Goal: Task Accomplishment & Management: Manage account settings

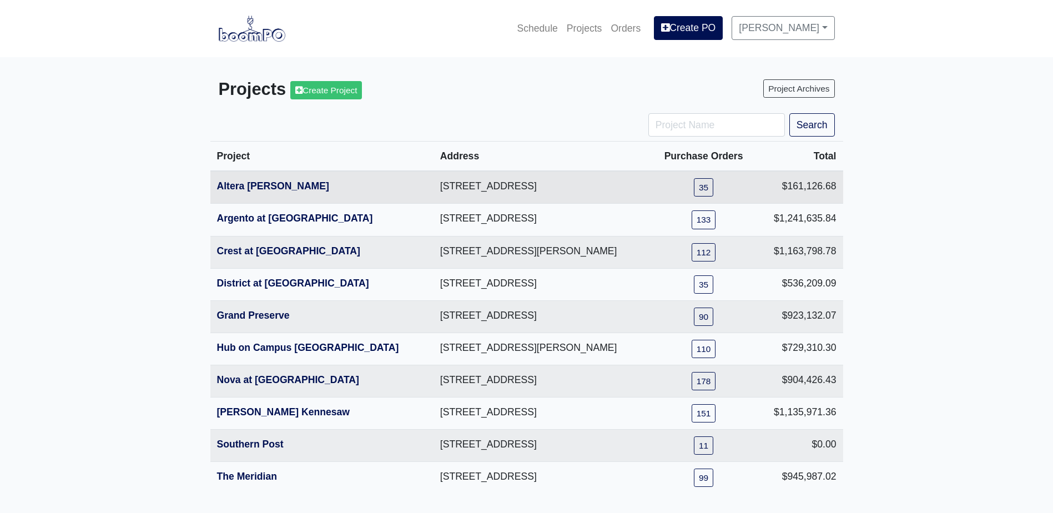
click at [264, 193] on th "Altera Ben Hill" at bounding box center [321, 187] width 223 height 33
click at [267, 188] on link "Altera Ben Hill" at bounding box center [273, 185] width 112 height 11
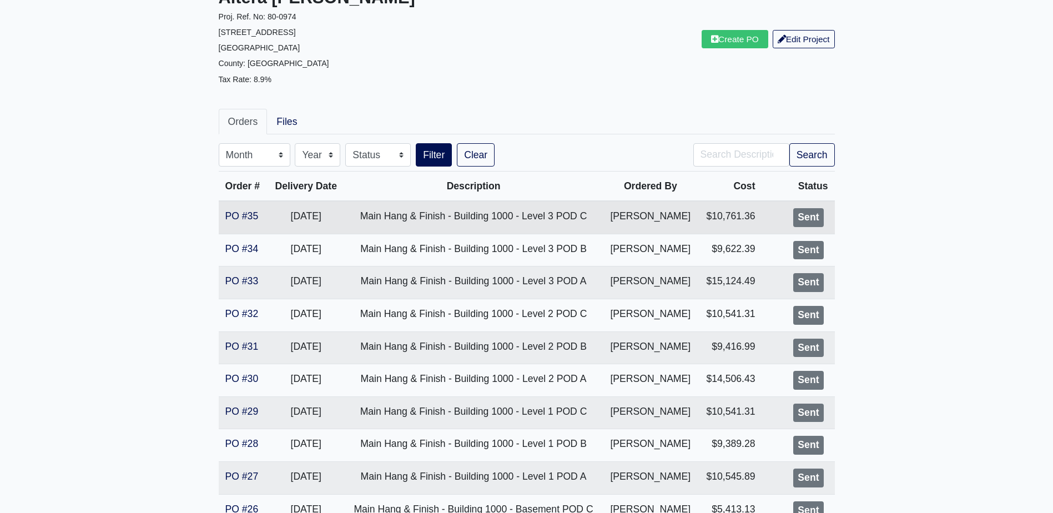
scroll to position [111, 0]
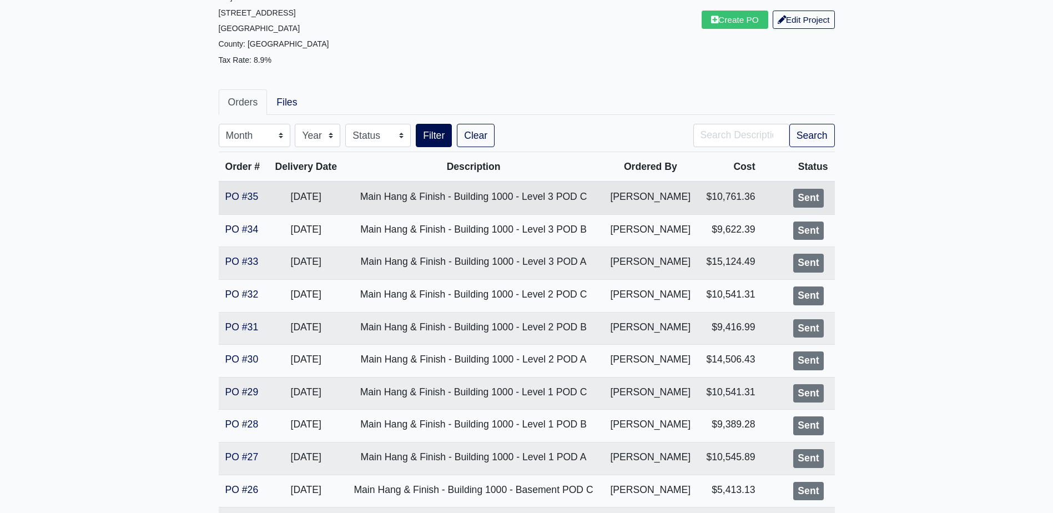
click at [236, 189] on td "PO #35" at bounding box center [243, 197] width 49 height 33
click at [237, 195] on link "PO #35" at bounding box center [241, 196] width 33 height 11
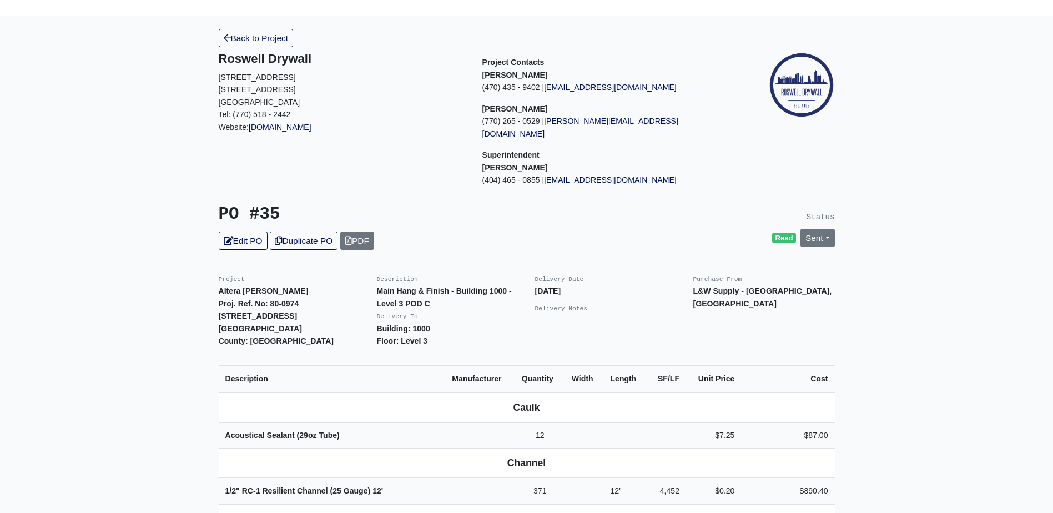
scroll to position [166, 0]
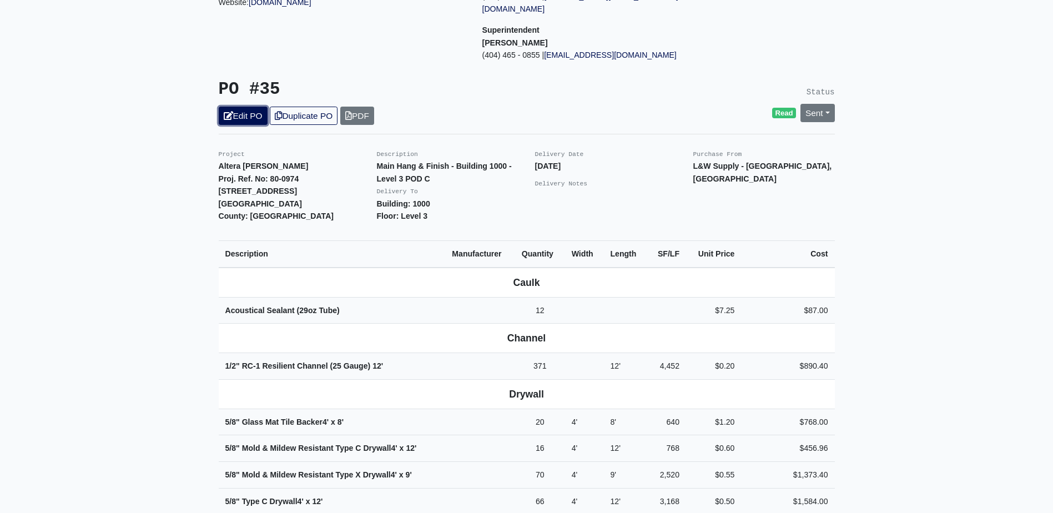
click at [257, 107] on link "Edit PO" at bounding box center [243, 116] width 49 height 18
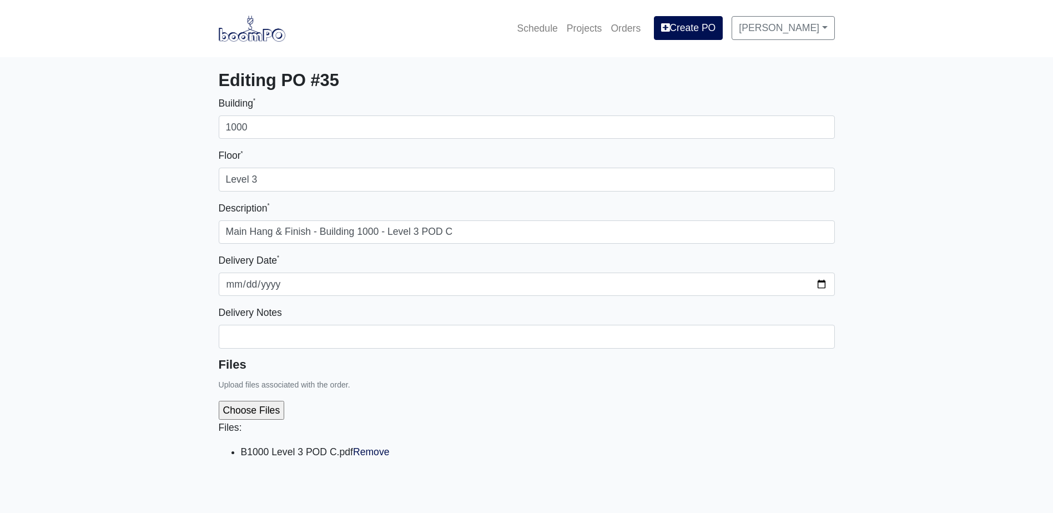
select select
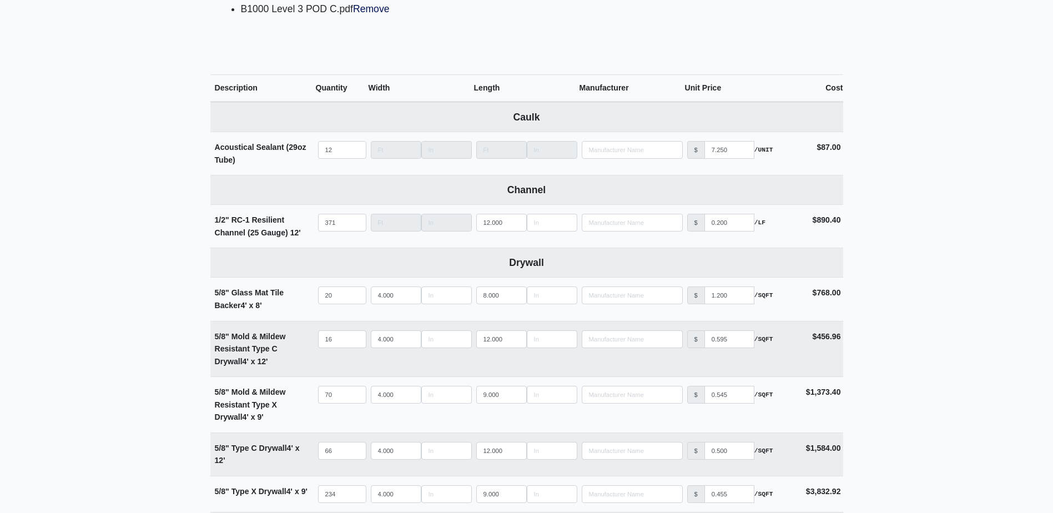
scroll to position [444, 0]
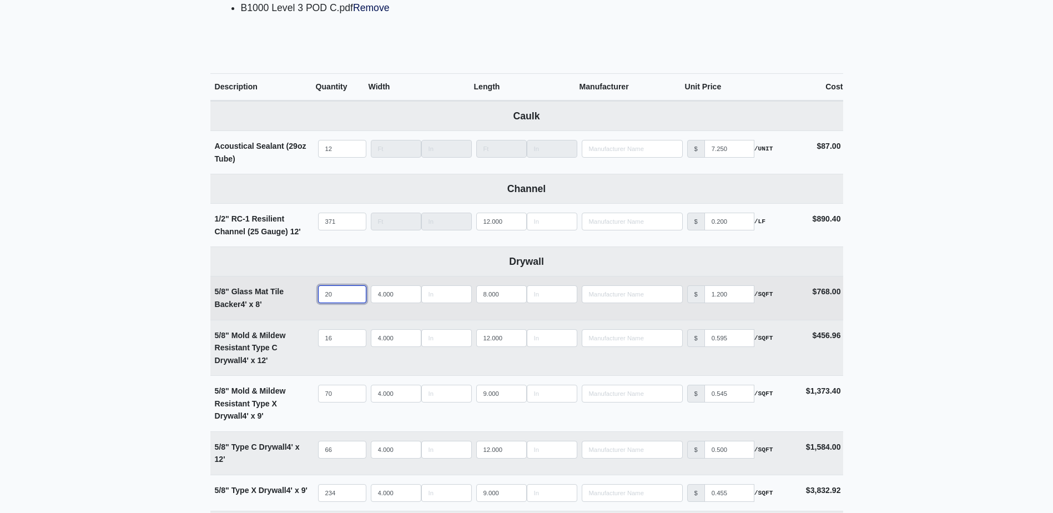
click at [334, 295] on input "20" at bounding box center [342, 294] width 48 height 18
select select
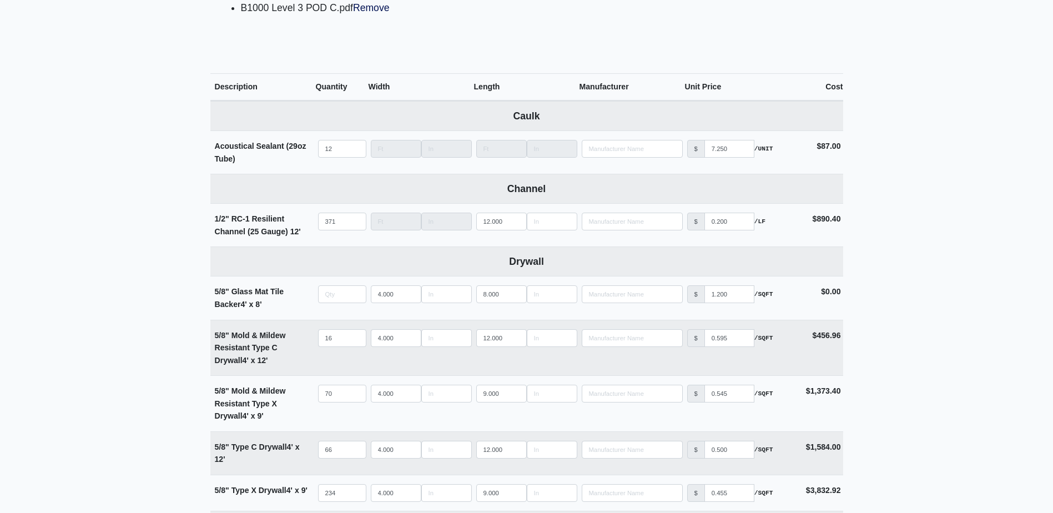
type input "0"
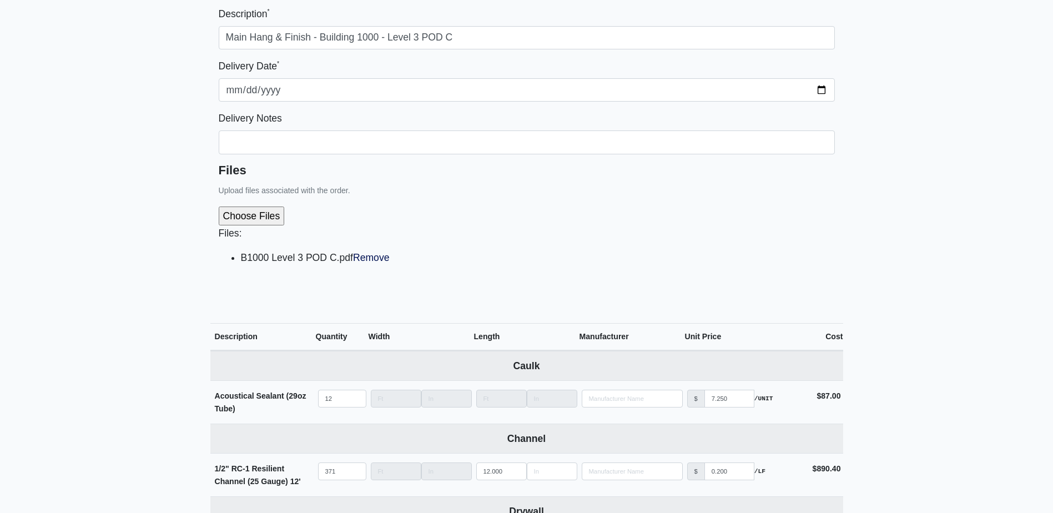
scroll to position [75, 0]
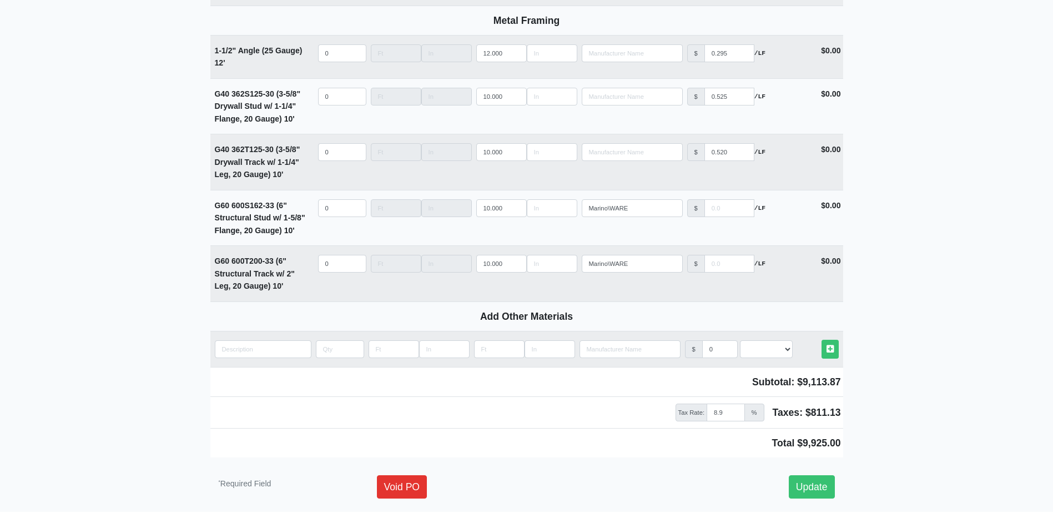
scroll to position [1574, 0]
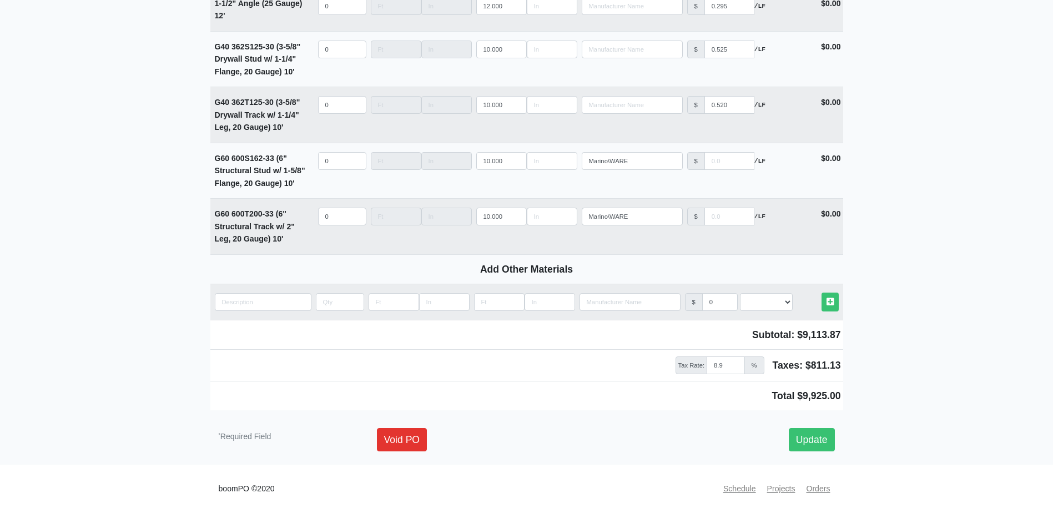
click at [838, 432] on div "Void PO Update" at bounding box center [605, 439] width 474 height 23
click at [836, 433] on div "Void PO Update" at bounding box center [605, 439] width 474 height 23
click at [827, 439] on link "Update" at bounding box center [812, 439] width 46 height 23
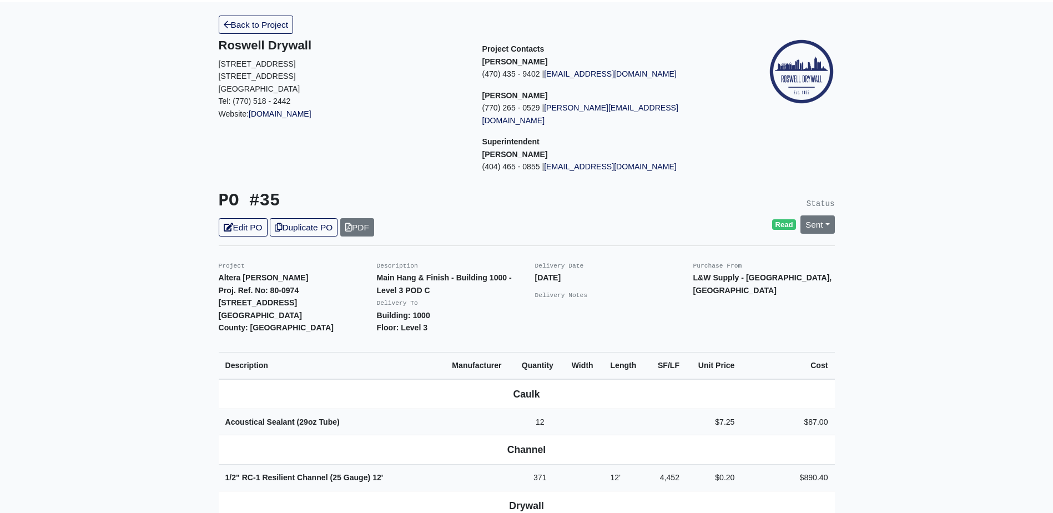
scroll to position [55, 0]
click at [254, 38] on h5 "Roswell Drywall" at bounding box center [342, 45] width 247 height 14
click at [259, 24] on link "Back to Project" at bounding box center [256, 24] width 75 height 18
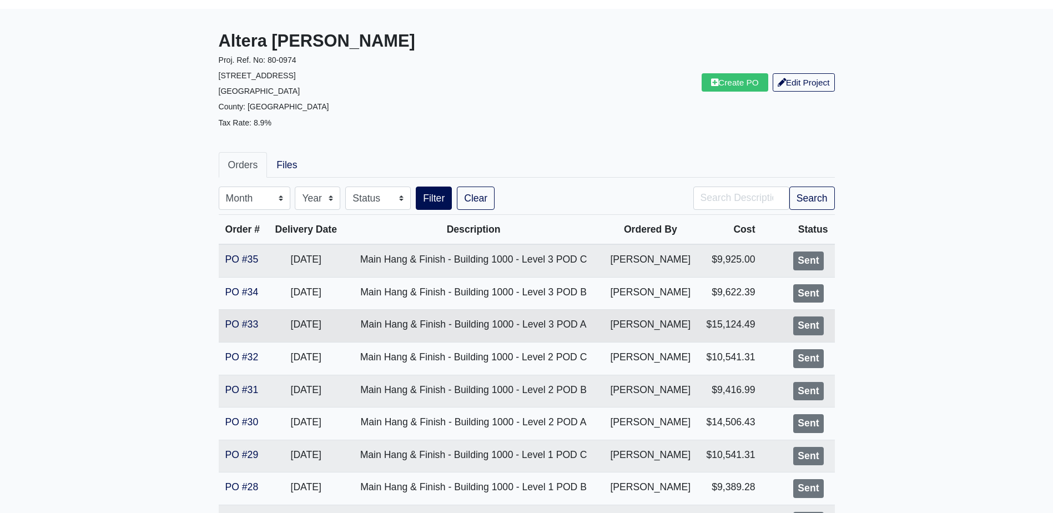
scroll to position [111, 0]
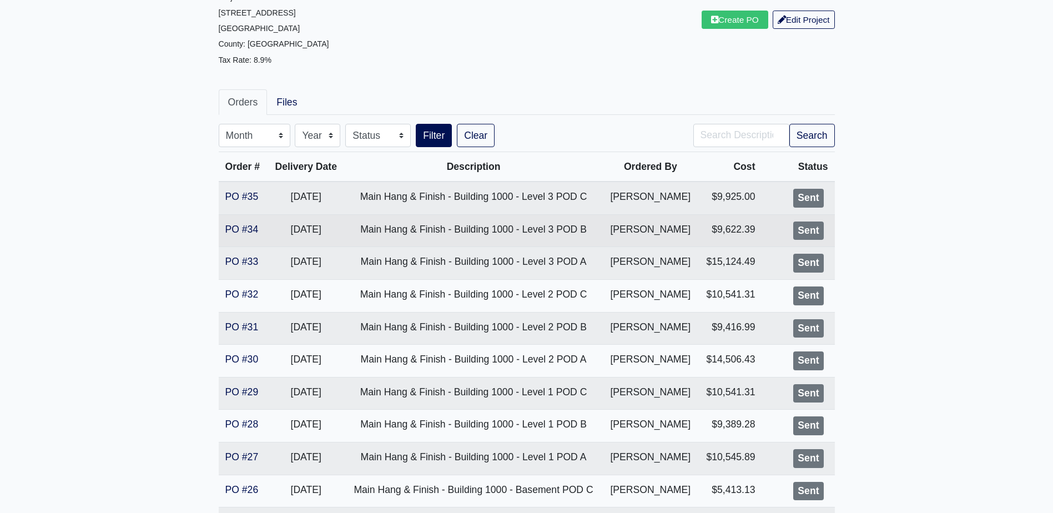
click at [236, 223] on td "PO #34" at bounding box center [243, 230] width 49 height 33
click at [240, 228] on link "PO #34" at bounding box center [241, 229] width 33 height 11
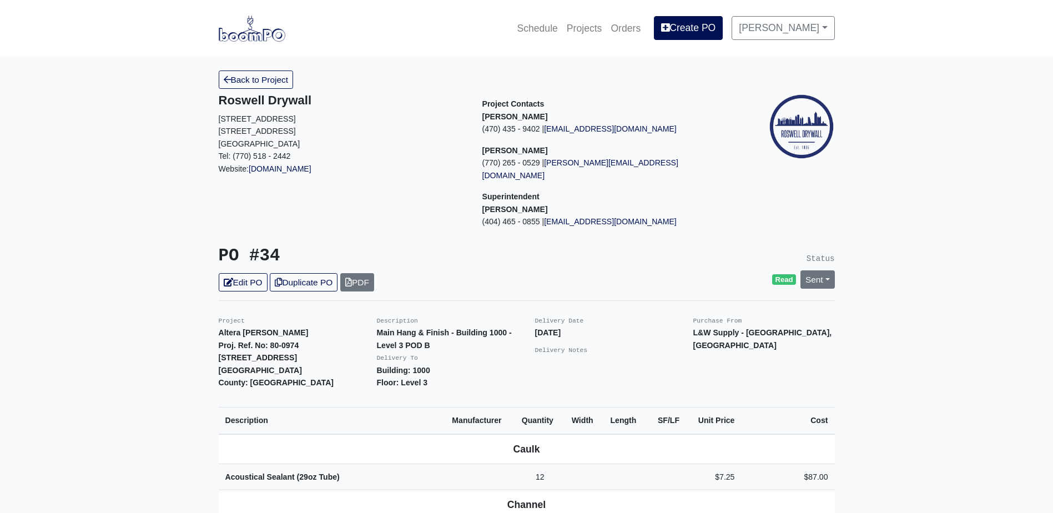
click at [252, 276] on link "Edit PO" at bounding box center [243, 282] width 49 height 18
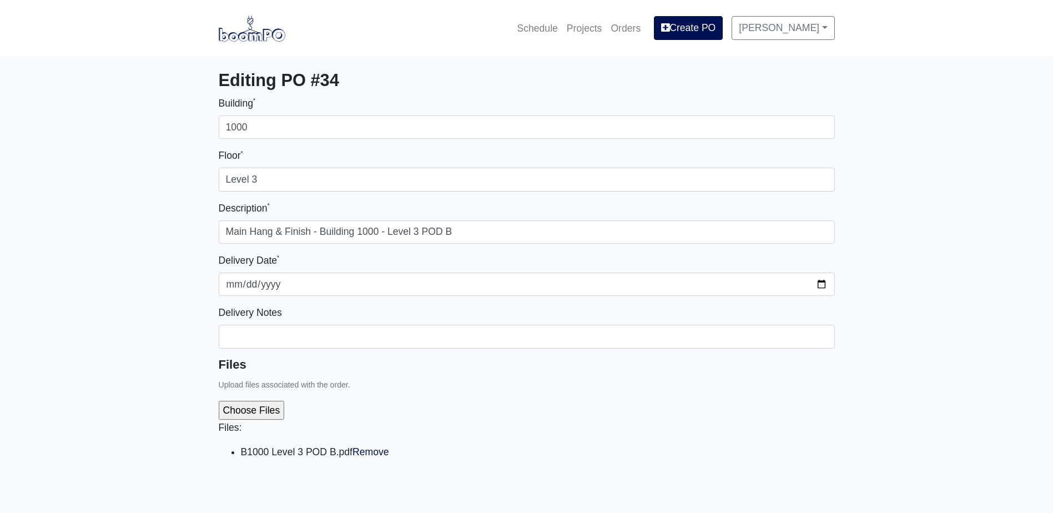
select select
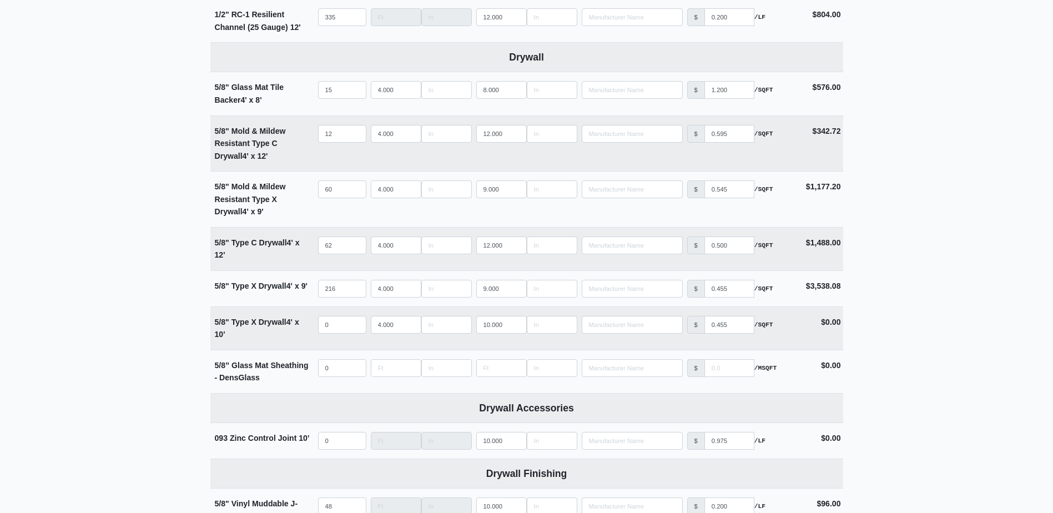
scroll to position [666, 0]
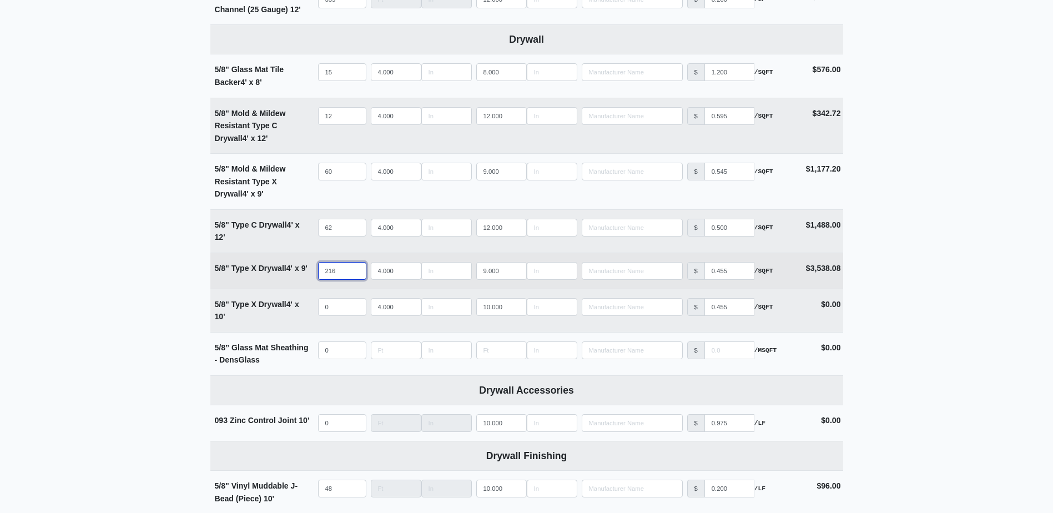
click at [339, 272] on input "216" at bounding box center [342, 271] width 48 height 18
type input "2"
select select
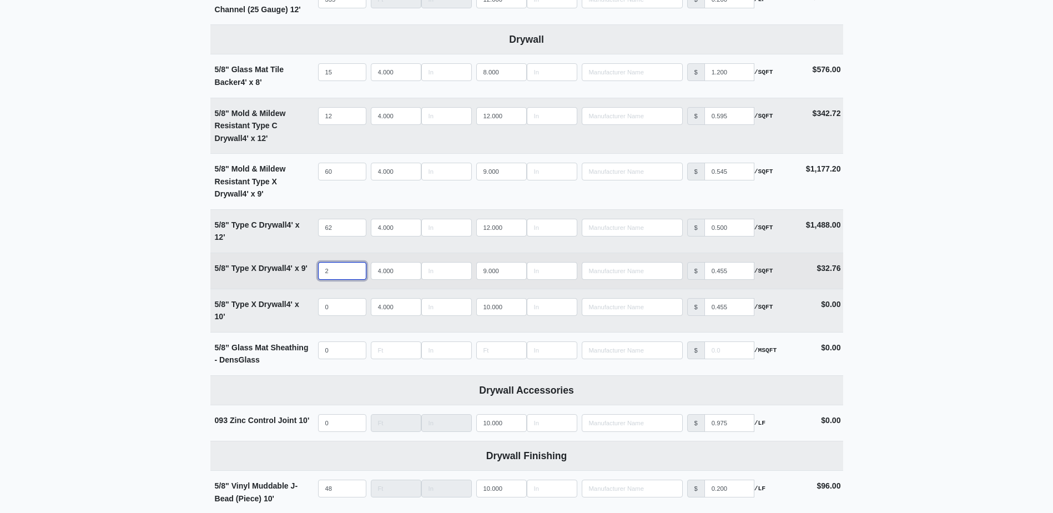
type input "25"
select select
type input "251"
select select
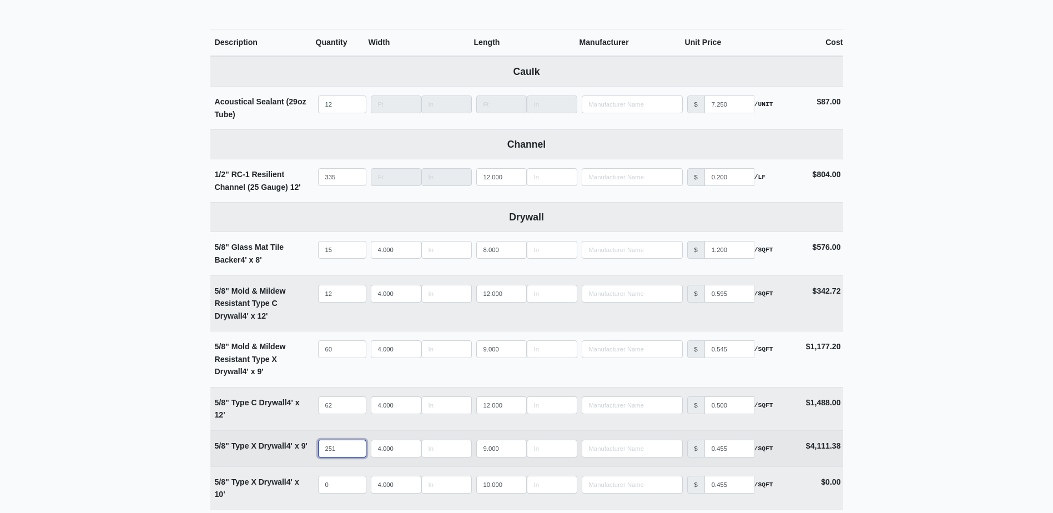
scroll to position [444, 0]
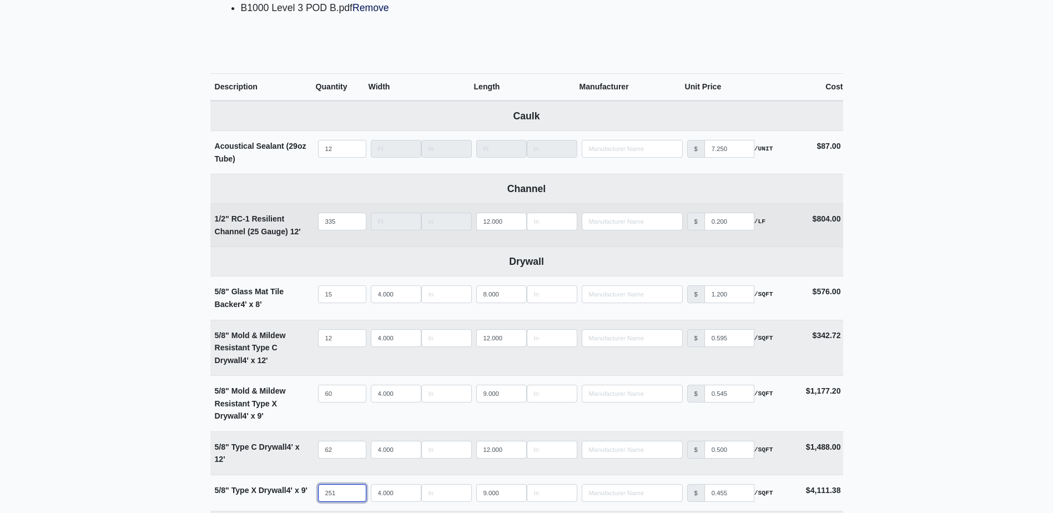
type input "251"
click at [344, 223] on input "335" at bounding box center [342, 222] width 48 height 18
click at [325, 246] on td "Qty 335" at bounding box center [342, 225] width 53 height 43
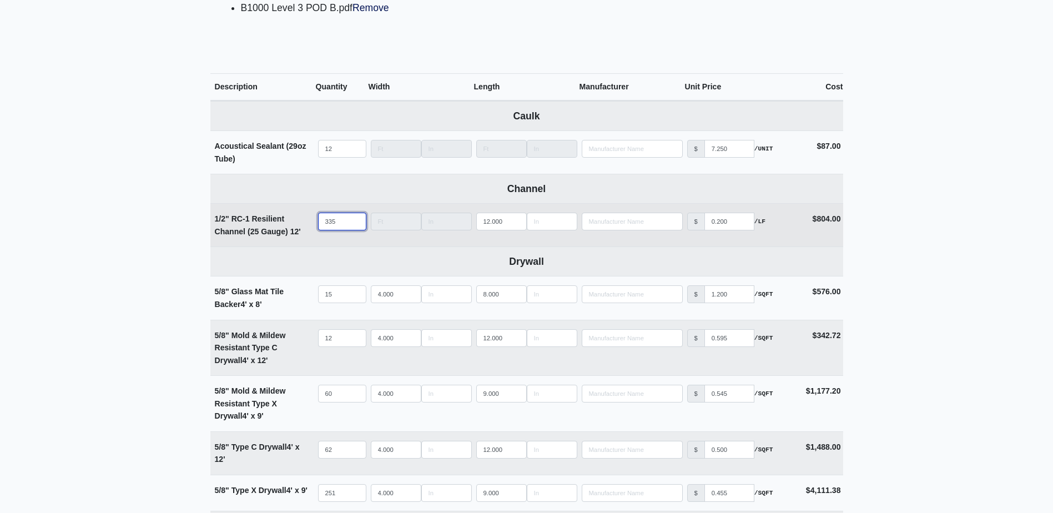
click at [335, 217] on input "335" at bounding box center [342, 222] width 48 height 18
type input "3"
select select
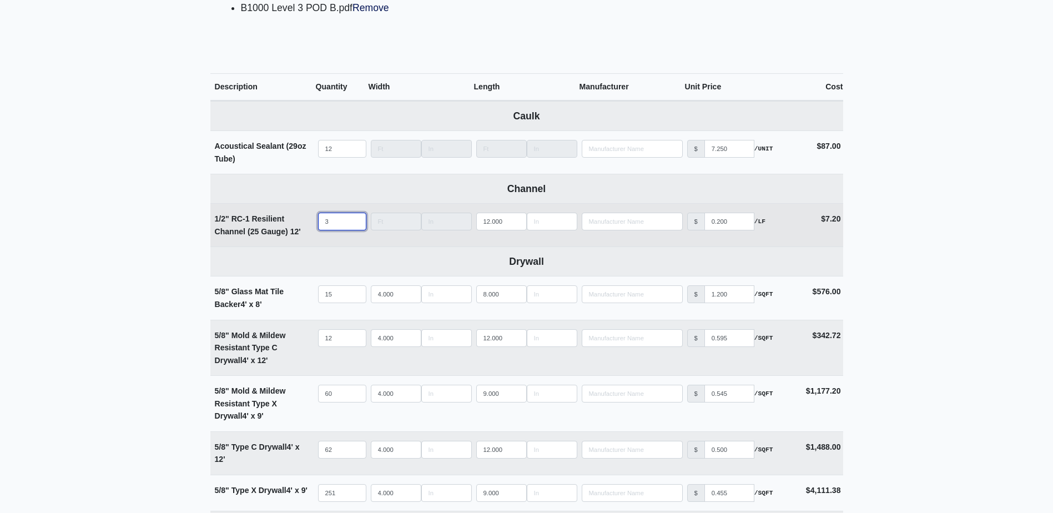
type input "37"
select select
type input "371"
select select
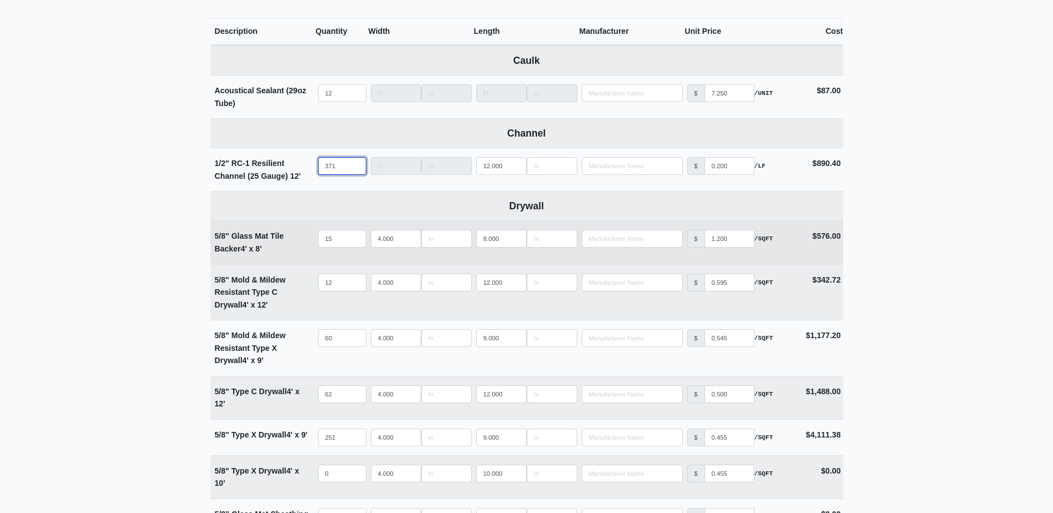
type input "371"
click at [340, 237] on input "15" at bounding box center [342, 239] width 48 height 18
type input "0"
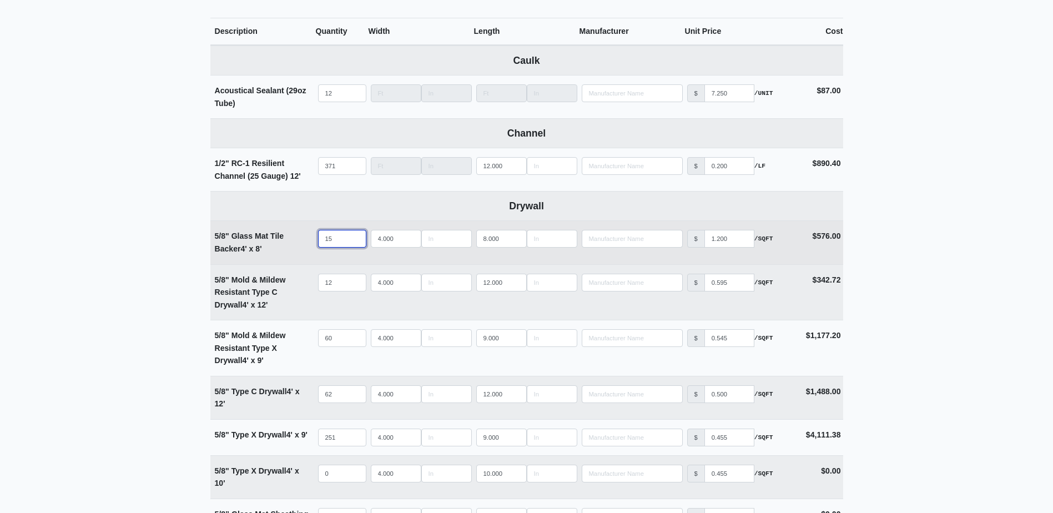
select select
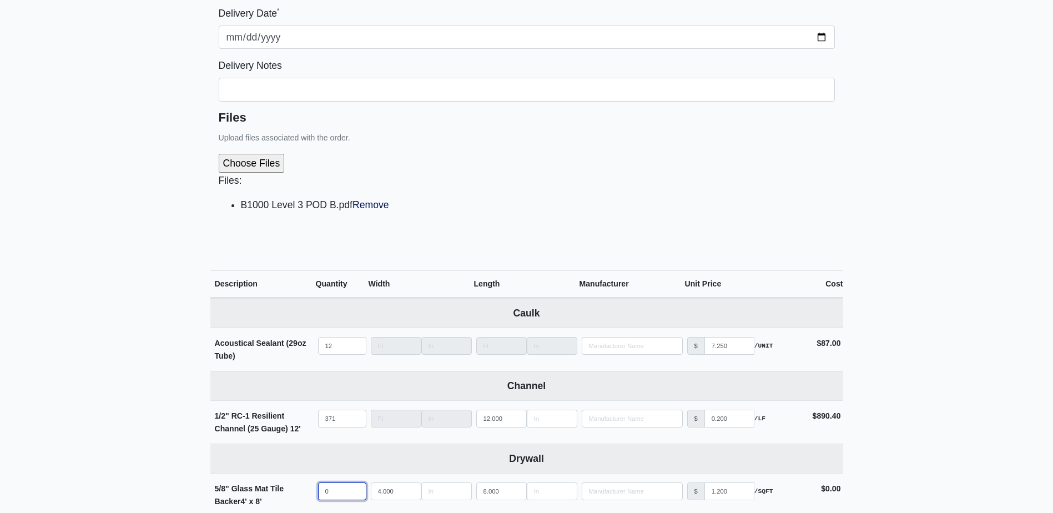
scroll to position [277, 0]
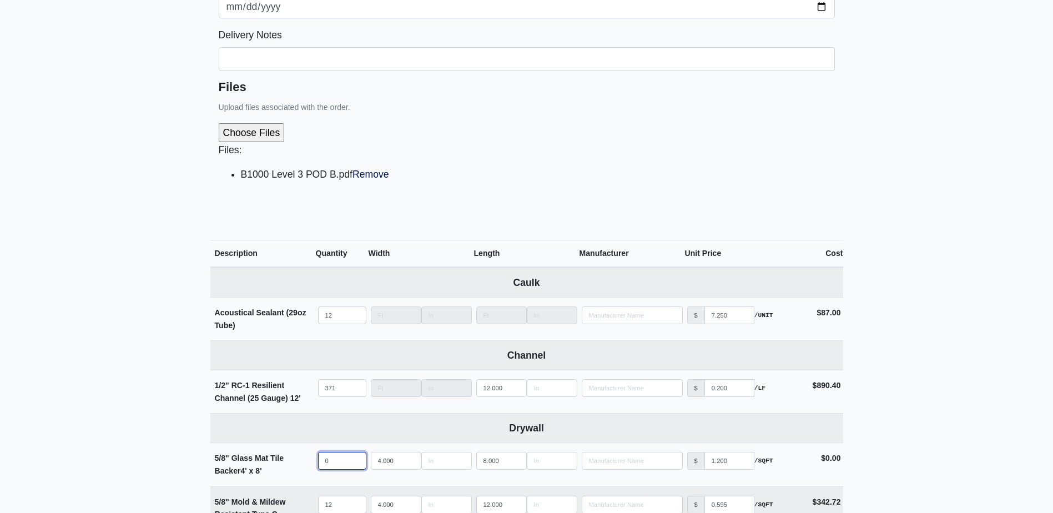
type input "0"
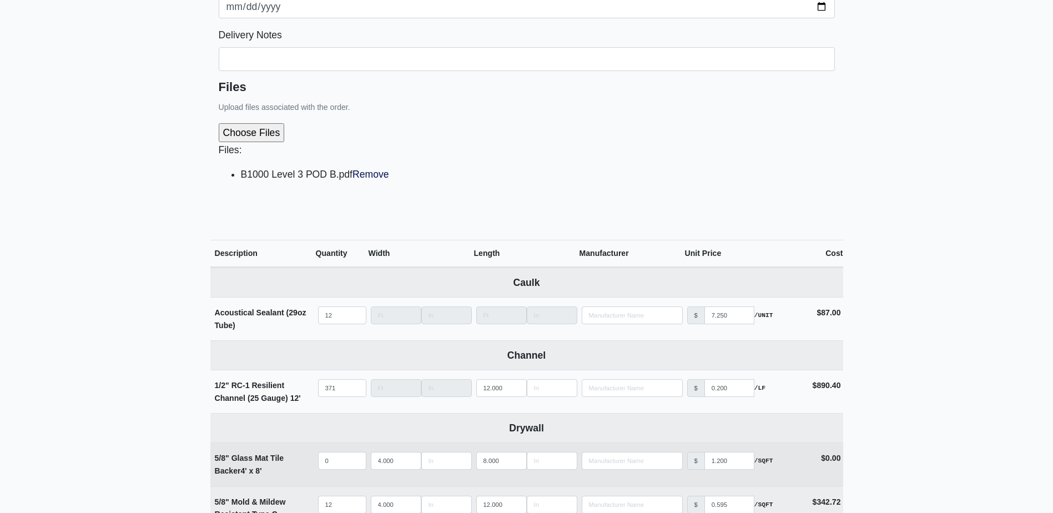
scroll to position [444, 0]
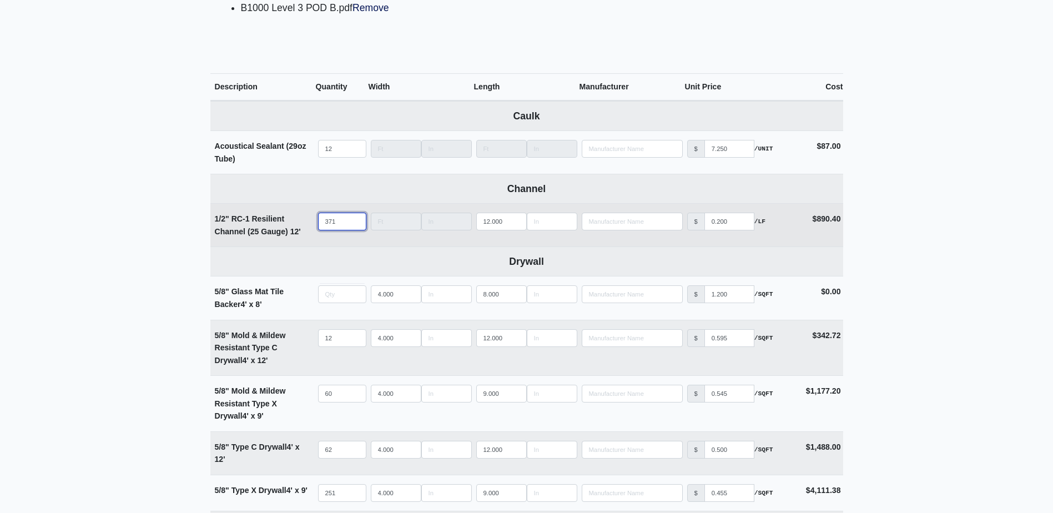
type input "0"
click at [341, 223] on input "371" at bounding box center [342, 222] width 48 height 18
type input "3"
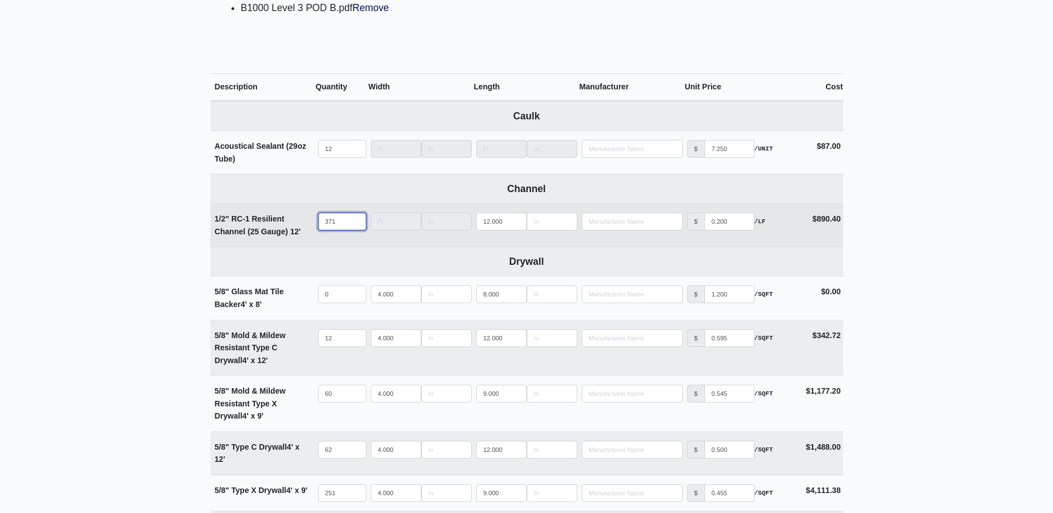
select select
type input "33"
select select
type input "335"
select select
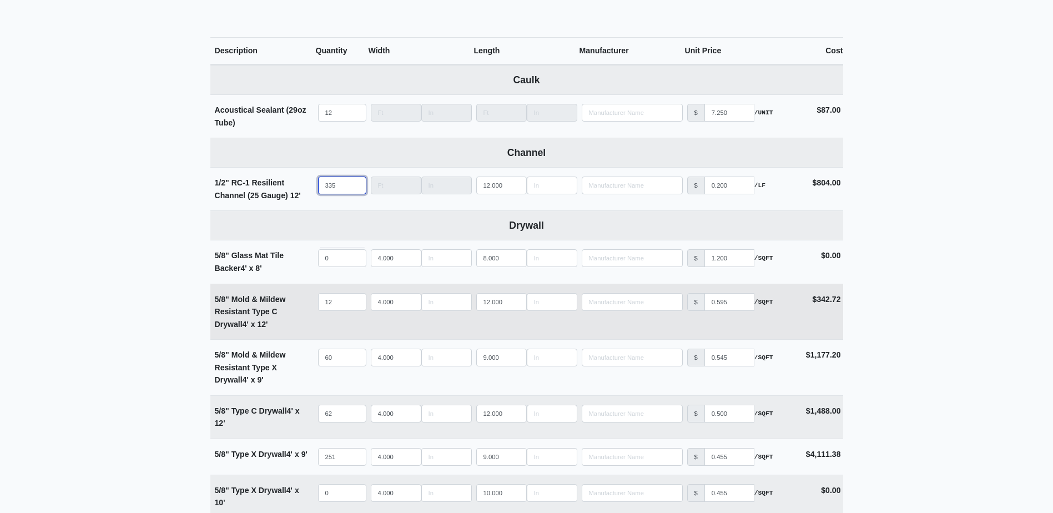
scroll to position [499, 0]
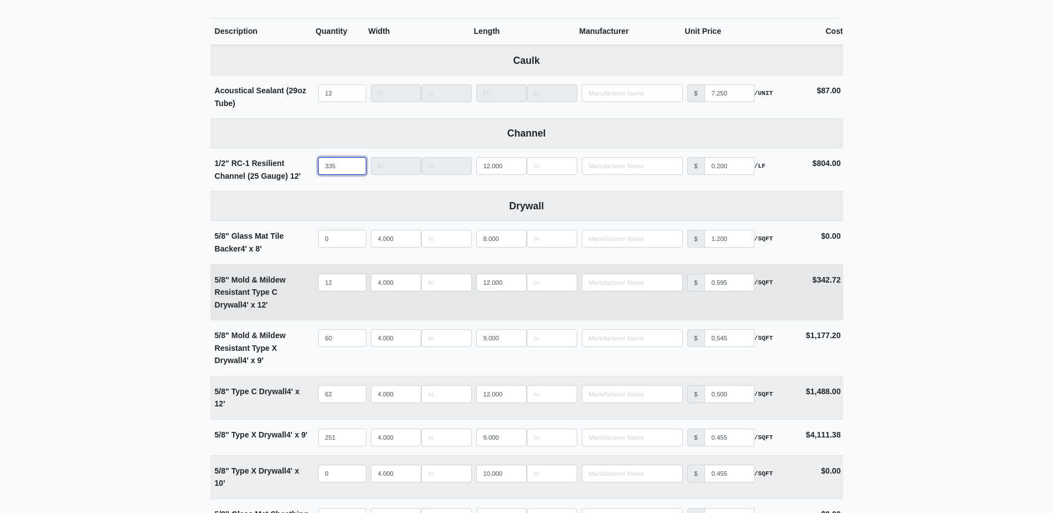
type input "335"
click at [337, 281] on input "12" at bounding box center [342, 283] width 48 height 18
type input "1"
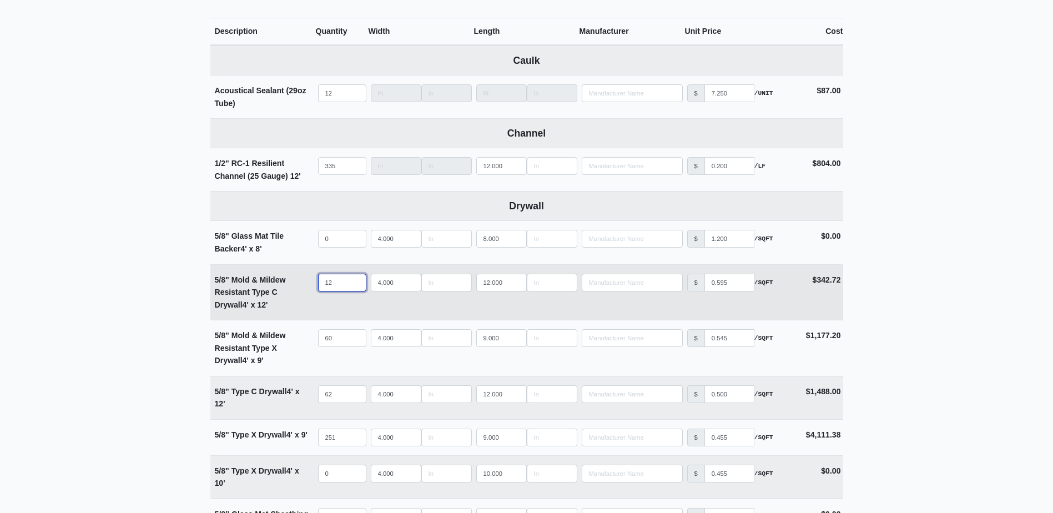
select select
type input "12"
select select
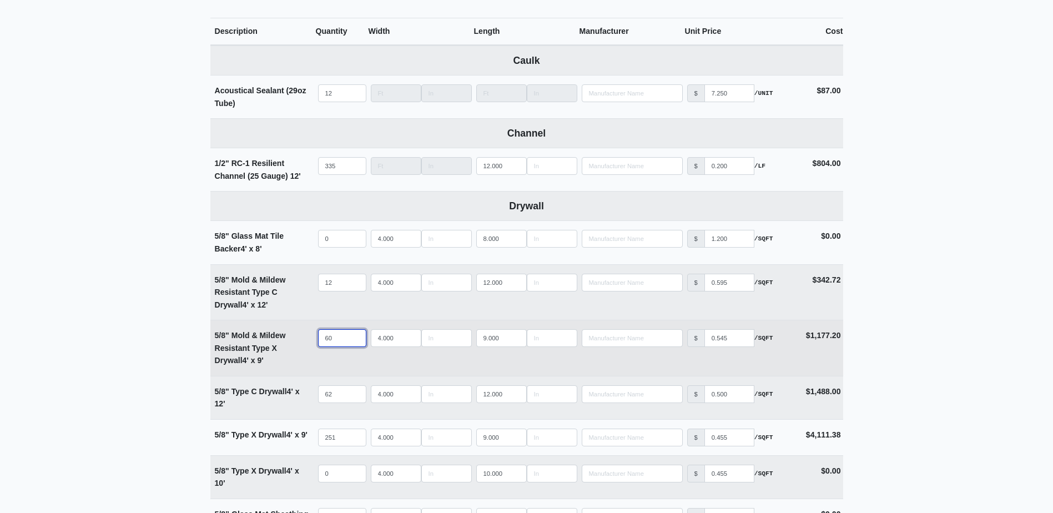
click at [338, 343] on input "60" at bounding box center [342, 338] width 48 height 18
type input "7"
select select
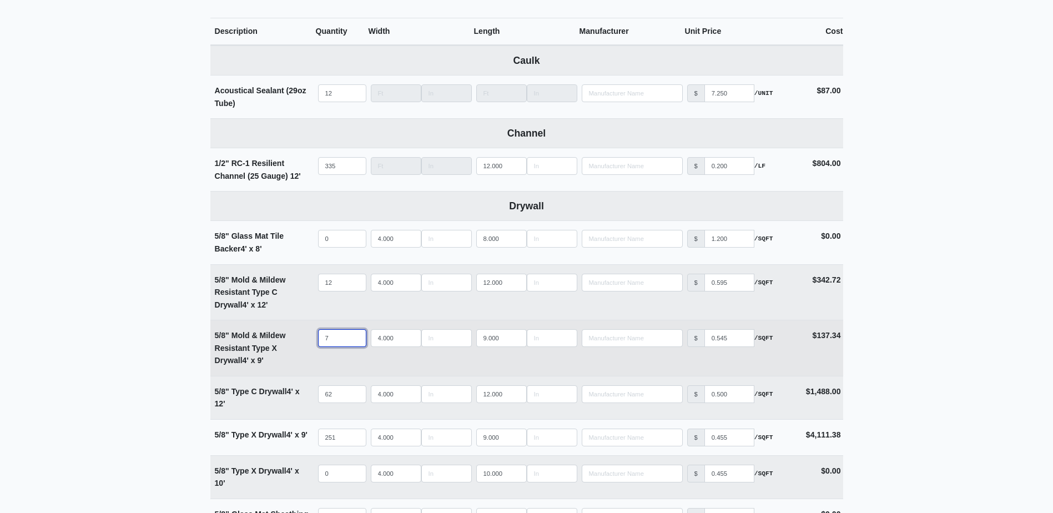
type input "78"
select select
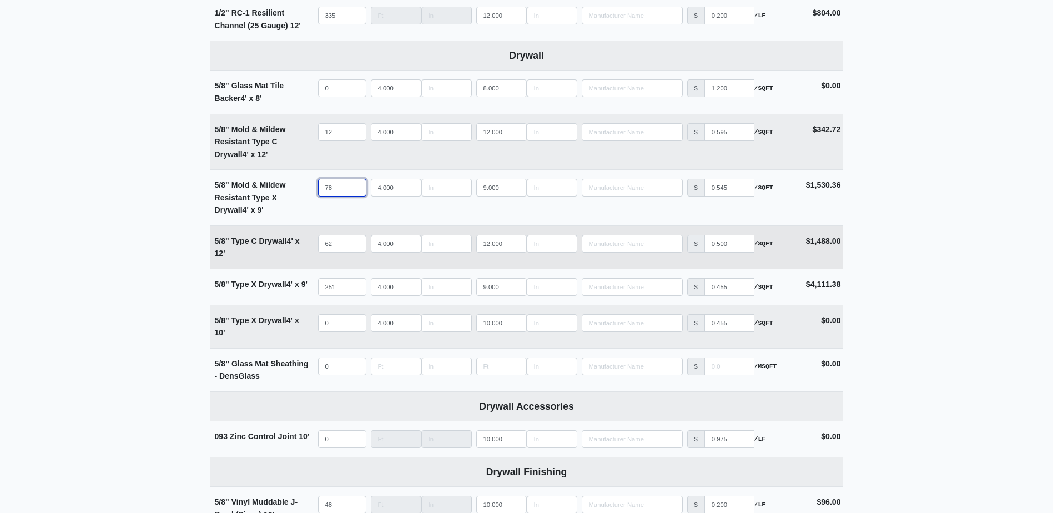
scroll to position [666, 0]
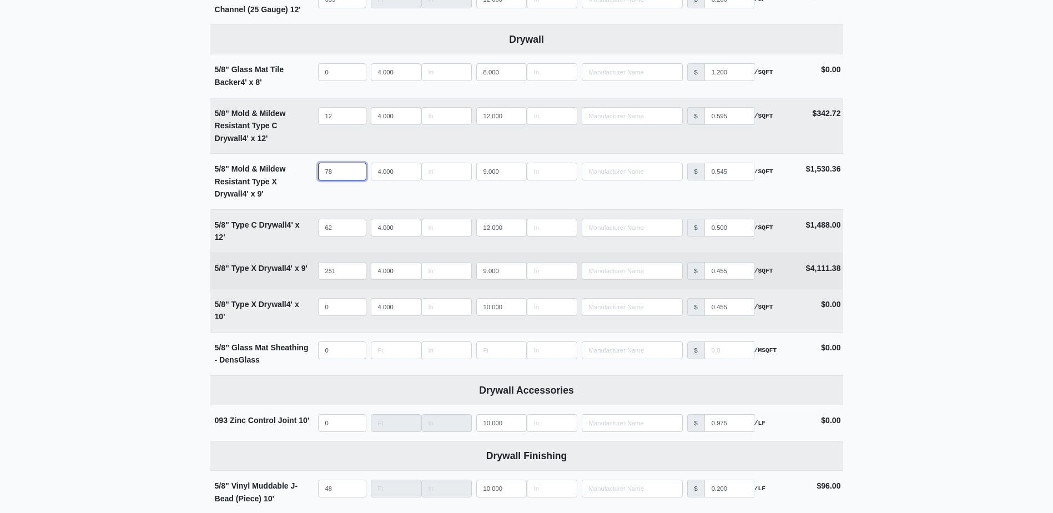
type input "78"
click at [340, 274] on input "251" at bounding box center [342, 271] width 48 height 18
type input "2"
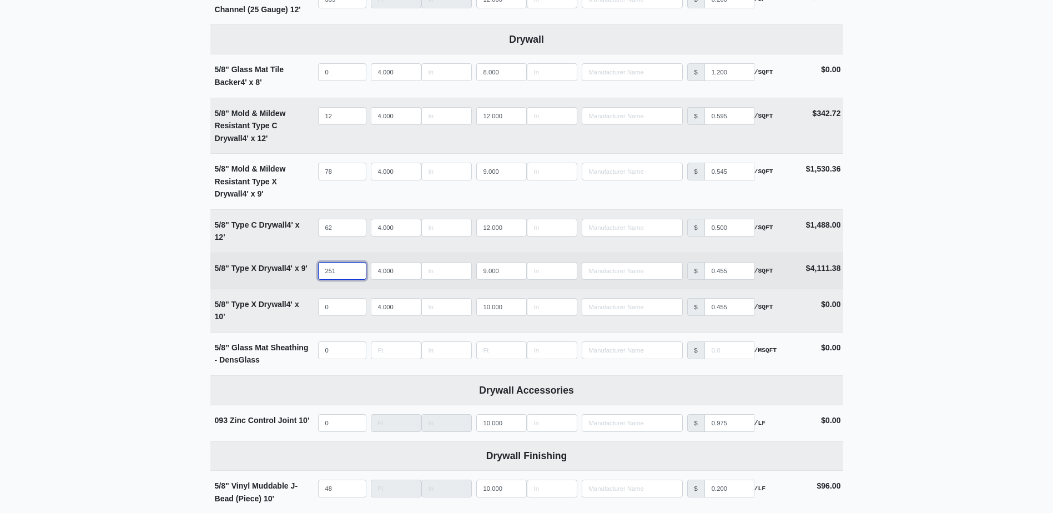
select select
type input "23"
select select
type input "233"
select select
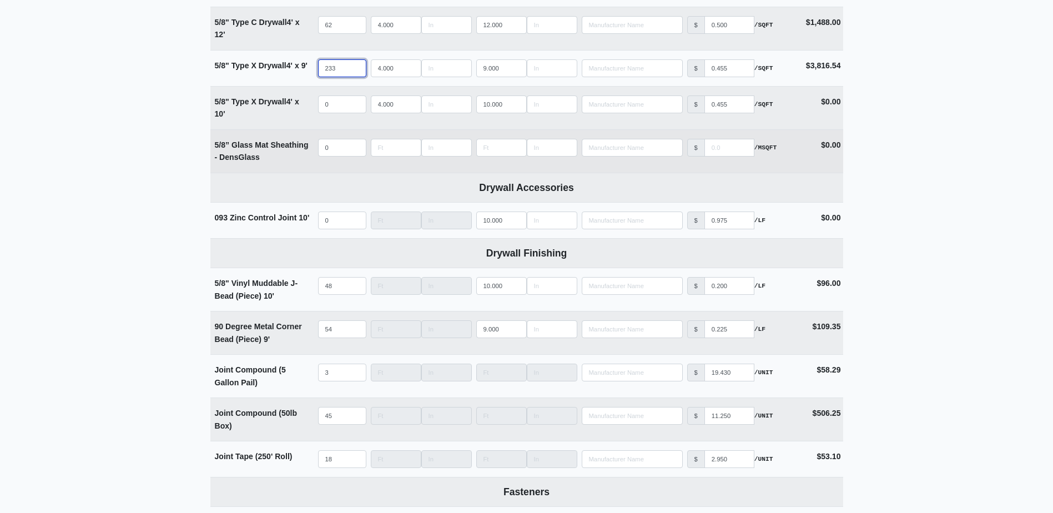
scroll to position [888, 0]
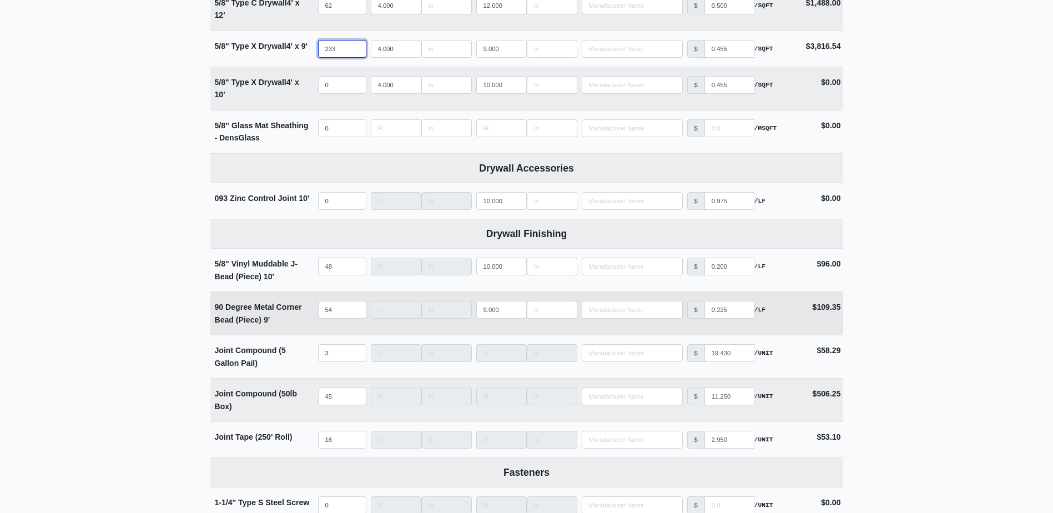
type input "233"
click at [333, 313] on input "54" at bounding box center [342, 310] width 48 height 18
type input "5"
select select
type input "55"
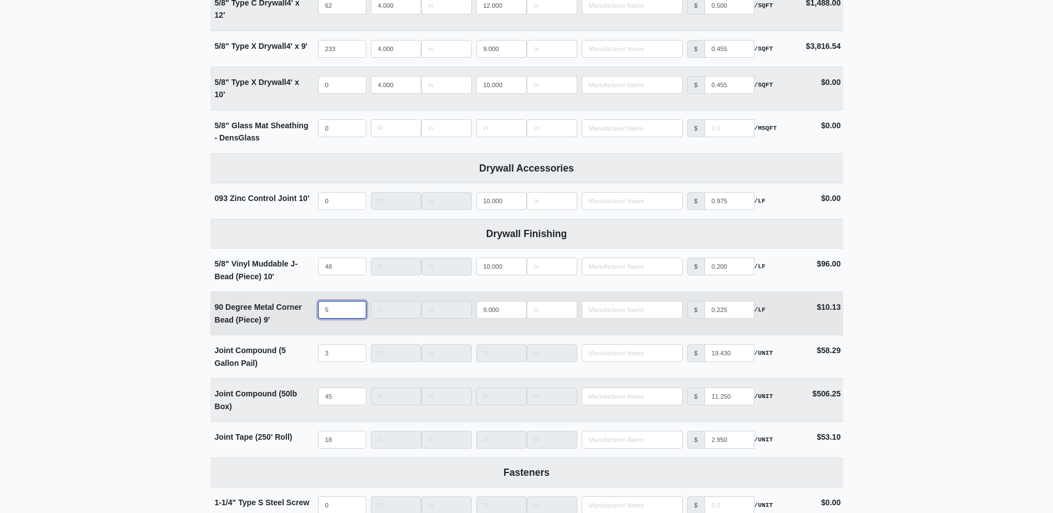
select select
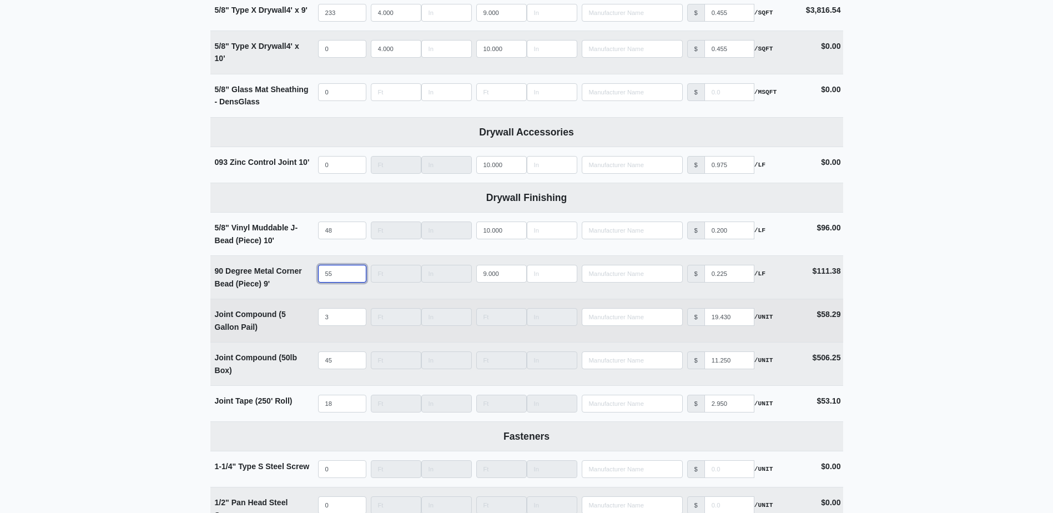
scroll to position [943, 0]
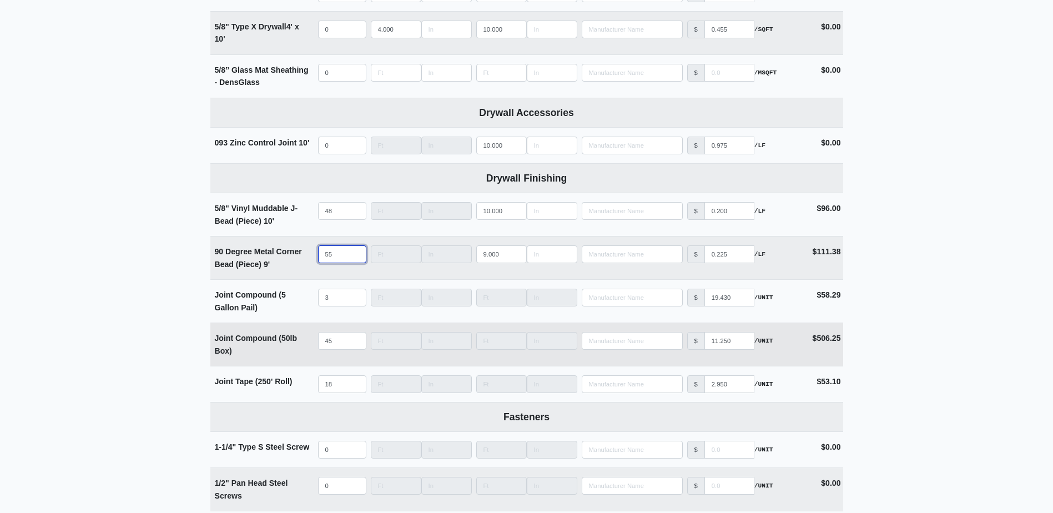
type input "55"
click at [337, 340] on input "45" at bounding box center [342, 341] width 48 height 18
type input "5"
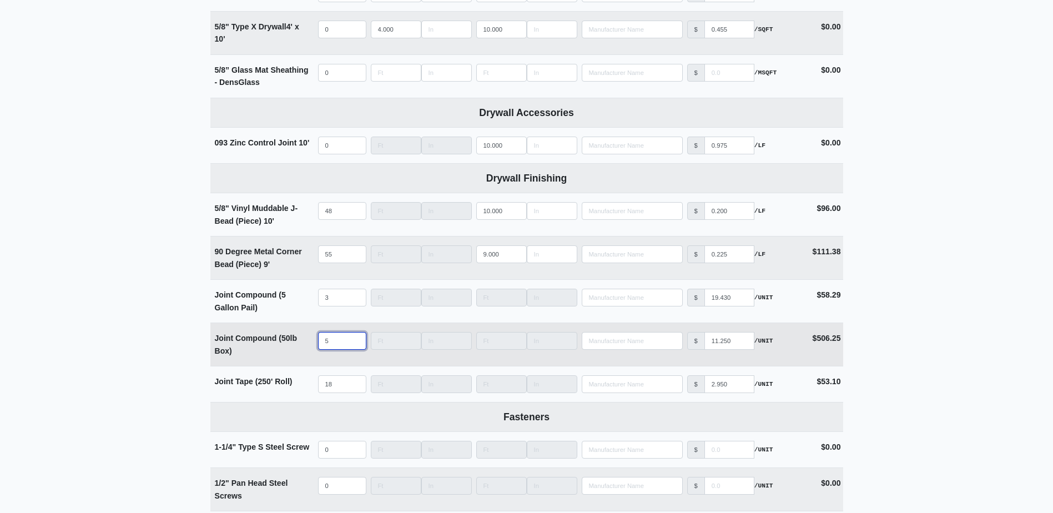
select select
type input "53"
select select
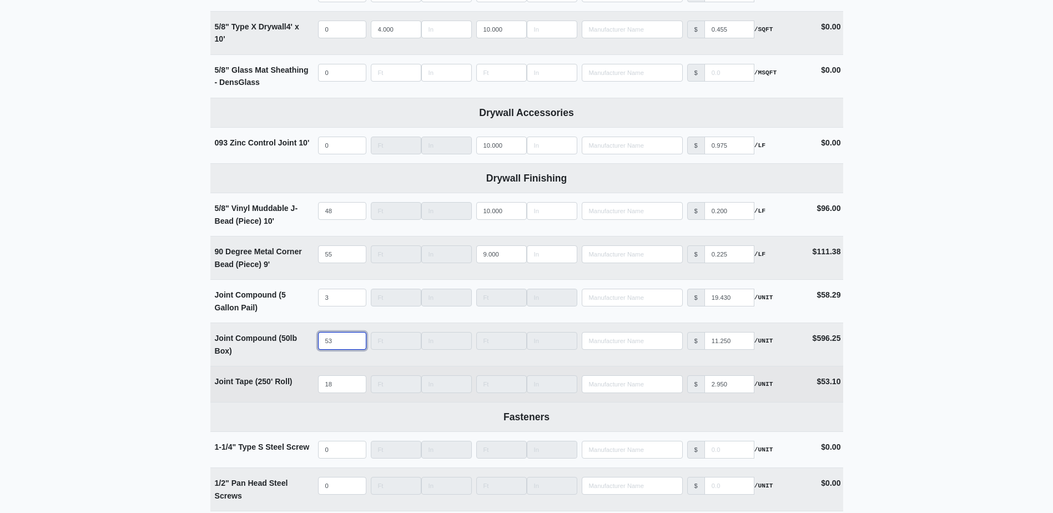
type input "53"
click at [342, 390] on input "18" at bounding box center [342, 384] width 48 height 18
click at [341, 390] on input "18" at bounding box center [342, 384] width 48 height 18
type input "2"
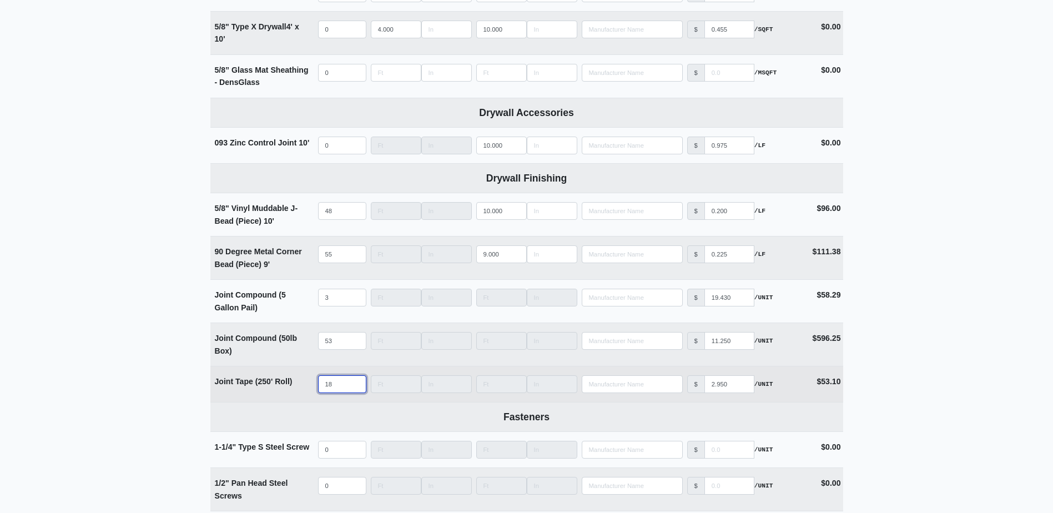
select select
type input "21"
select select
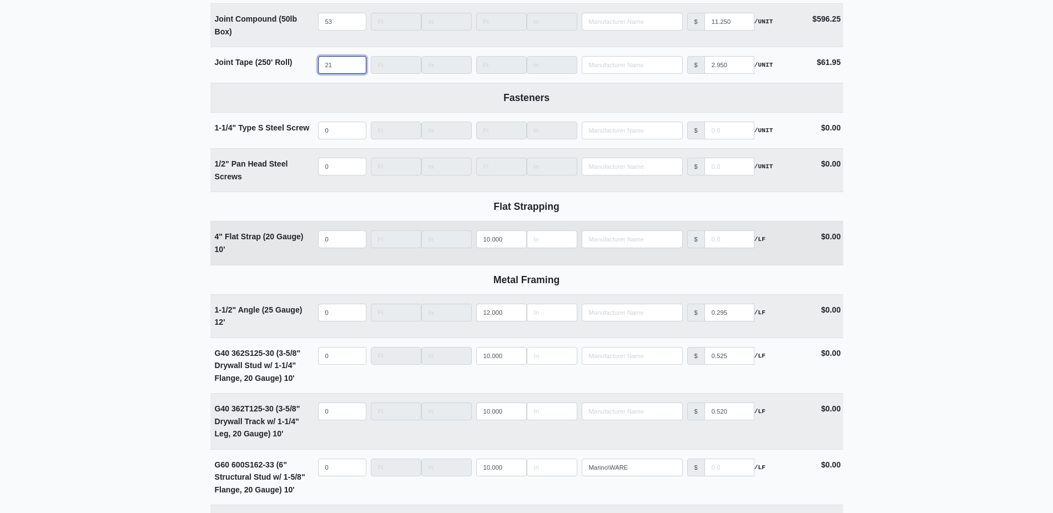
scroll to position [1276, 0]
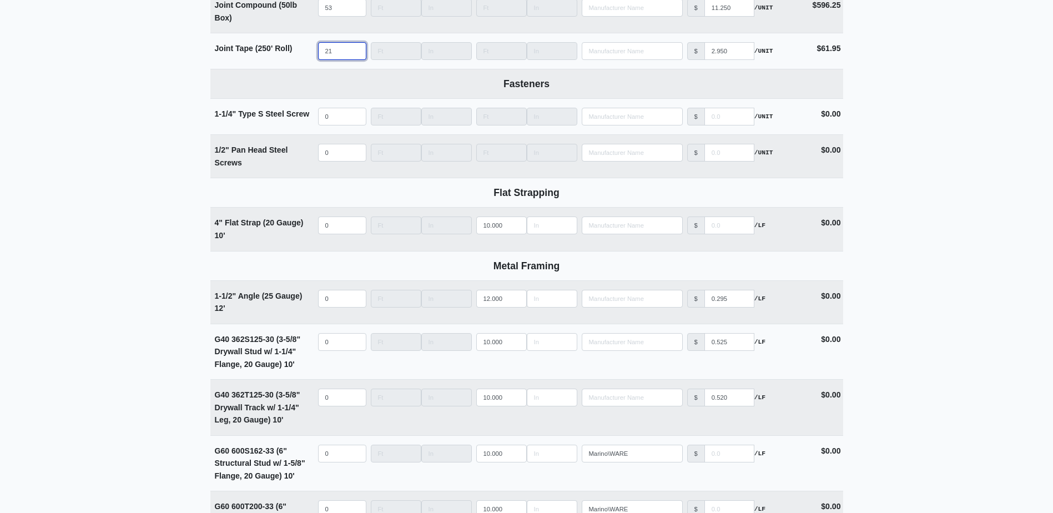
type input "21"
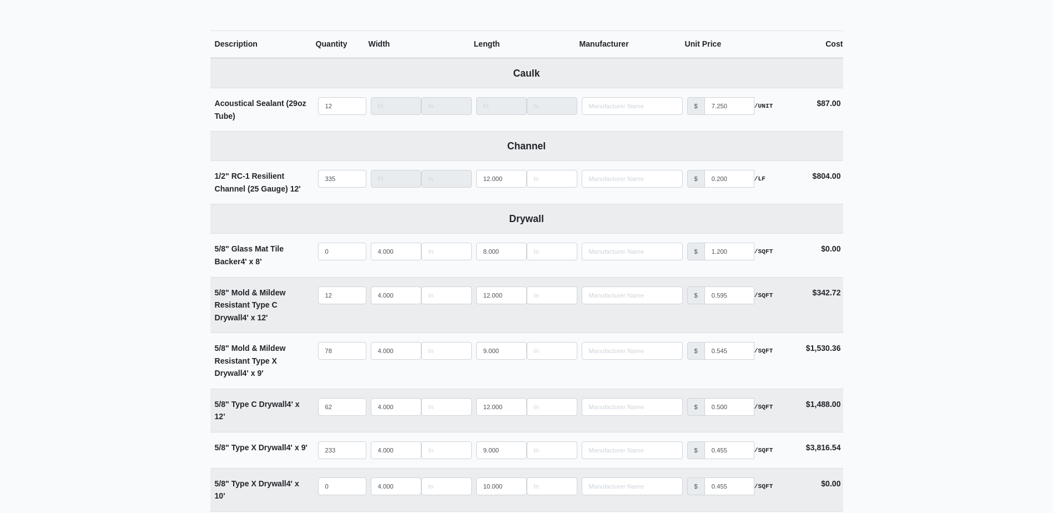
scroll to position [277, 0]
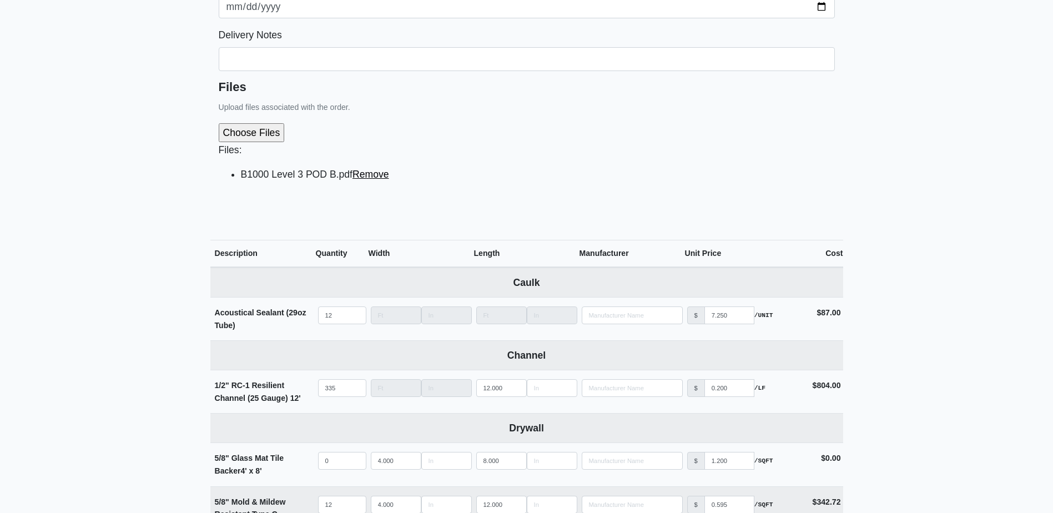
click at [364, 175] on link "Remove" at bounding box center [370, 174] width 37 height 11
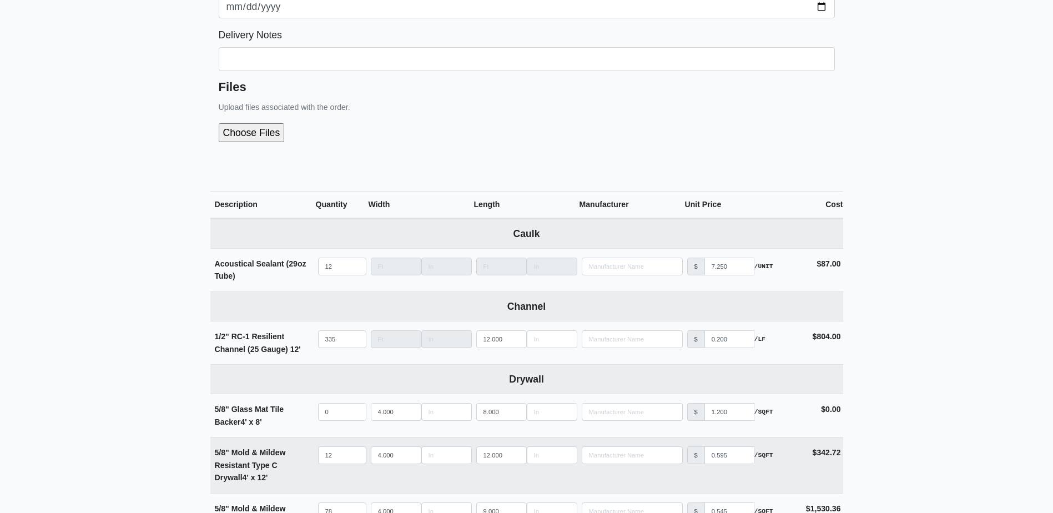
click at [270, 138] on input "file" at bounding box center [311, 132] width 185 height 19
type input "C:\fakepath\B1000 Level 3 POD B.pdf"
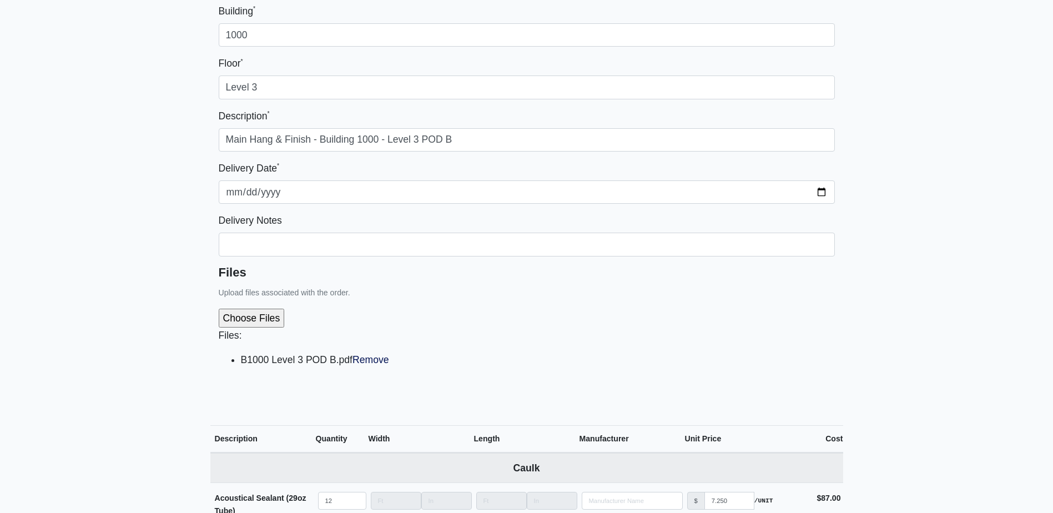
scroll to position [55, 0]
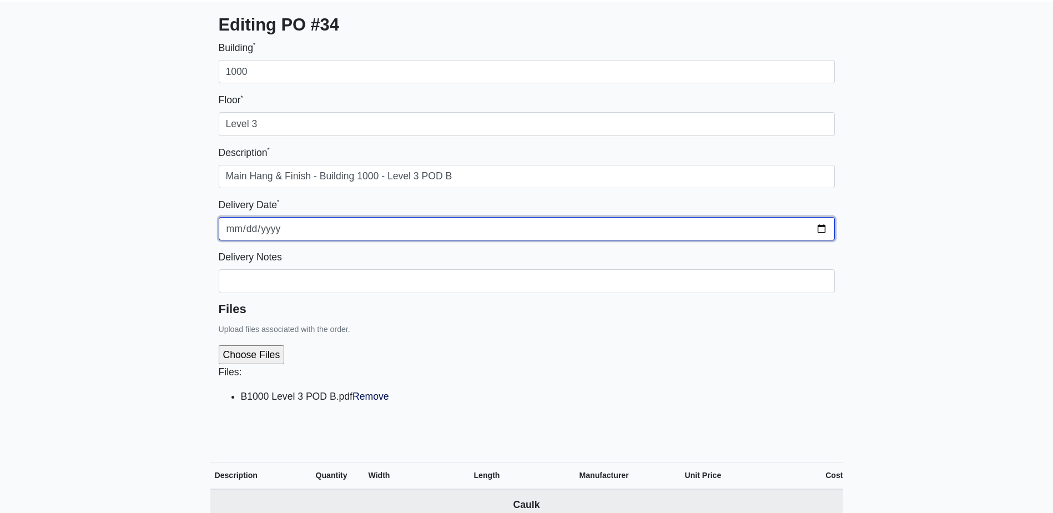
click at [820, 228] on input "2025-08-25" at bounding box center [527, 228] width 616 height 23
type input "2025-08-29"
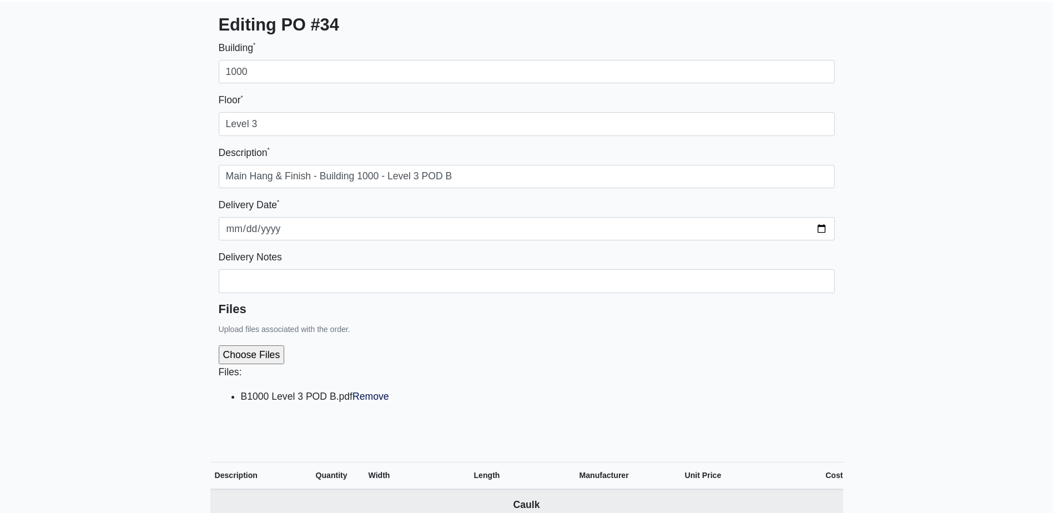
click at [576, 355] on div "Files: B1000 Level 3 POD B.pdf Remove" at bounding box center [527, 378] width 616 height 85
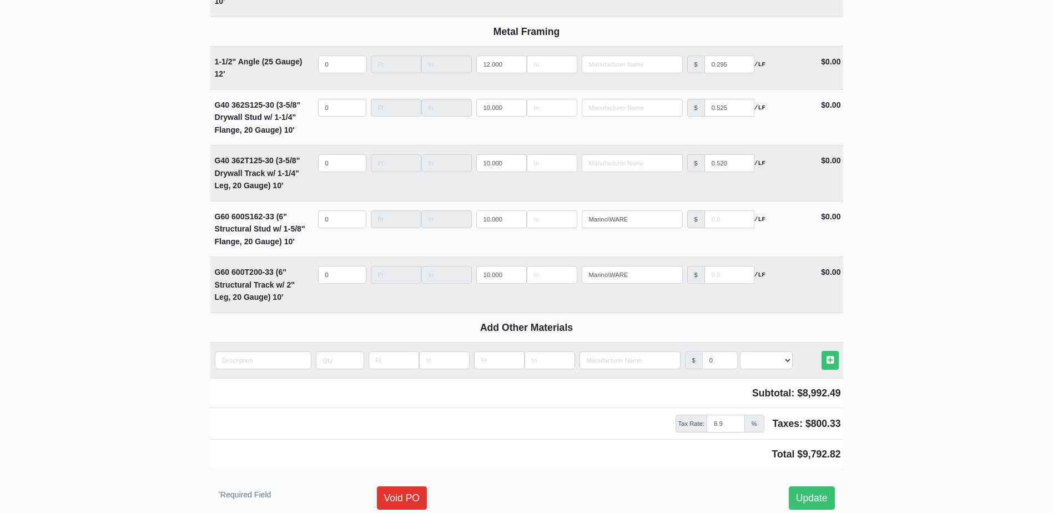
scroll to position [1574, 0]
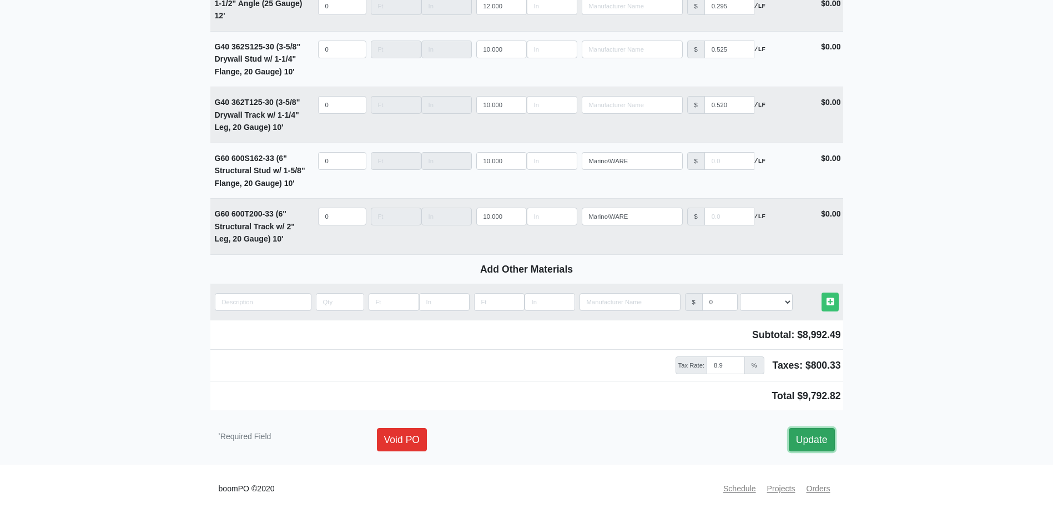
click at [801, 449] on link "Update" at bounding box center [812, 439] width 46 height 23
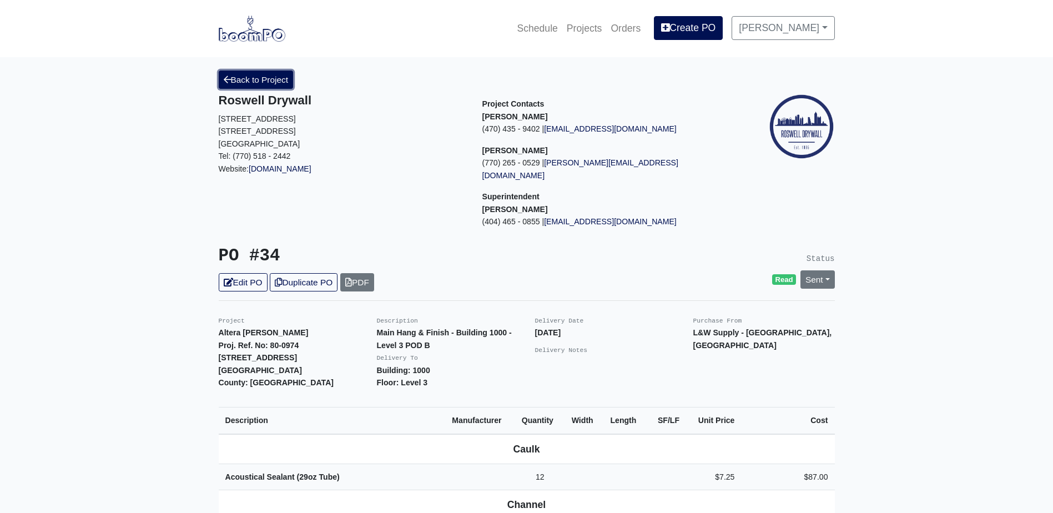
click at [251, 81] on link "Back to Project" at bounding box center [256, 79] width 75 height 18
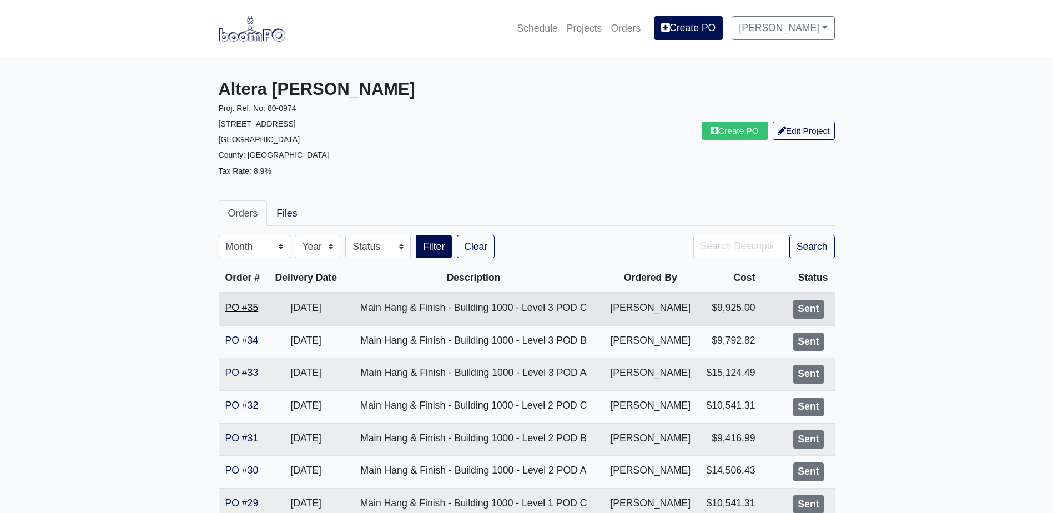
click at [247, 305] on link "PO #35" at bounding box center [241, 307] width 33 height 11
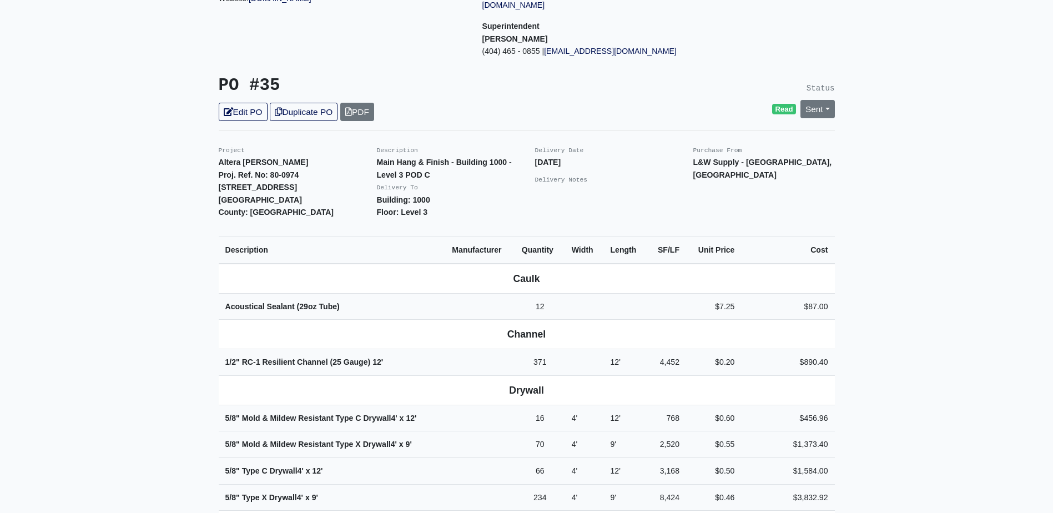
scroll to position [111, 0]
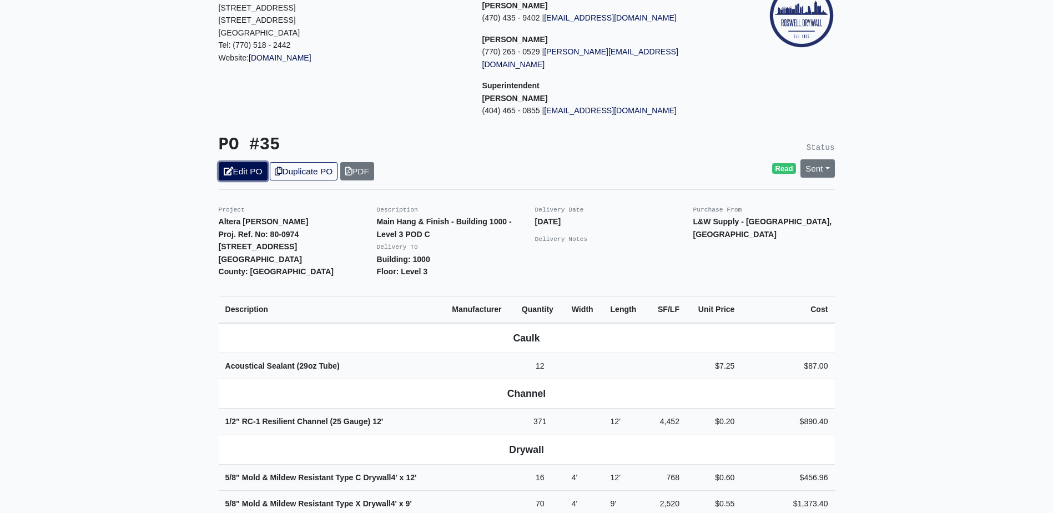
click at [251, 162] on link "Edit PO" at bounding box center [243, 171] width 49 height 18
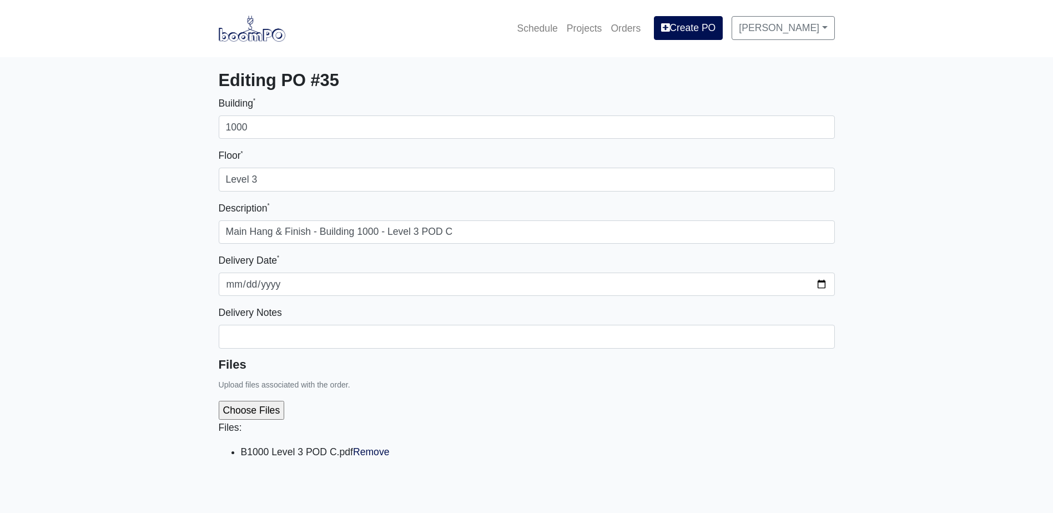
select select
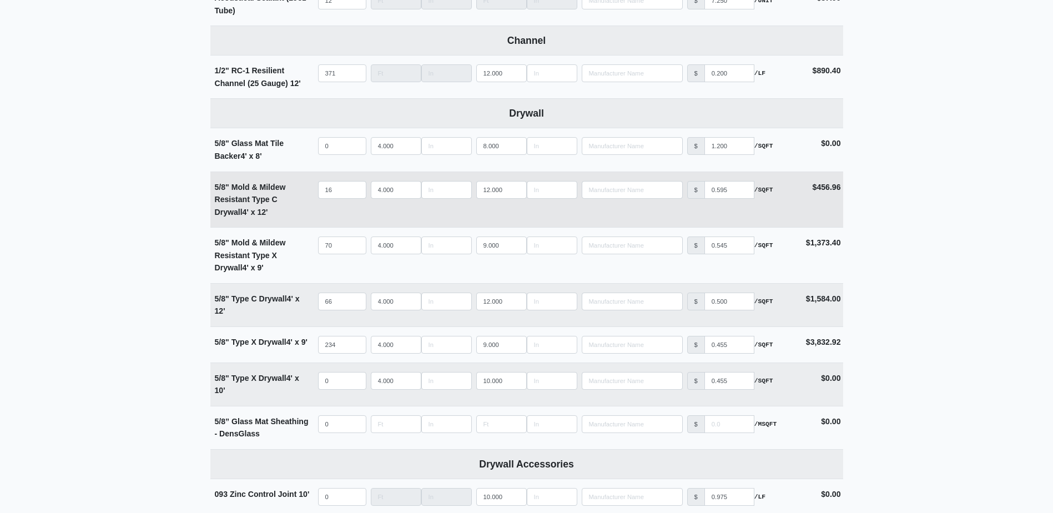
scroll to position [610, 0]
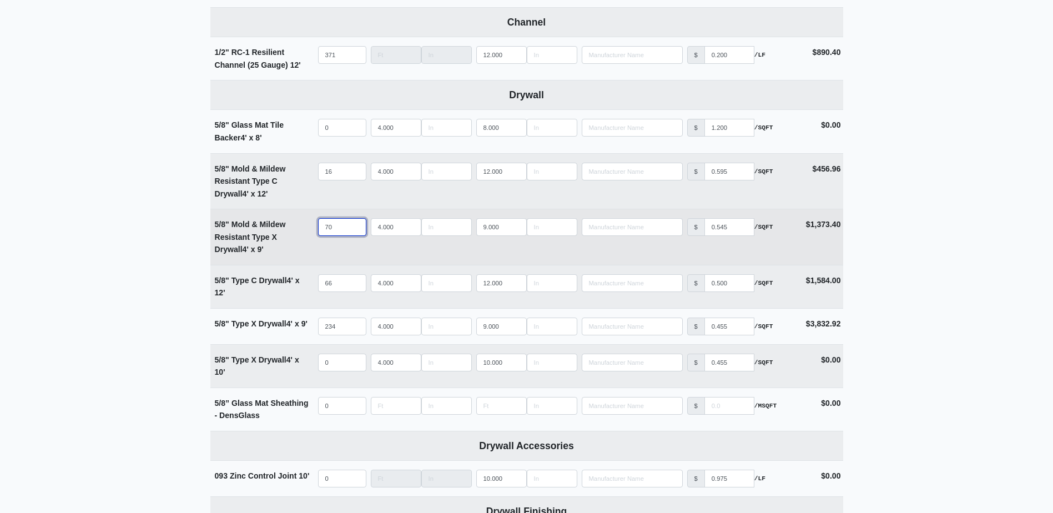
click at [332, 227] on input "70" at bounding box center [342, 227] width 48 height 18
type input "8"
select select
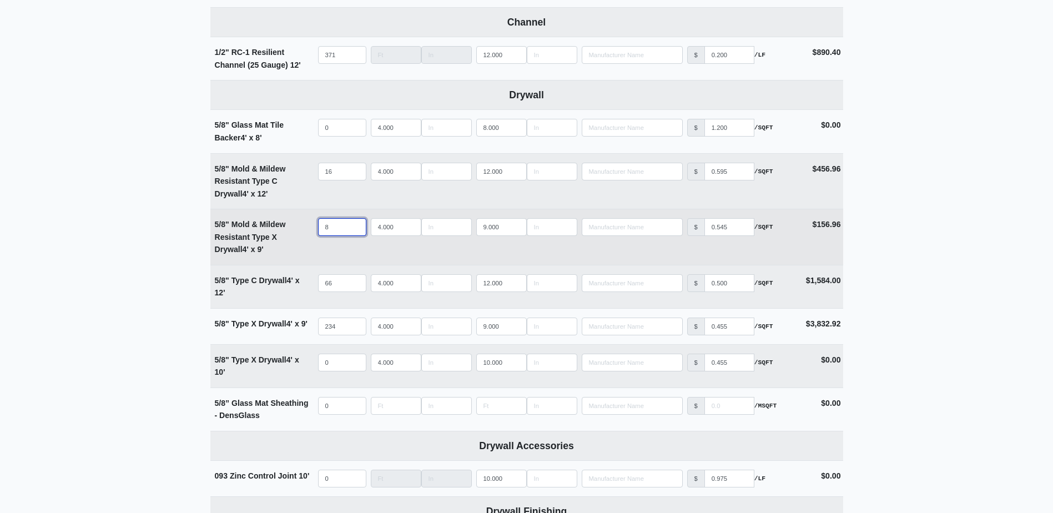
type input "88"
select select
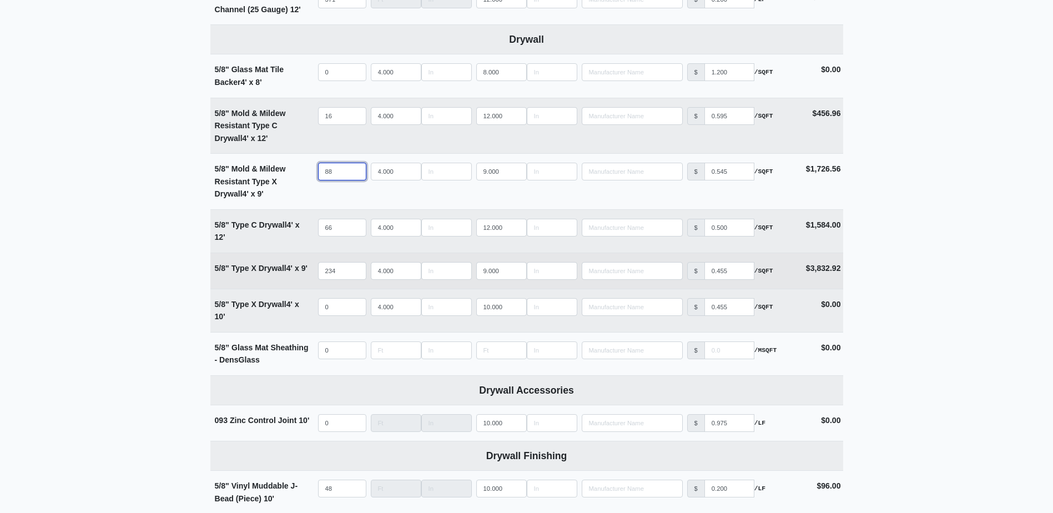
type input "88"
click at [344, 268] on input "234" at bounding box center [342, 271] width 48 height 18
type input "2"
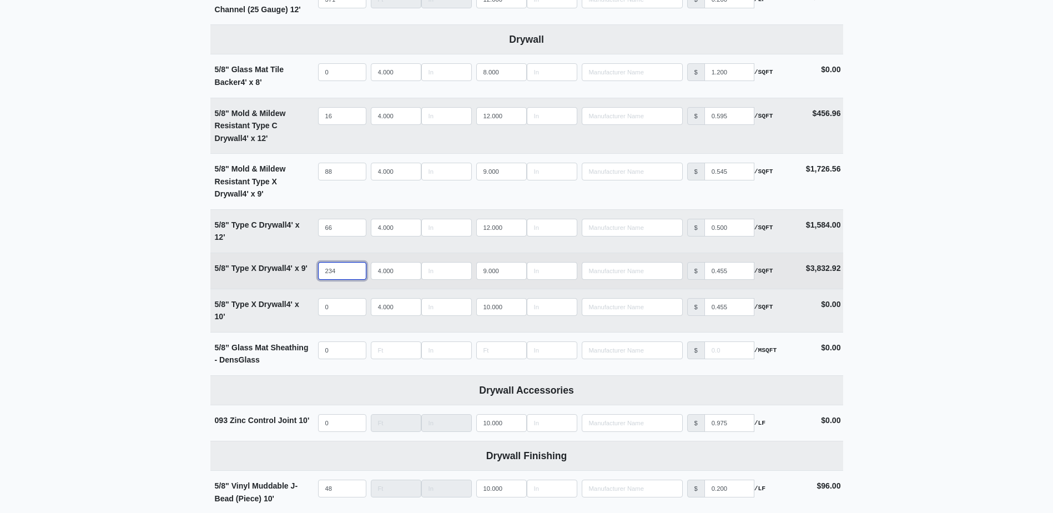
select select
type input "25"
select select
type input "251"
select select
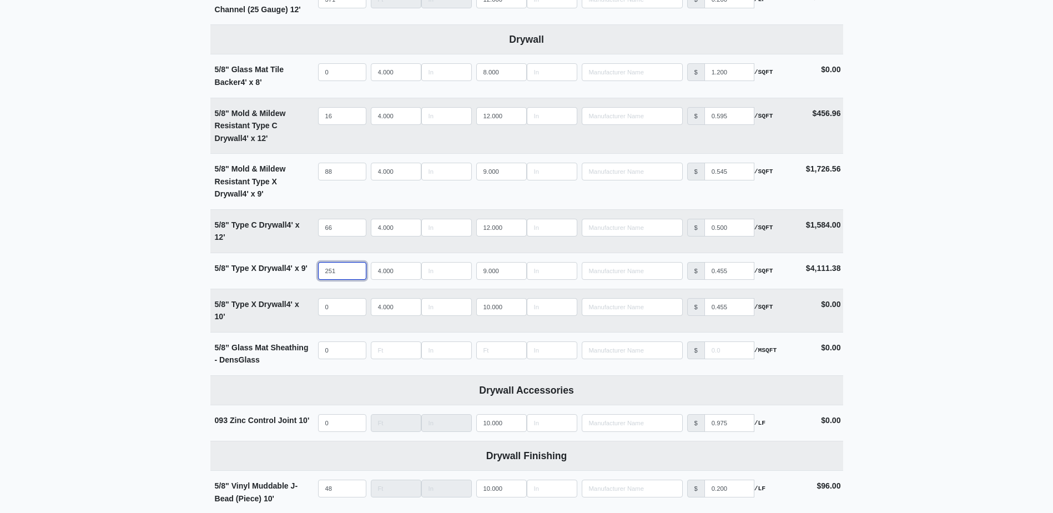
type input "251"
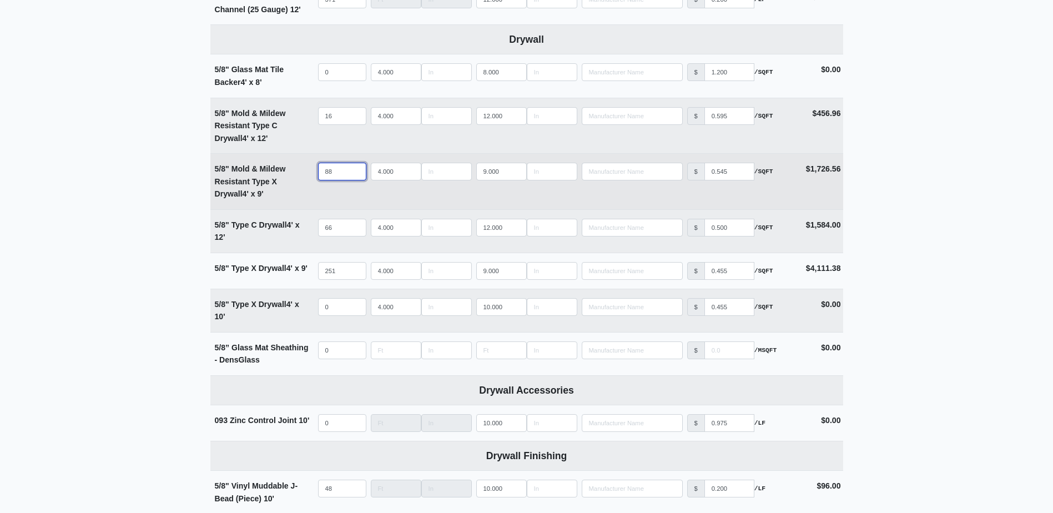
click at [346, 170] on input "88" at bounding box center [342, 172] width 48 height 18
type input "7"
select select
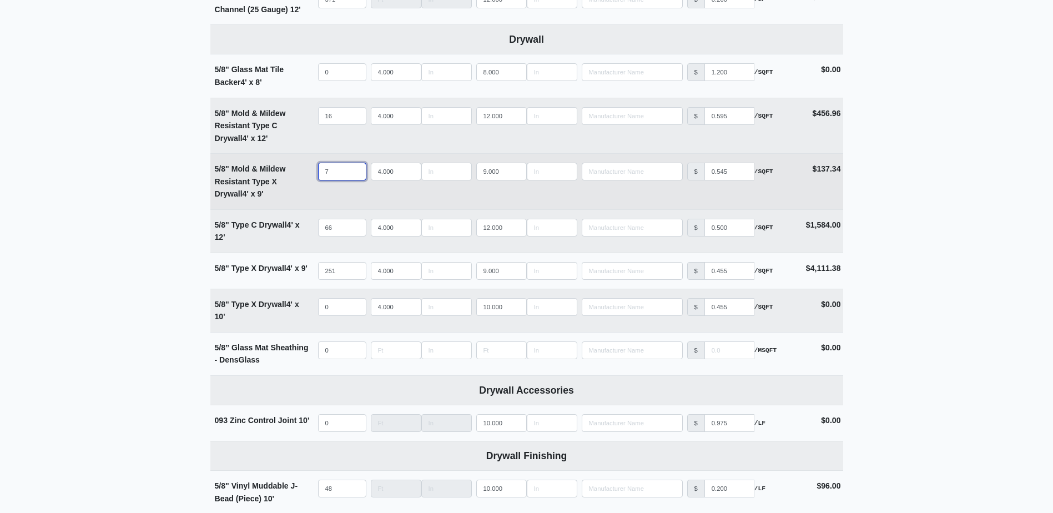
type input "70"
select select
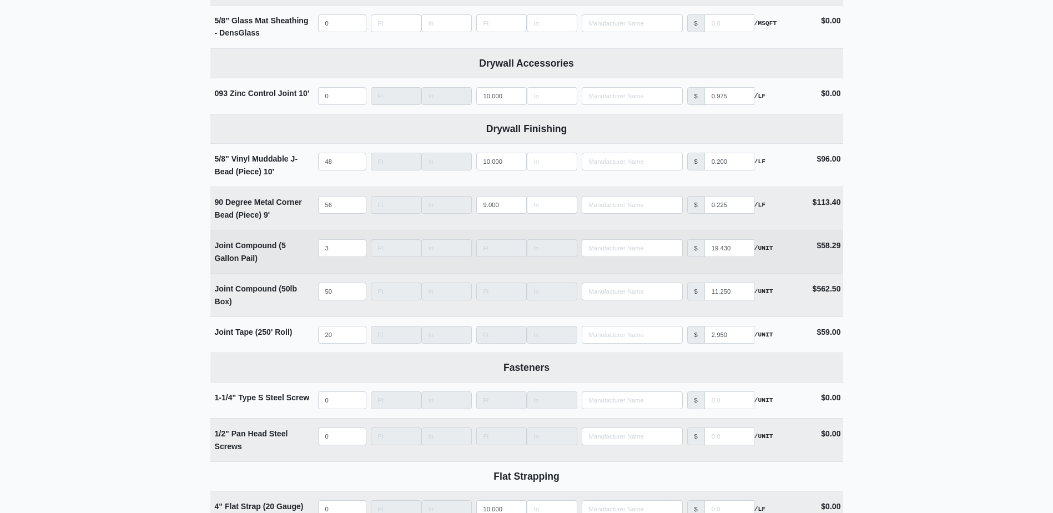
scroll to position [999, 0]
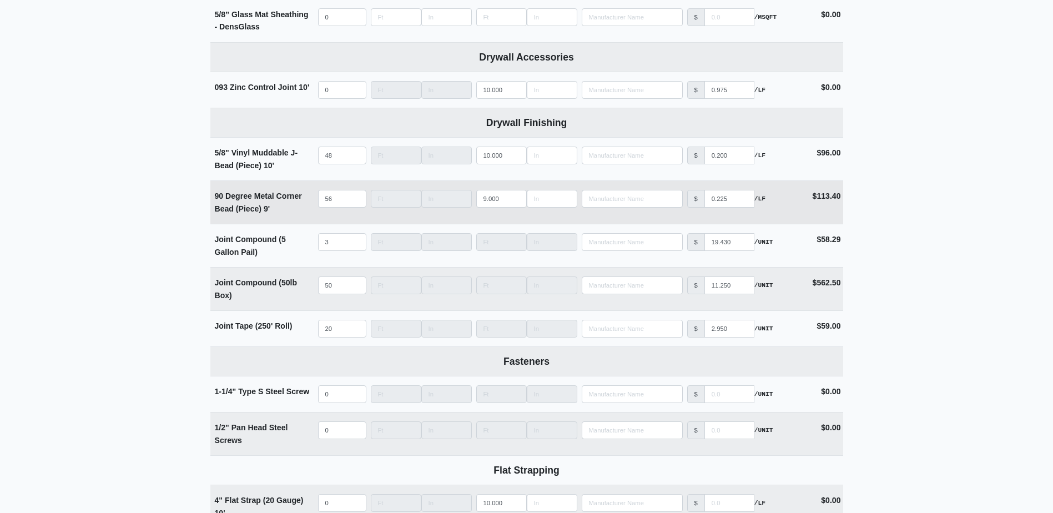
type input "70"
click at [342, 200] on input "56" at bounding box center [342, 199] width 48 height 18
type input "5"
select select
type input "55"
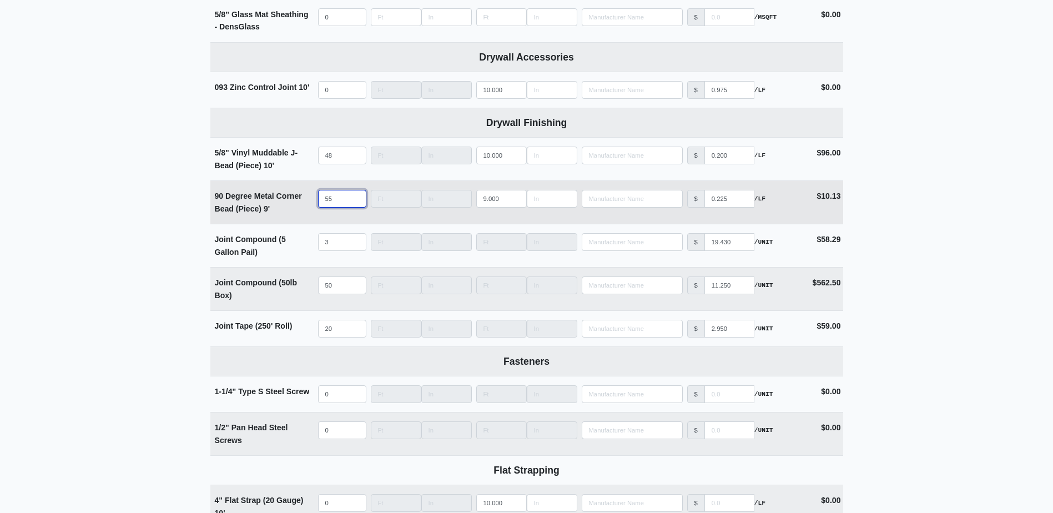
select select
type input "5"
select select
type input "57"
select select
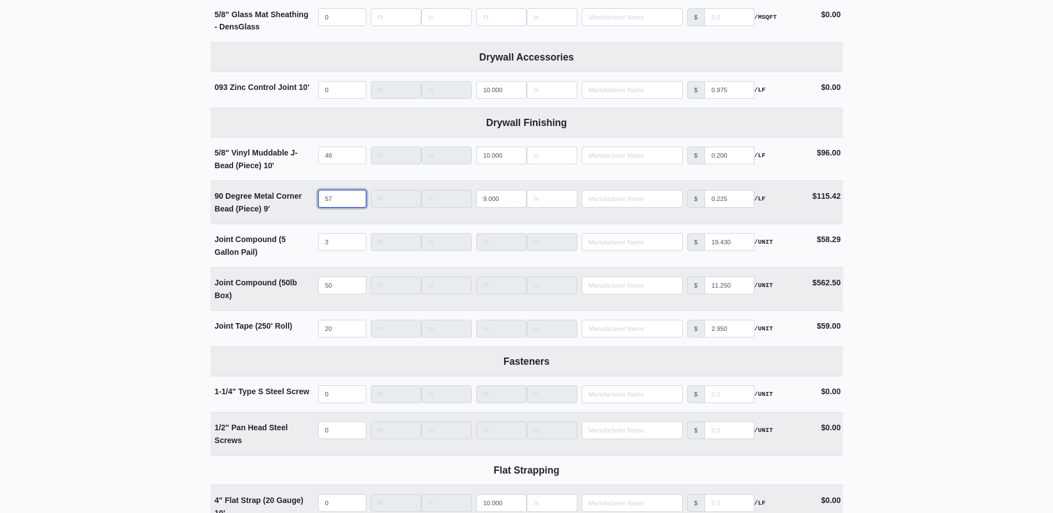
type input "57"
click at [630, 274] on td "Manufacturer No Results" at bounding box center [631, 288] width 105 height 43
click at [339, 284] on input "50" at bounding box center [342, 285] width 48 height 18
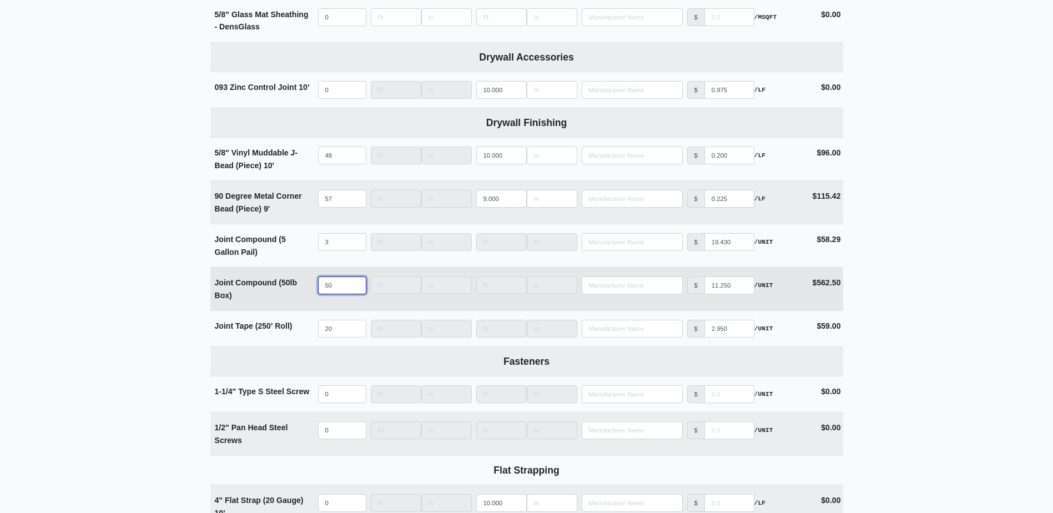
type input "5"
select select
type input "55"
select select
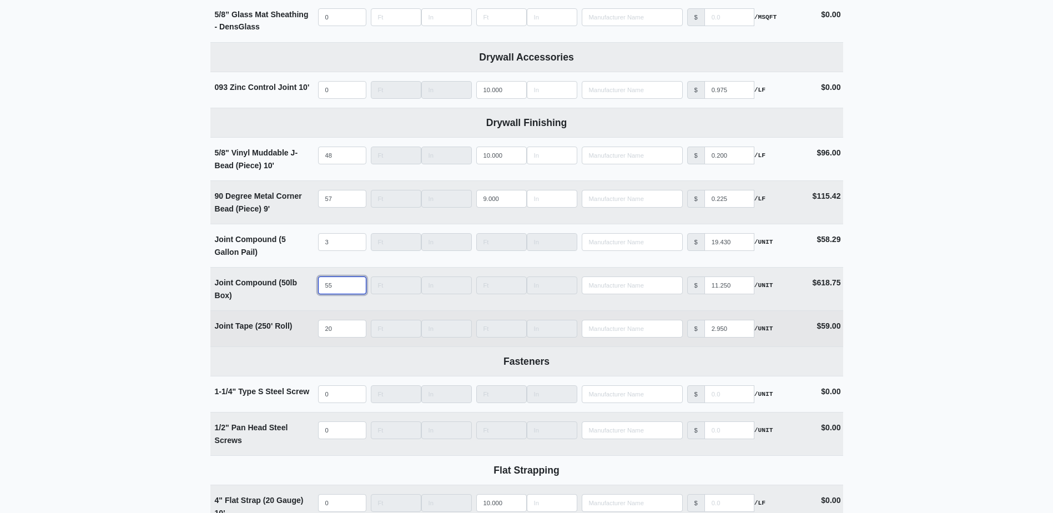
type input "55"
click at [346, 325] on input "20" at bounding box center [342, 329] width 48 height 18
type input "2"
select select
type input "22"
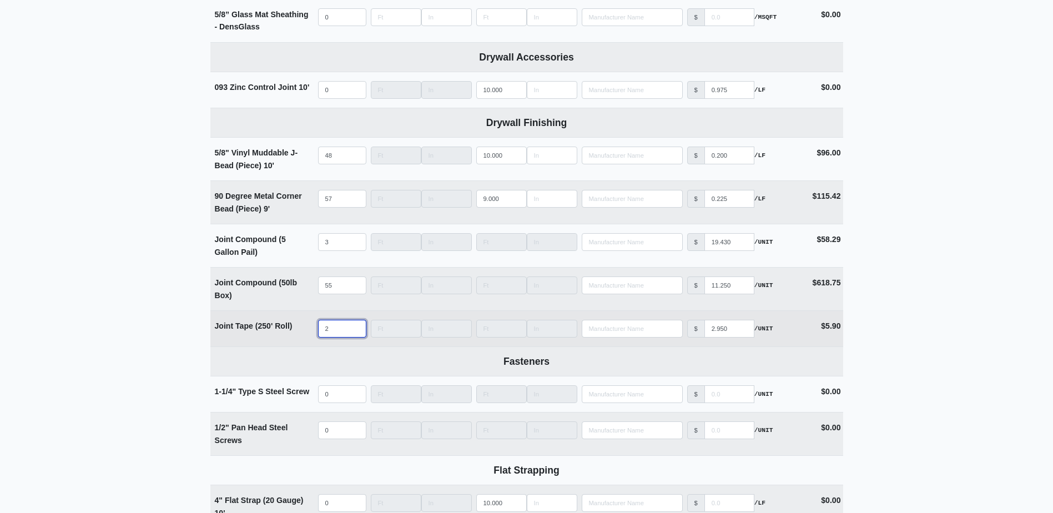
select select
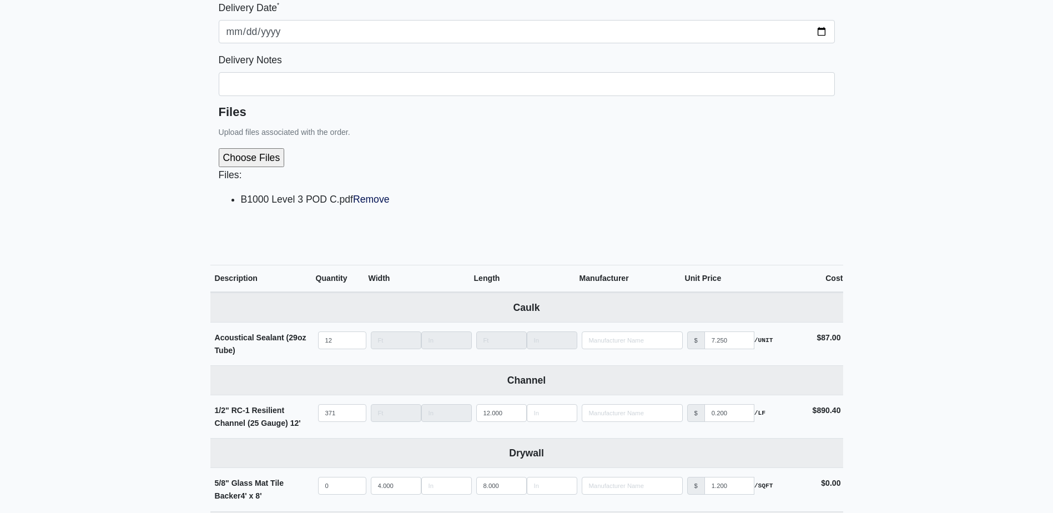
scroll to position [111, 0]
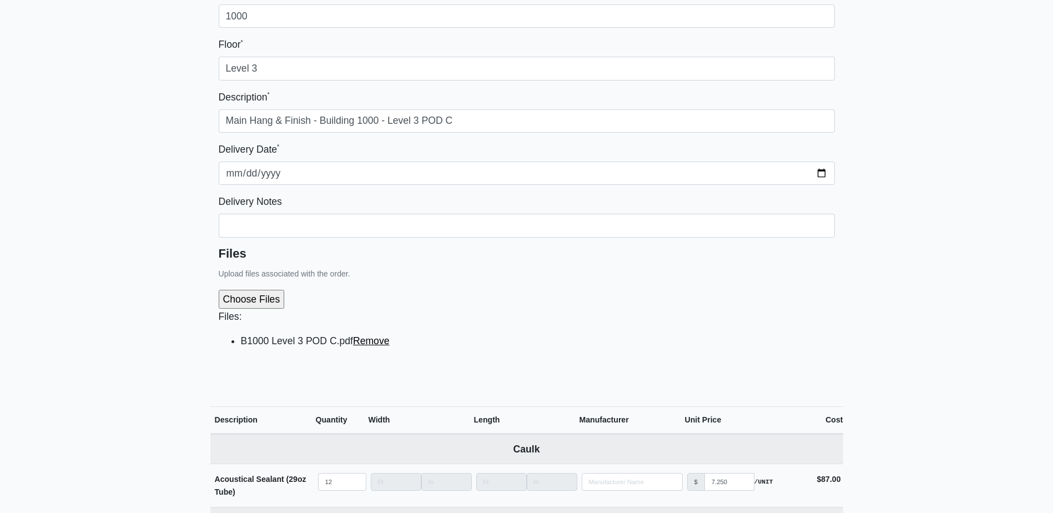
type input "22"
click at [385, 345] on link "Remove" at bounding box center [371, 340] width 37 height 11
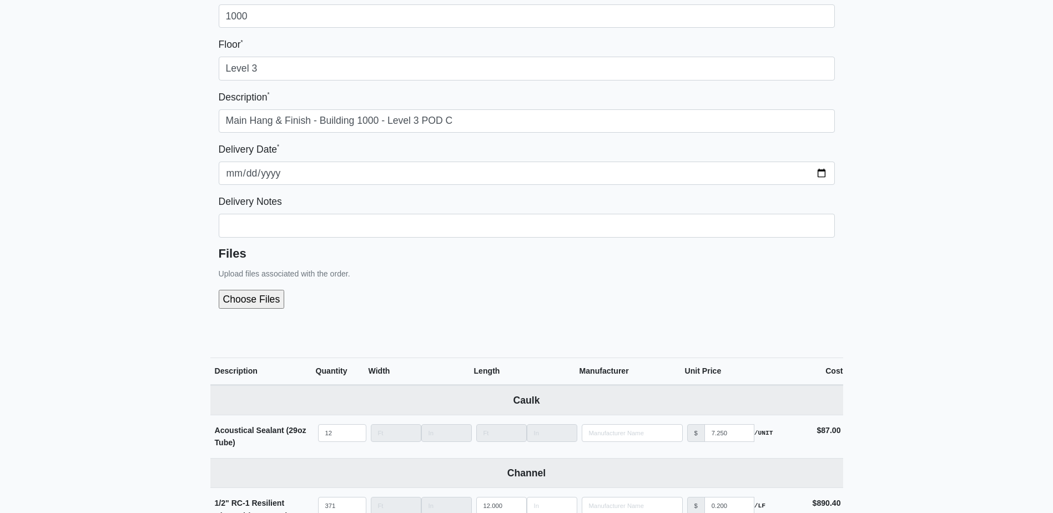
click at [273, 305] on input "file" at bounding box center [311, 299] width 185 height 19
type input "C:\fakepath\B1000 Level 3 POD C.pdf"
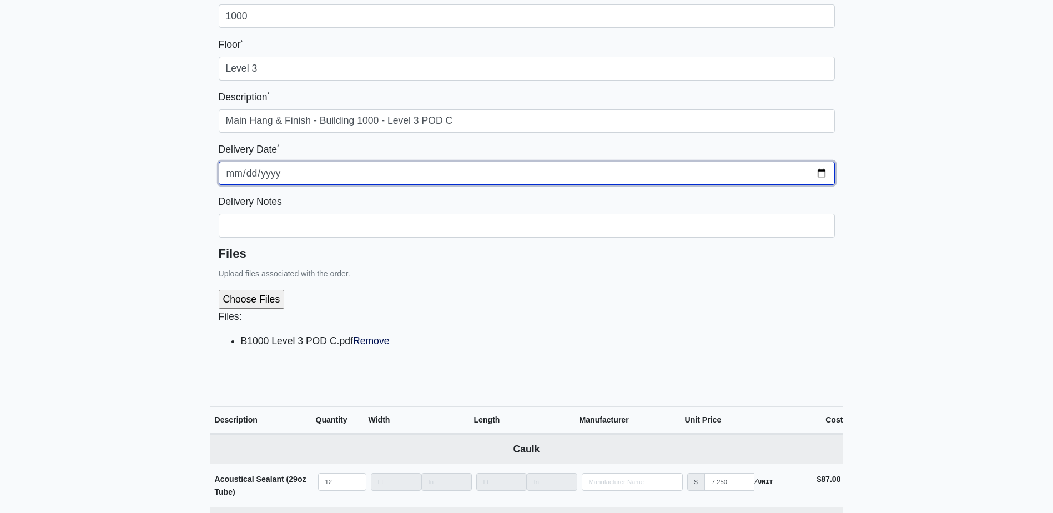
click at [819, 171] on input "[DATE]" at bounding box center [527, 172] width 616 height 23
type input "2025-08-29"
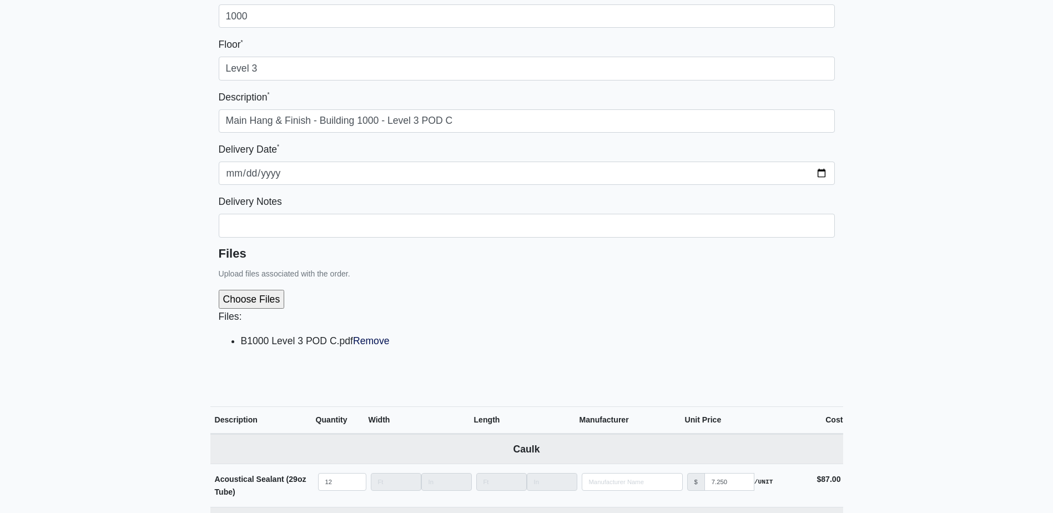
click at [526, 340] on li "B1000 Level 3 POD C.pdf Remove" at bounding box center [538, 341] width 594 height 16
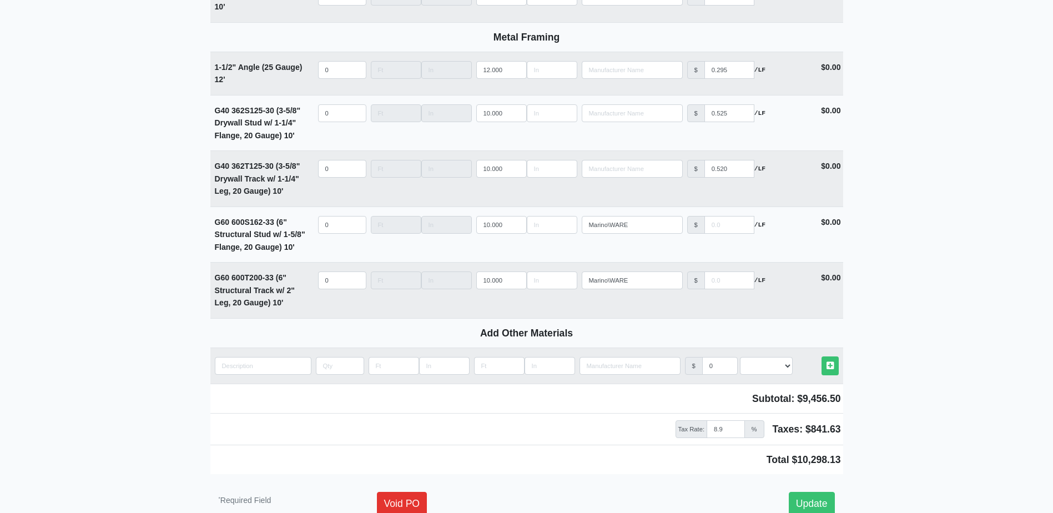
scroll to position [1574, 0]
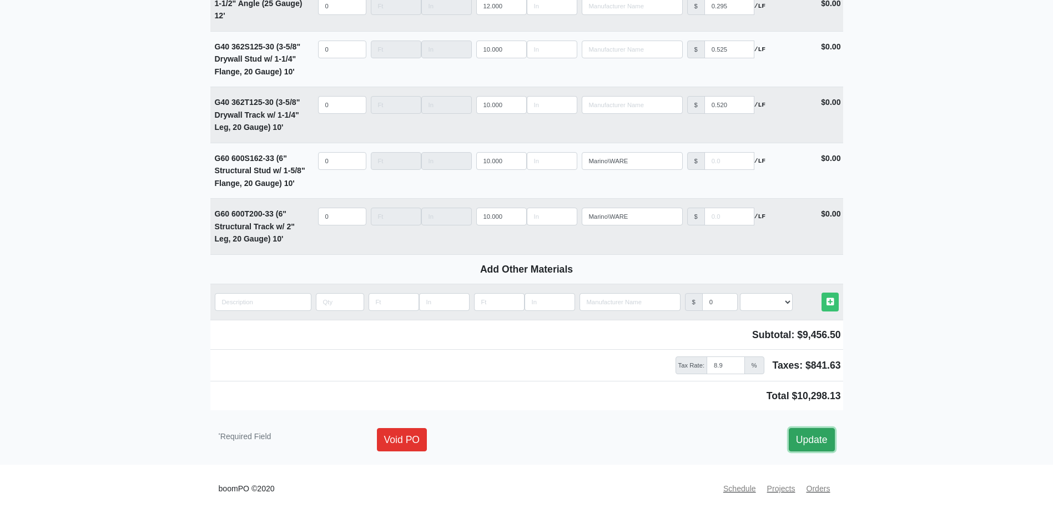
click at [821, 444] on link "Update" at bounding box center [812, 439] width 46 height 23
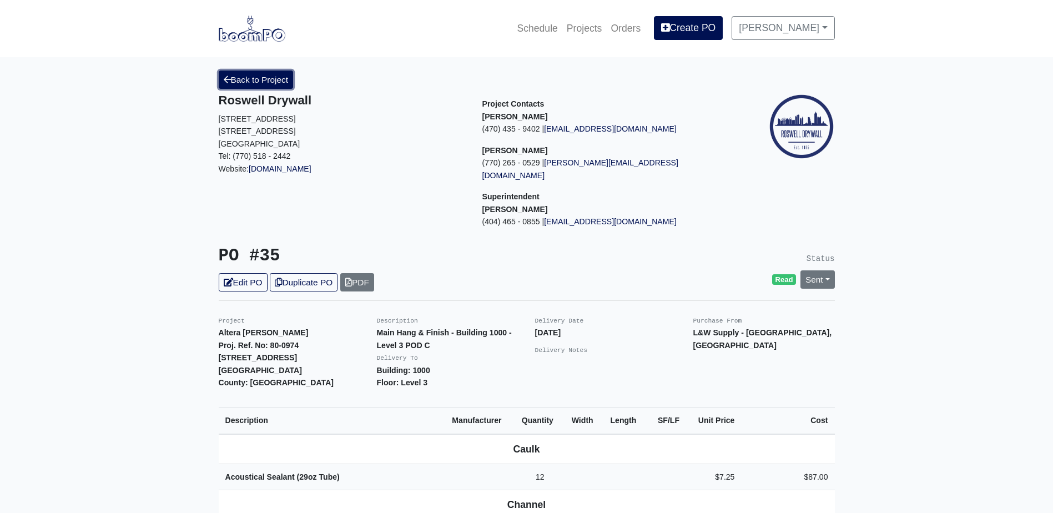
click at [249, 77] on link "Back to Project" at bounding box center [256, 79] width 75 height 18
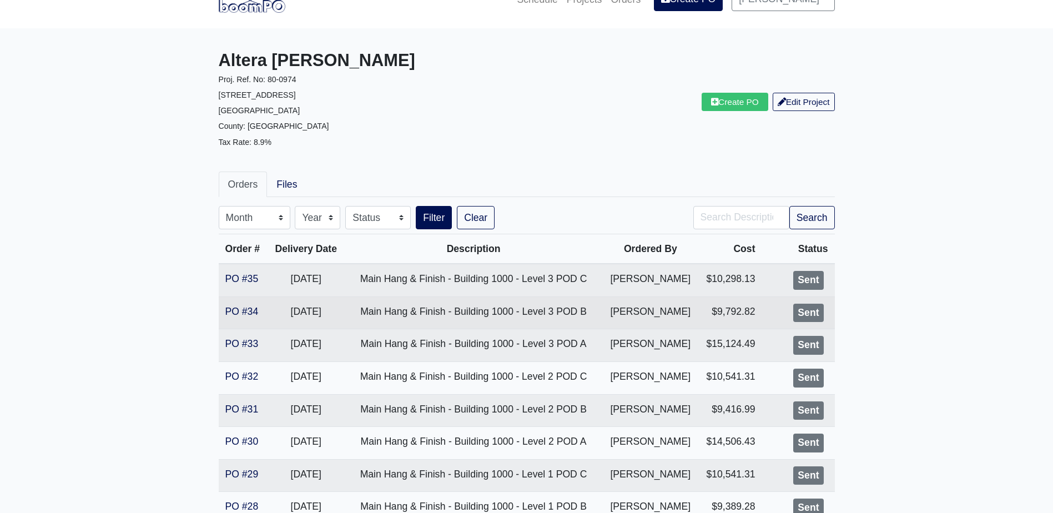
scroll to position [55, 0]
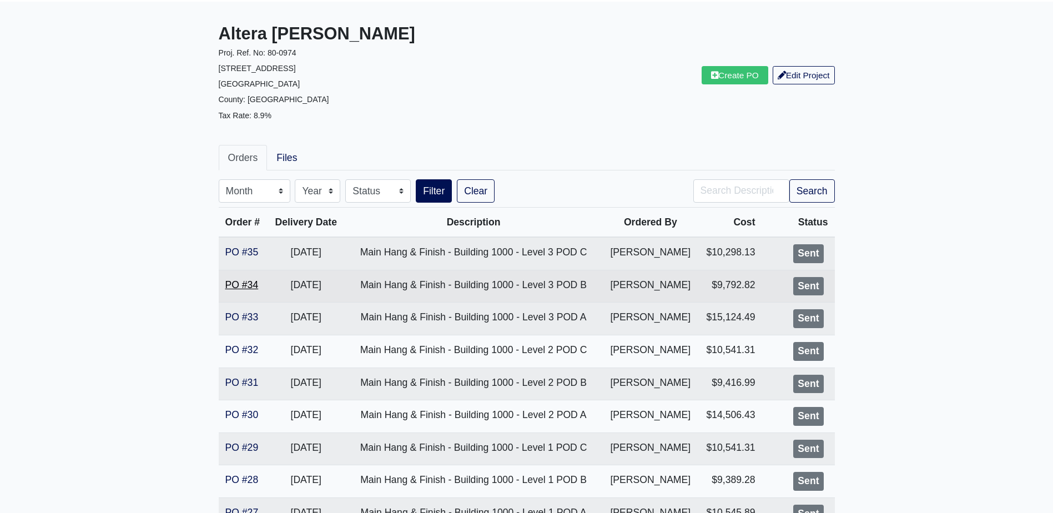
click at [254, 286] on link "PO #34" at bounding box center [241, 284] width 33 height 11
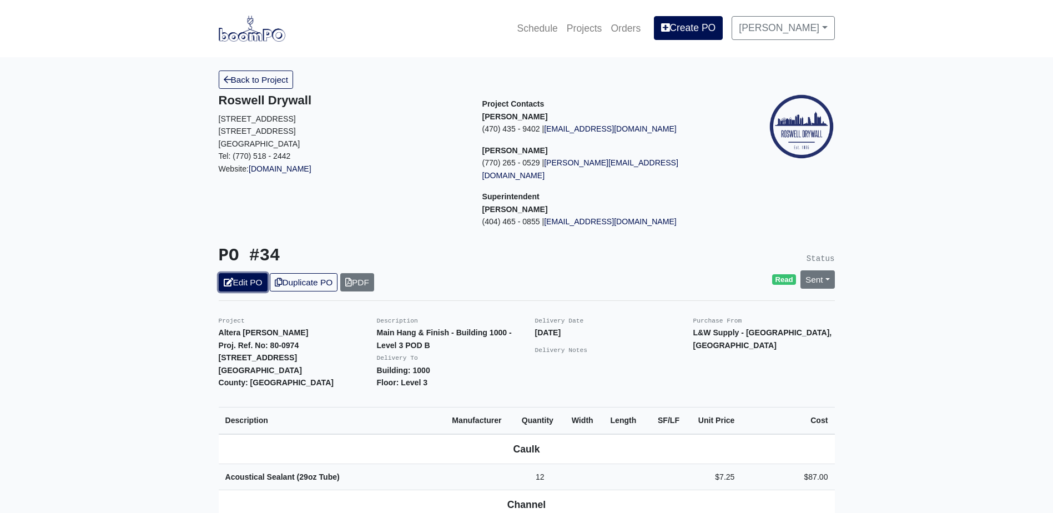
click at [251, 273] on link "Edit PO" at bounding box center [243, 282] width 49 height 18
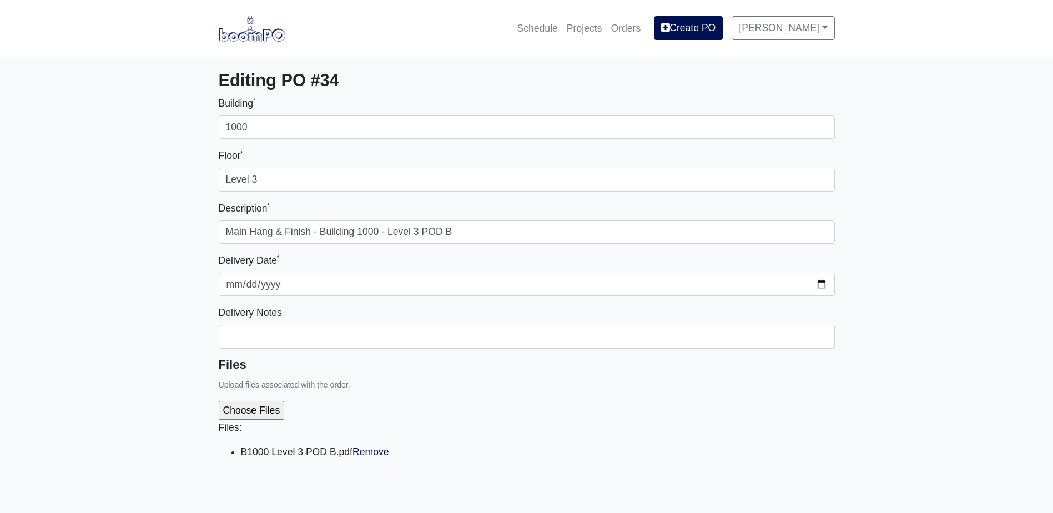
select select
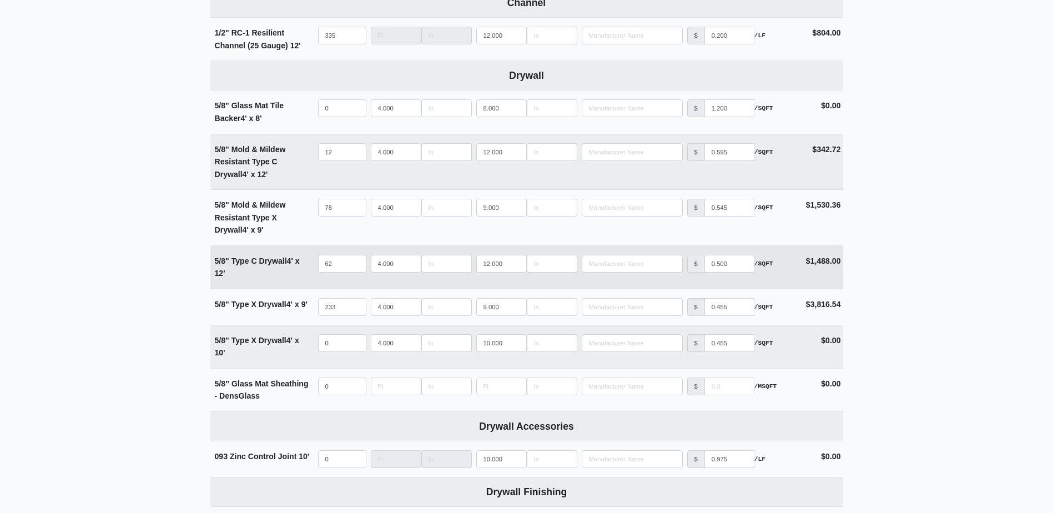
scroll to position [610, 0]
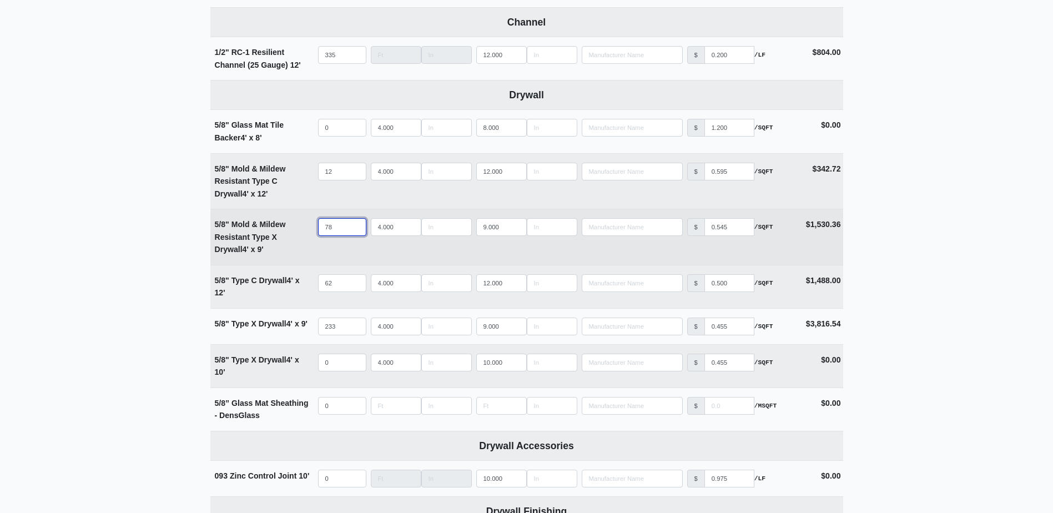
click at [338, 229] on input "78" at bounding box center [342, 227] width 48 height 18
type input "6"
select select
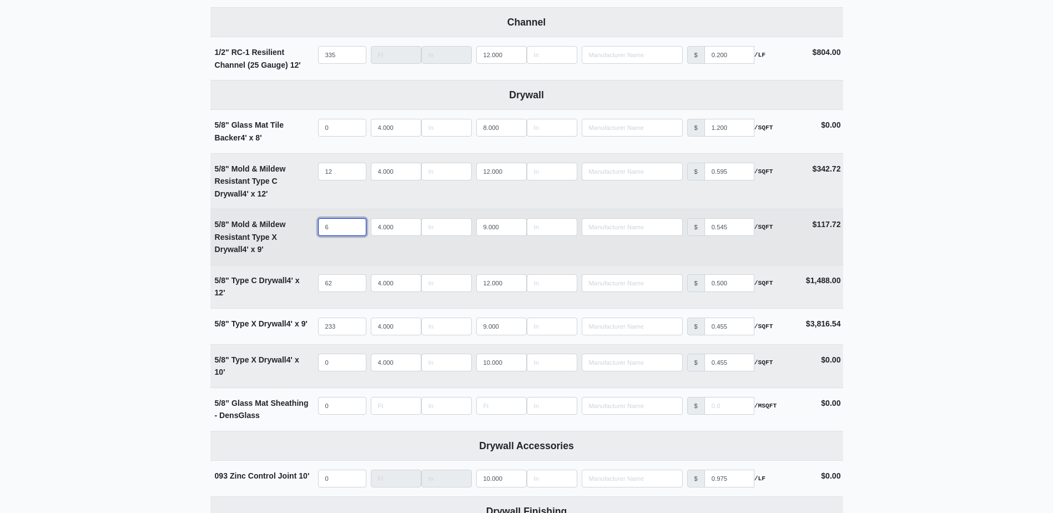
type input "60"
select select
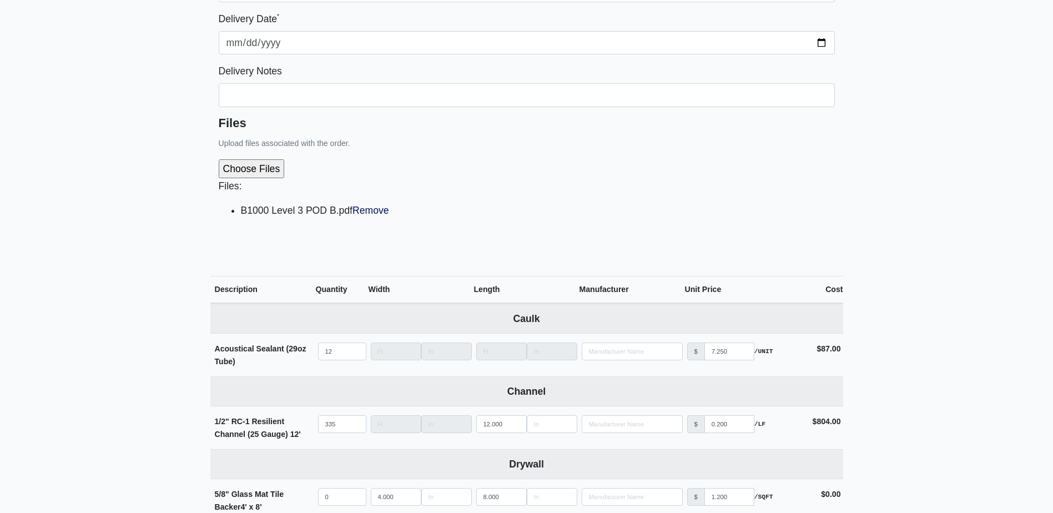
scroll to position [166, 0]
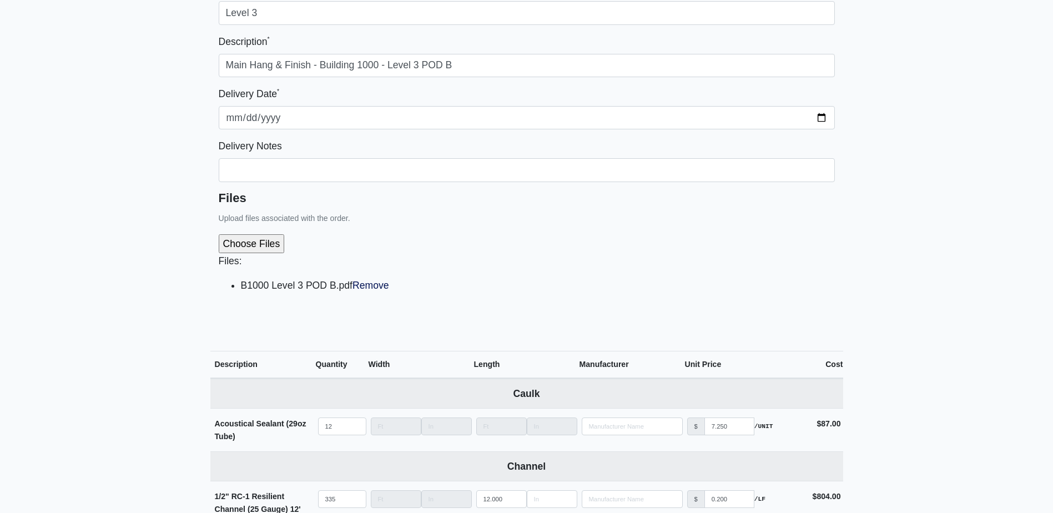
type input "60"
drag, startPoint x: 374, startPoint y: 287, endPoint x: 583, endPoint y: 41, distance: 322.8
click at [374, 287] on link "Remove" at bounding box center [370, 285] width 37 height 11
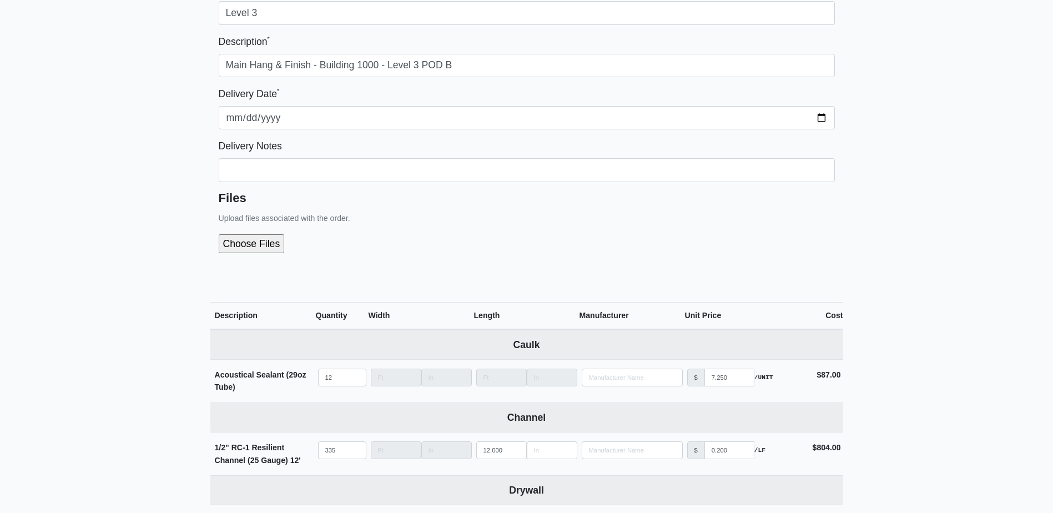
click at [255, 249] on input "file" at bounding box center [311, 243] width 185 height 19
type input "C:\fakepath\B1000 Level 3 POD B.pdf"
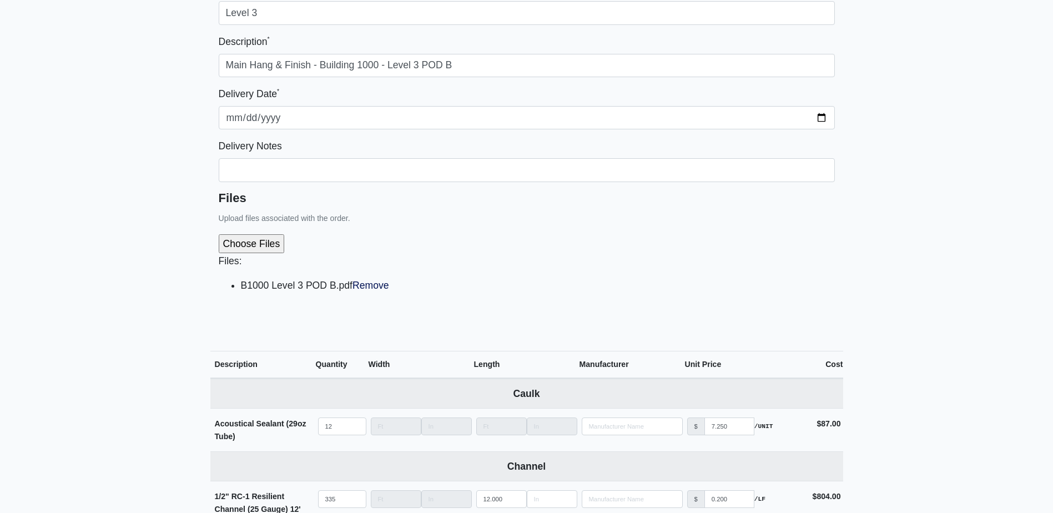
click at [563, 263] on p "Files:" at bounding box center [527, 261] width 616 height 16
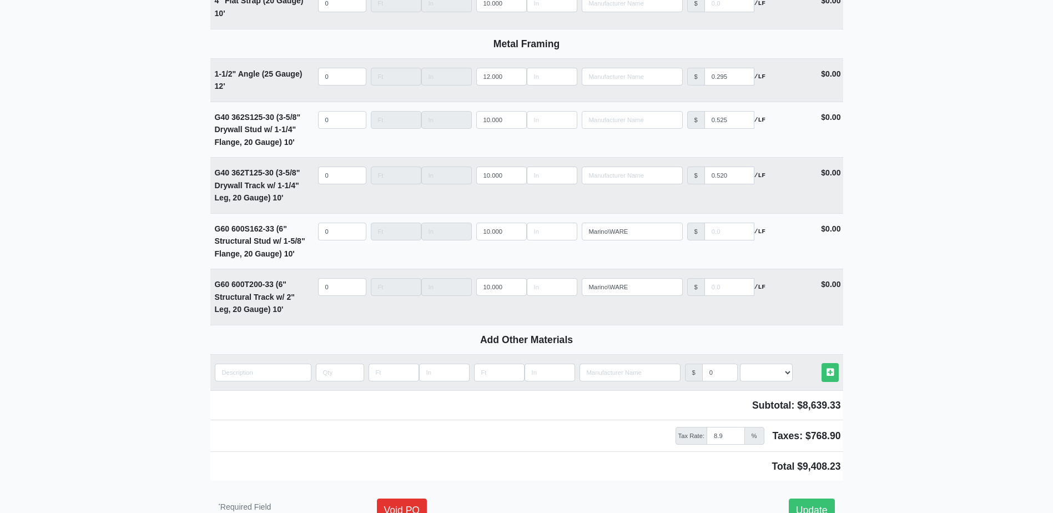
scroll to position [1574, 0]
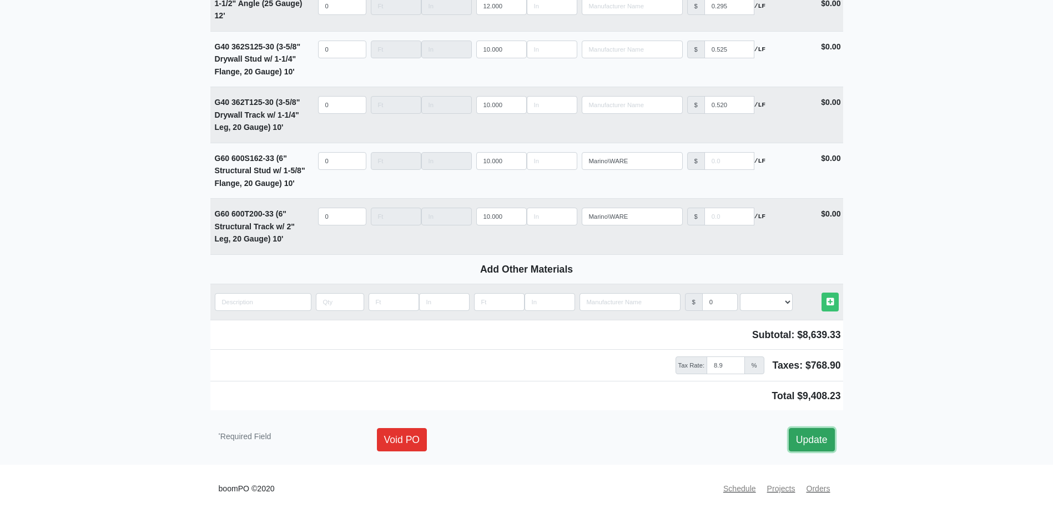
click at [818, 444] on link "Update" at bounding box center [812, 439] width 46 height 23
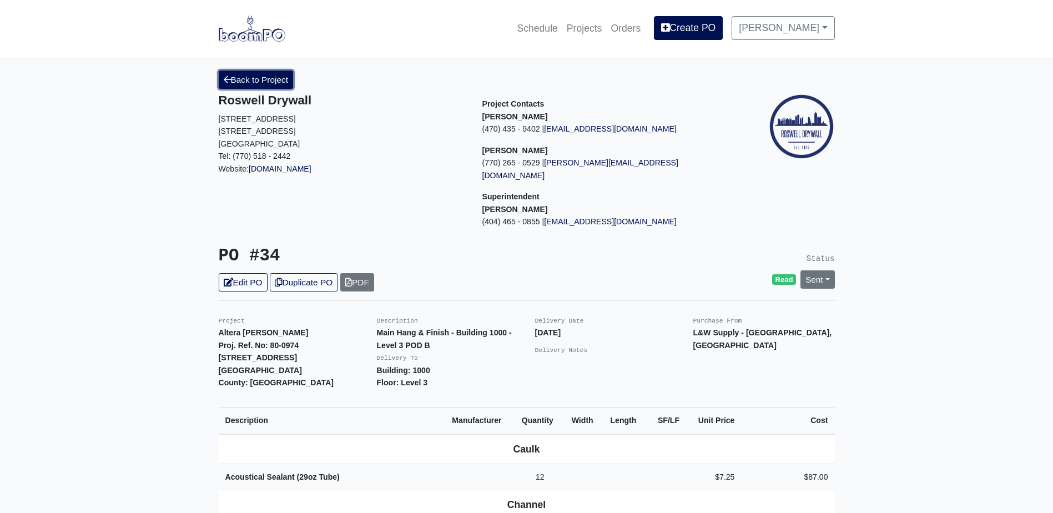
click at [251, 80] on link "Back to Project" at bounding box center [256, 79] width 75 height 18
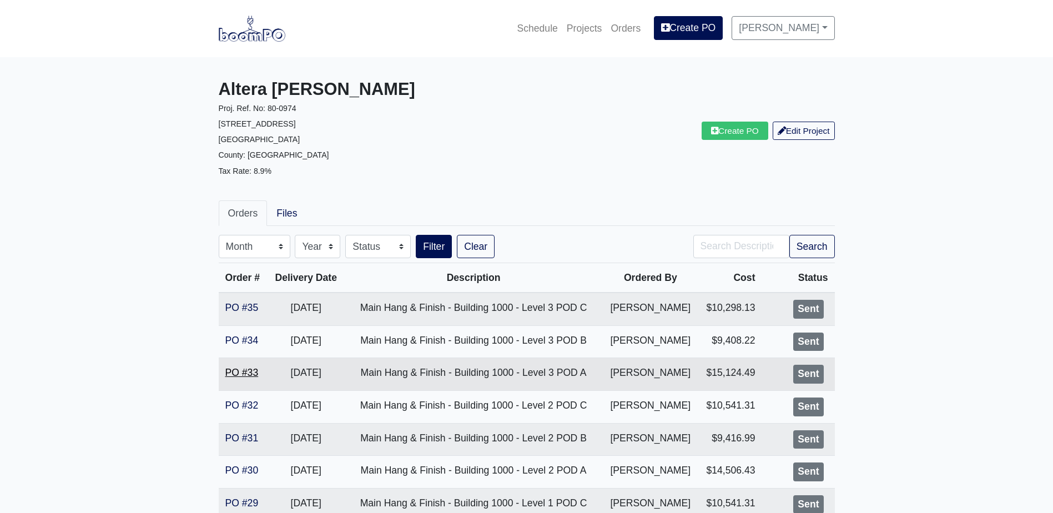
click at [246, 373] on link "PO #33" at bounding box center [241, 372] width 33 height 11
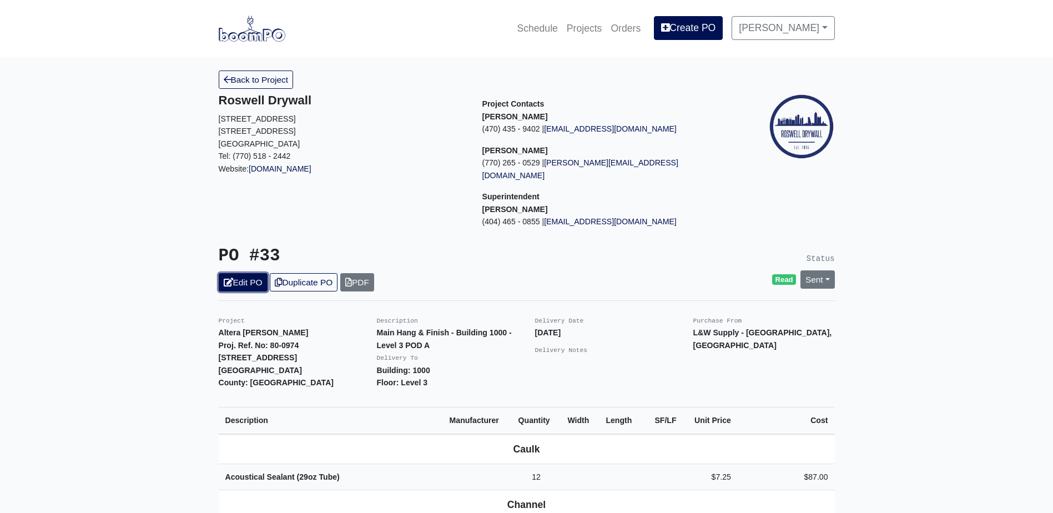
click at [239, 273] on link "Edit PO" at bounding box center [243, 282] width 49 height 18
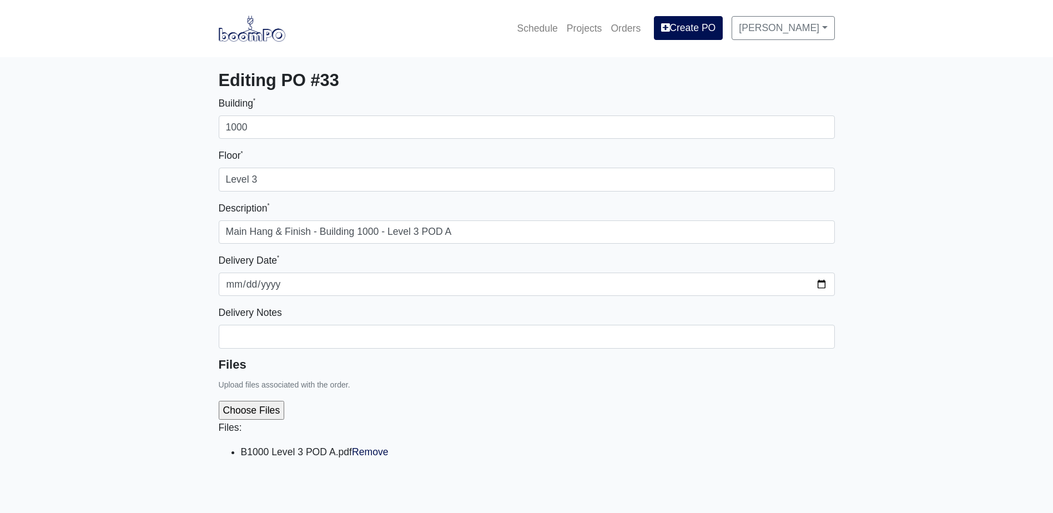
select select
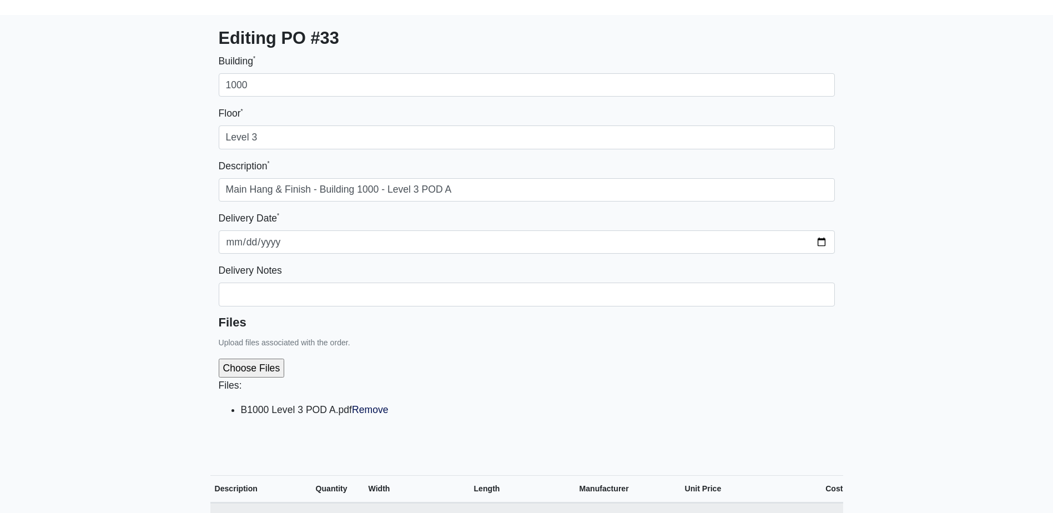
scroll to position [166, 0]
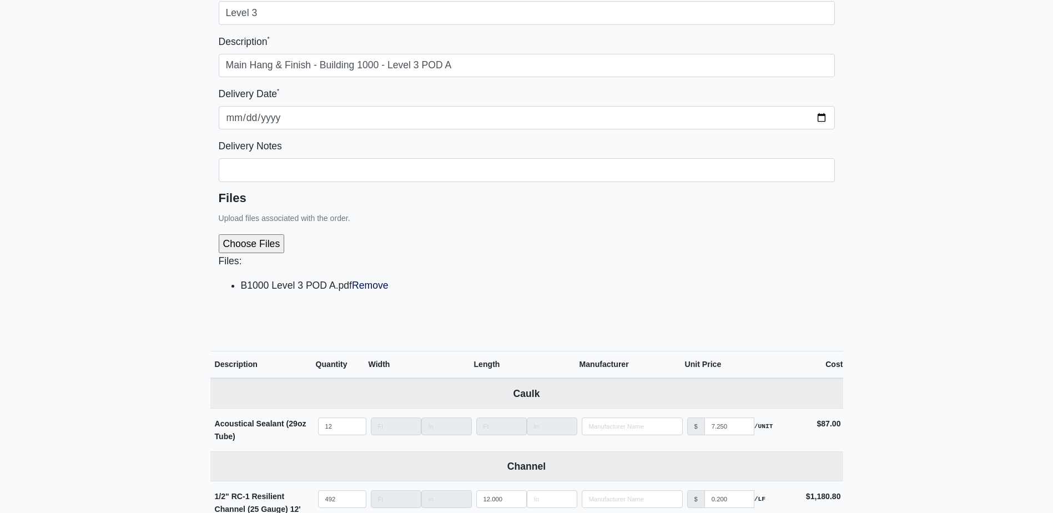
click at [383, 294] on div "Files: B1000 Level 3 POD A.pdf Remove" at bounding box center [527, 267] width 616 height 85
click at [378, 290] on link "Remove" at bounding box center [370, 285] width 37 height 11
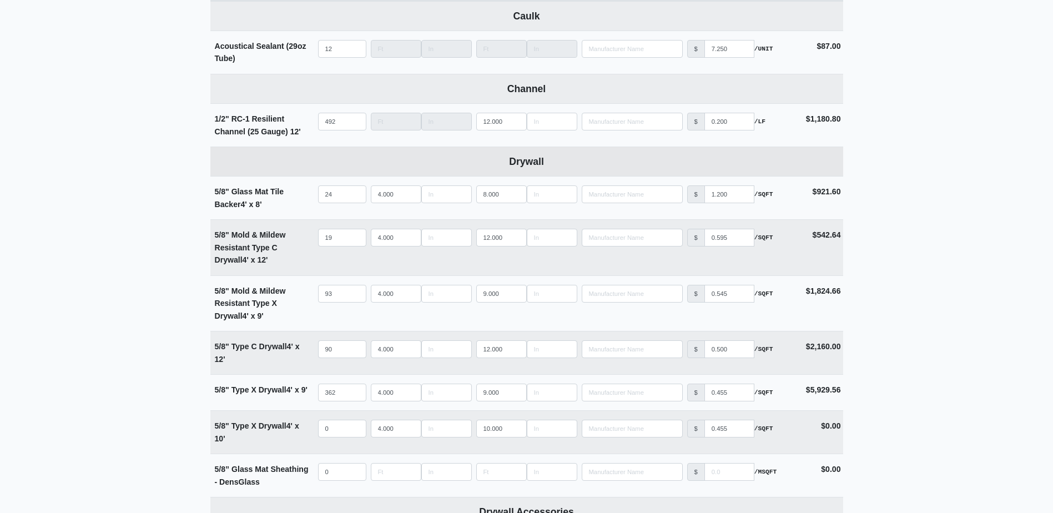
scroll to position [499, 0]
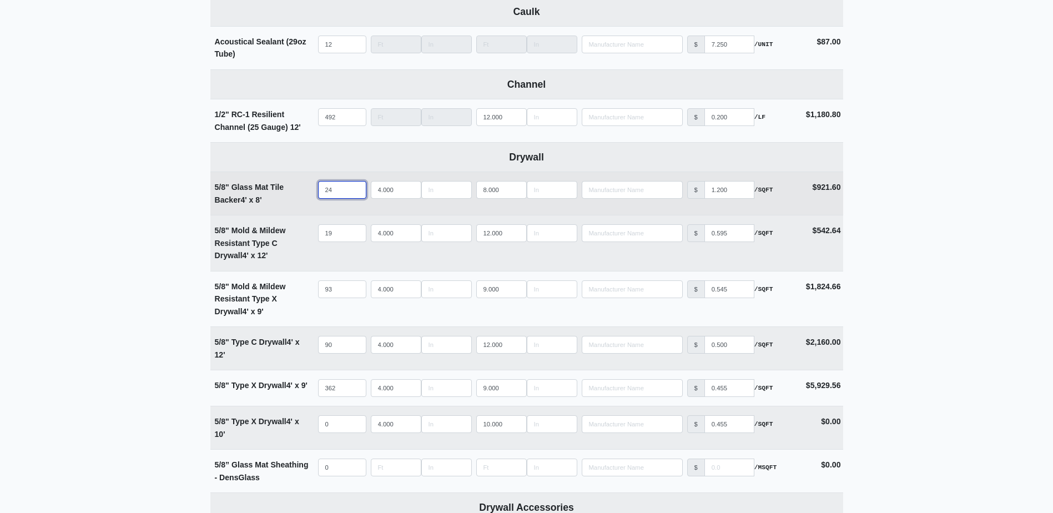
click at [344, 190] on input "24" at bounding box center [342, 190] width 48 height 18
type input "2"
select select
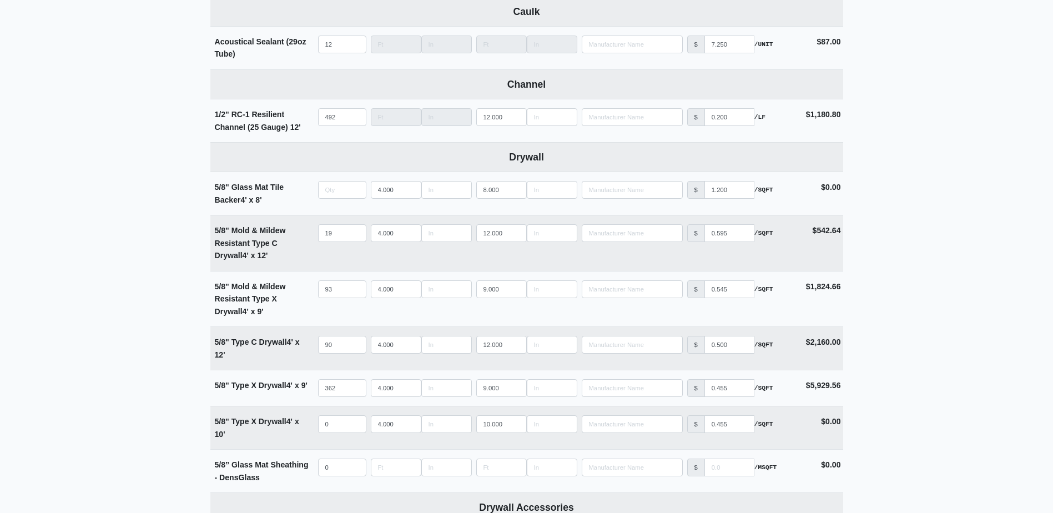
type input "0"
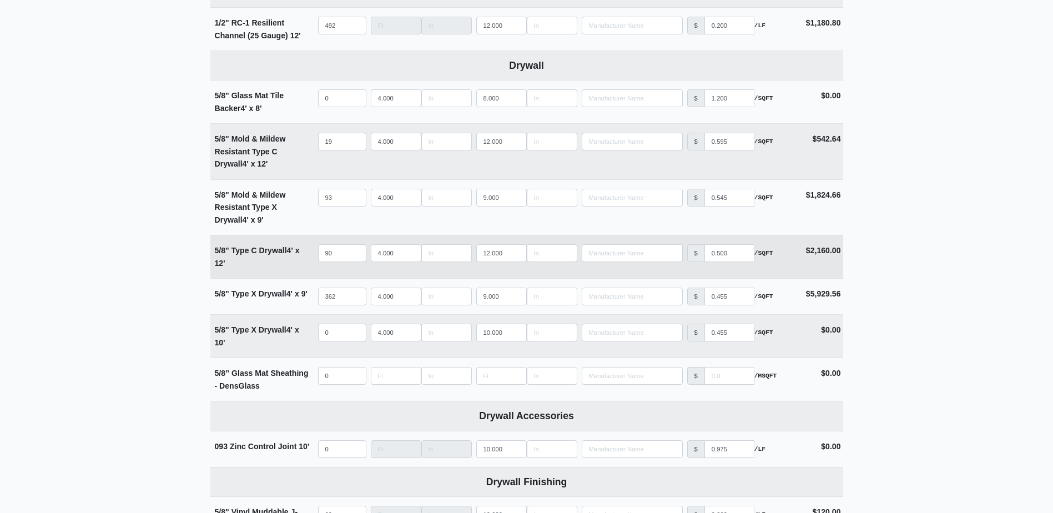
scroll to position [610, 0]
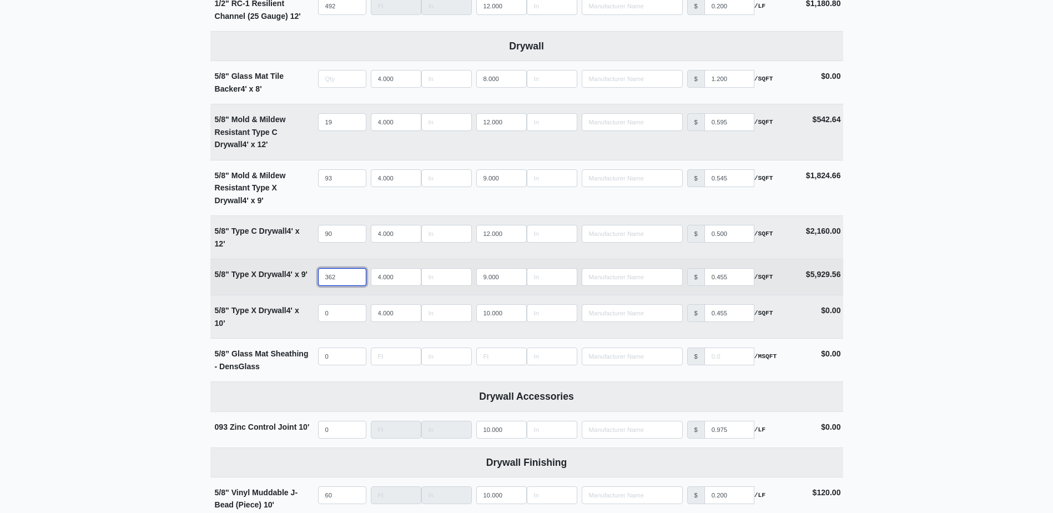
type input "0"
click at [343, 275] on input "362" at bounding box center [342, 277] width 48 height 18
type input "36"
select select
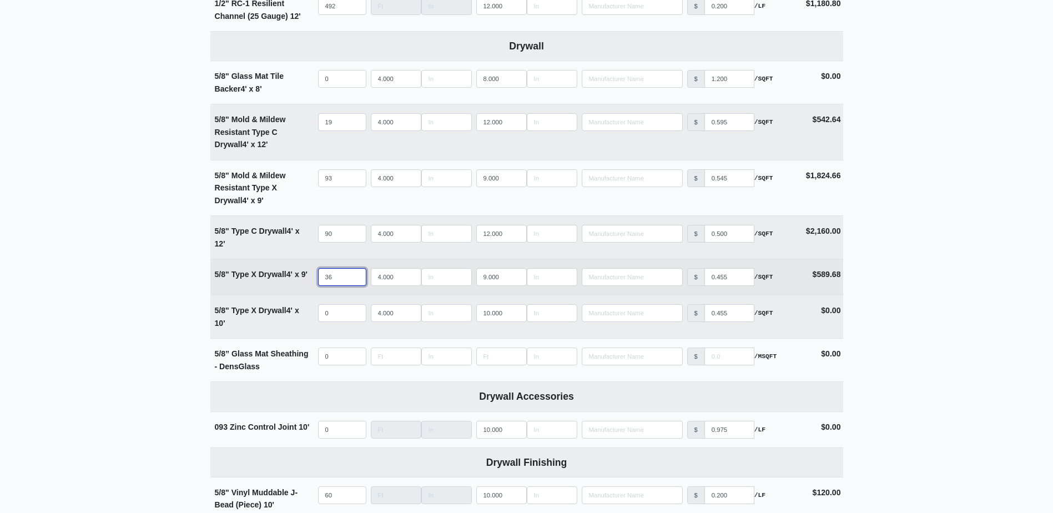
type input "3"
select select
type input "37"
select select
type input "379"
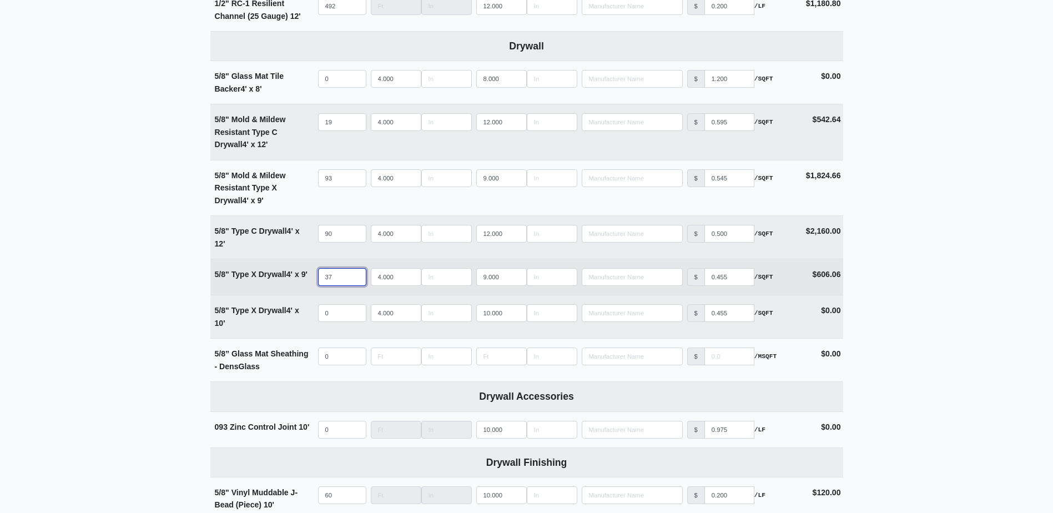
select select
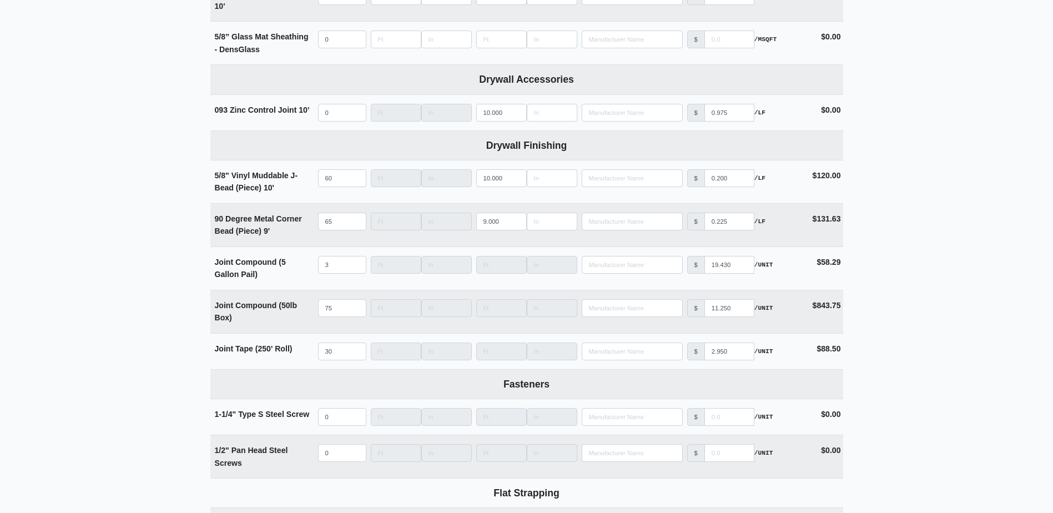
scroll to position [666, 0]
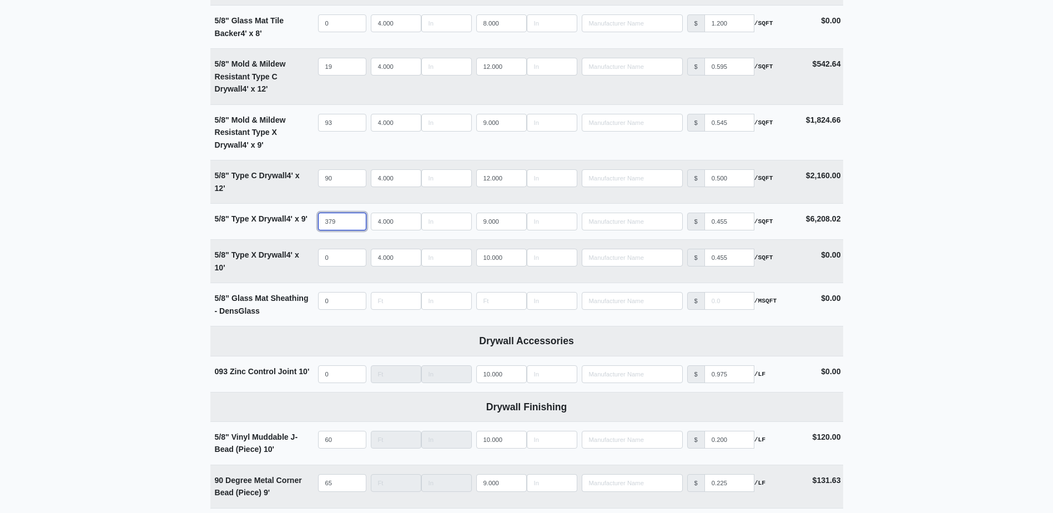
type input "379"
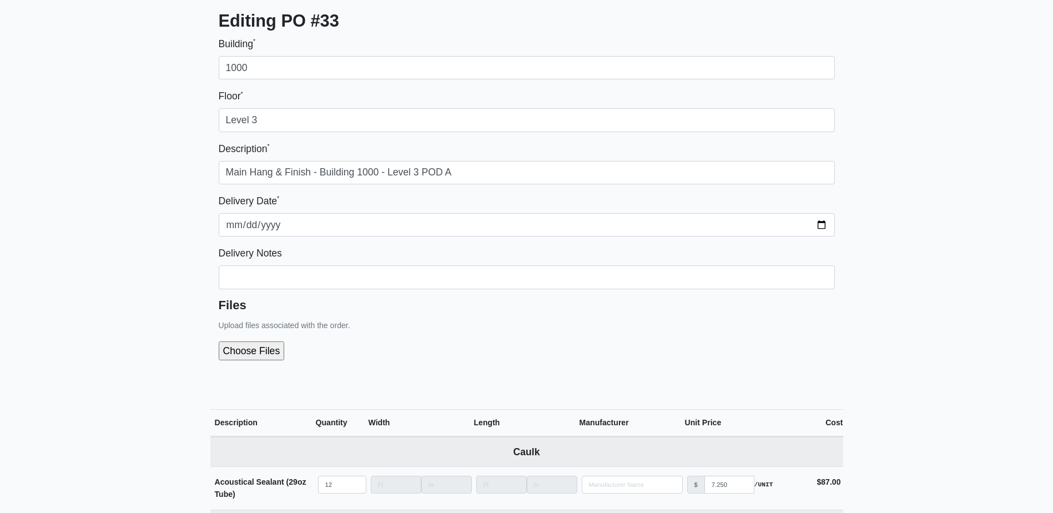
scroll to position [0, 0]
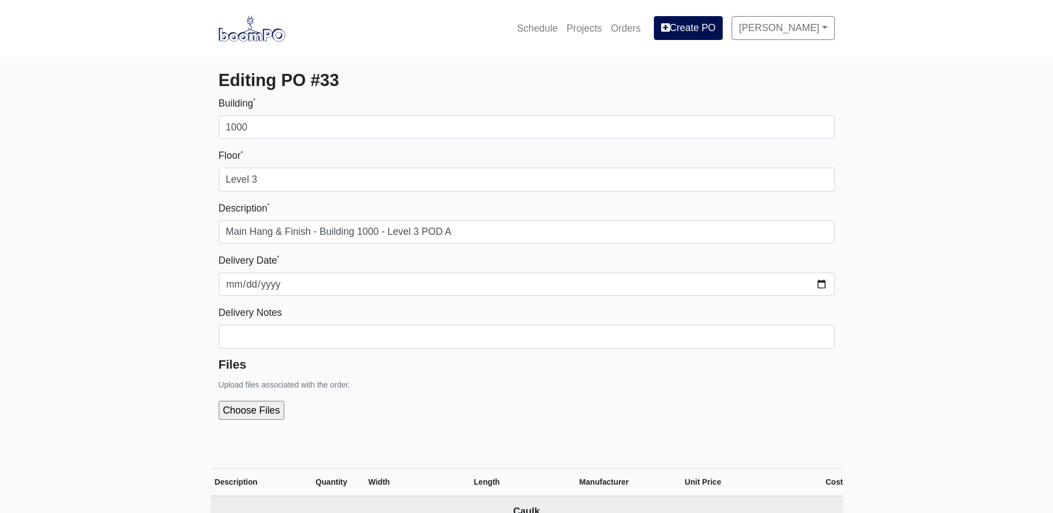
click at [234, 403] on input "file" at bounding box center [311, 410] width 185 height 19
type input "C:\fakepath\B1000 Level 3 POD A.pdf"
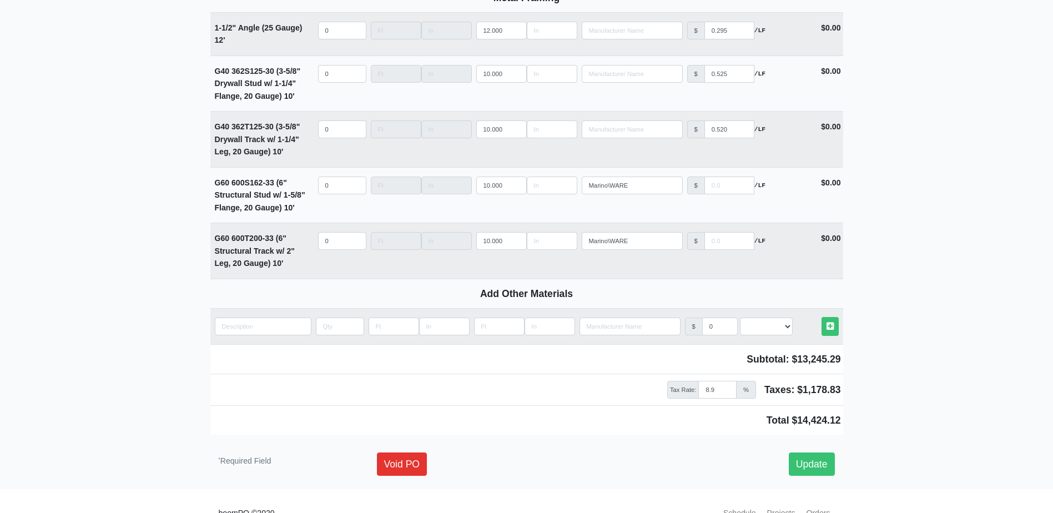
scroll to position [1574, 0]
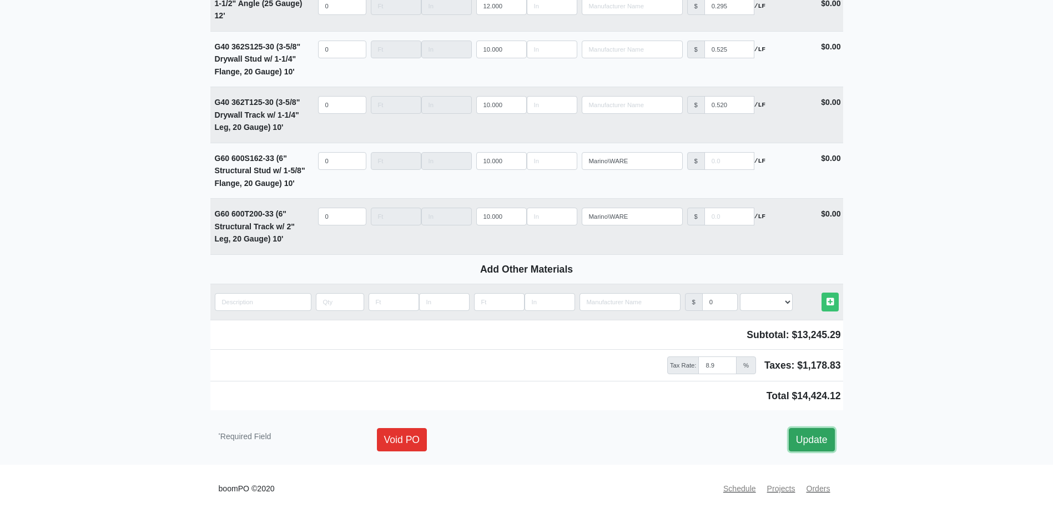
click at [821, 441] on link "Update" at bounding box center [812, 439] width 46 height 23
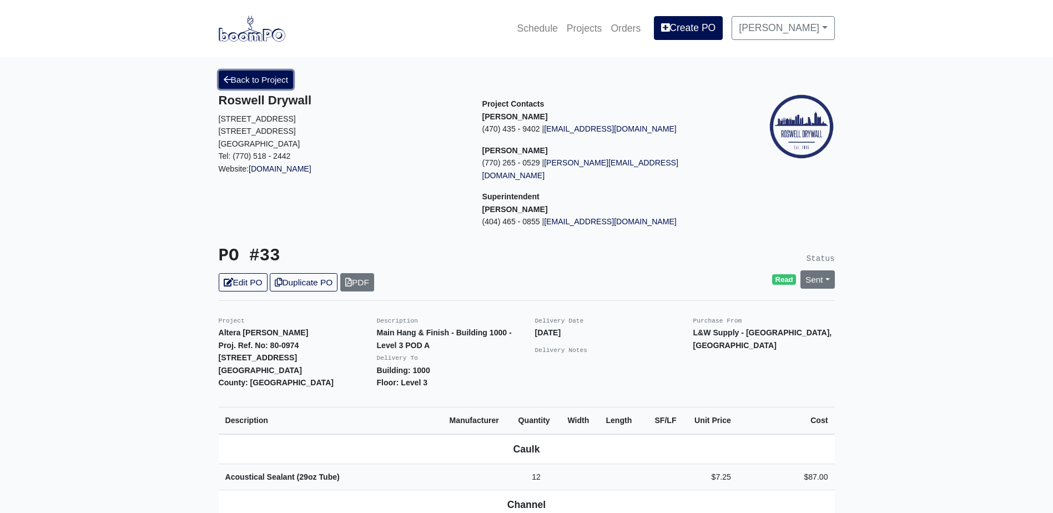
click at [274, 85] on link "Back to Project" at bounding box center [256, 79] width 75 height 18
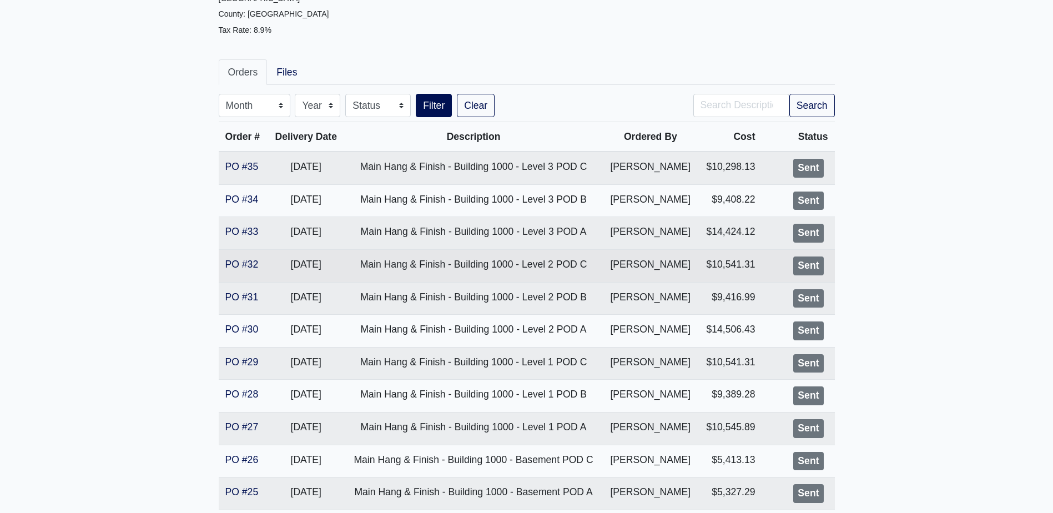
scroll to position [166, 0]
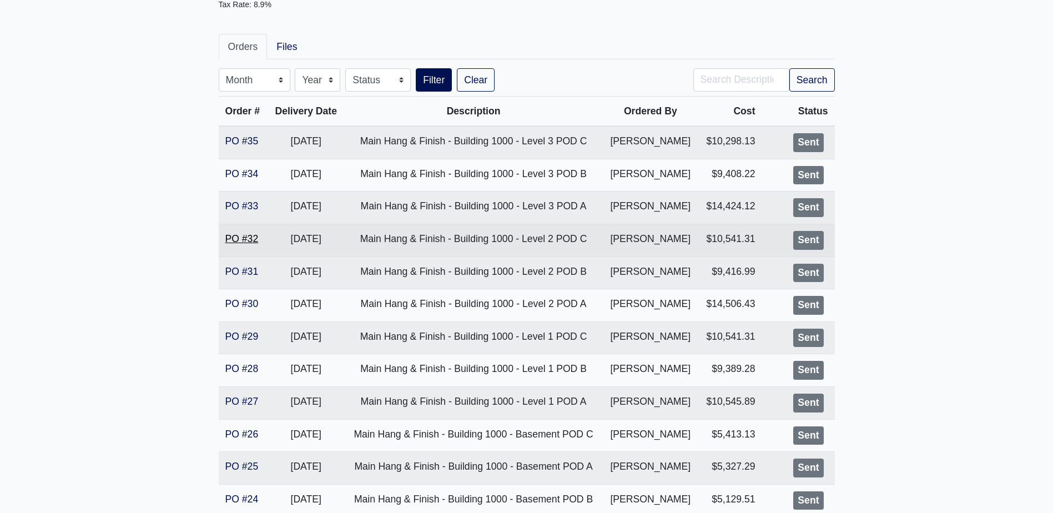
click at [239, 235] on link "PO #32" at bounding box center [241, 238] width 33 height 11
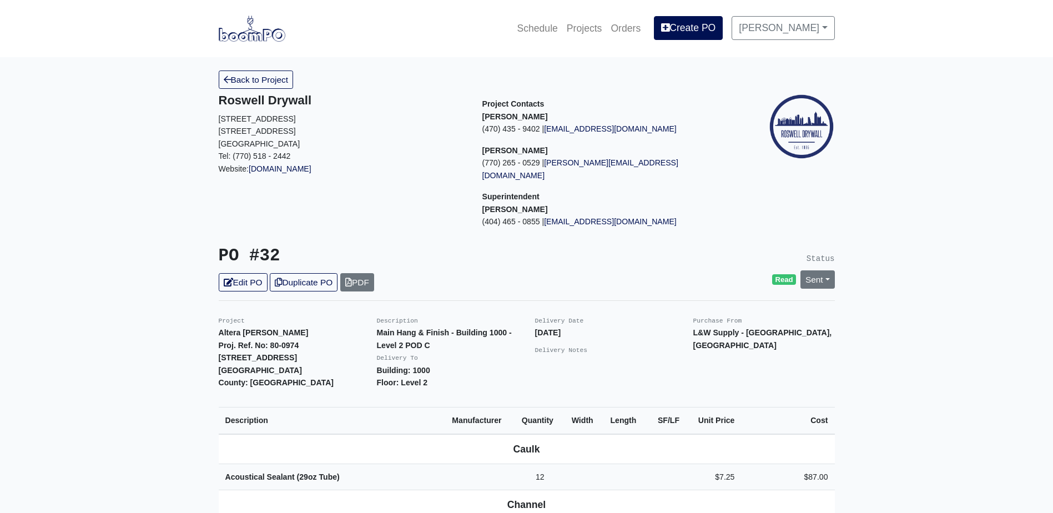
scroll to position [55, 0]
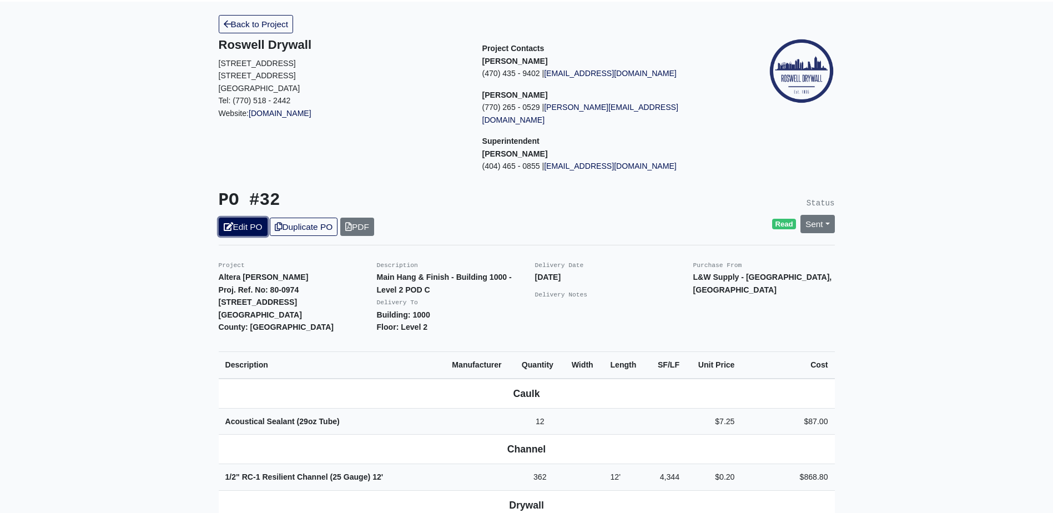
click at [240, 218] on link "Edit PO" at bounding box center [243, 227] width 49 height 18
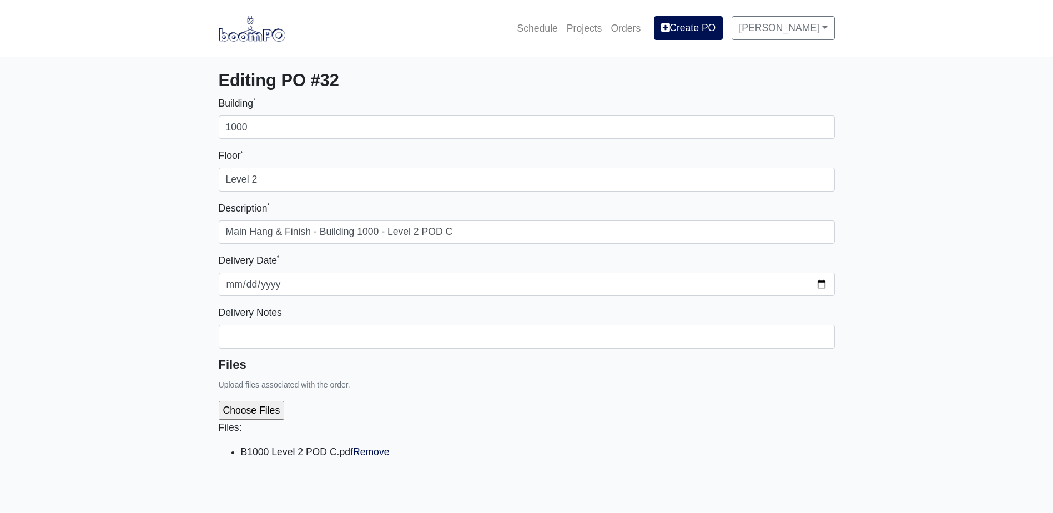
select select
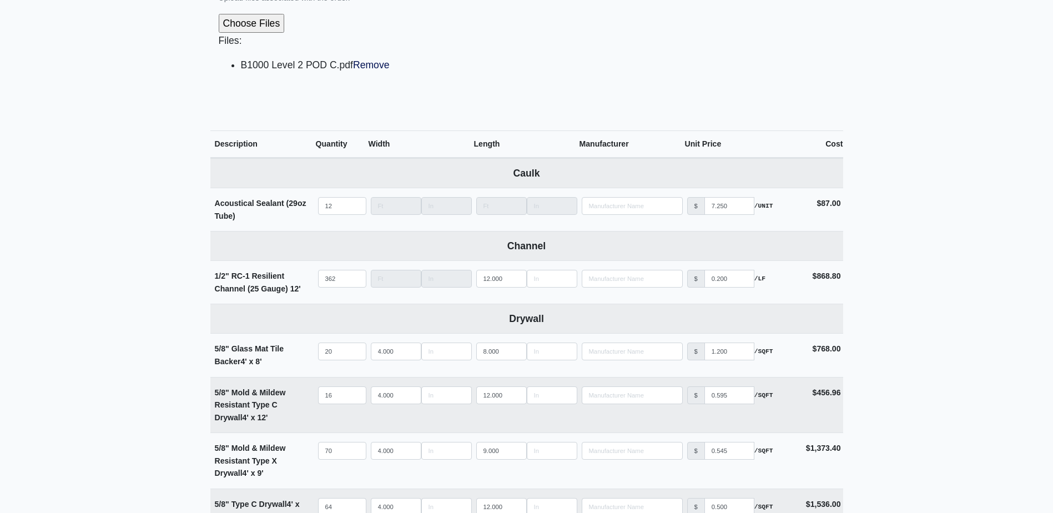
scroll to position [333, 0]
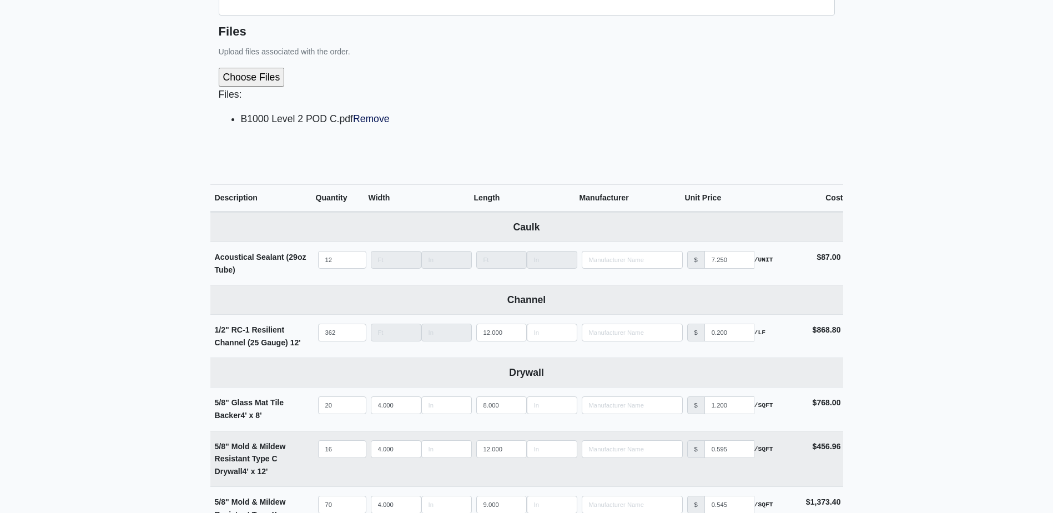
click at [369, 133] on div "Files: B1000 Level 2 POD C.pdf Remove" at bounding box center [527, 101] width 616 height 85
click at [377, 115] on link "Remove" at bounding box center [371, 118] width 37 height 11
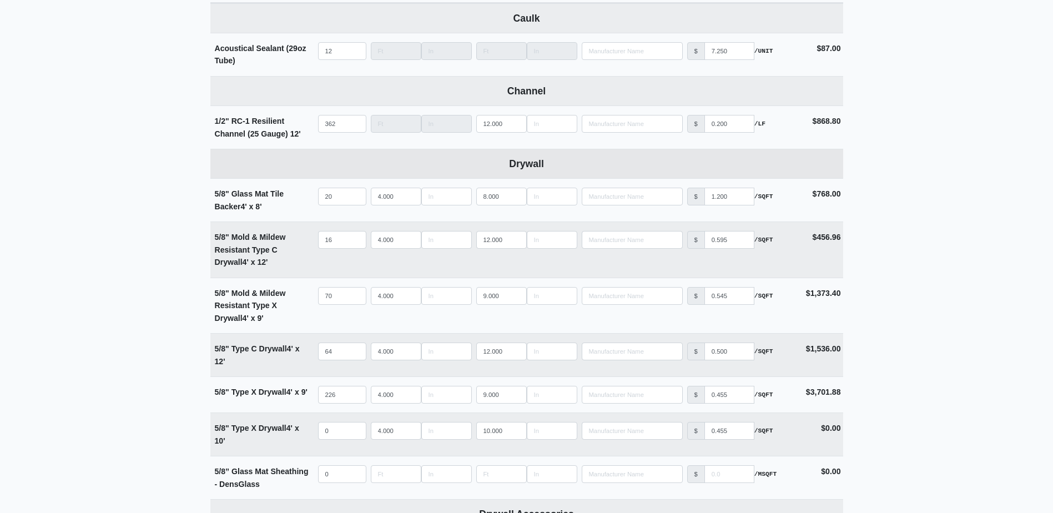
scroll to position [499, 0]
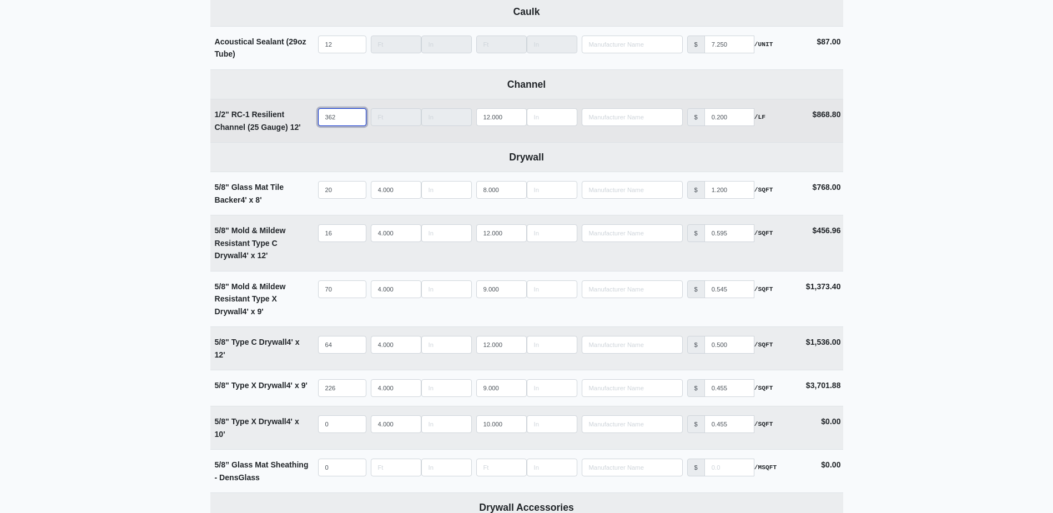
click at [338, 115] on input "362" at bounding box center [342, 117] width 48 height 18
type input "3"
select select
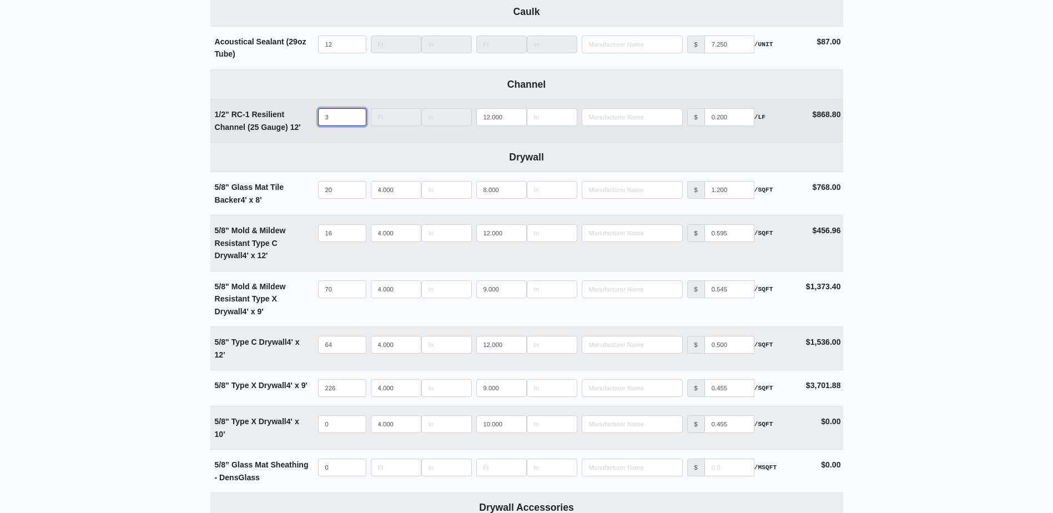
type input "38"
select select
type input "385"
select select
click at [338, 115] on input "385" at bounding box center [342, 117] width 48 height 18
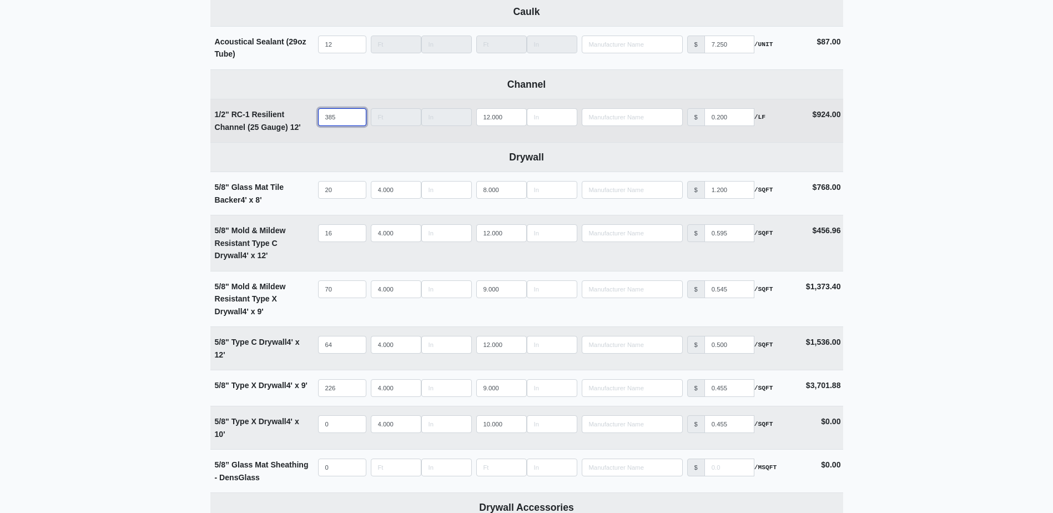
click at [338, 115] on input "385" at bounding box center [342, 117] width 48 height 18
type input "3"
select select
type input "36"
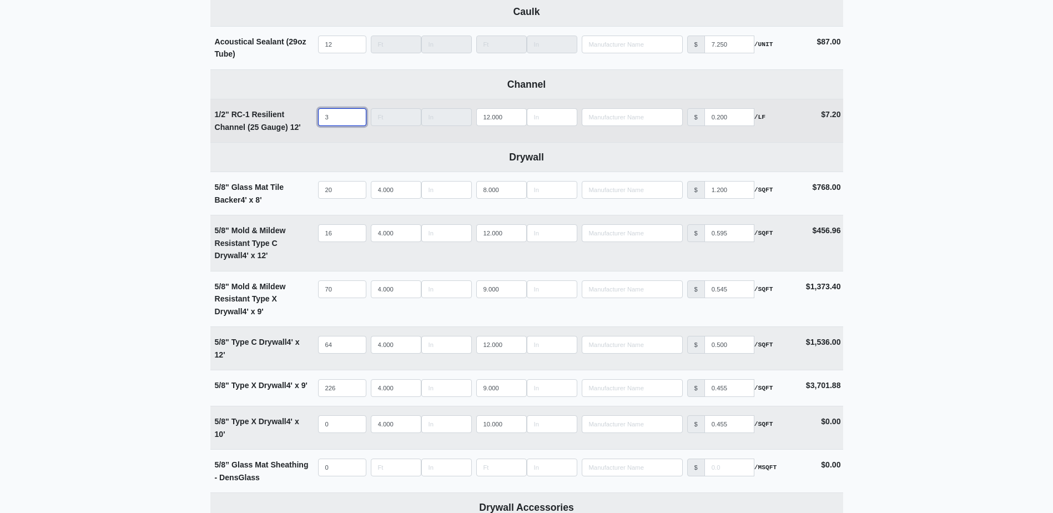
select select
type input "362"
select select
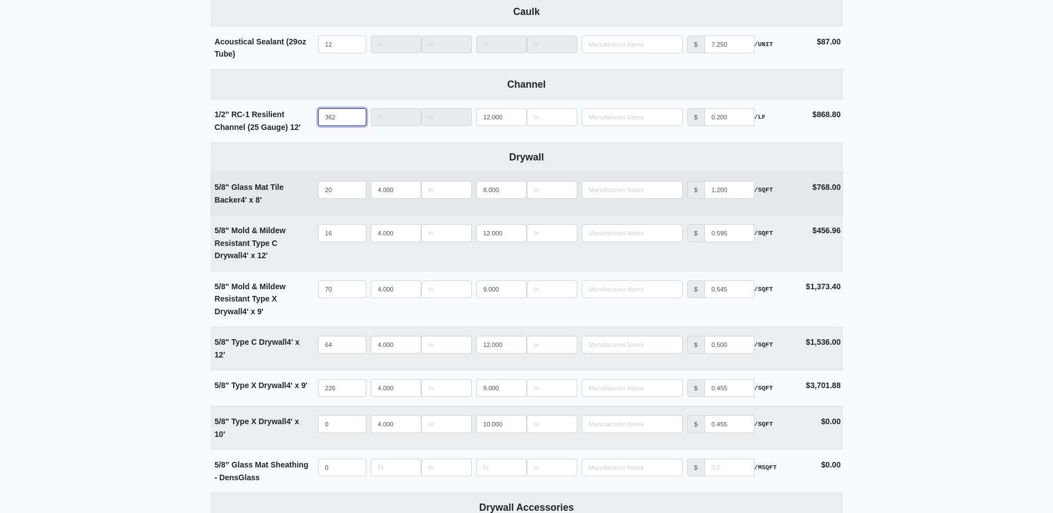
type input "362"
click at [332, 193] on input "20" at bounding box center [342, 190] width 48 height 18
select select
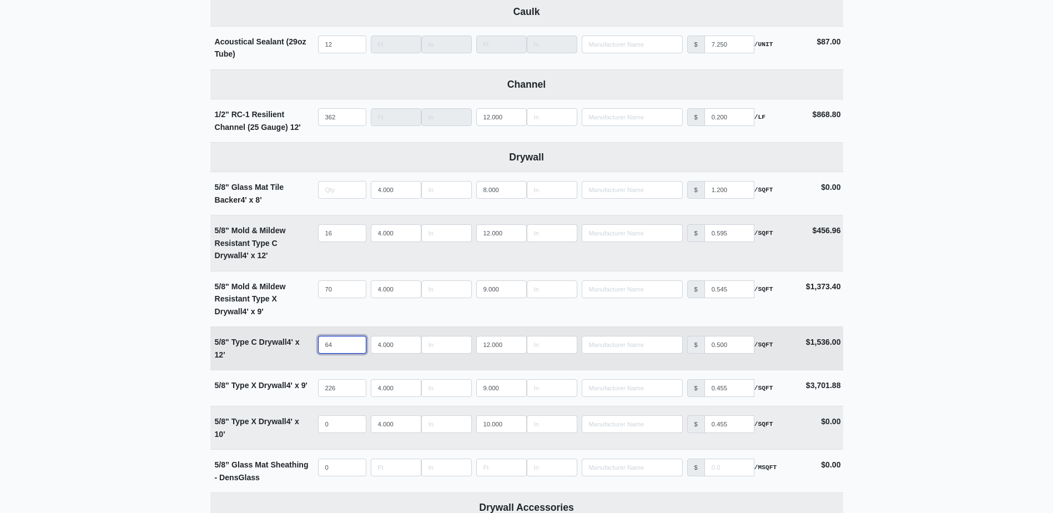
type input "0"
click at [341, 345] on input "64" at bounding box center [342, 345] width 48 height 18
type input "6"
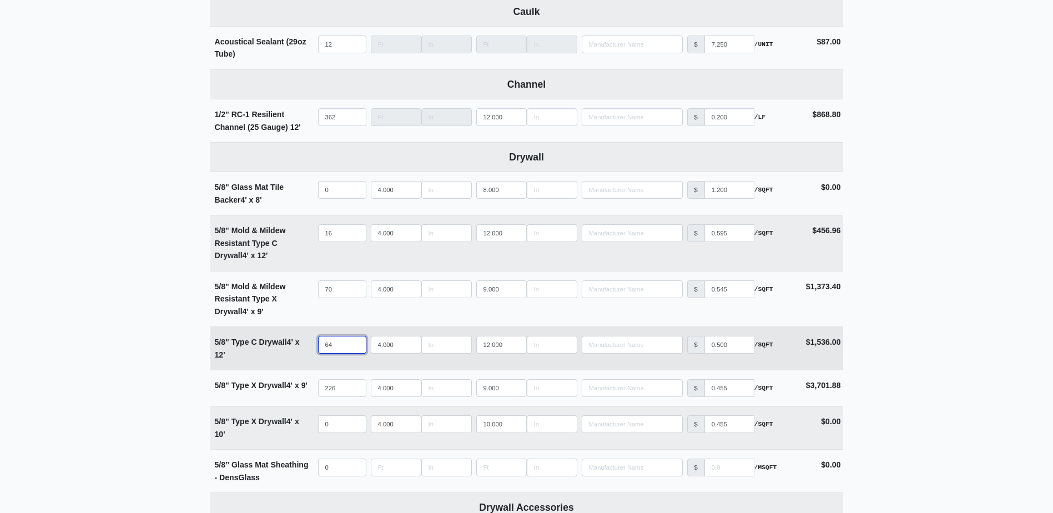
select select
type input "69"
select select
type input "6"
select select
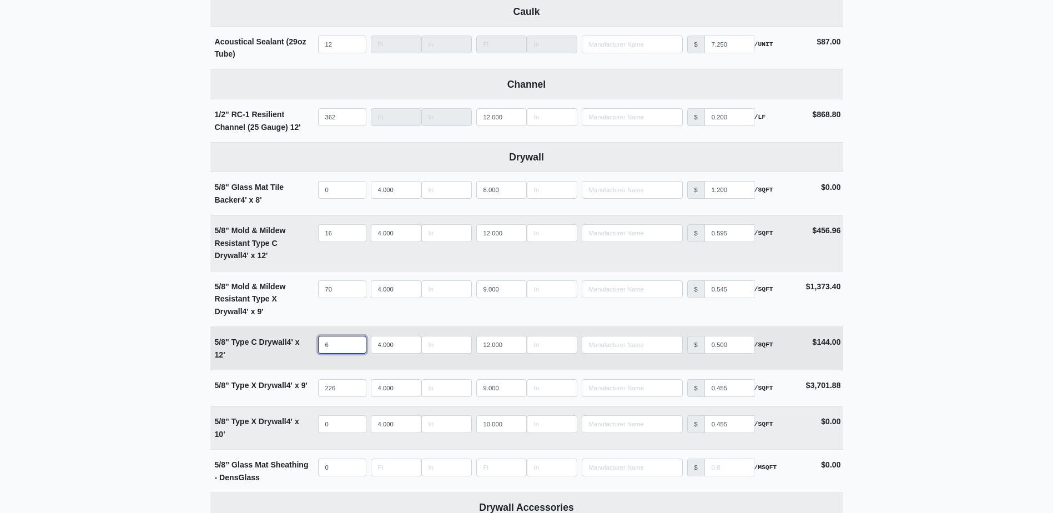
type input "65"
select select
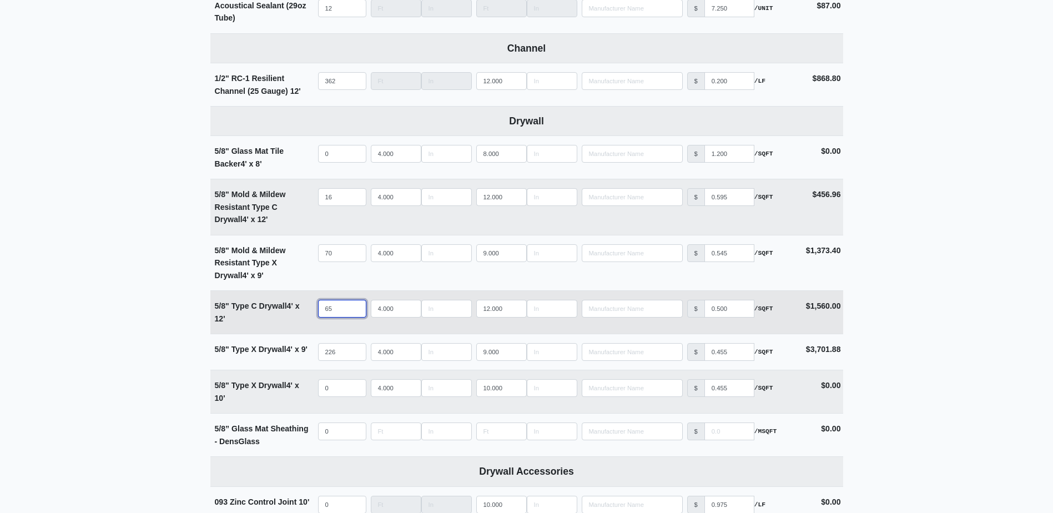
scroll to position [555, 0]
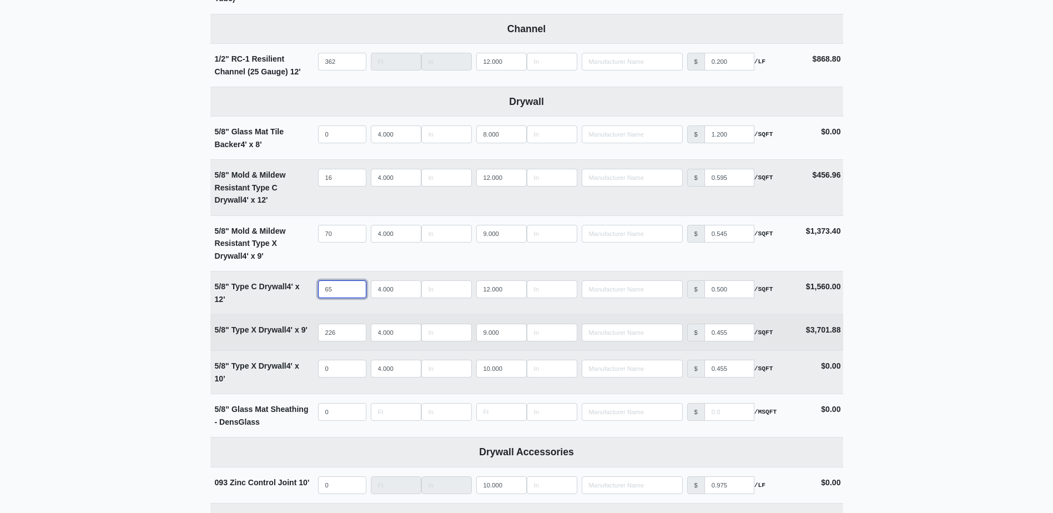
type input "65"
click at [336, 333] on input "226" at bounding box center [342, 333] width 48 height 18
type input "2"
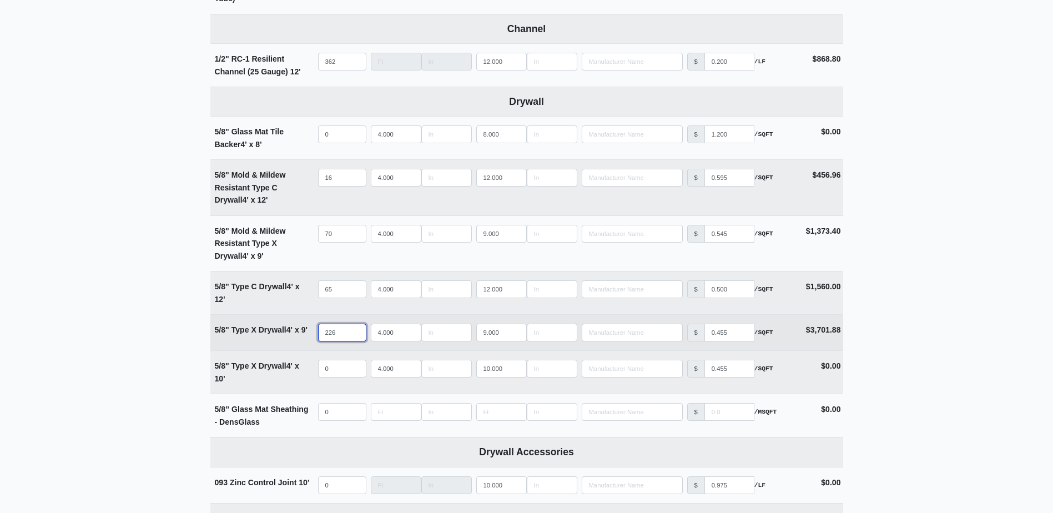
select select
type input "23"
select select
type input "236"
select select
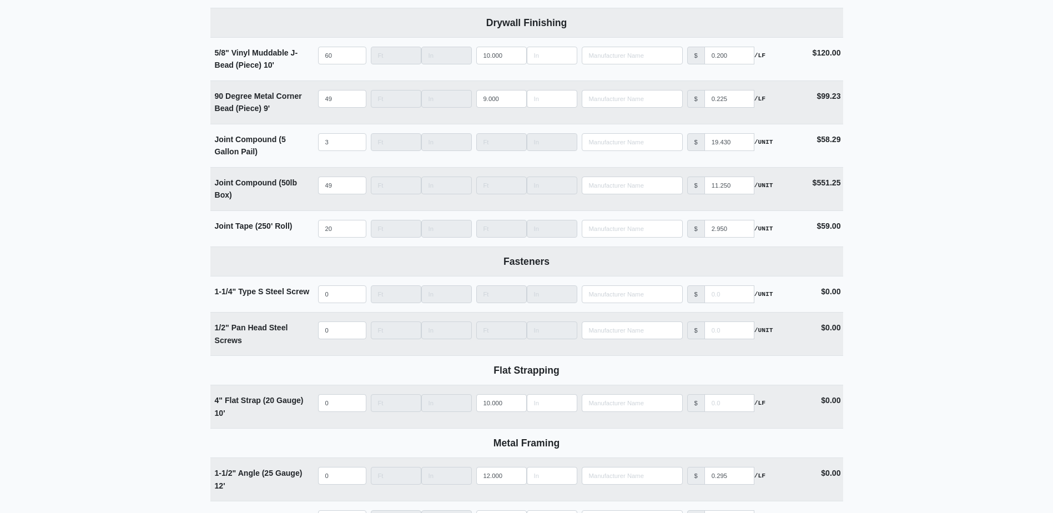
scroll to position [888, 0]
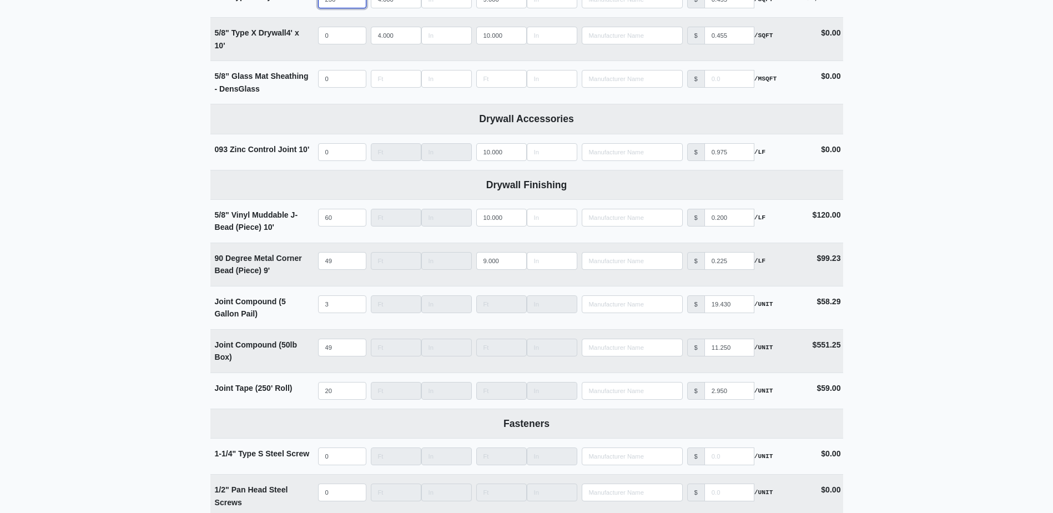
type input "236"
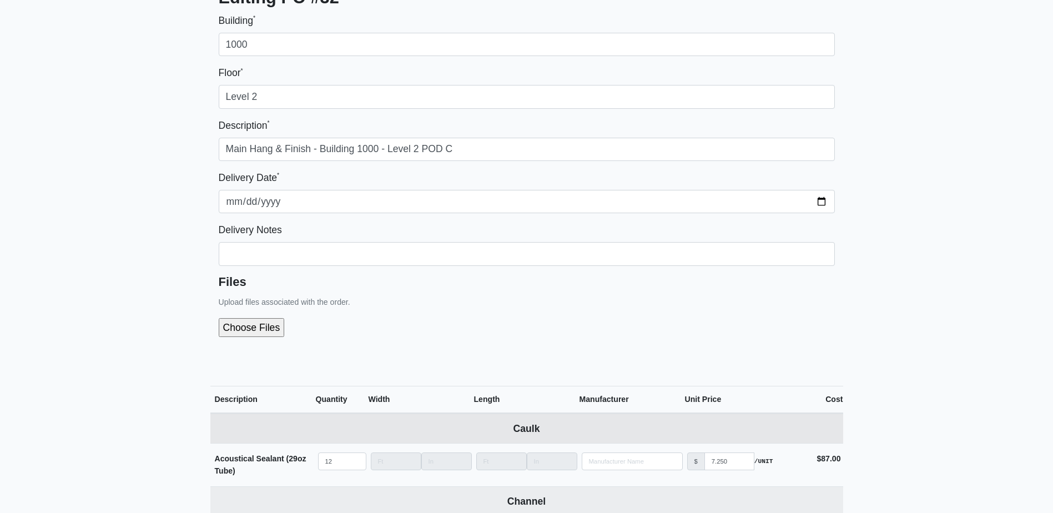
scroll to position [222, 0]
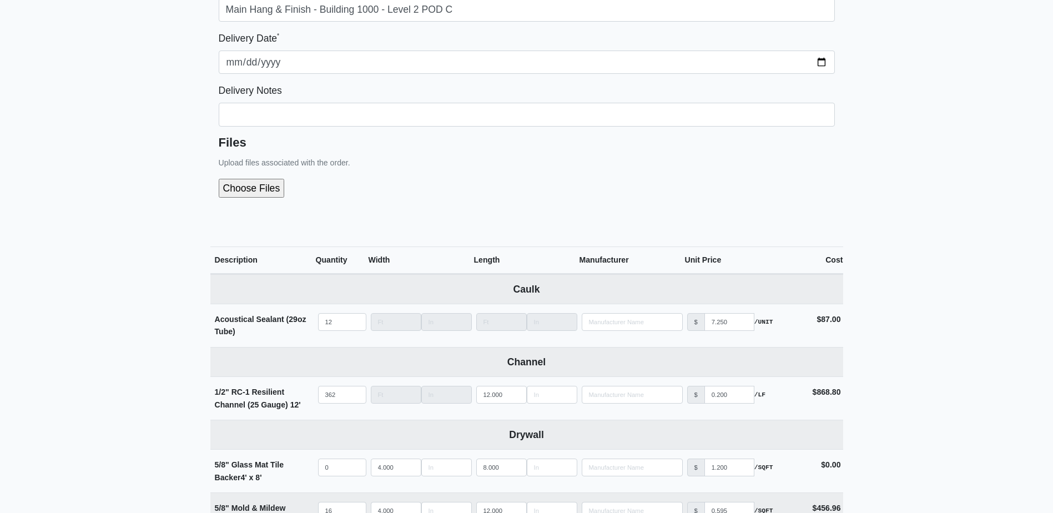
click at [266, 185] on input "file" at bounding box center [311, 188] width 185 height 19
type input "C:\fakepath\B1000 Level 2 POD C.pdf"
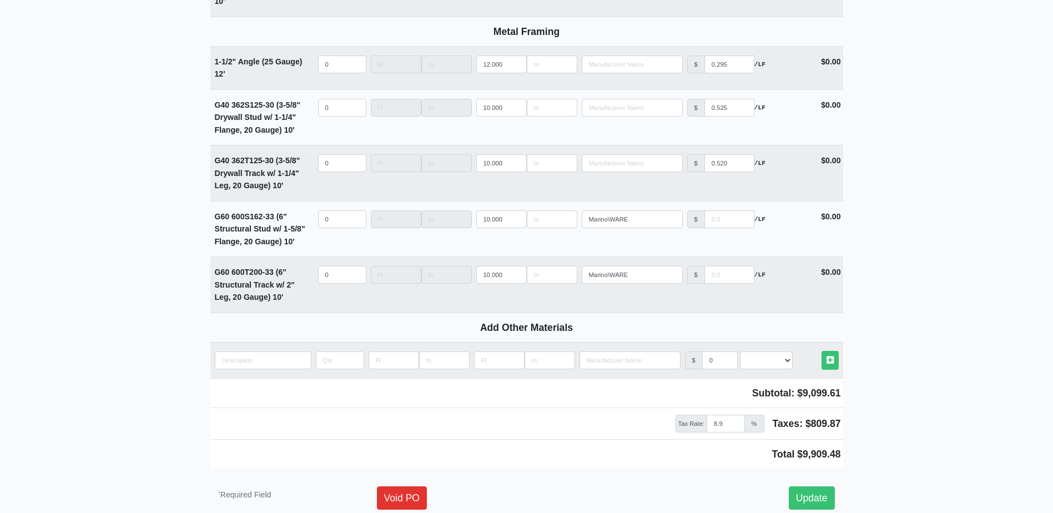
scroll to position [1574, 0]
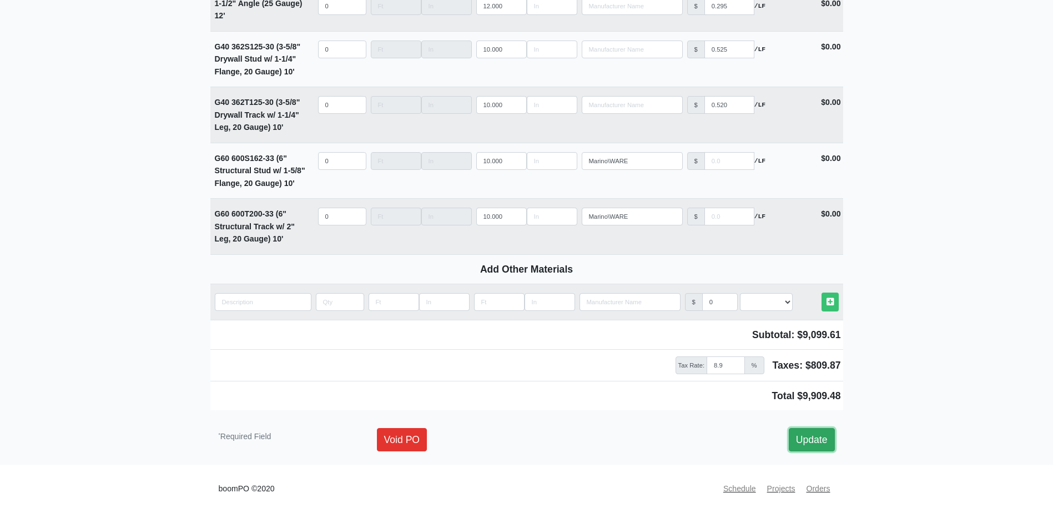
click at [802, 445] on link "Update" at bounding box center [812, 439] width 46 height 23
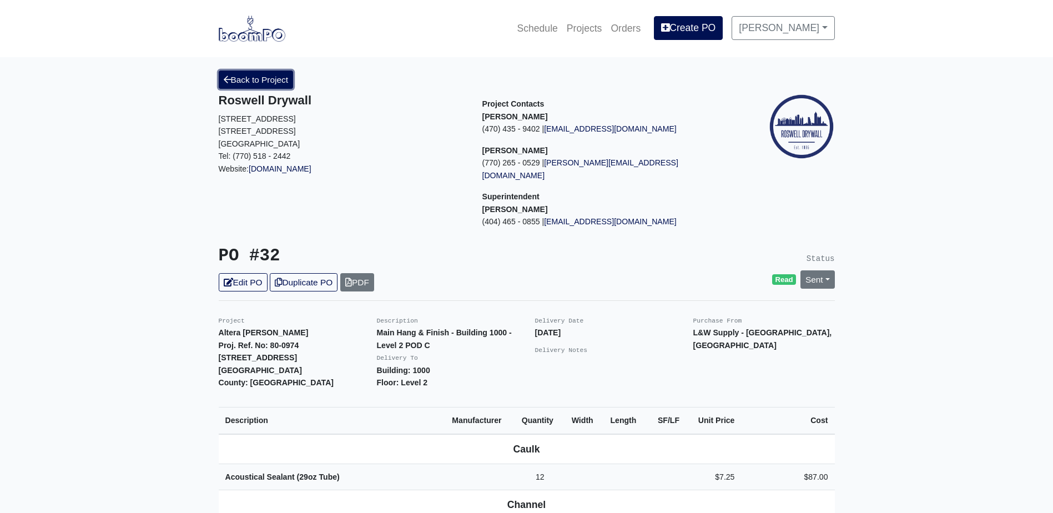
click at [281, 80] on link "Back to Project" at bounding box center [256, 79] width 75 height 18
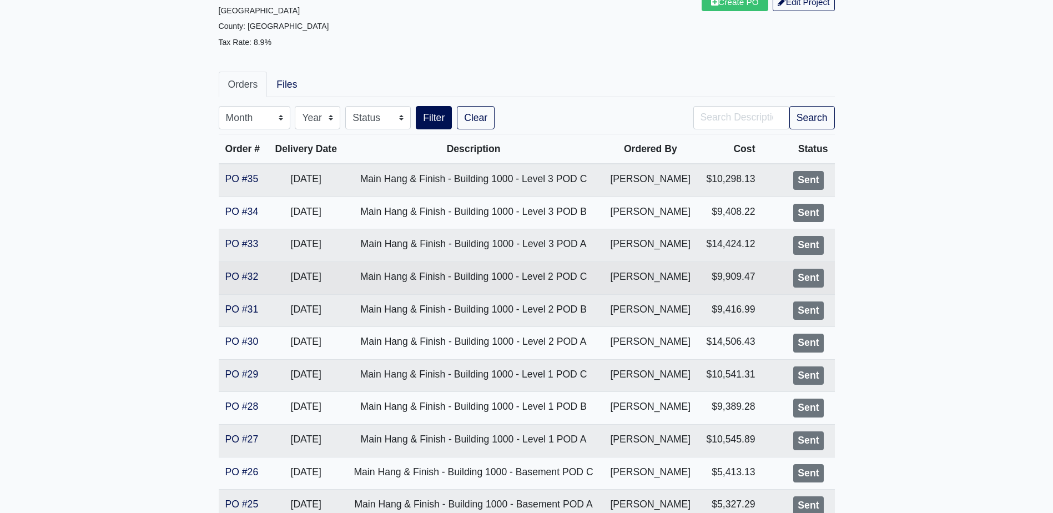
scroll to position [166, 0]
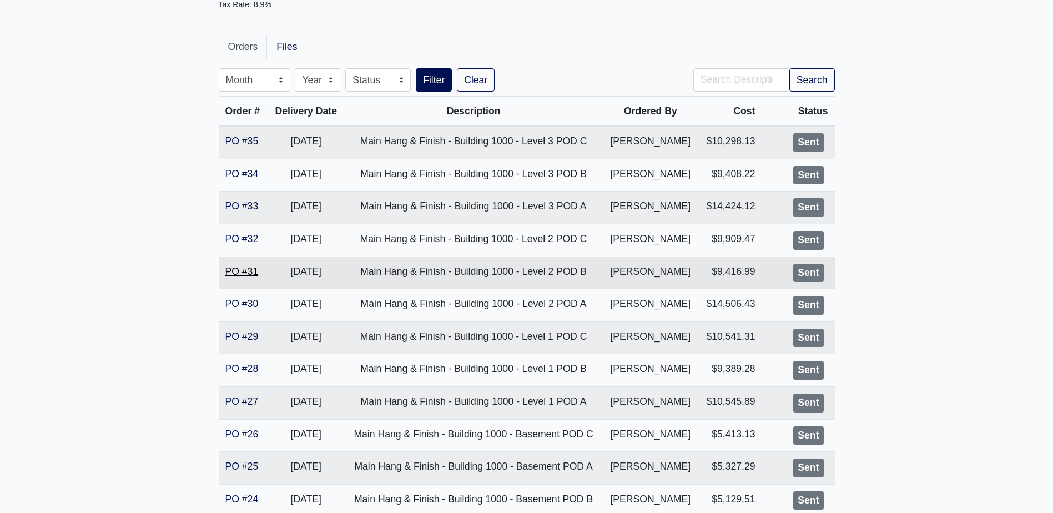
click at [249, 272] on link "PO #31" at bounding box center [241, 271] width 33 height 11
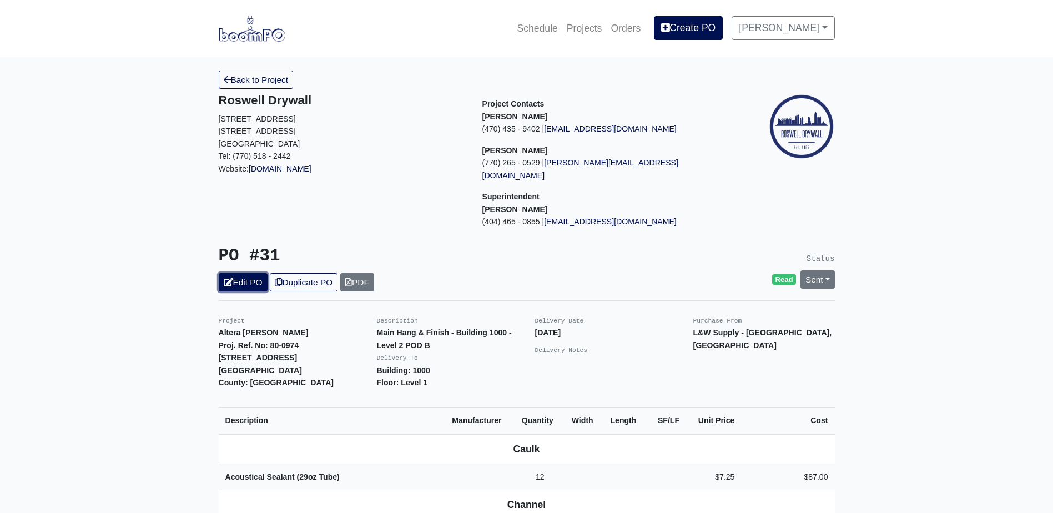
click at [246, 274] on link "Edit PO" at bounding box center [243, 282] width 49 height 18
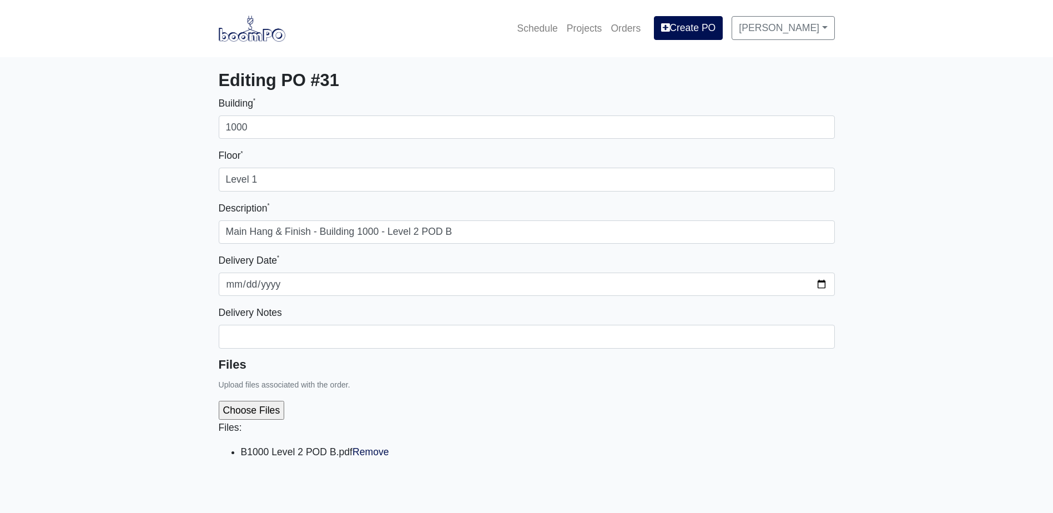
select select
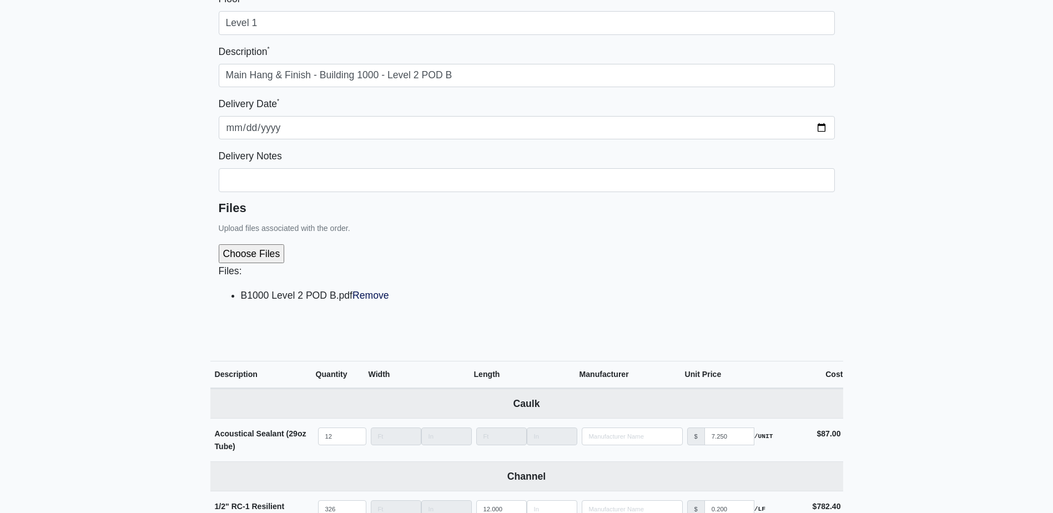
scroll to position [166, 0]
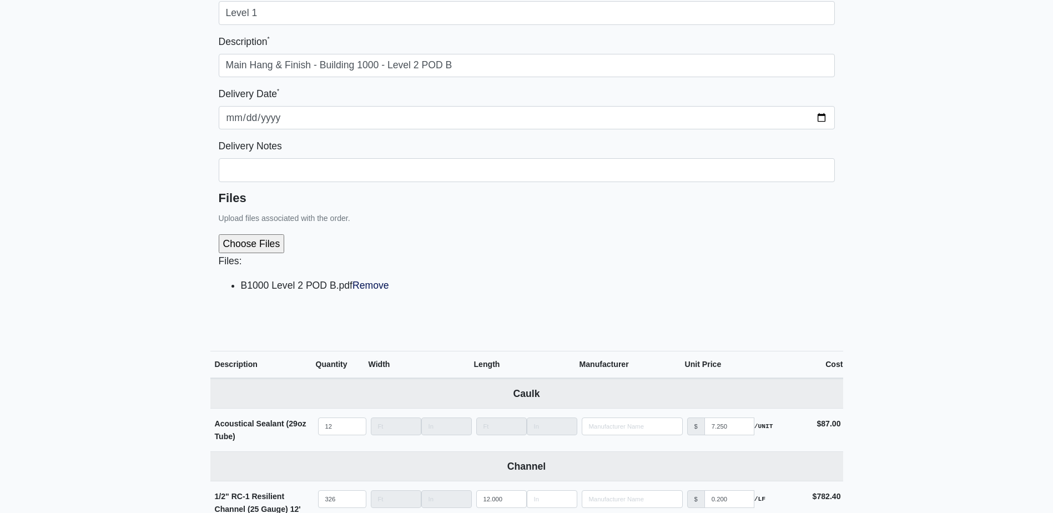
click at [370, 292] on li "B1000 Level 2 POD B.pdf Remove" at bounding box center [538, 285] width 594 height 16
click at [375, 286] on link "Remove" at bounding box center [370, 285] width 37 height 11
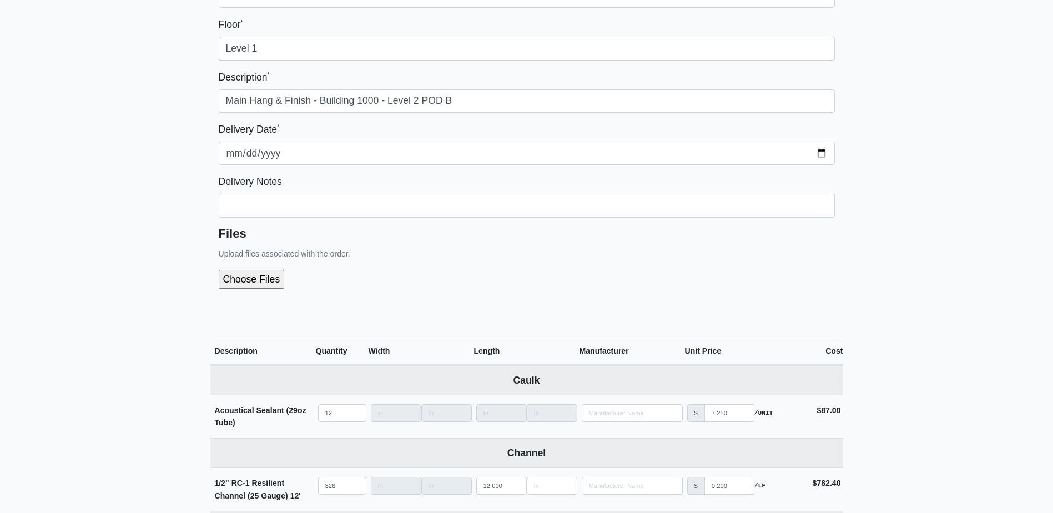
scroll to position [111, 0]
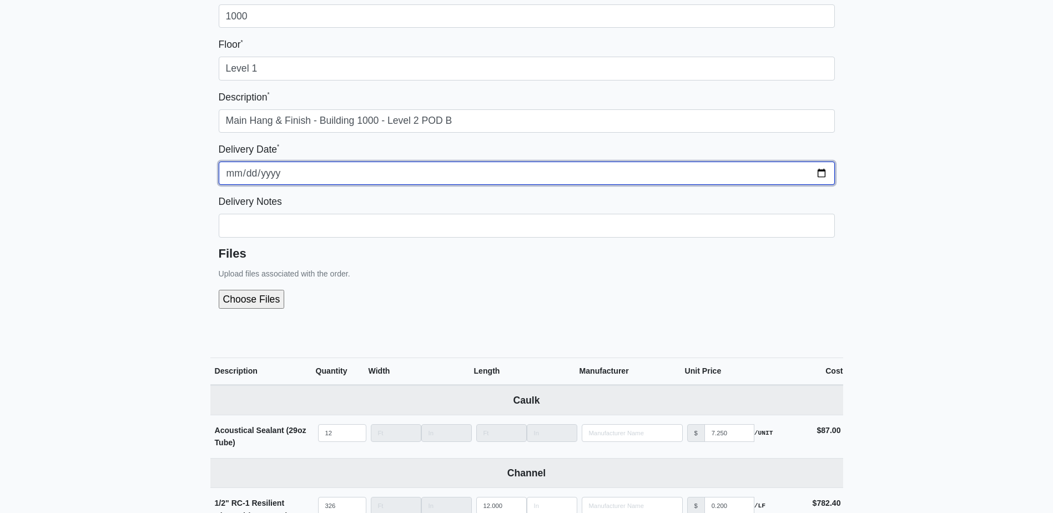
click at [826, 173] on input "[DATE]" at bounding box center [527, 172] width 616 height 23
click at [817, 172] on input "[DATE]" at bounding box center [527, 172] width 616 height 23
type input "[DATE]"
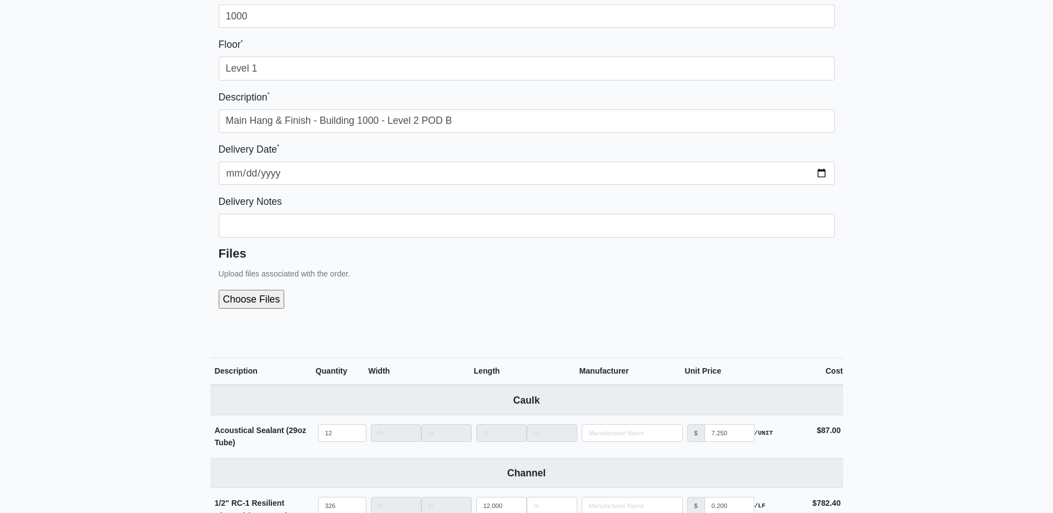
click at [405, 304] on div at bounding box center [527, 299] width 616 height 37
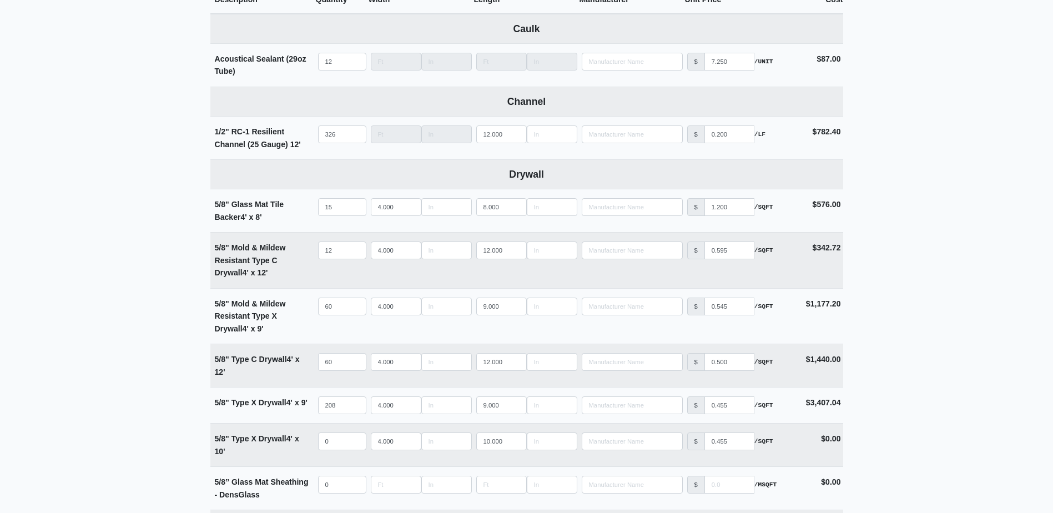
scroll to position [499, 0]
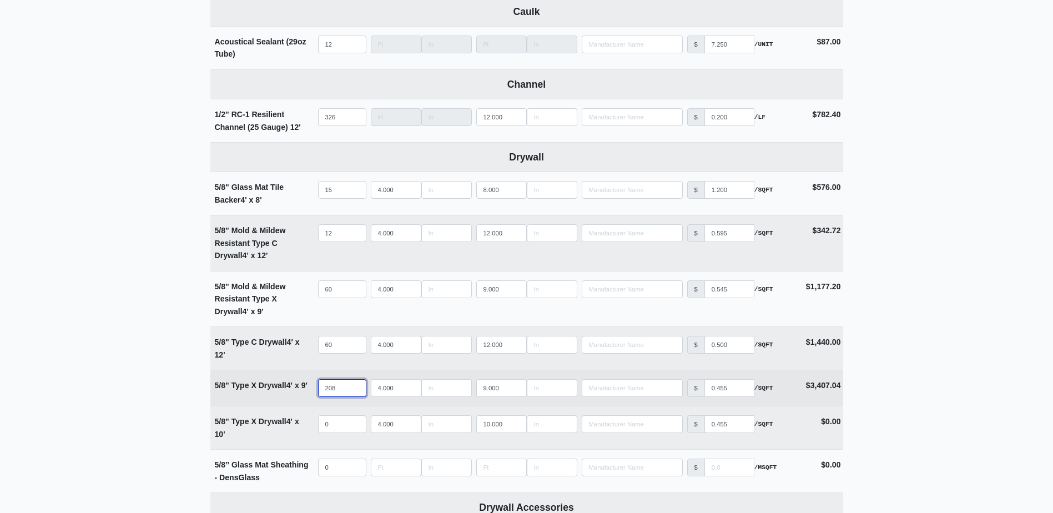
click at [340, 388] on input "208" at bounding box center [342, 388] width 48 height 18
type input "2"
select select
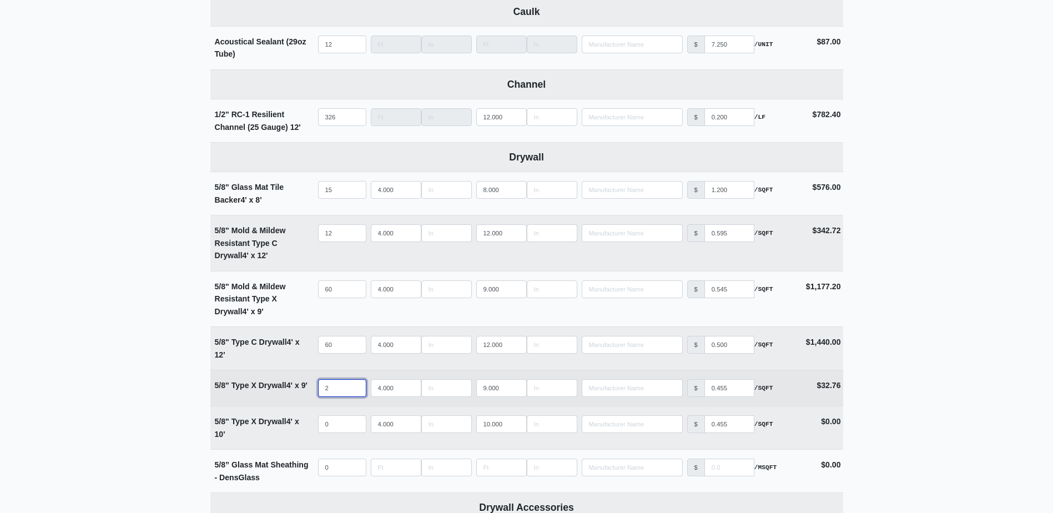
type input "21"
select select
type input "218"
select select
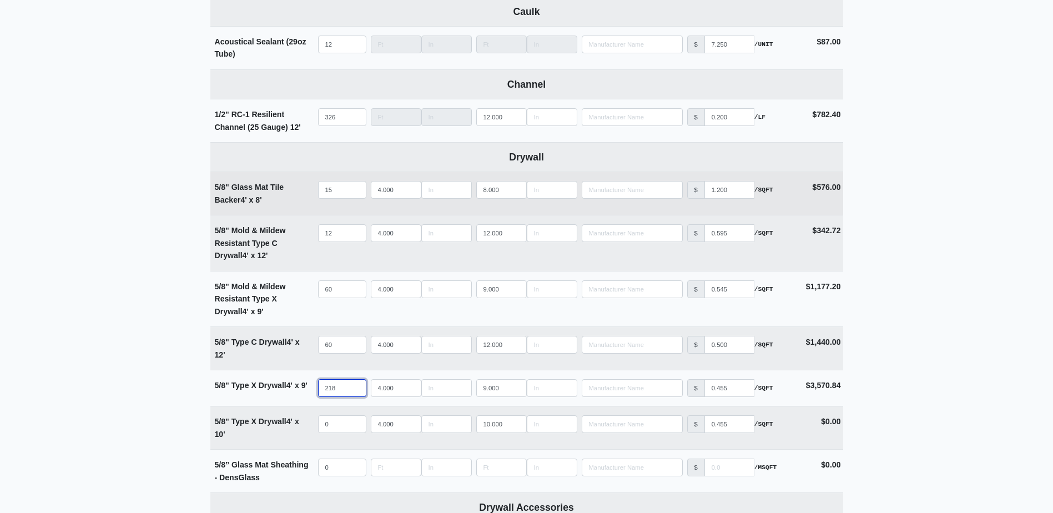
type input "218"
click at [337, 178] on td "Qty 15" at bounding box center [342, 193] width 53 height 43
click at [337, 186] on input "15" at bounding box center [342, 190] width 48 height 18
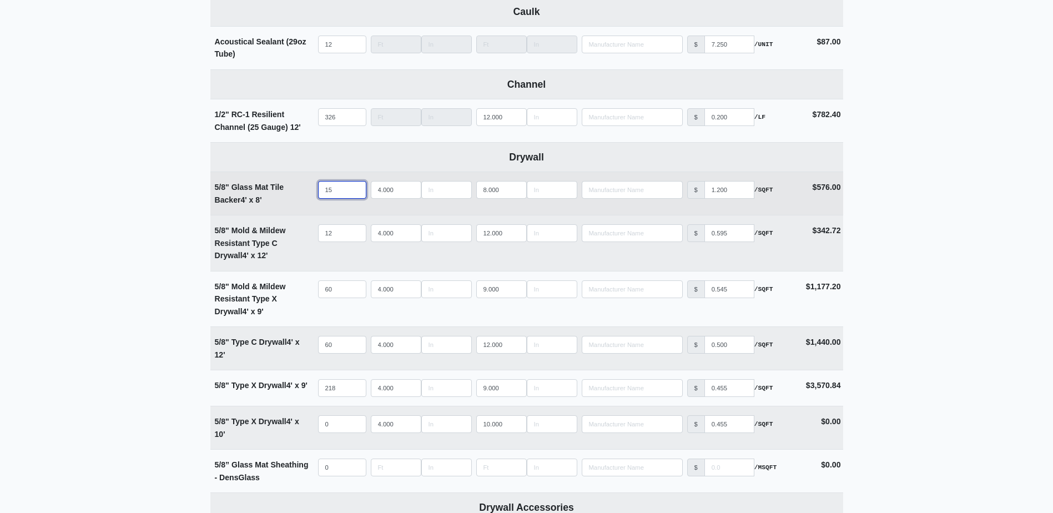
select select
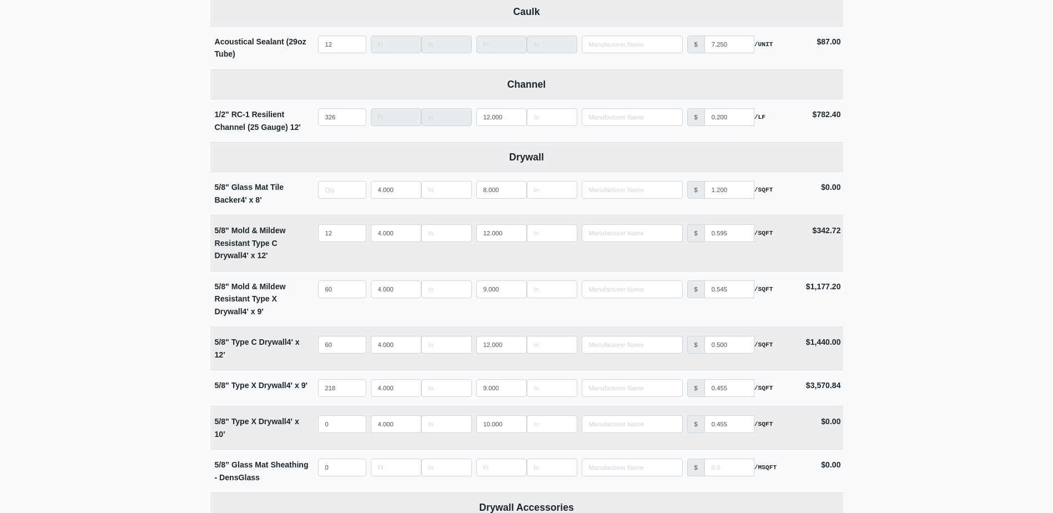
type input "0"
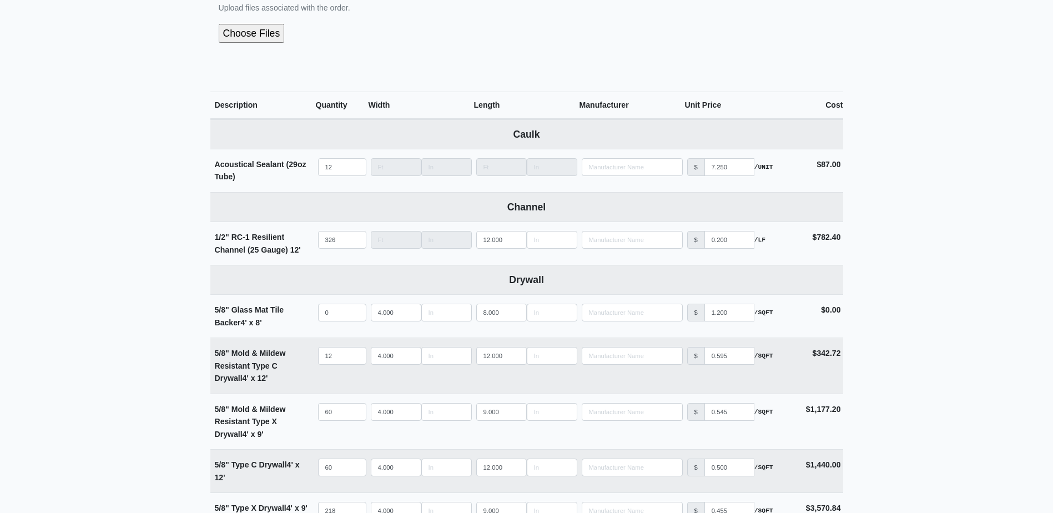
scroll to position [166, 0]
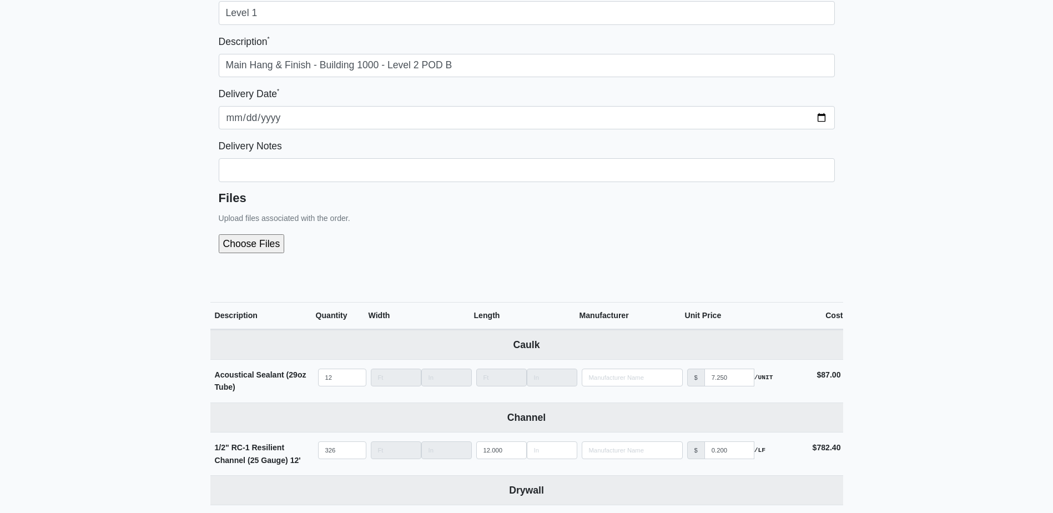
type input "0"
click at [254, 244] on input "file" at bounding box center [311, 243] width 185 height 19
type input "C:\fakepath\B1000 Level 2 POD B.pdf"
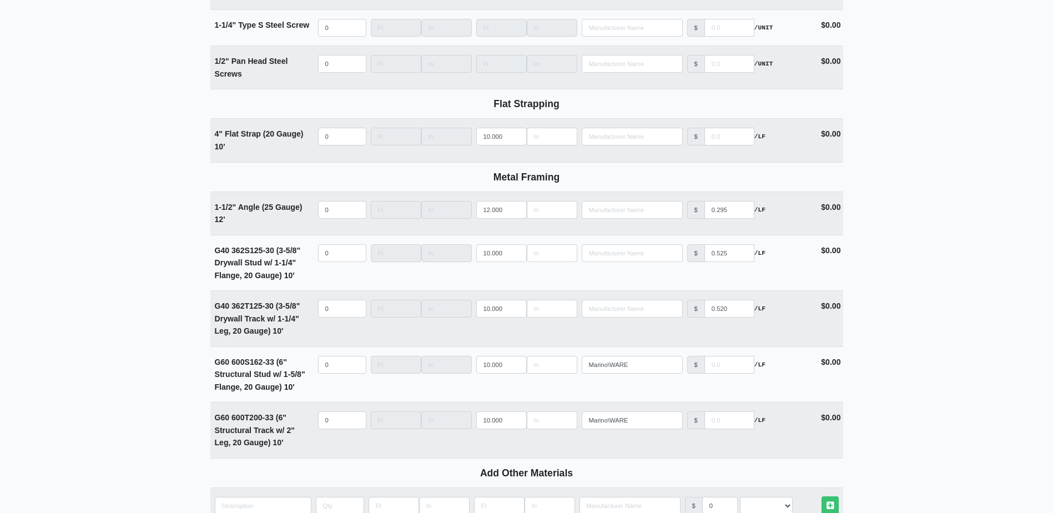
scroll to position [1574, 0]
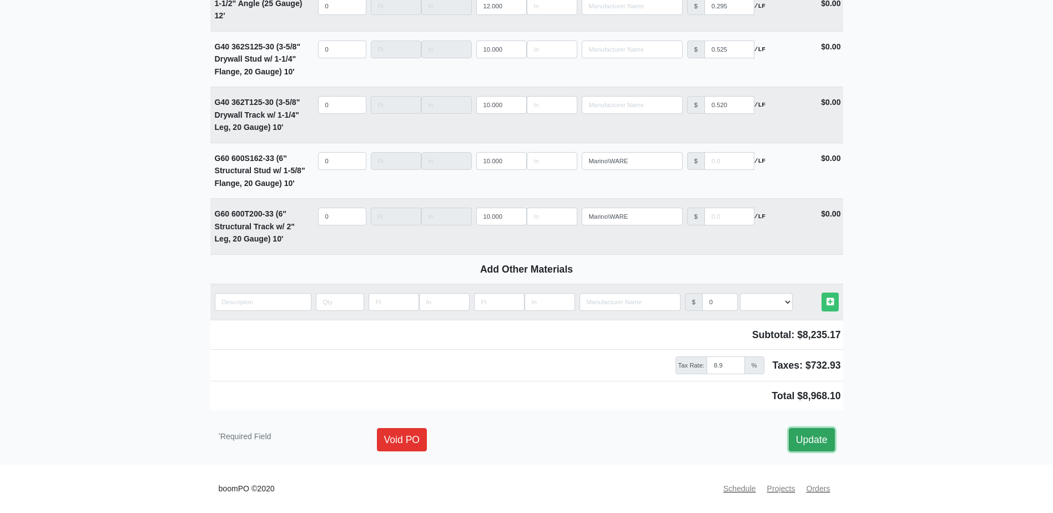
click at [830, 432] on link "Update" at bounding box center [812, 439] width 46 height 23
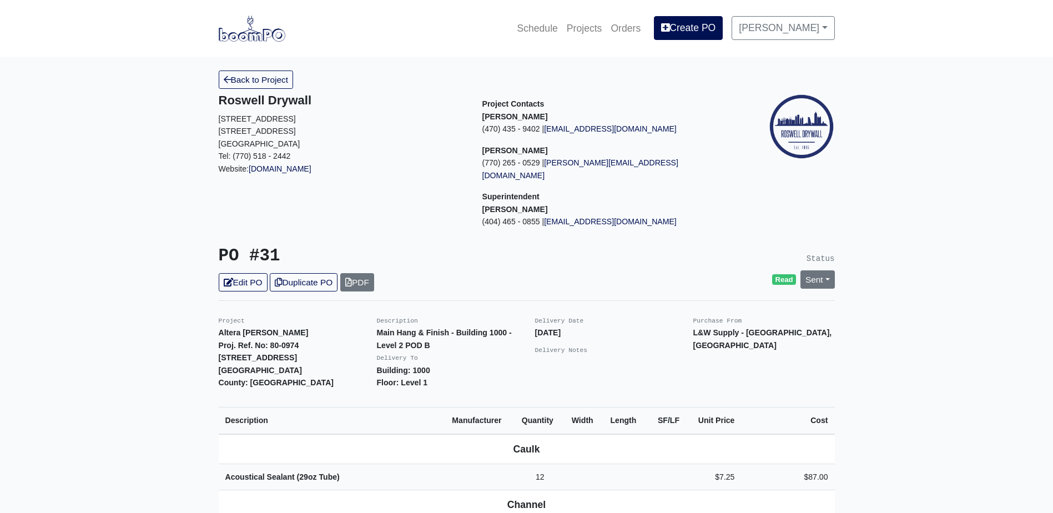
click at [249, 97] on h5 "Roswell Drywall" at bounding box center [342, 100] width 247 height 14
click at [251, 85] on link "Back to Project" at bounding box center [256, 79] width 75 height 18
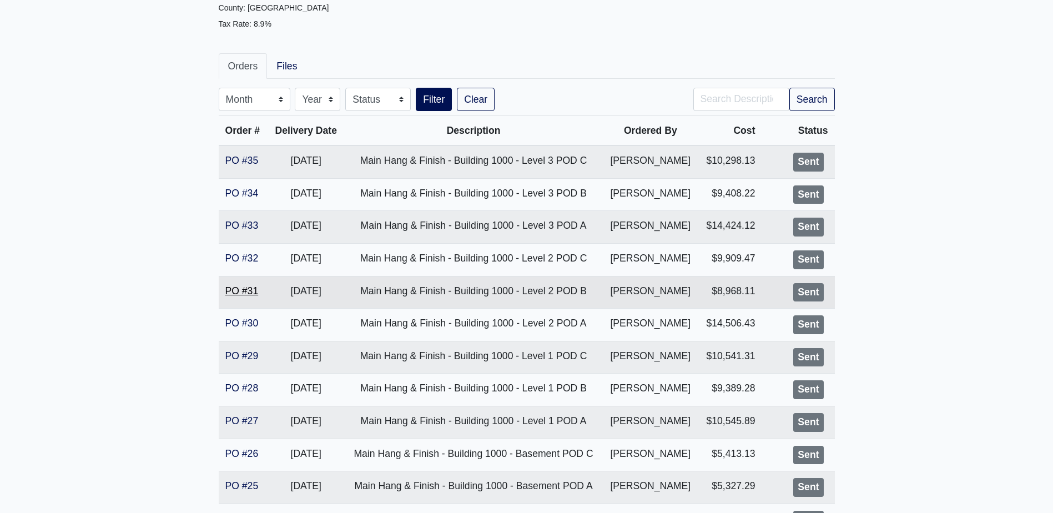
scroll to position [166, 0]
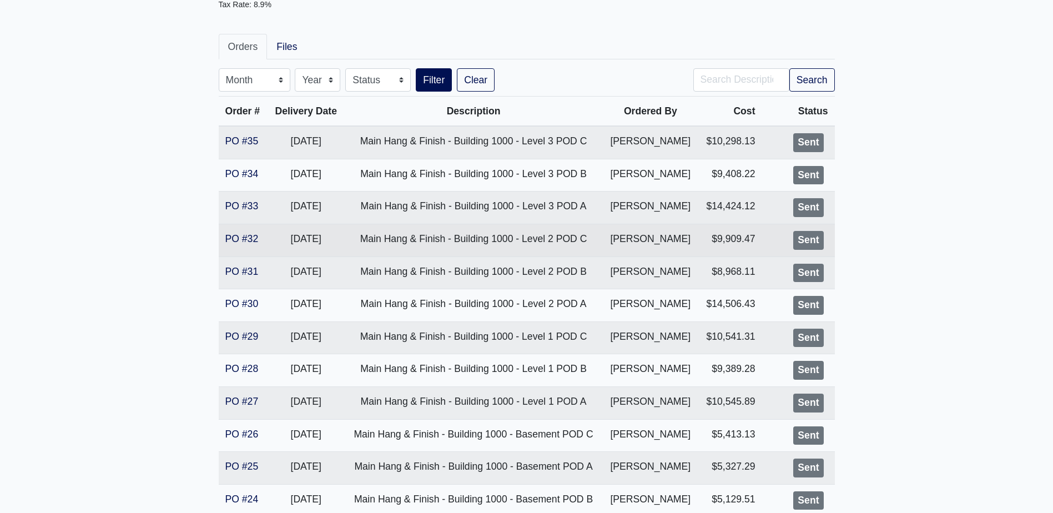
click at [245, 245] on td "PO #32" at bounding box center [243, 240] width 49 height 33
click at [246, 244] on td "PO #32" at bounding box center [243, 240] width 49 height 33
click at [255, 235] on link "PO #32" at bounding box center [241, 238] width 33 height 11
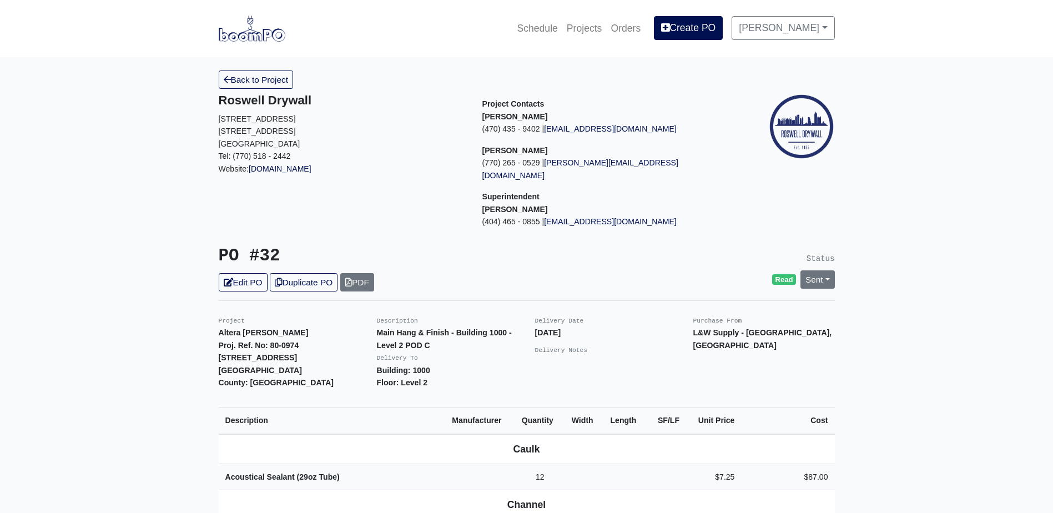
click at [252, 277] on link "Edit PO" at bounding box center [243, 282] width 49 height 18
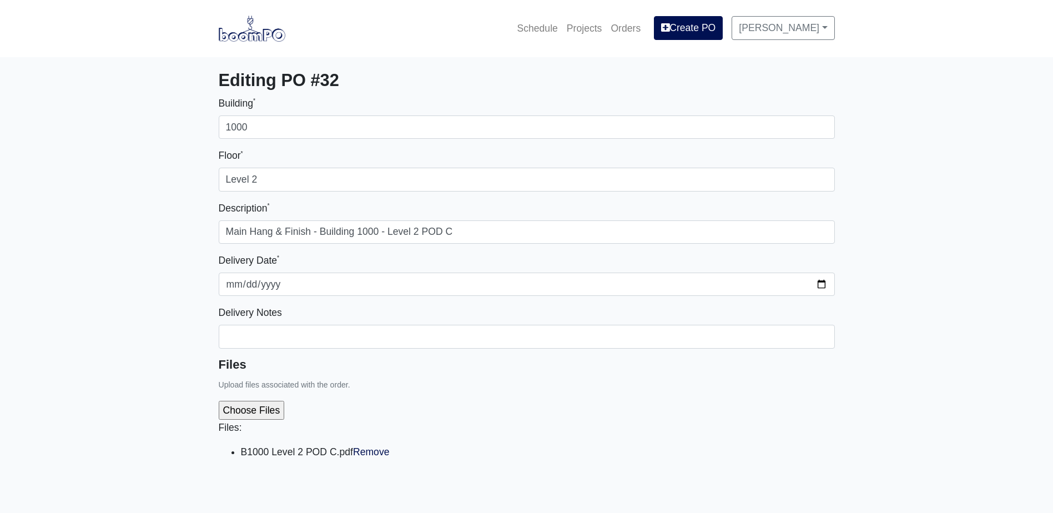
select select
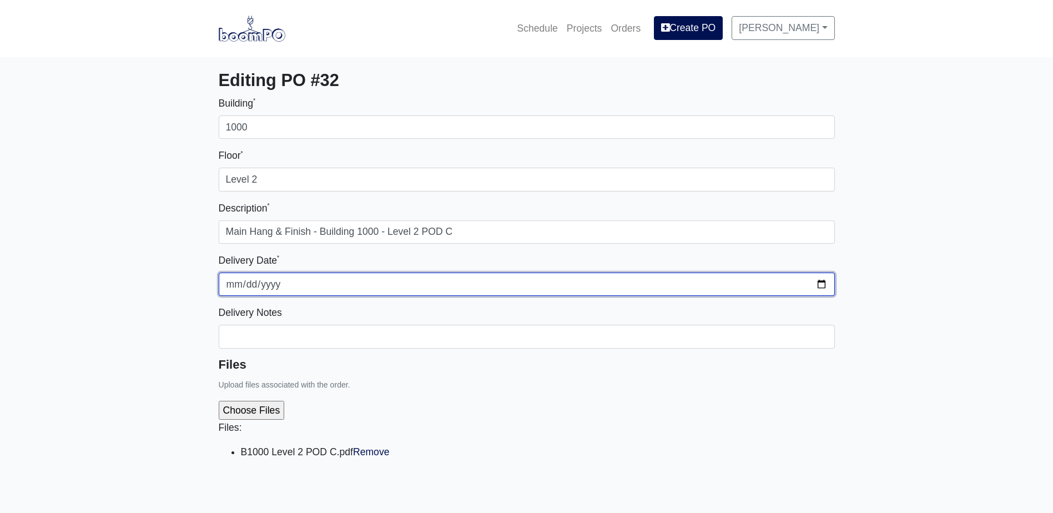
click at [822, 287] on input "[DATE]" at bounding box center [527, 283] width 616 height 23
type input "[DATE]"
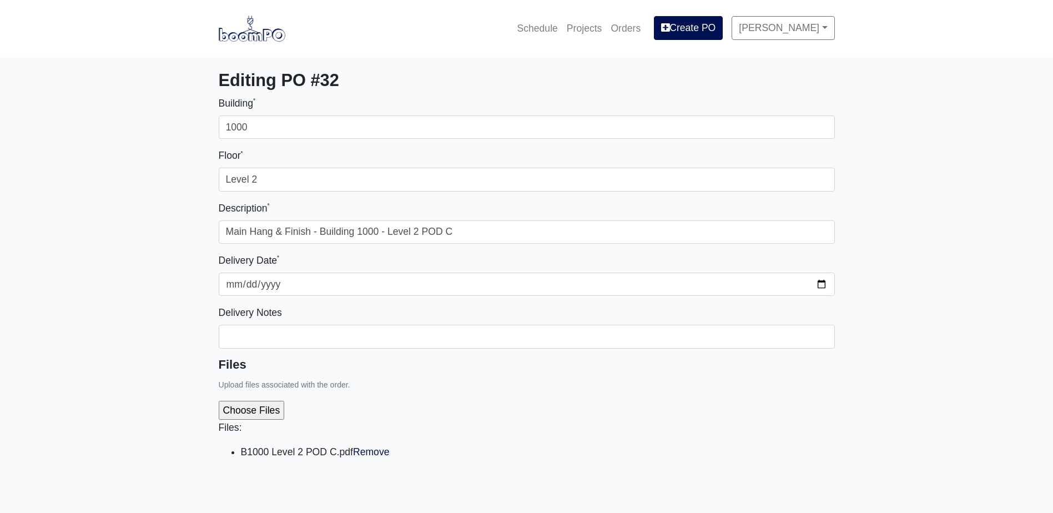
click at [542, 382] on div "Files Upload files associated with the order. Files: B1000 Level 2 POD C.pdf Re…" at bounding box center [527, 417] width 616 height 120
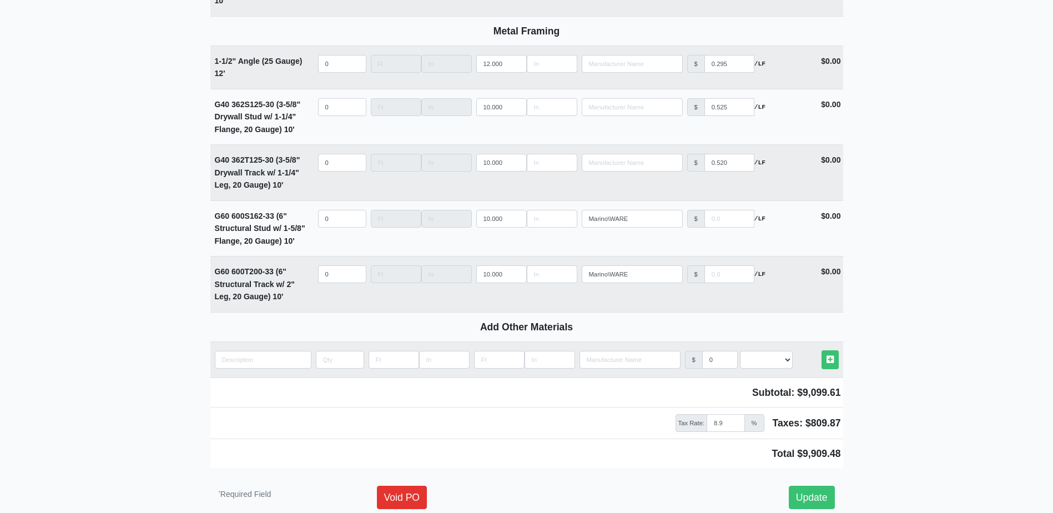
scroll to position [1574, 0]
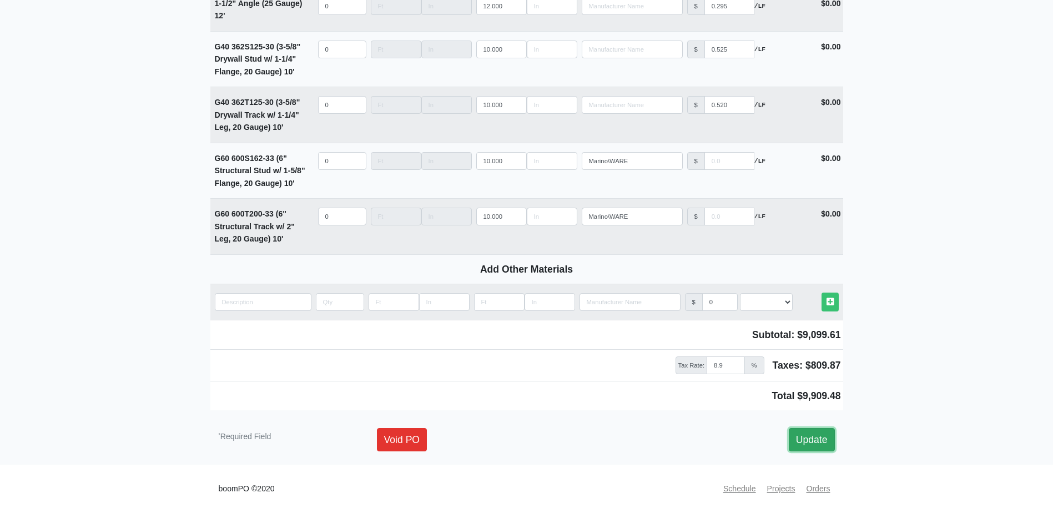
click at [800, 441] on link "Update" at bounding box center [812, 439] width 46 height 23
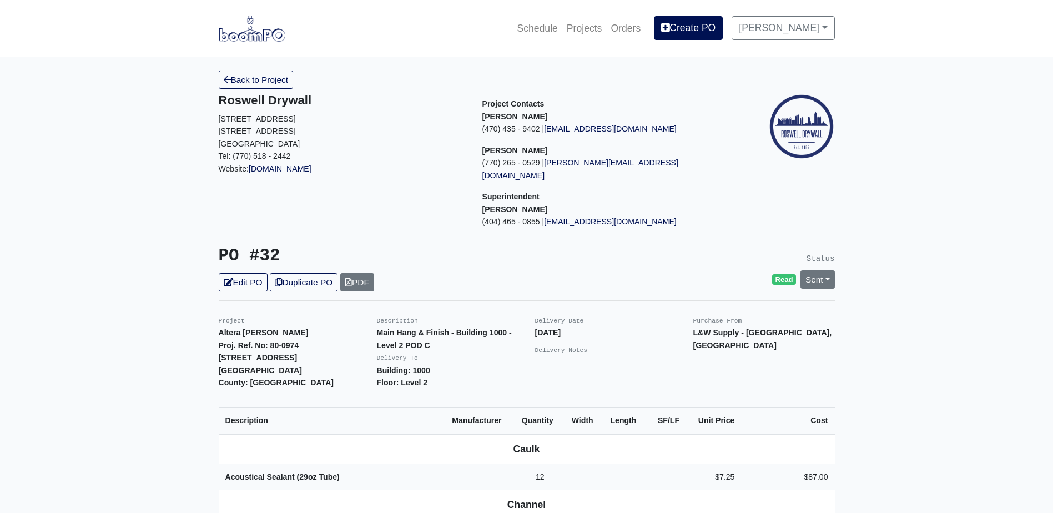
click at [244, 85] on link "Back to Project" at bounding box center [256, 79] width 75 height 18
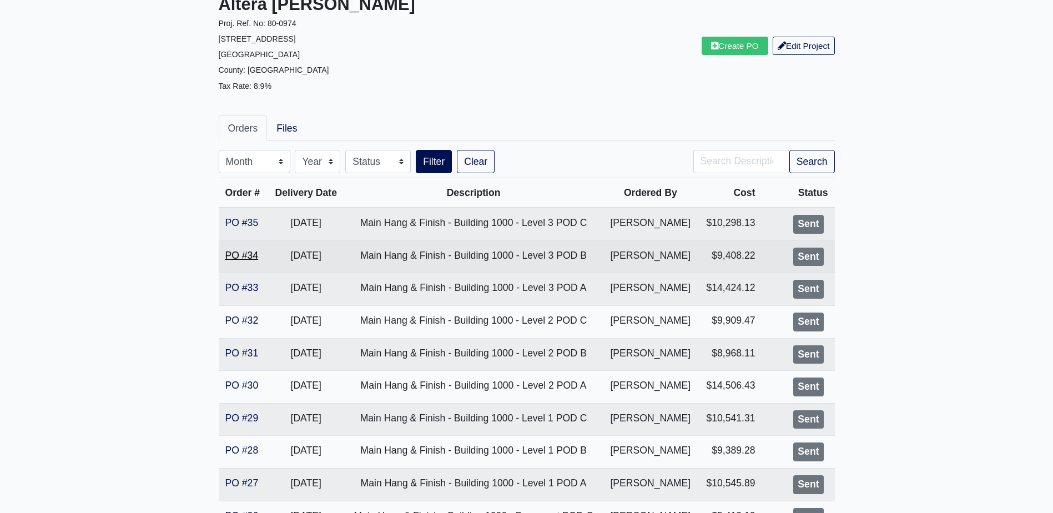
scroll to position [111, 0]
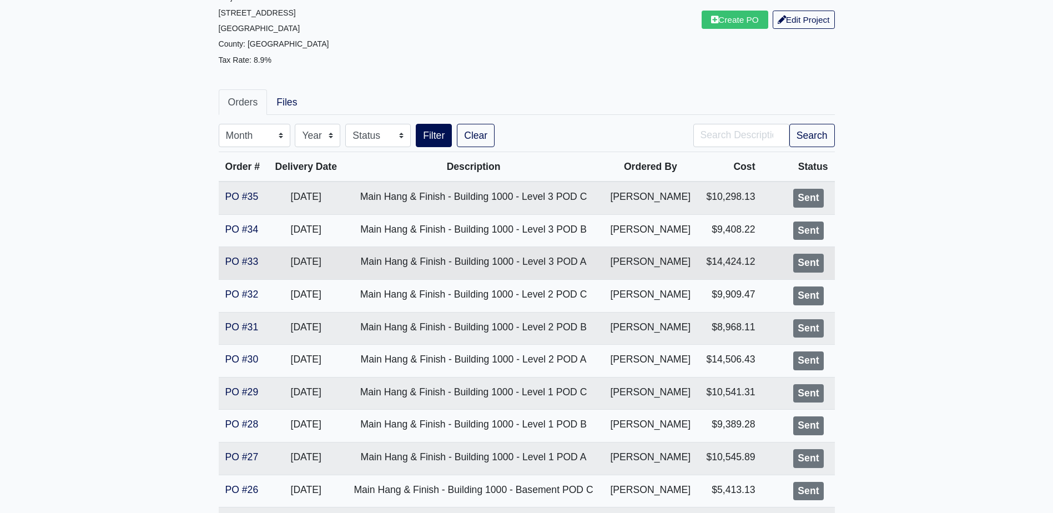
click at [237, 254] on td "PO #33" at bounding box center [243, 263] width 49 height 33
click at [238, 257] on link "PO #33" at bounding box center [241, 261] width 33 height 11
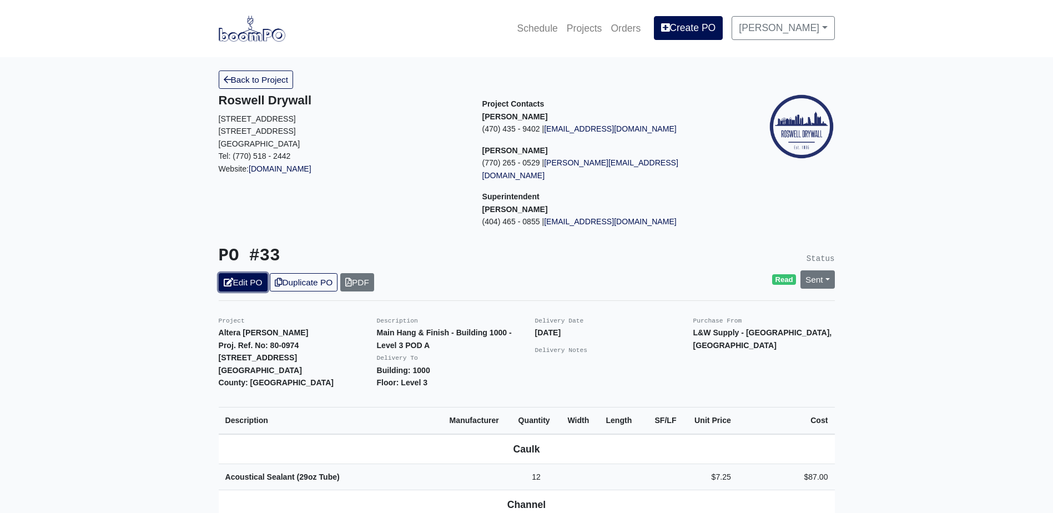
click at [241, 274] on link "Edit PO" at bounding box center [243, 282] width 49 height 18
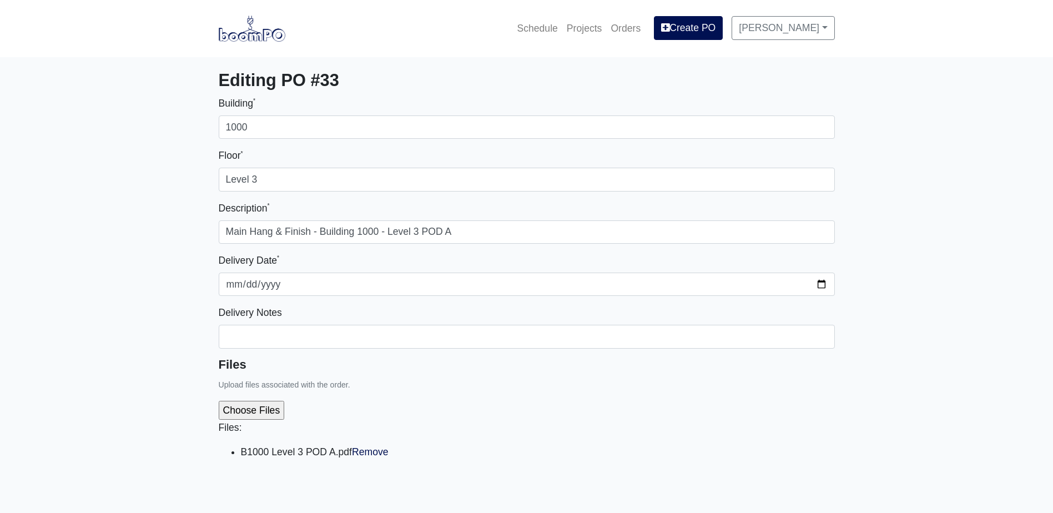
select select
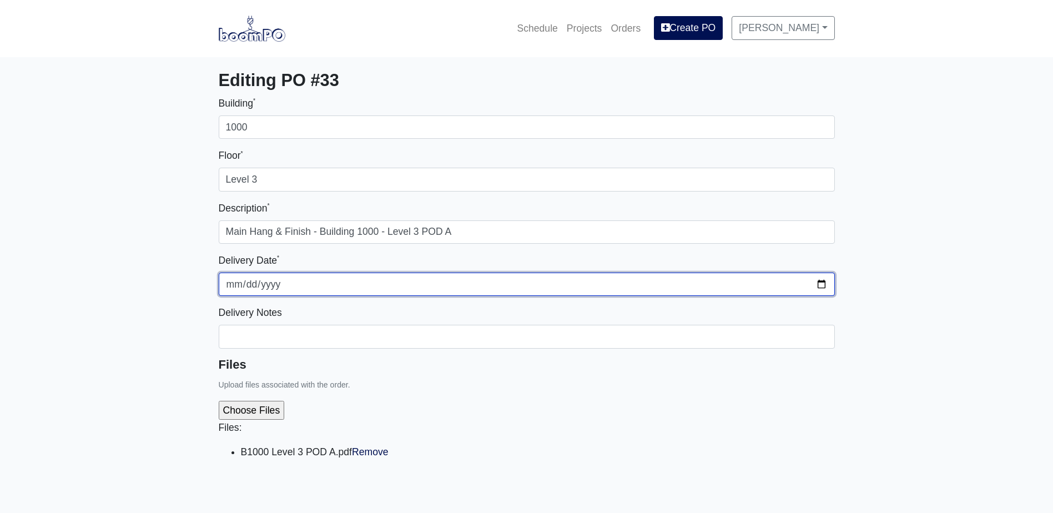
click at [827, 285] on input "2025-08-25" at bounding box center [527, 283] width 616 height 23
click at [823, 283] on input "2025-08-25" at bounding box center [527, 283] width 616 height 23
type input "2025-08-29"
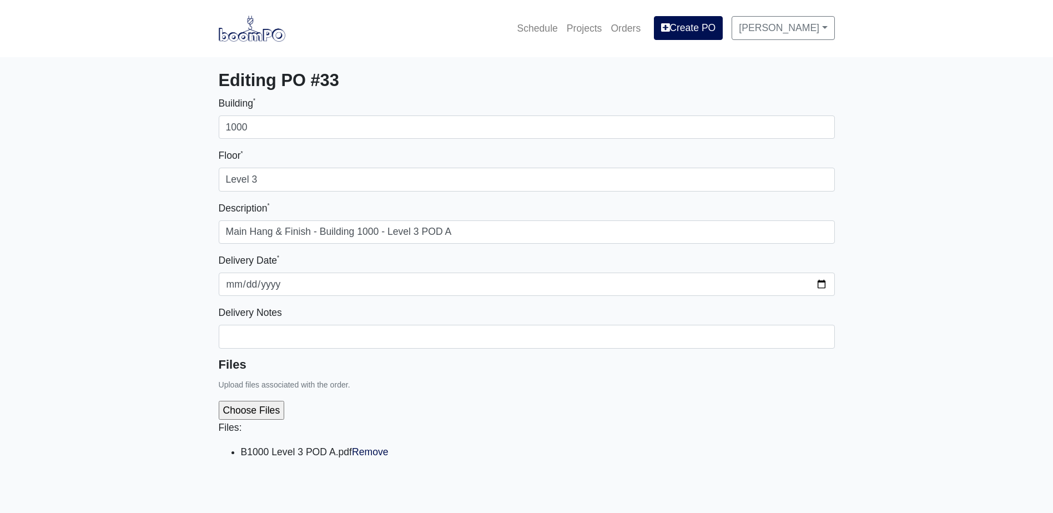
click at [485, 402] on div "Files: B1000 Level 3 POD A.pdf Remove" at bounding box center [527, 434] width 616 height 85
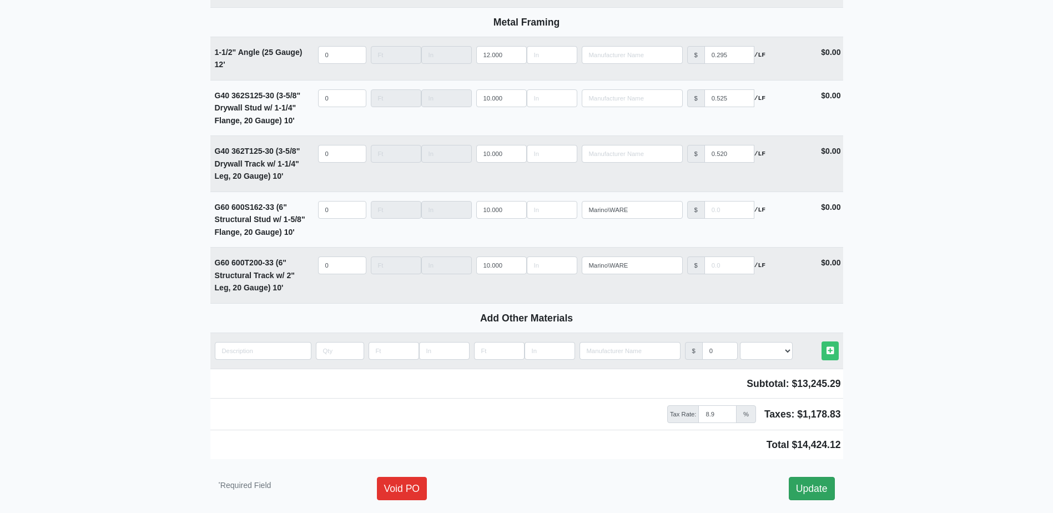
scroll to position [1574, 0]
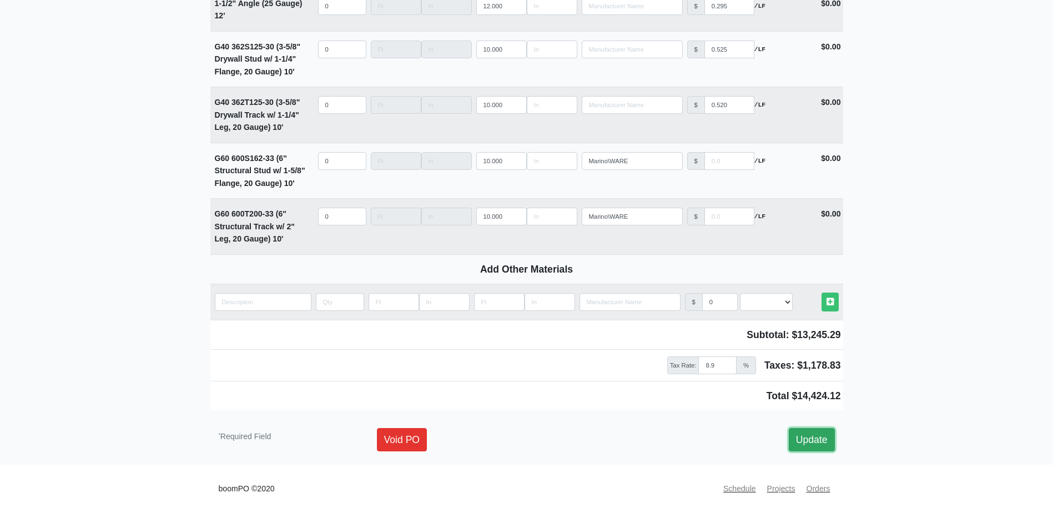
click at [812, 430] on link "Update" at bounding box center [812, 439] width 46 height 23
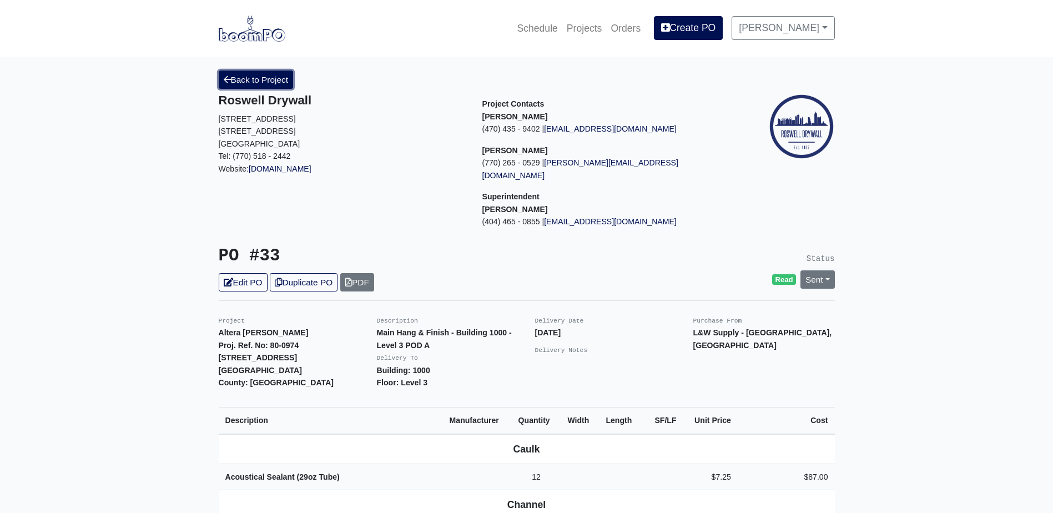
click at [267, 84] on link "Back to Project" at bounding box center [256, 79] width 75 height 18
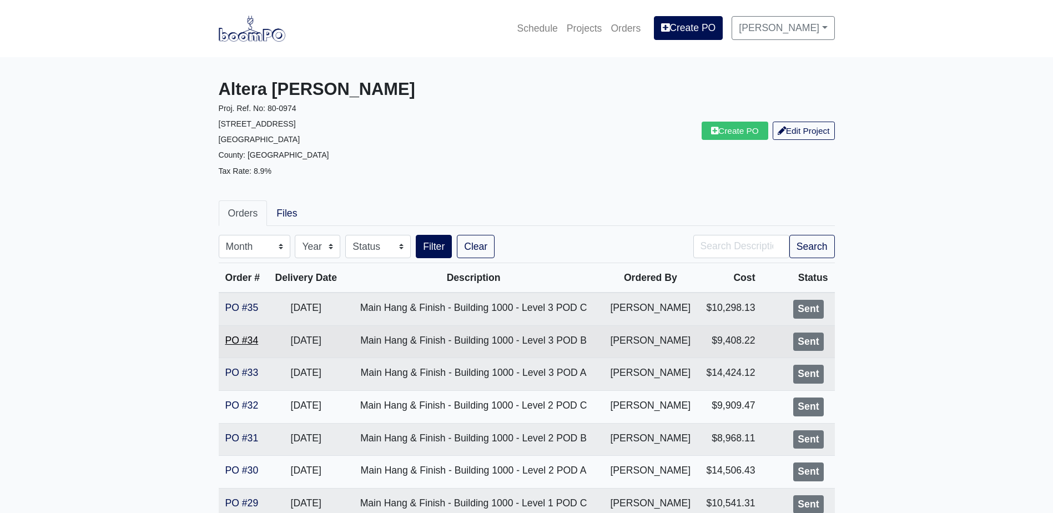
click at [254, 338] on link "PO #34" at bounding box center [241, 340] width 33 height 11
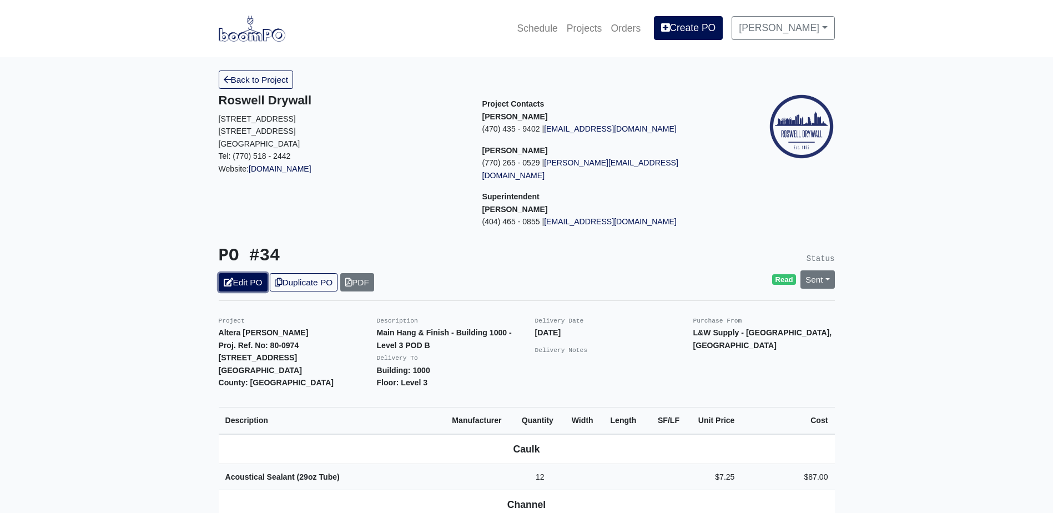
click at [233, 278] on icon at bounding box center [228, 282] width 9 height 8
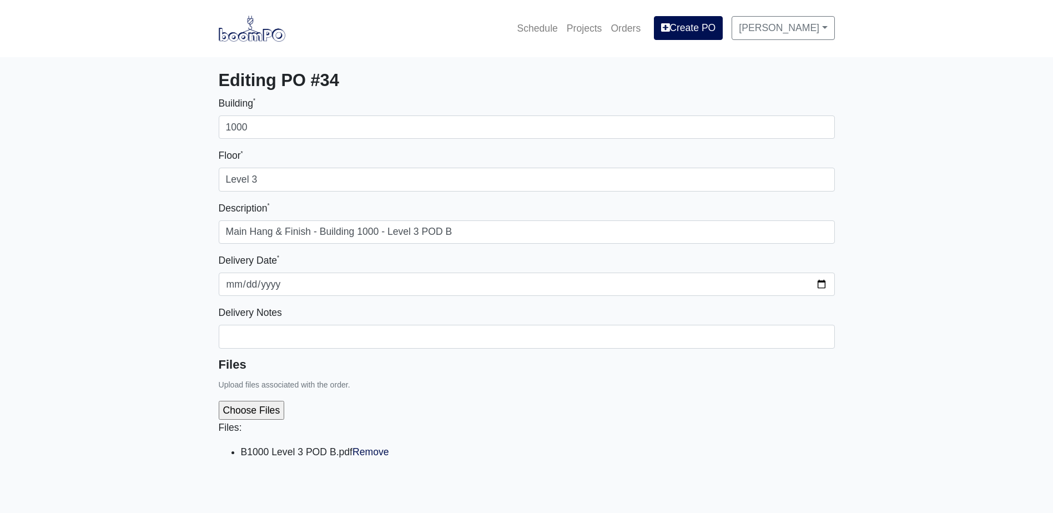
select select
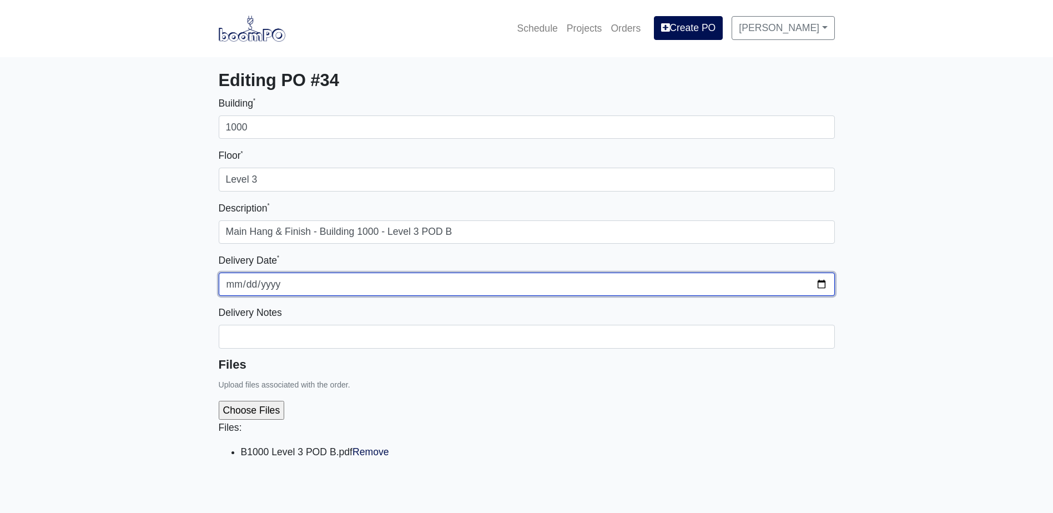
click at [820, 285] on input "2025-08-29" at bounding box center [527, 283] width 616 height 23
type input "2025-09-05"
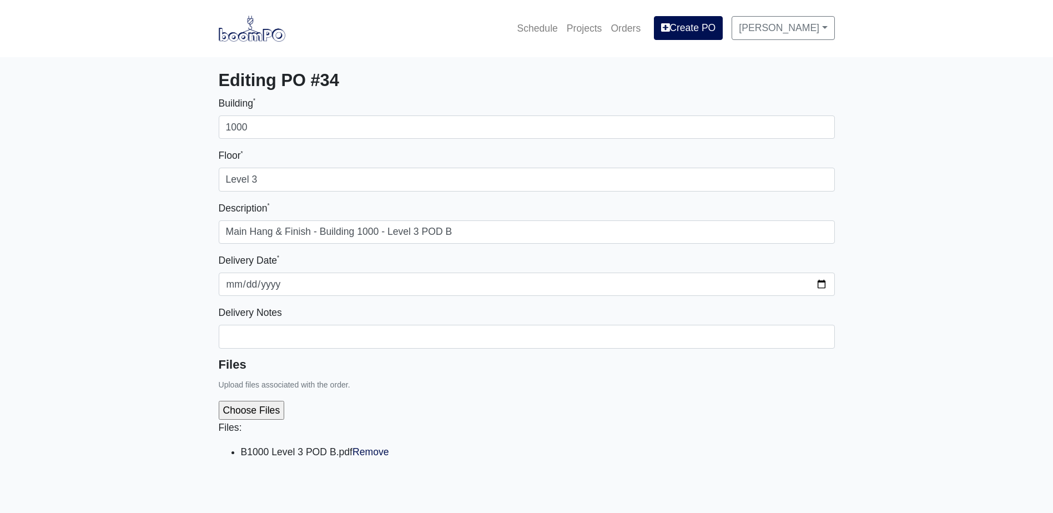
click at [761, 436] on div "Files: B1000 Level 3 POD B.pdf Remove" at bounding box center [527, 440] width 616 height 40
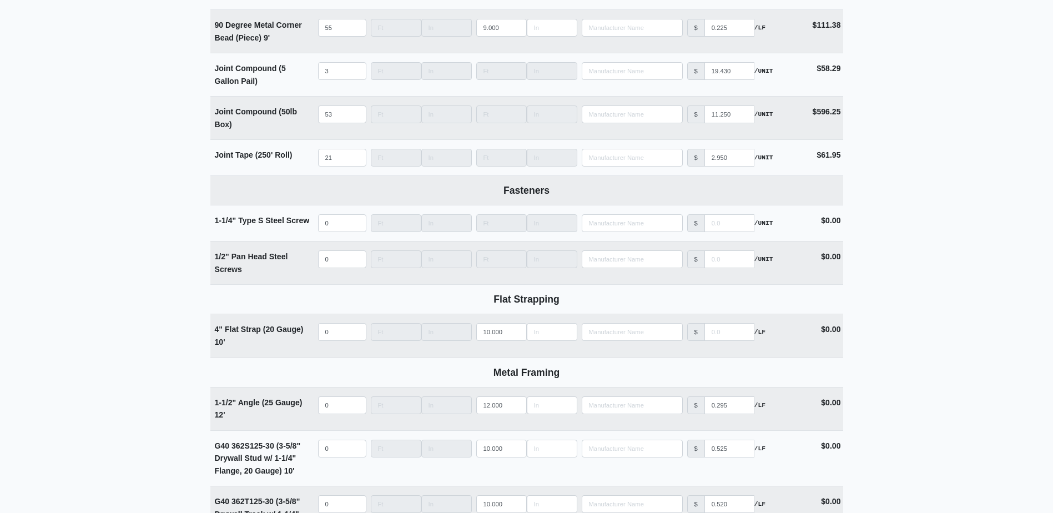
scroll to position [1574, 0]
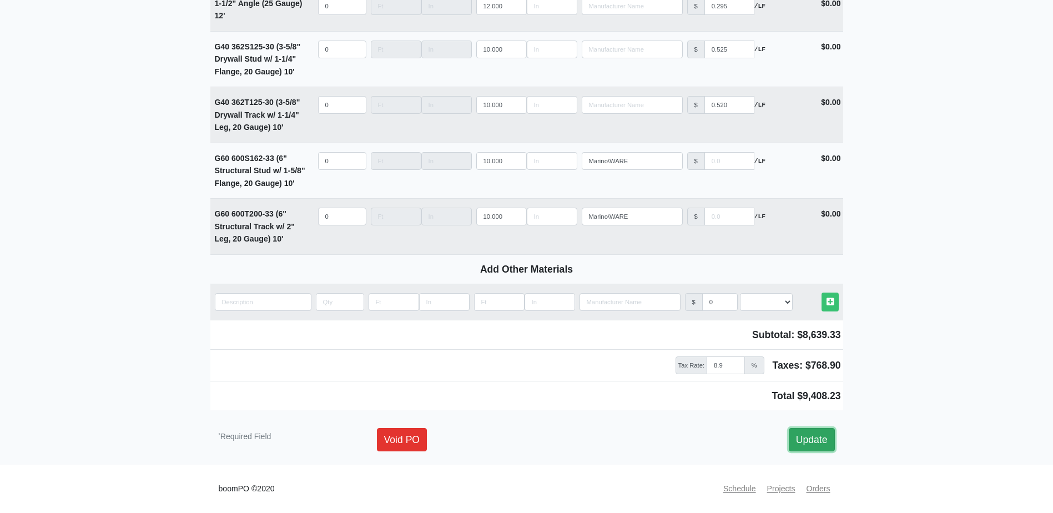
click at [823, 438] on link "Update" at bounding box center [812, 439] width 46 height 23
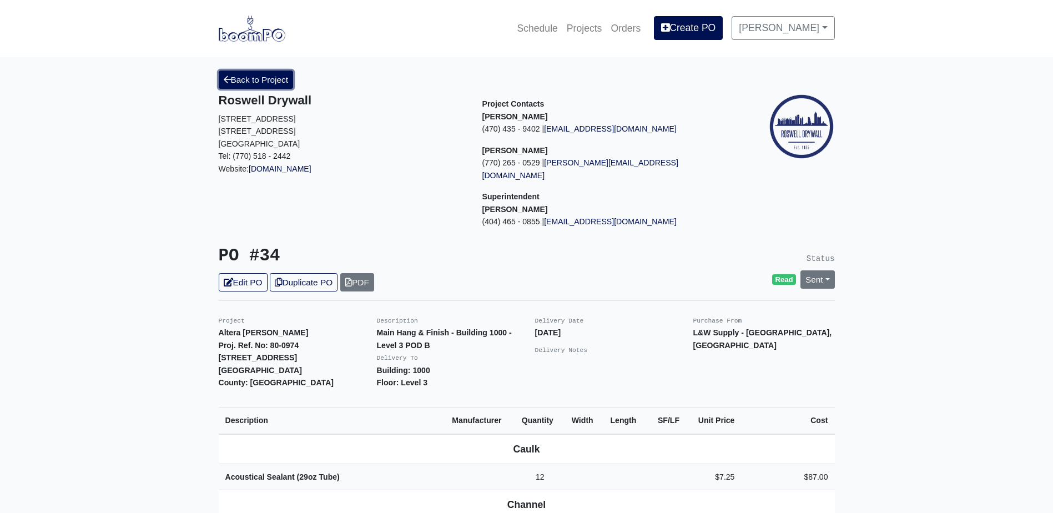
click at [244, 86] on link "Back to Project" at bounding box center [256, 79] width 75 height 18
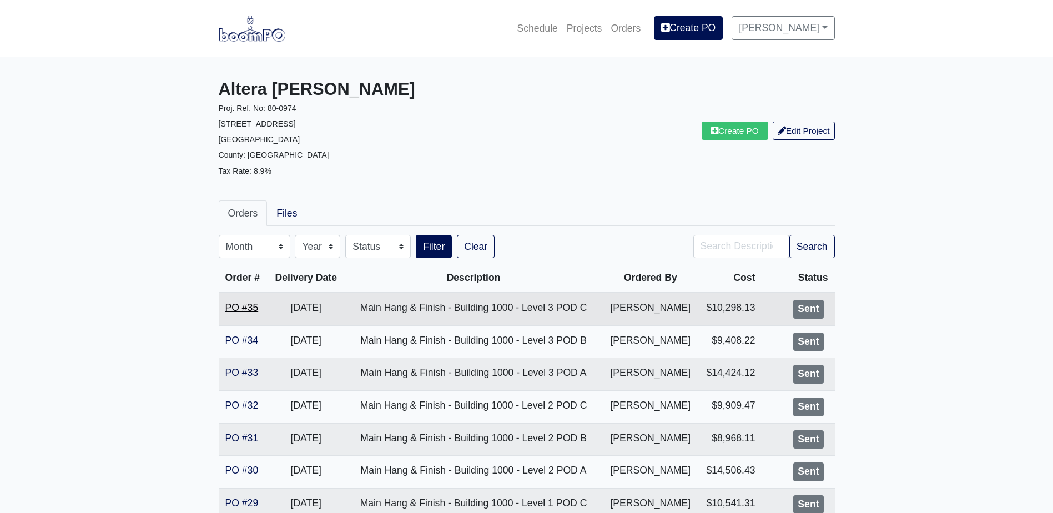
click at [254, 306] on link "PO #35" at bounding box center [241, 307] width 33 height 11
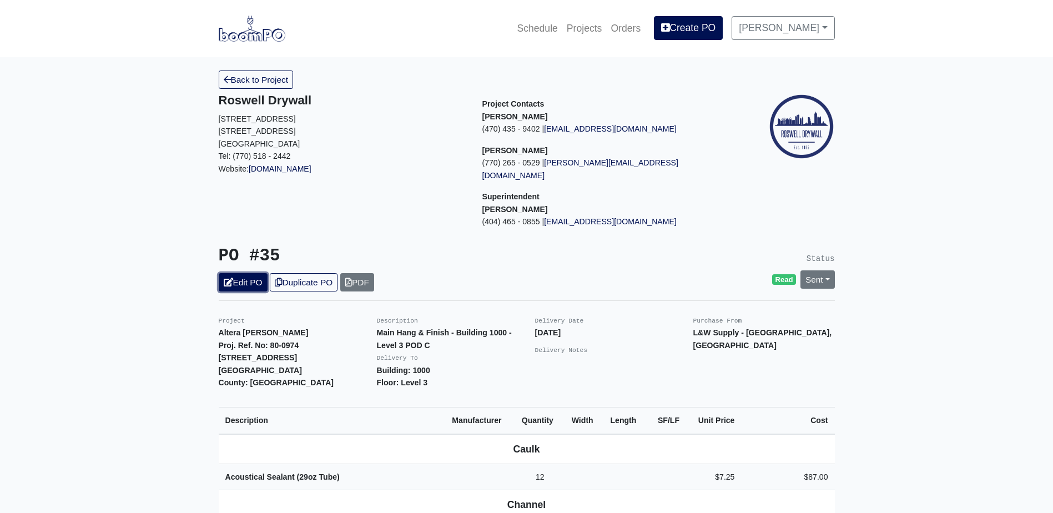
click at [224, 273] on link "Edit PO" at bounding box center [243, 282] width 49 height 18
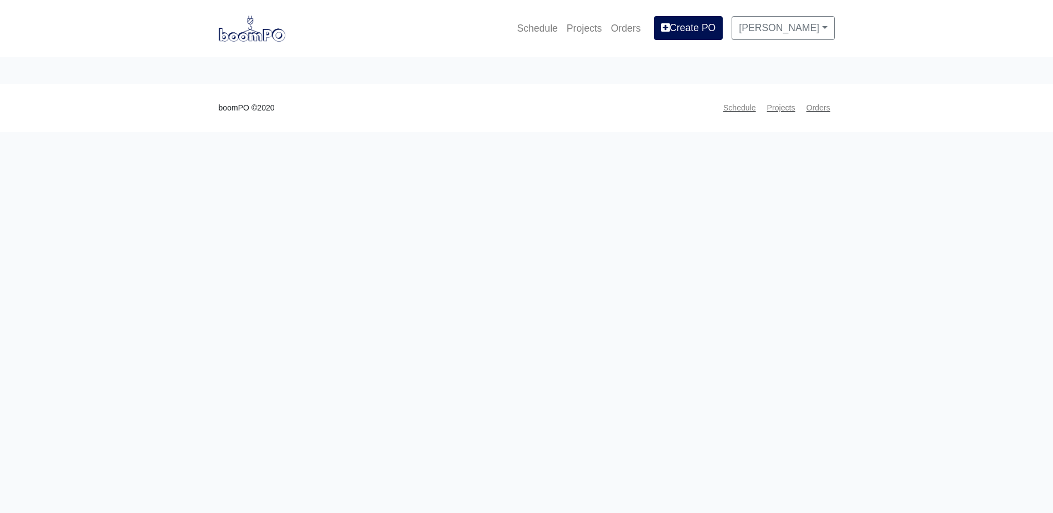
select select
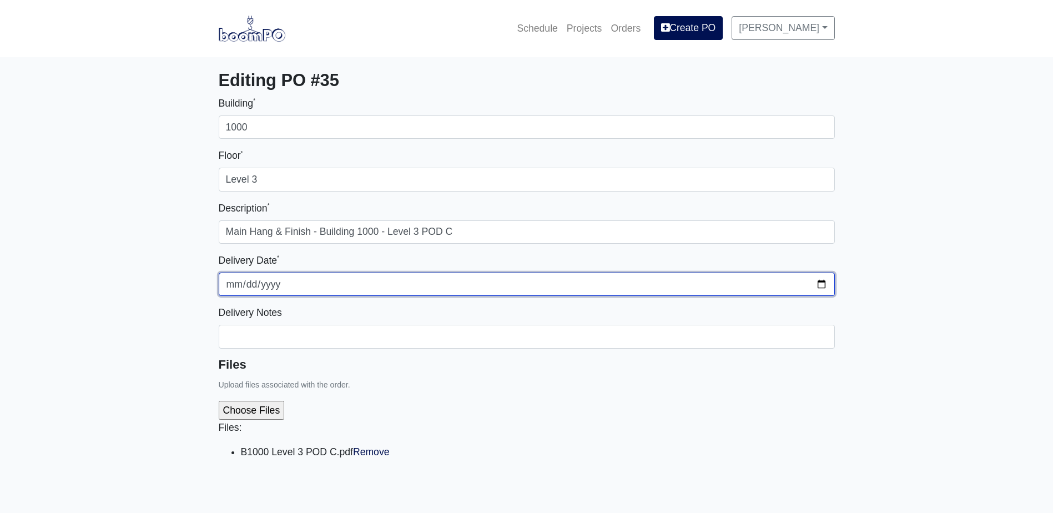
click at [823, 282] on input "2025-08-29" at bounding box center [527, 283] width 616 height 23
type input "2025-09-12"
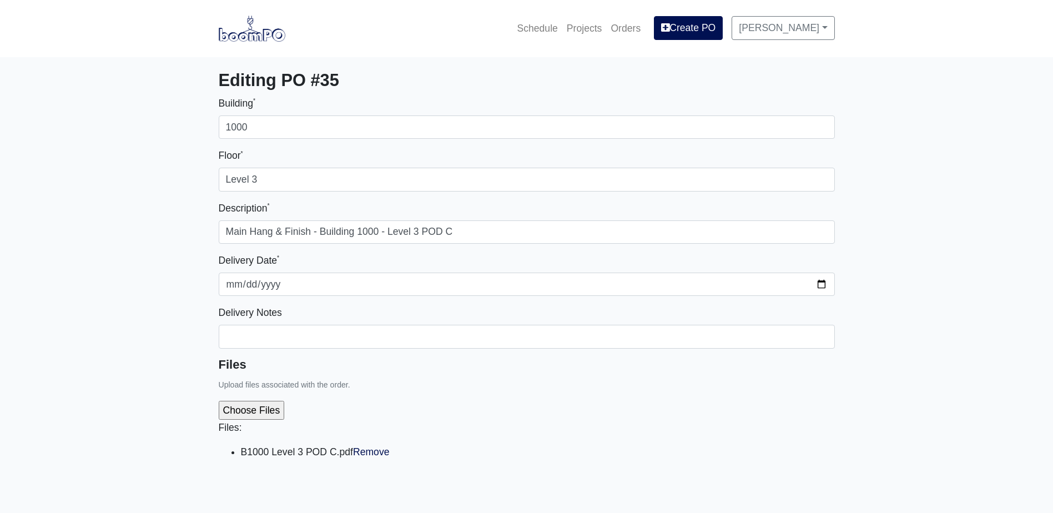
click at [742, 415] on div "Files: B1000 Level 3 POD C.pdf Remove" at bounding box center [527, 434] width 616 height 85
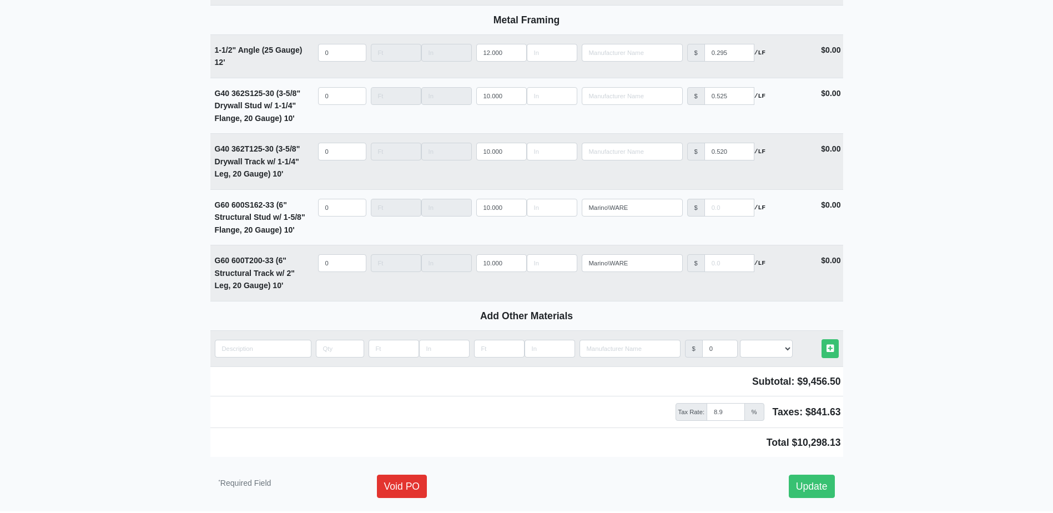
scroll to position [1574, 0]
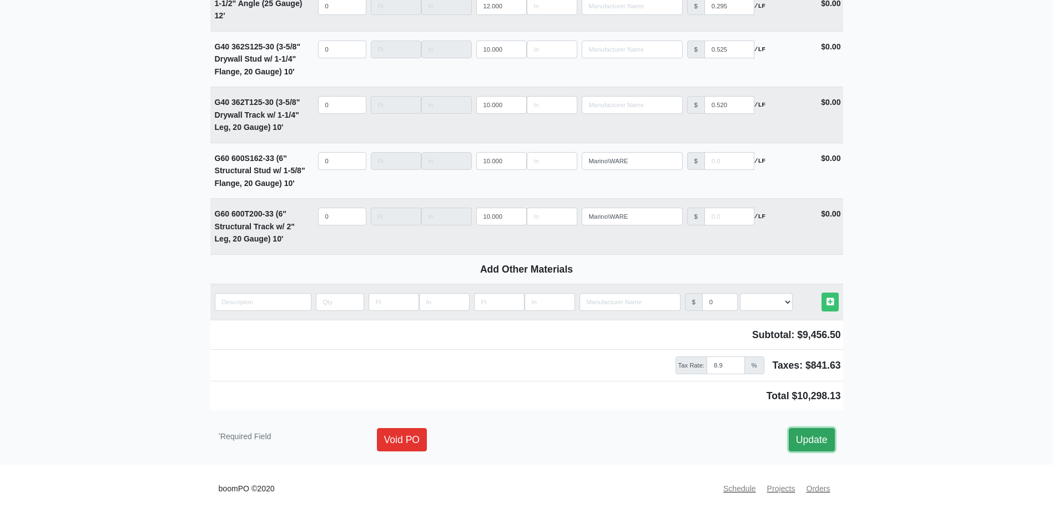
click at [819, 434] on link "Update" at bounding box center [812, 439] width 46 height 23
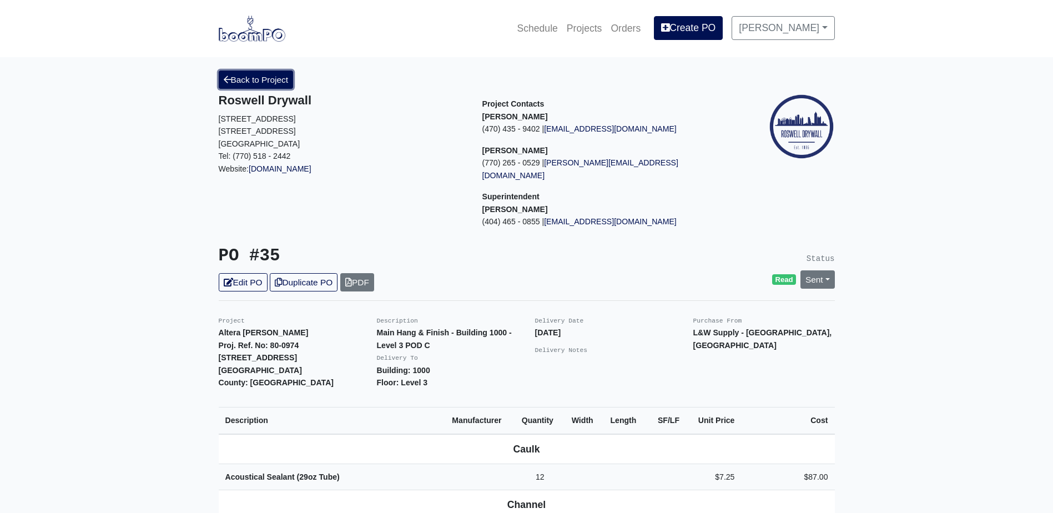
click at [254, 77] on link "Back to Project" at bounding box center [256, 79] width 75 height 18
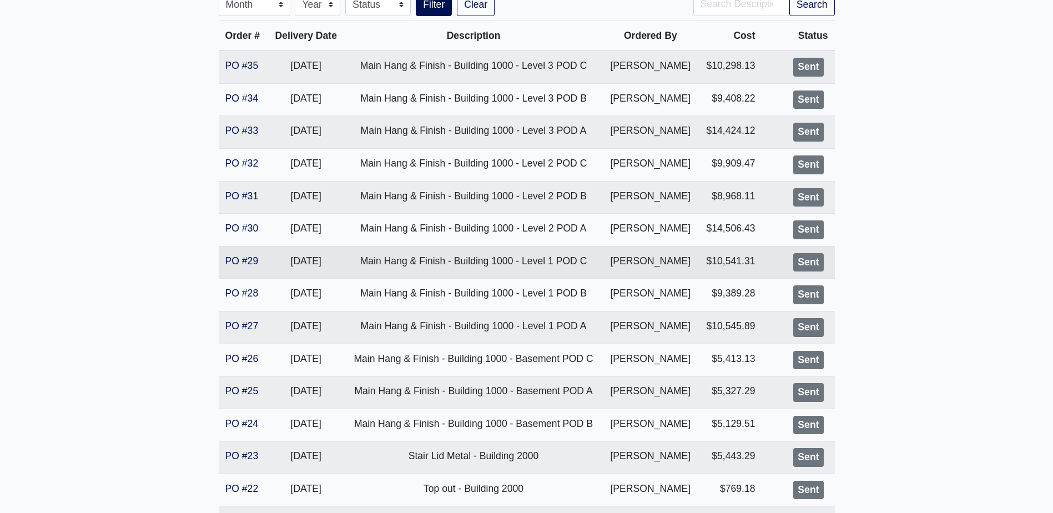
scroll to position [277, 0]
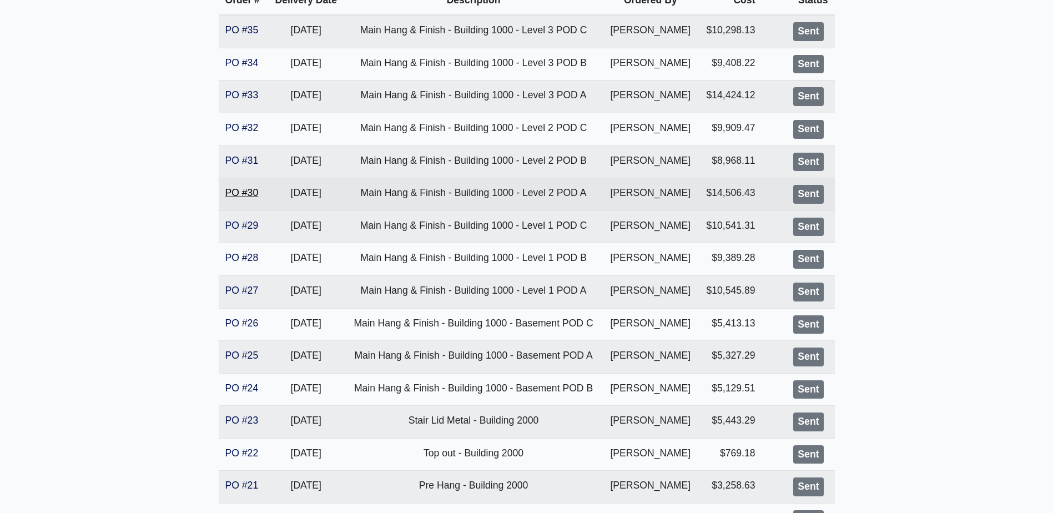
click at [236, 191] on link "PO #30" at bounding box center [241, 192] width 33 height 11
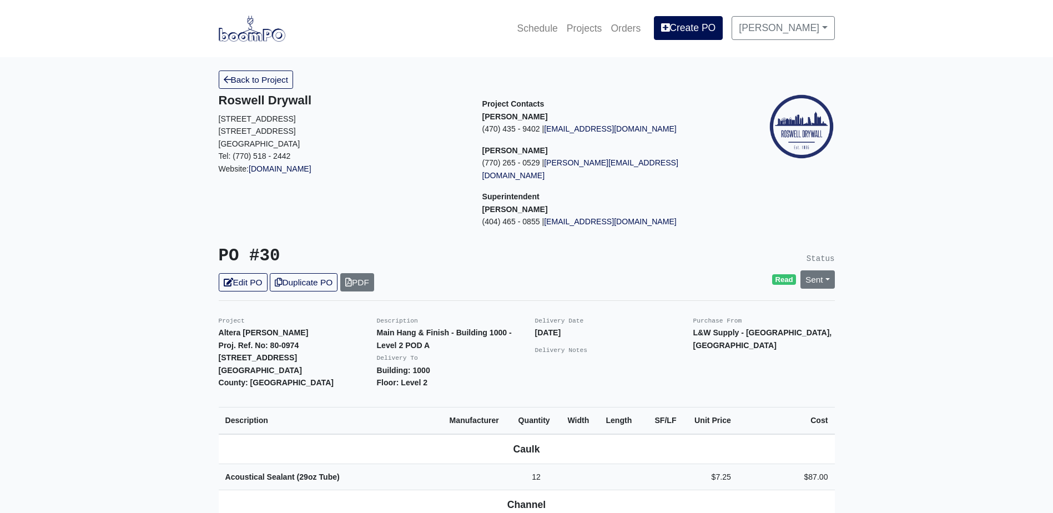
click at [239, 273] on link "Edit PO" at bounding box center [243, 282] width 49 height 18
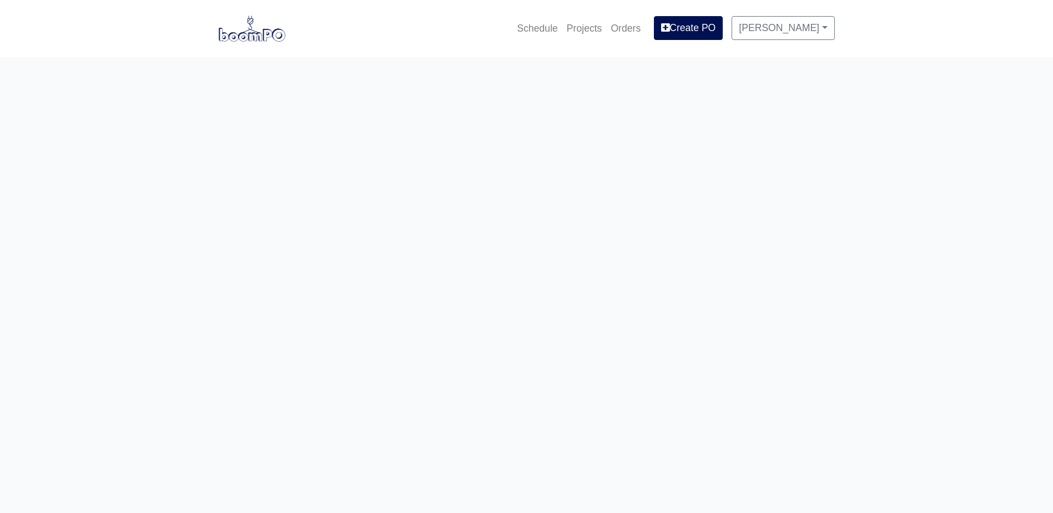
select select
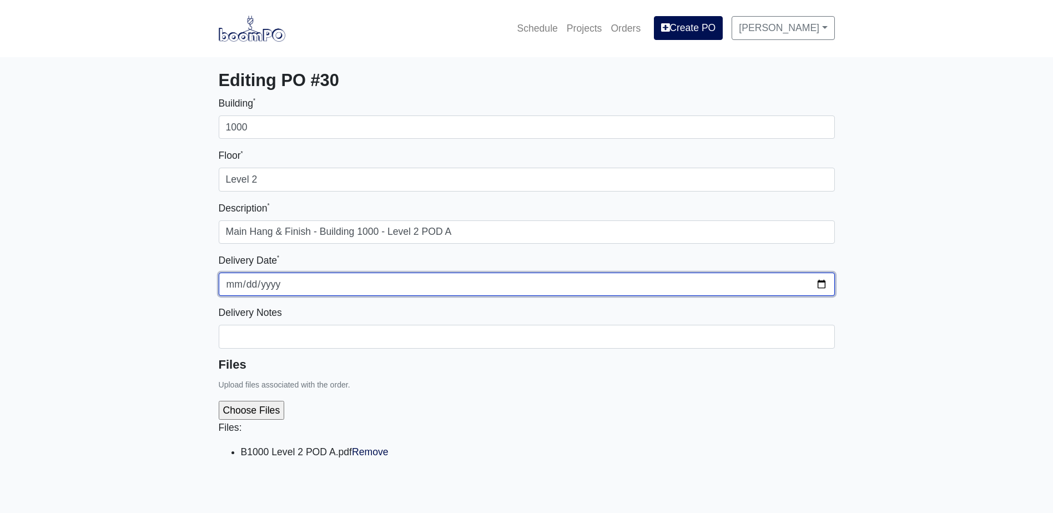
click at [823, 285] on input "[DATE]" at bounding box center [527, 283] width 616 height 23
type input "[DATE]"
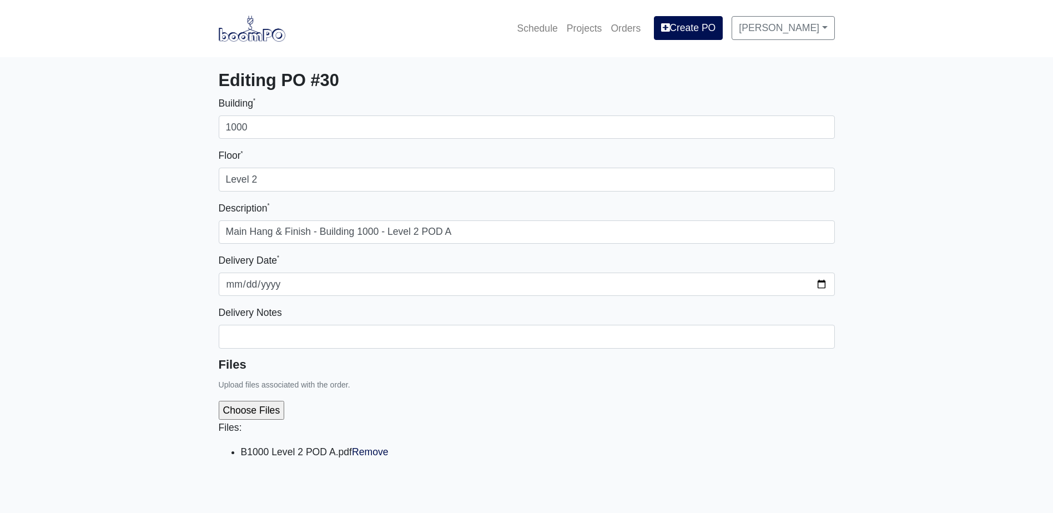
click at [425, 405] on div "Files: B1000 Level 2 POD A.pdf Remove" at bounding box center [527, 434] width 616 height 85
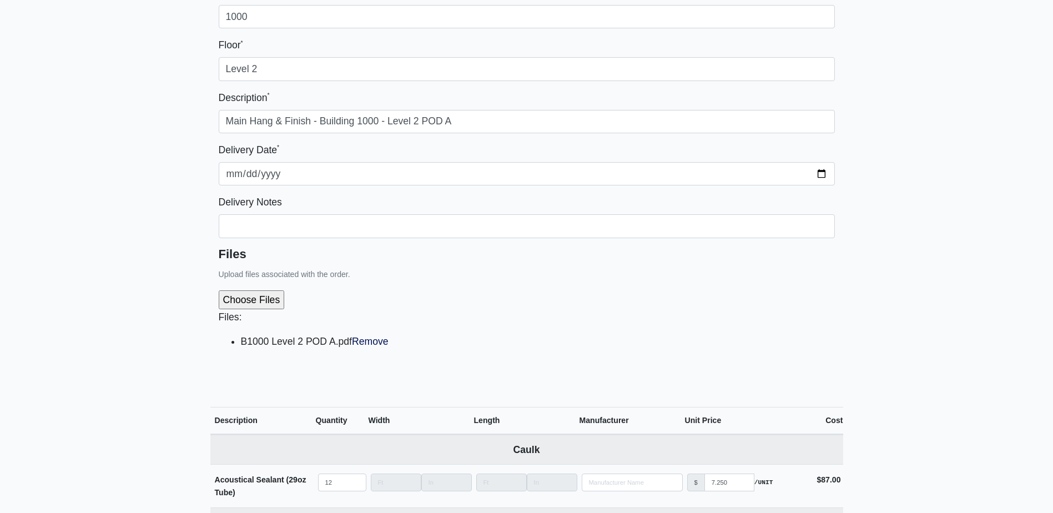
scroll to position [111, 0]
click at [376, 342] on link "Remove" at bounding box center [370, 340] width 37 height 11
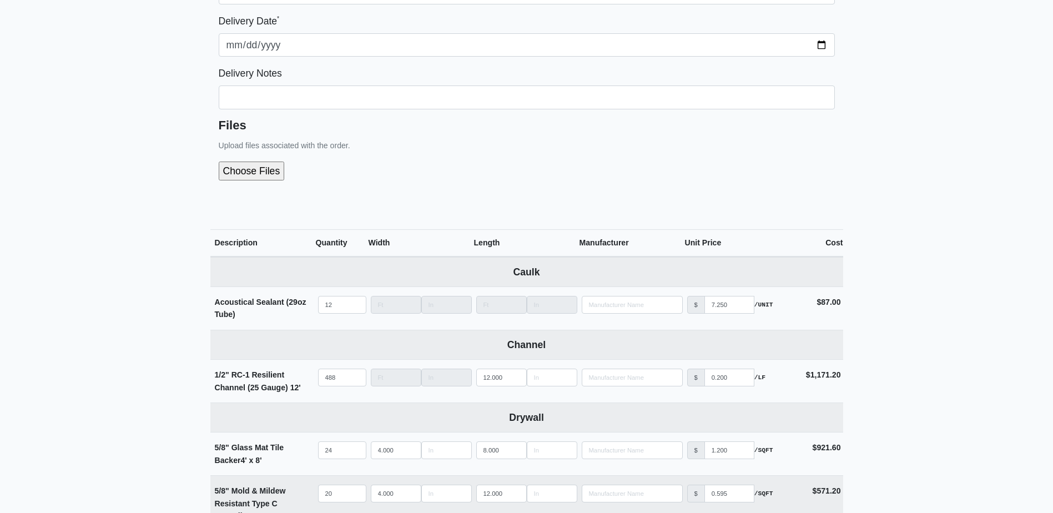
scroll to position [388, 0]
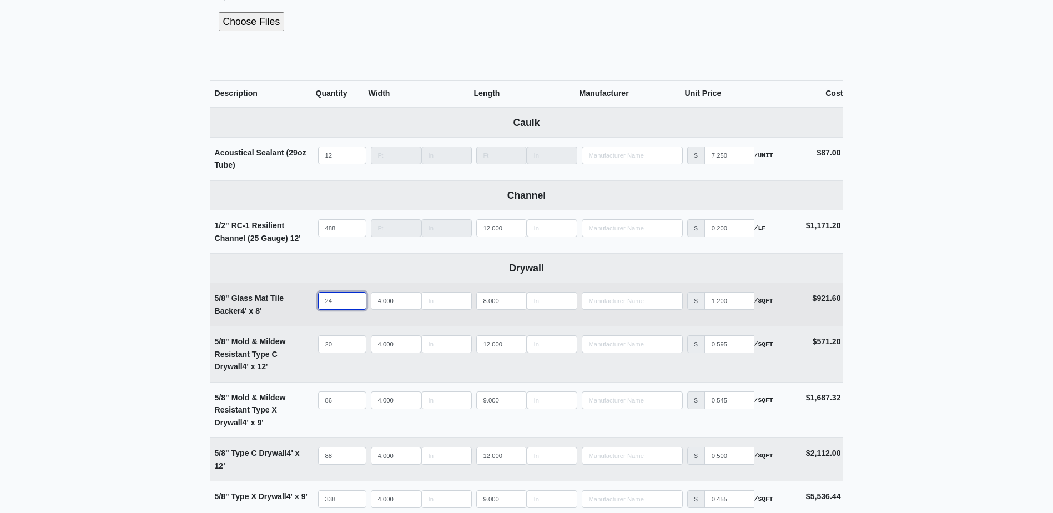
click at [340, 299] on input "24" at bounding box center [342, 301] width 48 height 18
type input "2"
select select
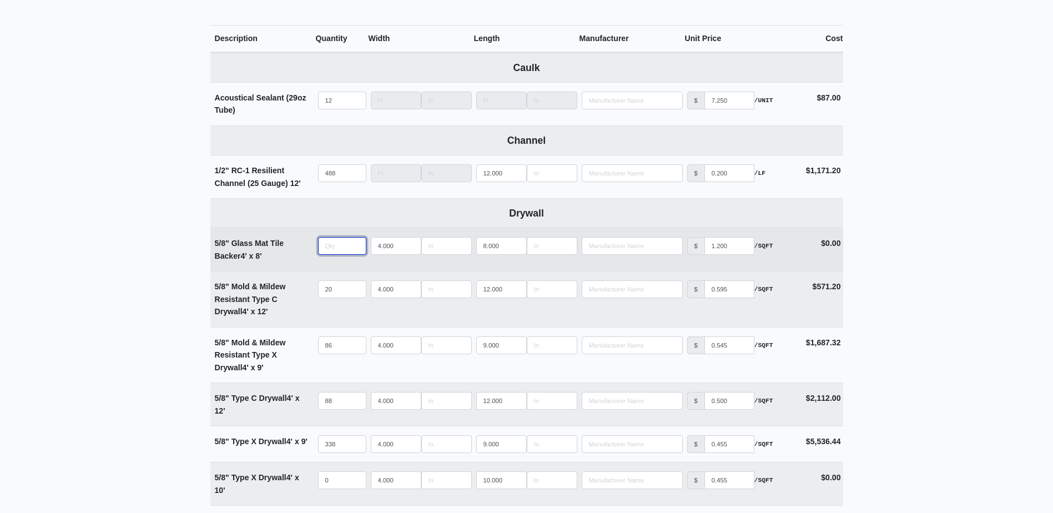
scroll to position [444, 0]
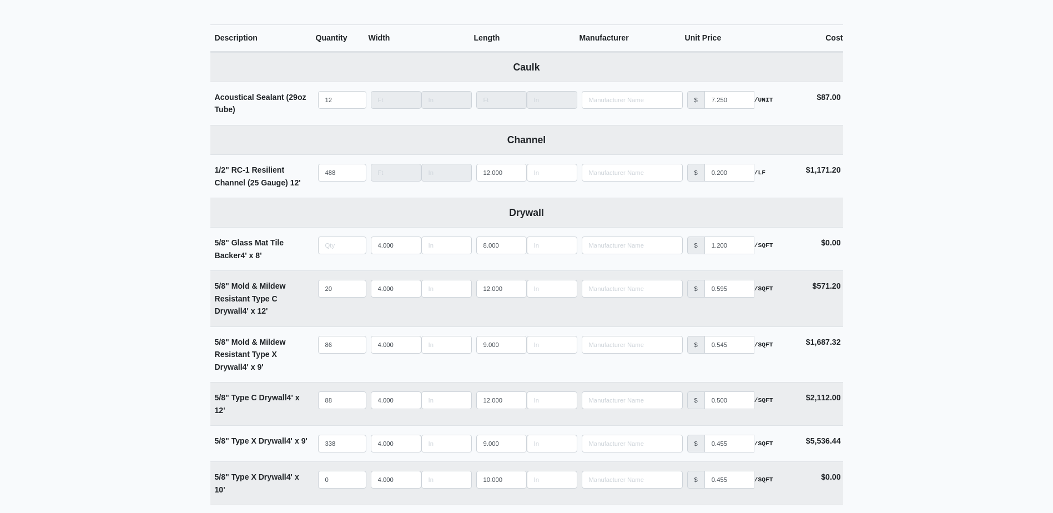
type input "0"
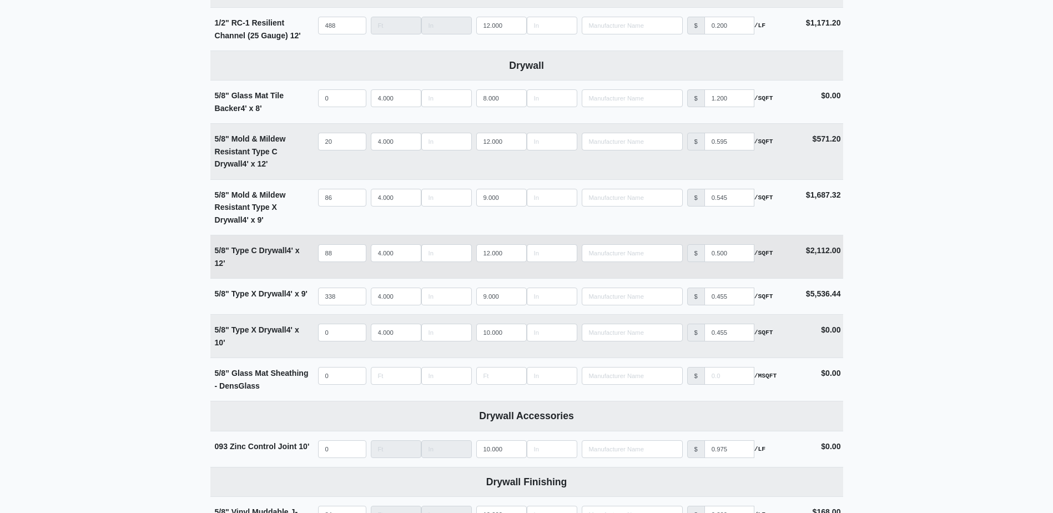
scroll to position [610, 0]
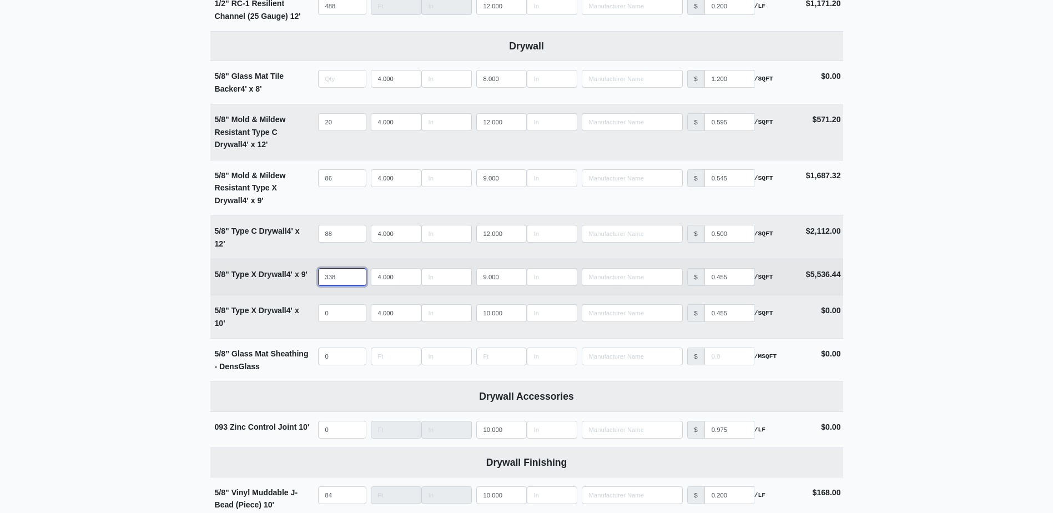
click at [343, 280] on input "338" at bounding box center [342, 277] width 48 height 18
type input "0"
click at [343, 280] on input "338" at bounding box center [342, 277] width 48 height 18
type input "3"
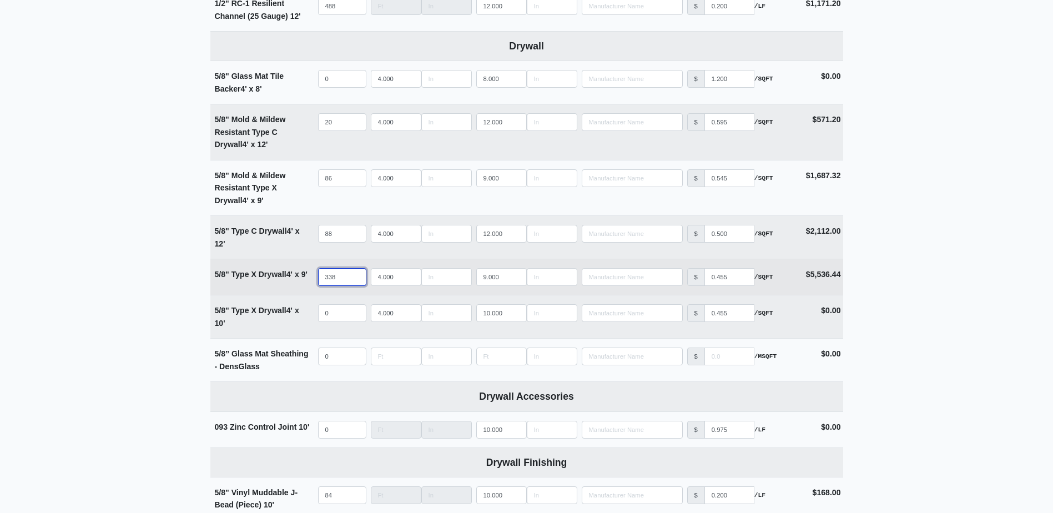
select select
type input "34"
select select
type input "348"
select select
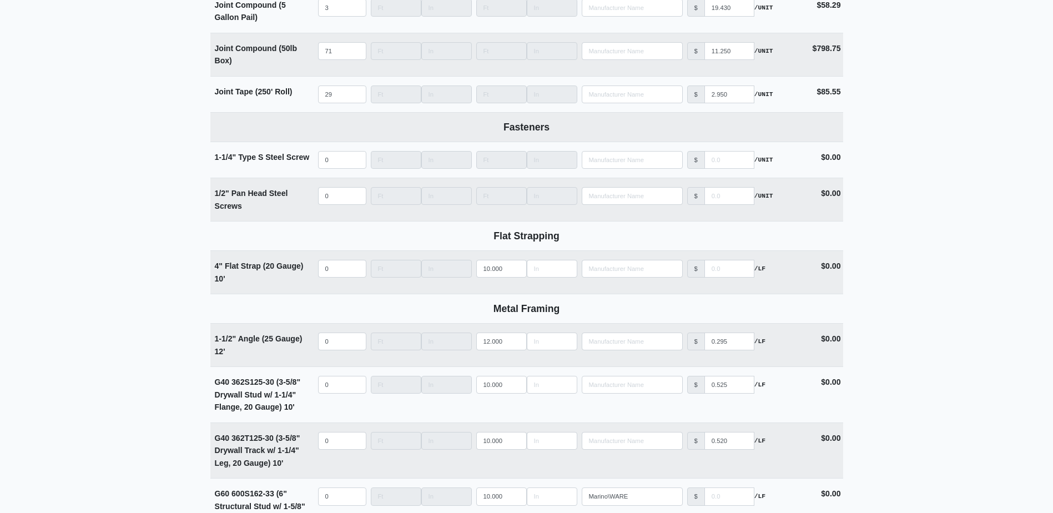
scroll to position [1221, 0]
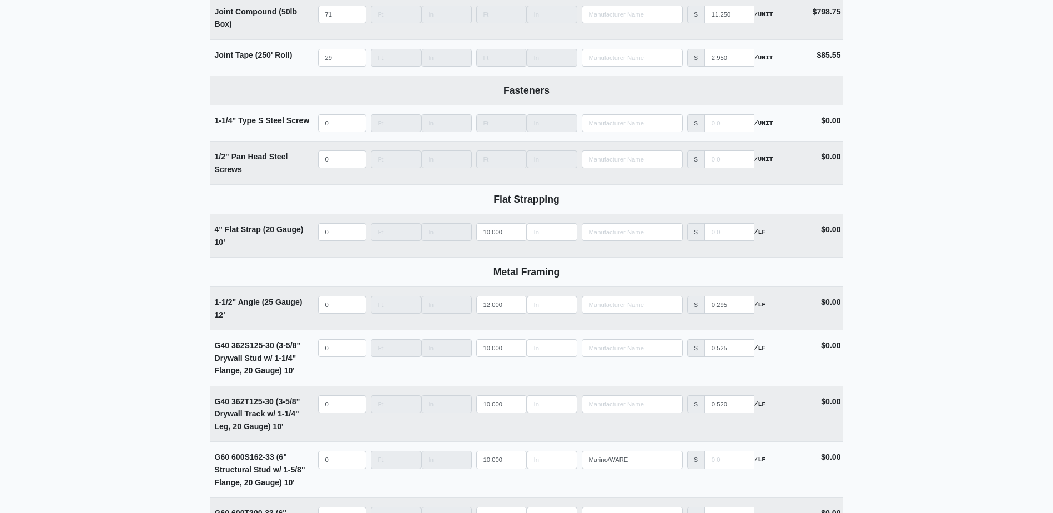
type input "348"
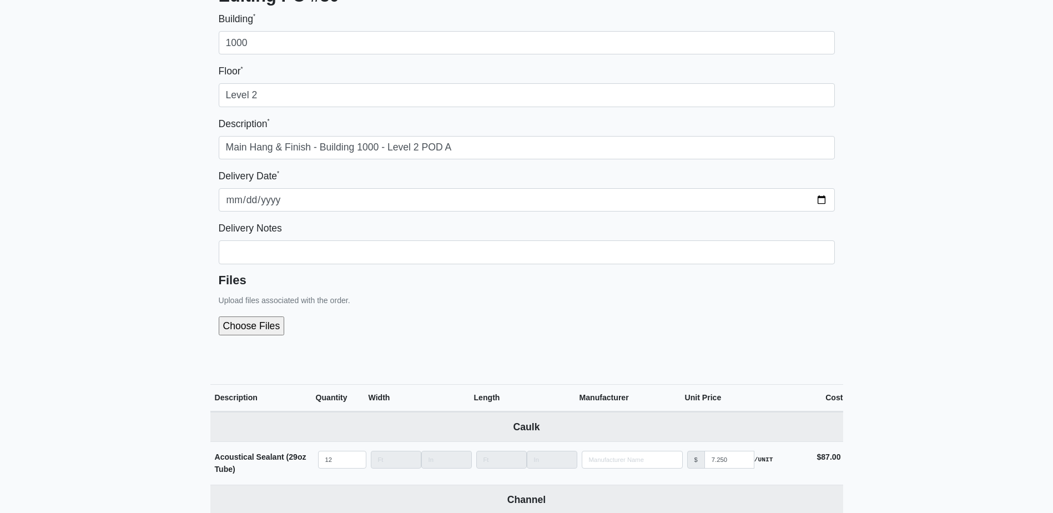
scroll to position [0, 0]
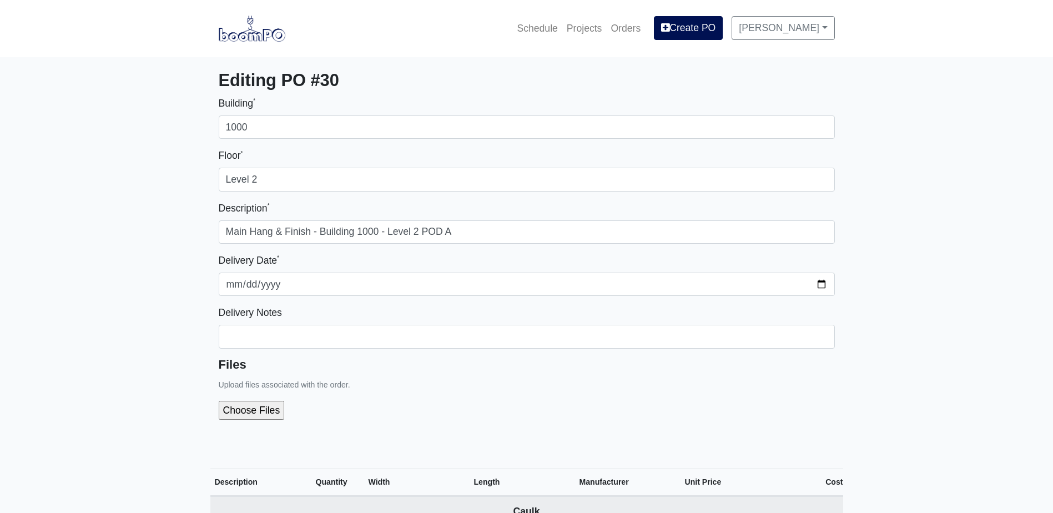
click at [258, 414] on input "file" at bounding box center [311, 410] width 185 height 19
type input "C:\fakepath\B1000 Level 2 POD A.pdf"
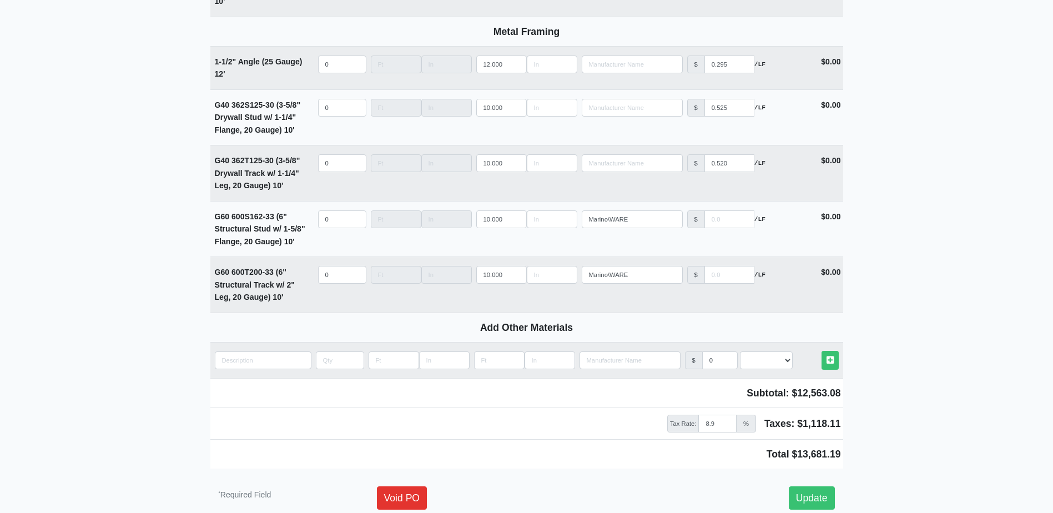
scroll to position [1574, 0]
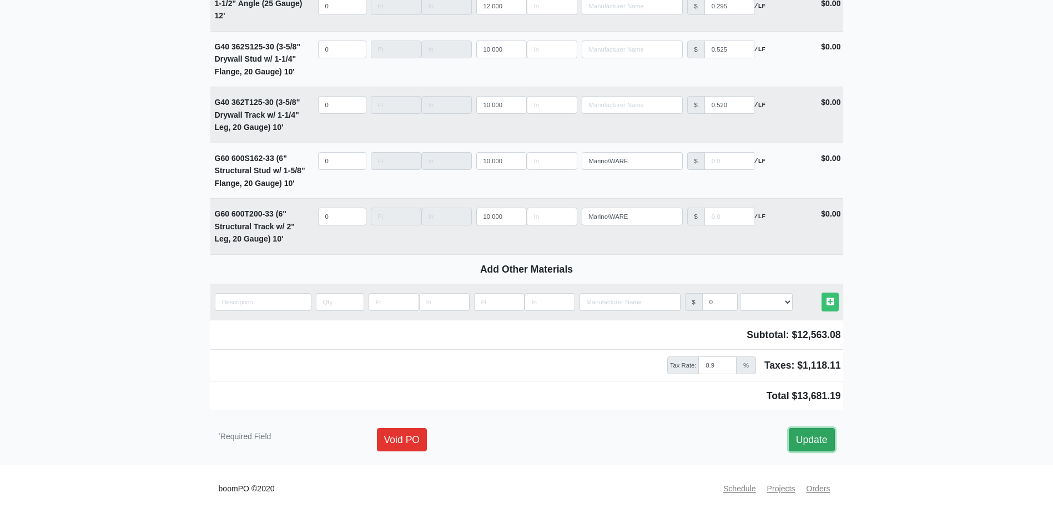
click at [821, 437] on link "Update" at bounding box center [812, 439] width 46 height 23
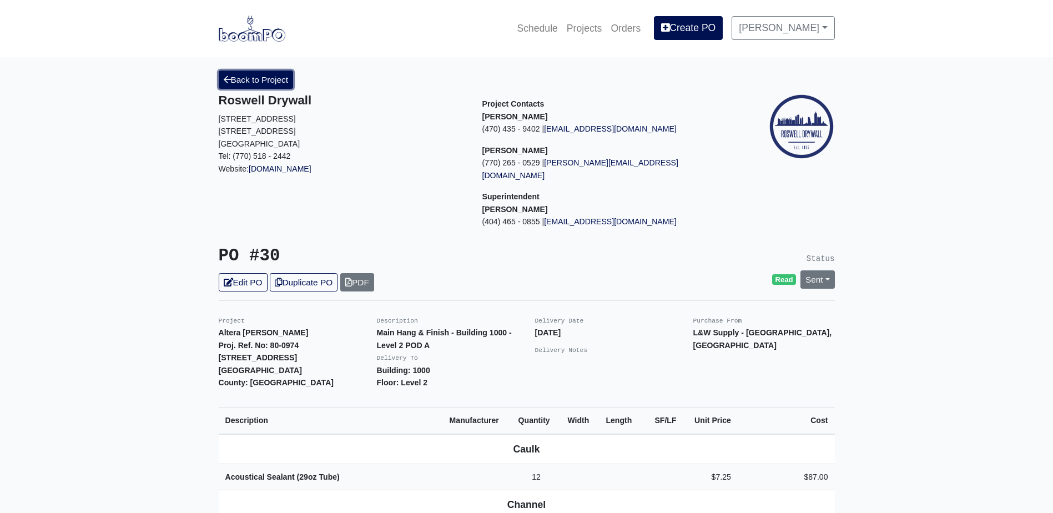
click at [280, 85] on link "Back to Project" at bounding box center [256, 79] width 75 height 18
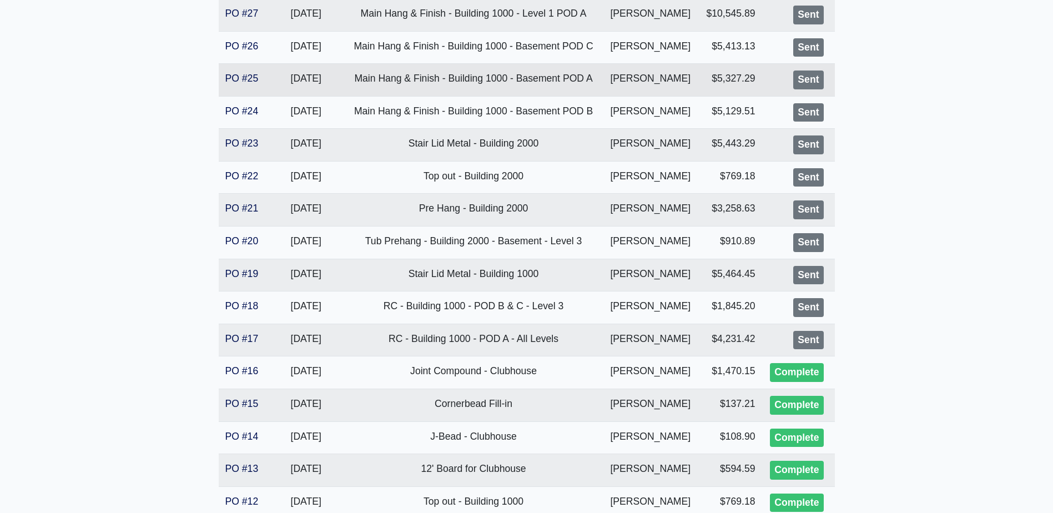
scroll to position [555, 0]
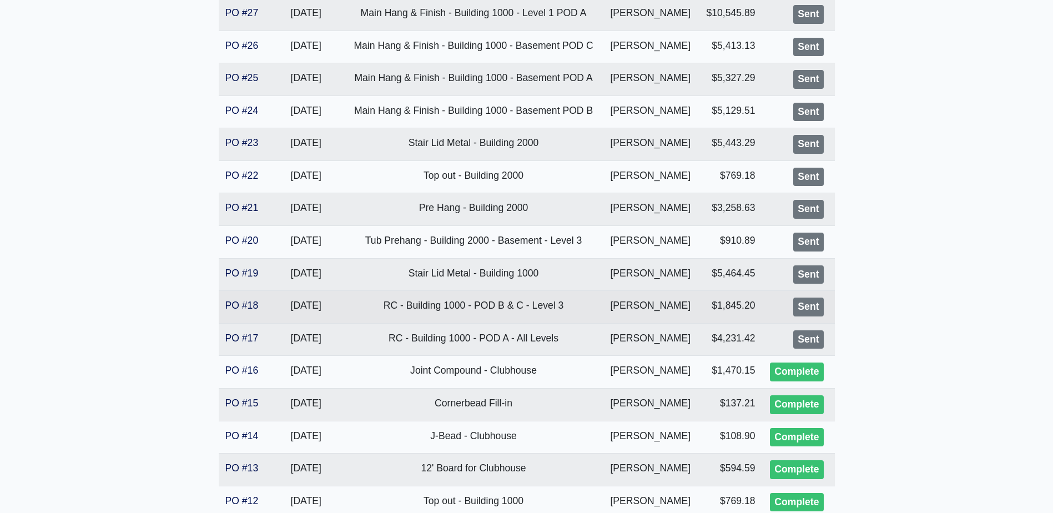
click at [243, 299] on td "PO #18" at bounding box center [243, 307] width 49 height 33
click at [242, 301] on link "PO #18" at bounding box center [241, 305] width 33 height 11
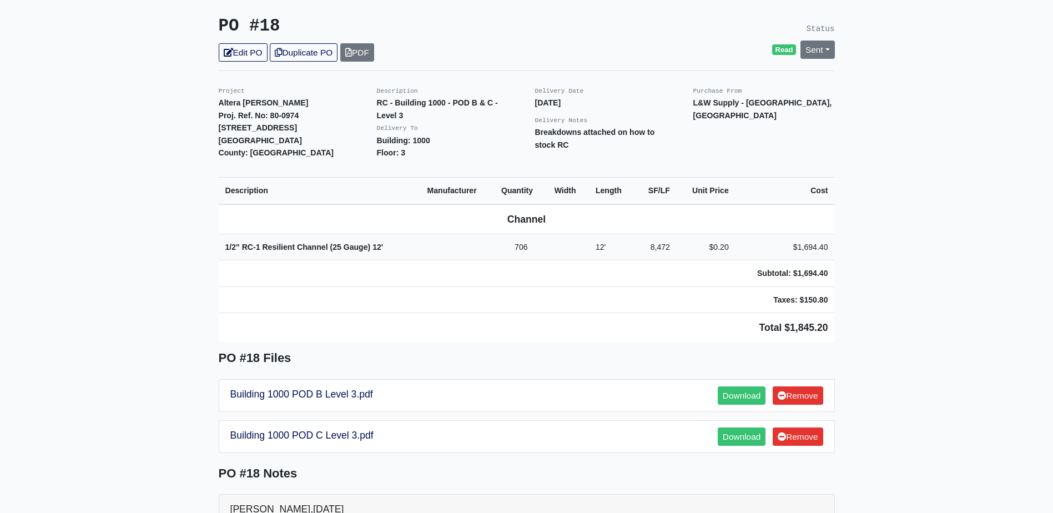
scroll to position [277, 0]
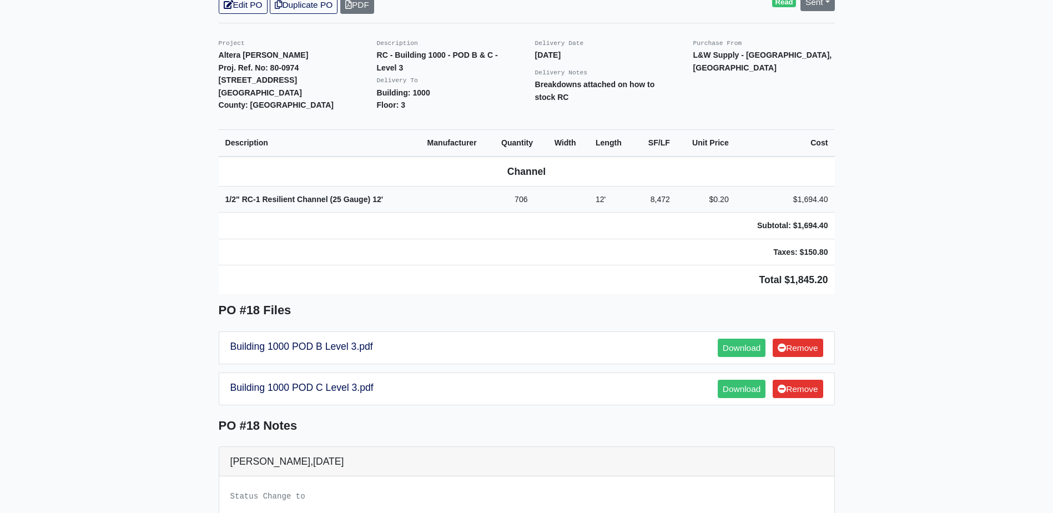
drag, startPoint x: 0, startPoint y: 0, endPoint x: 164, endPoint y: 291, distance: 333.7
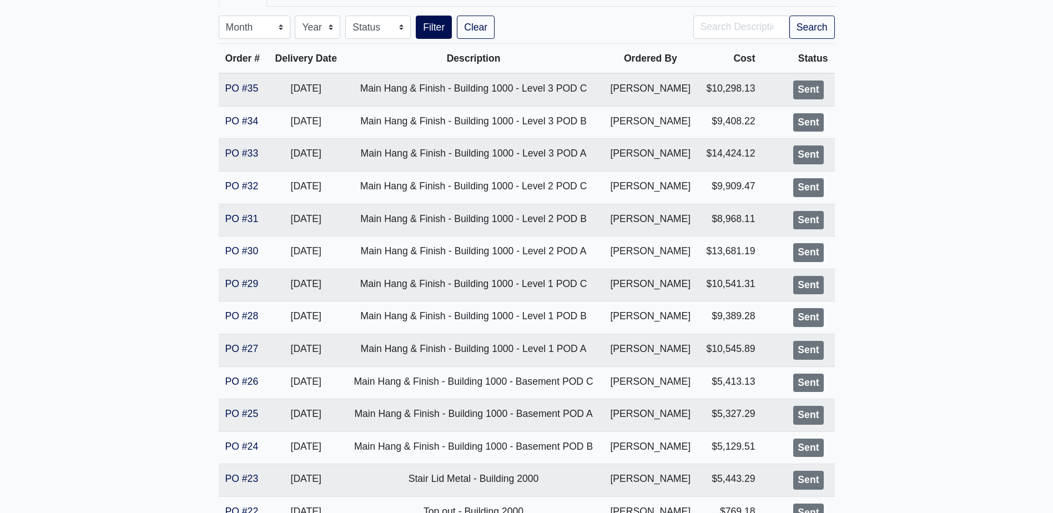
scroll to position [222, 0]
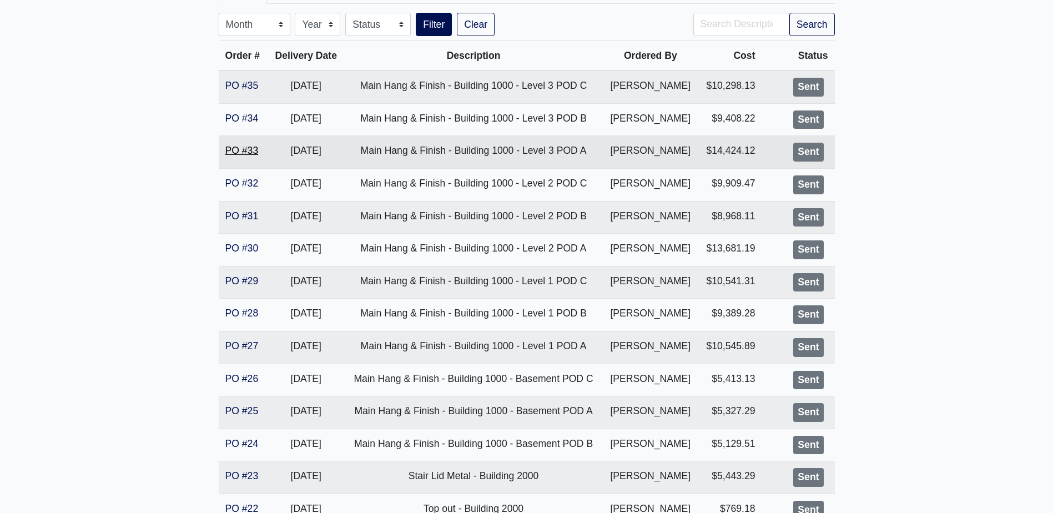
click at [252, 154] on link "PO #33" at bounding box center [241, 150] width 33 height 11
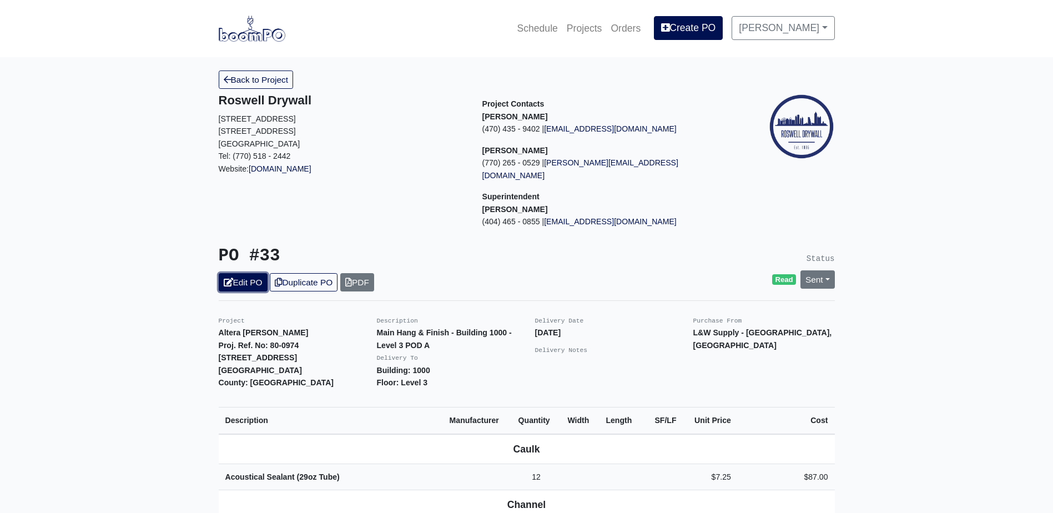
click at [236, 273] on link "Edit PO" at bounding box center [243, 282] width 49 height 18
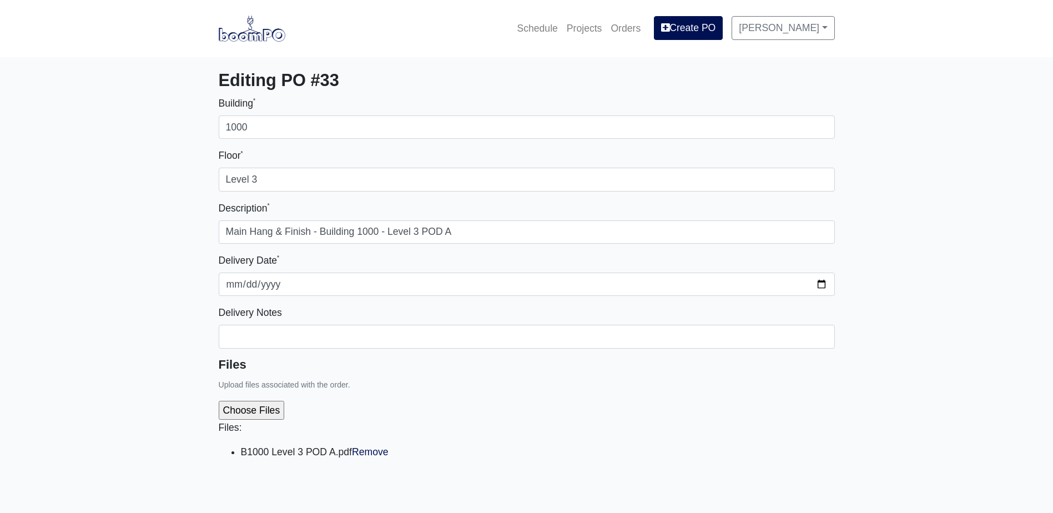
select select
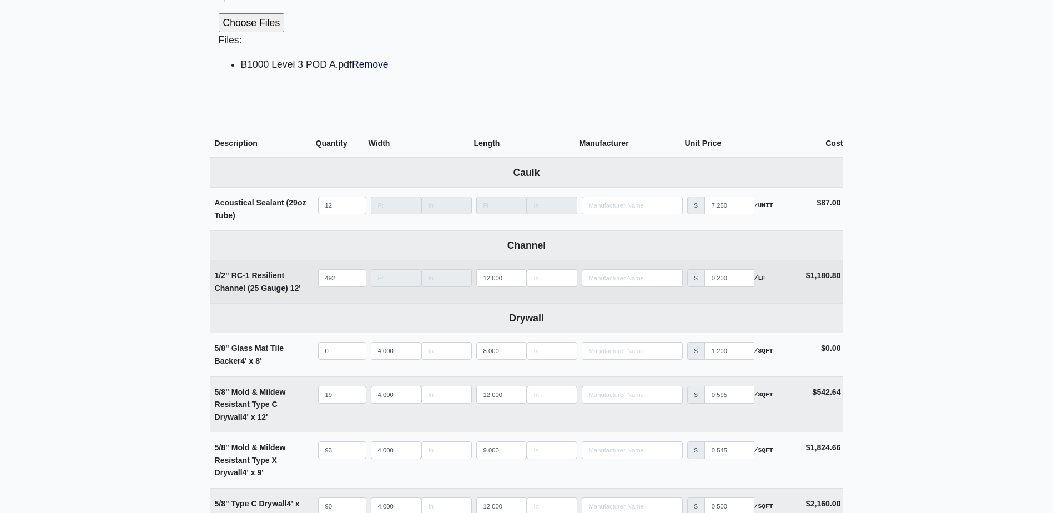
scroll to position [388, 0]
click at [348, 280] on input "492" at bounding box center [342, 277] width 48 height 18
type input "49"
select select
type input "4"
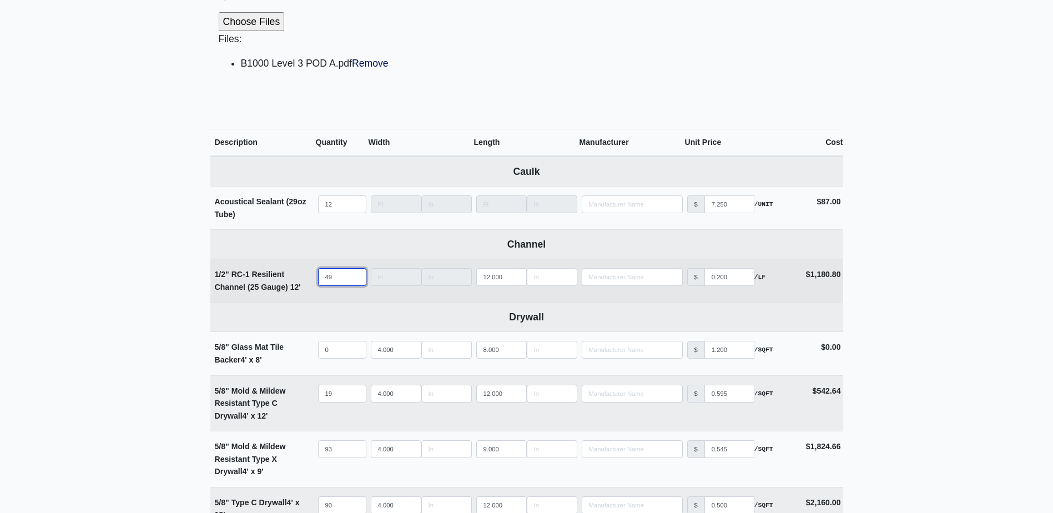
select select
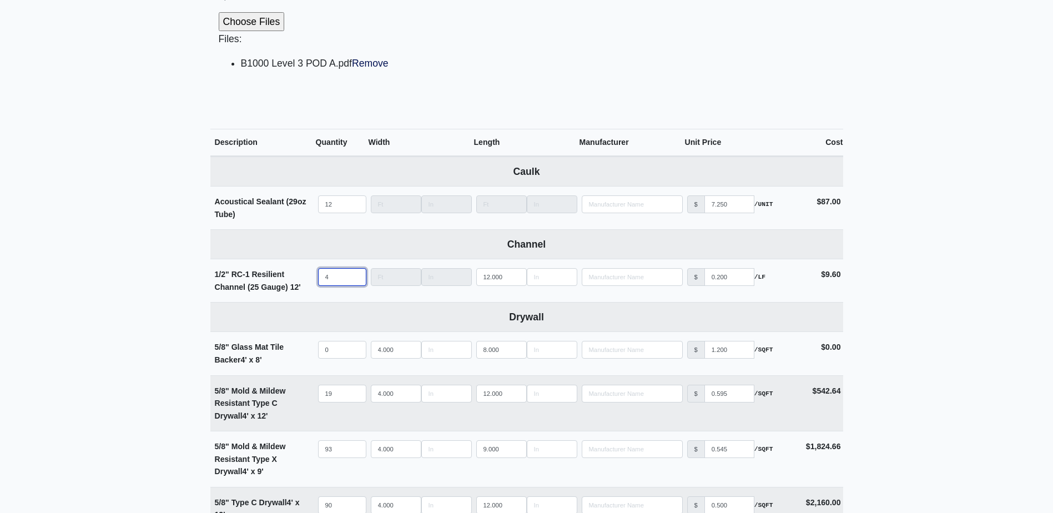
select select
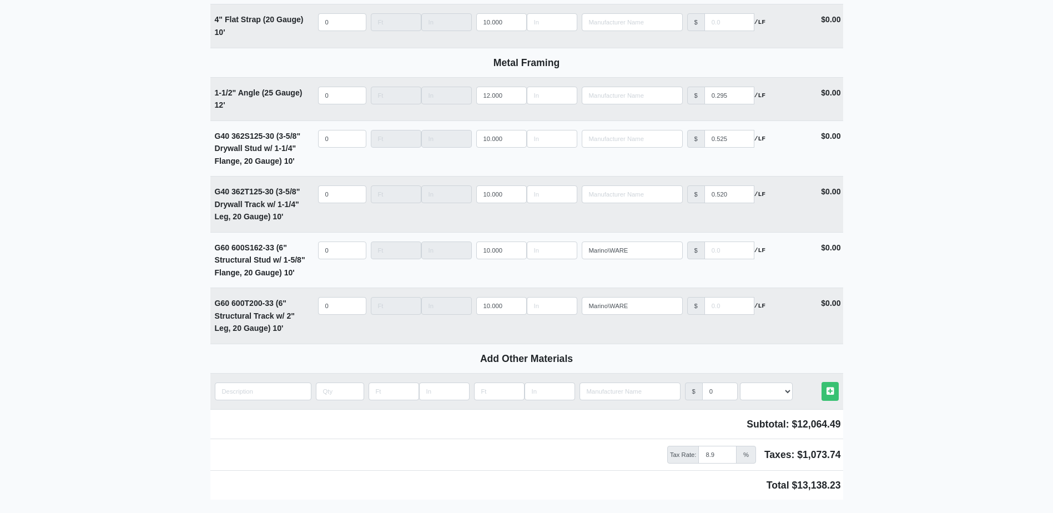
scroll to position [1574, 0]
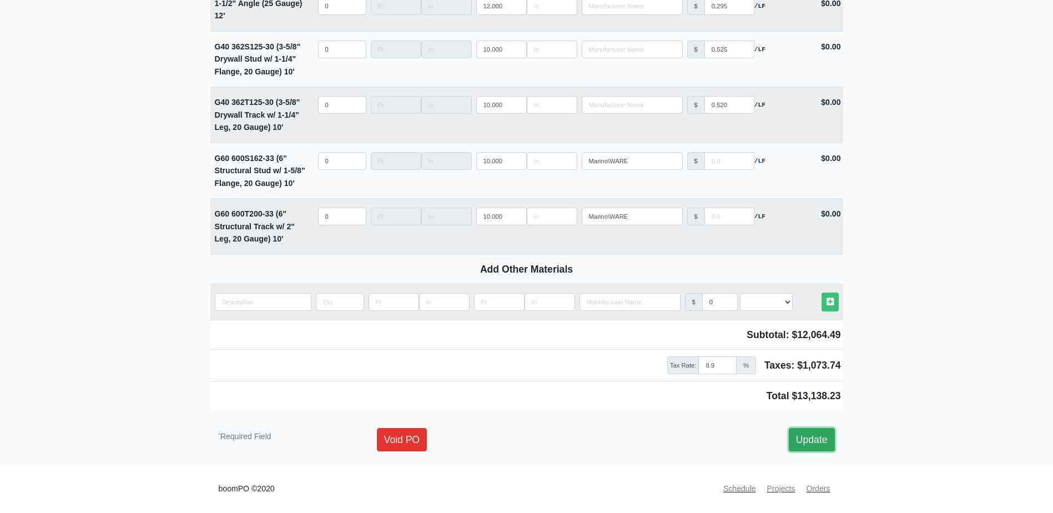
type input "0"
click at [832, 434] on link "Update" at bounding box center [812, 439] width 46 height 23
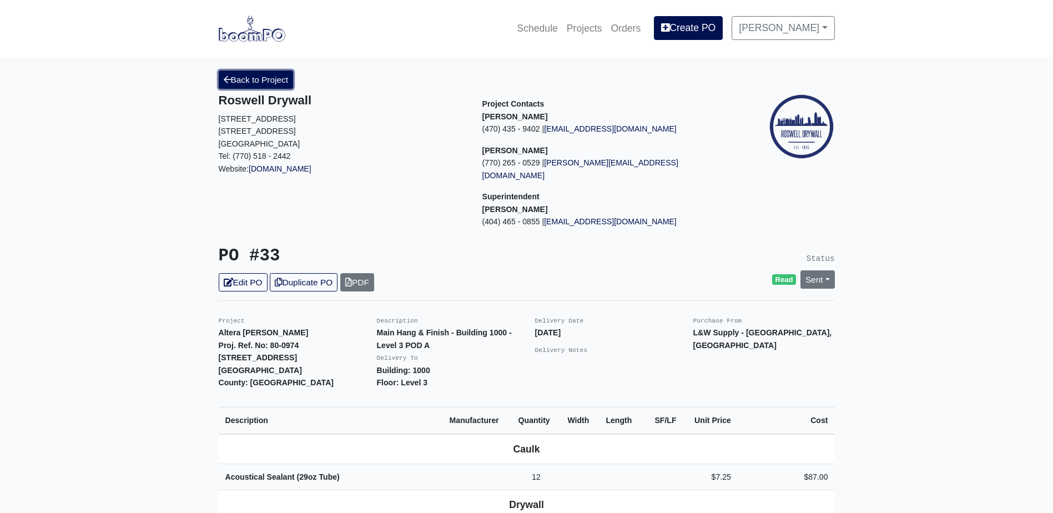
click at [255, 89] on link "Back to Project" at bounding box center [256, 79] width 75 height 18
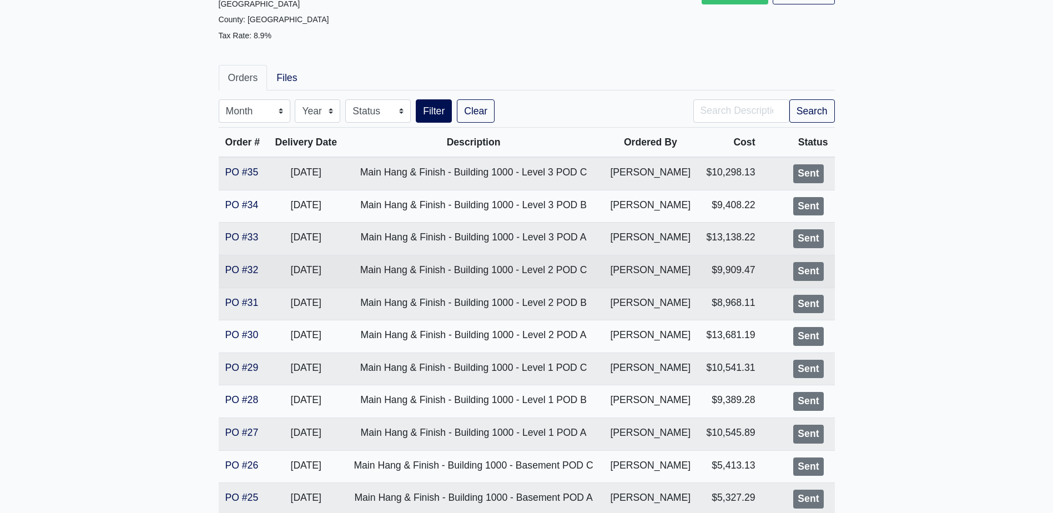
scroll to position [166, 0]
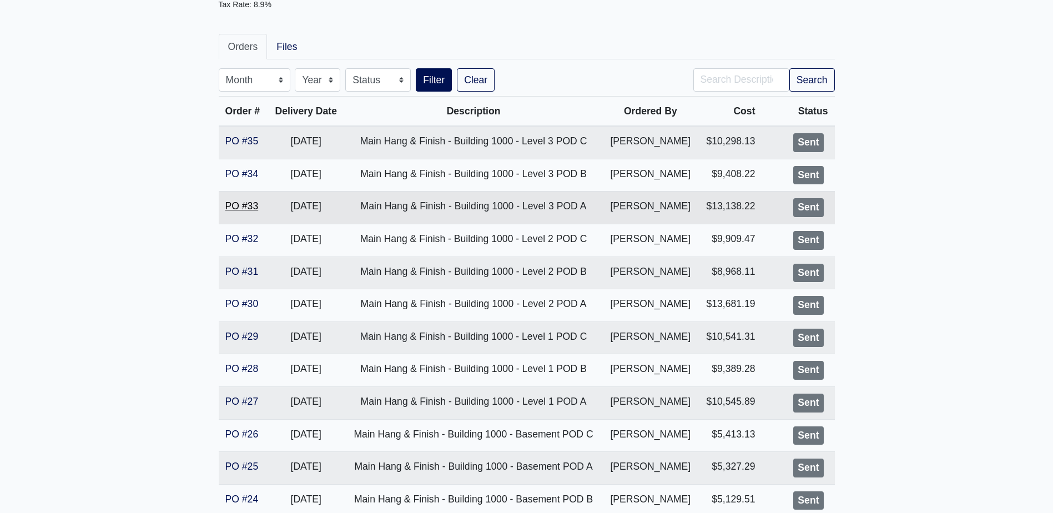
click at [245, 206] on link "PO #33" at bounding box center [241, 205] width 33 height 11
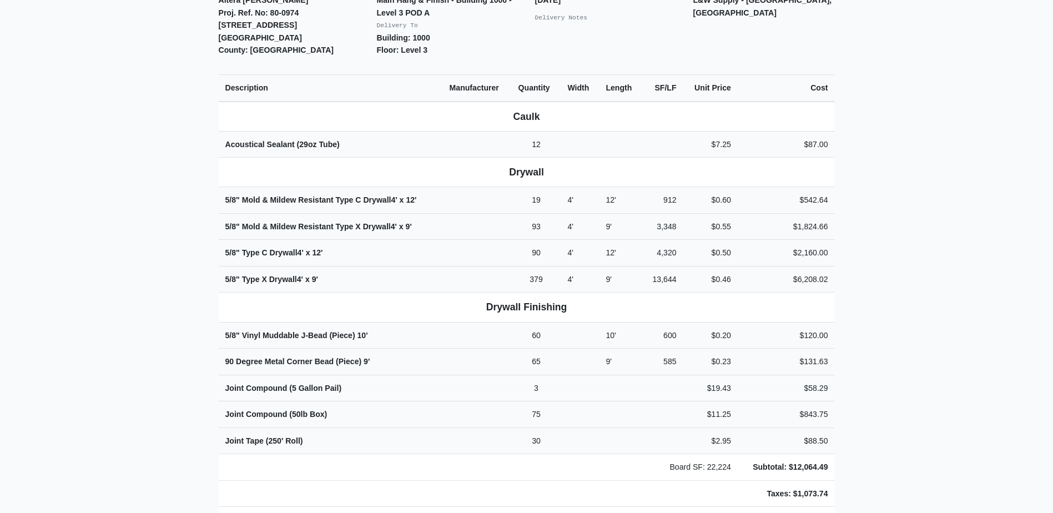
scroll to position [333, 0]
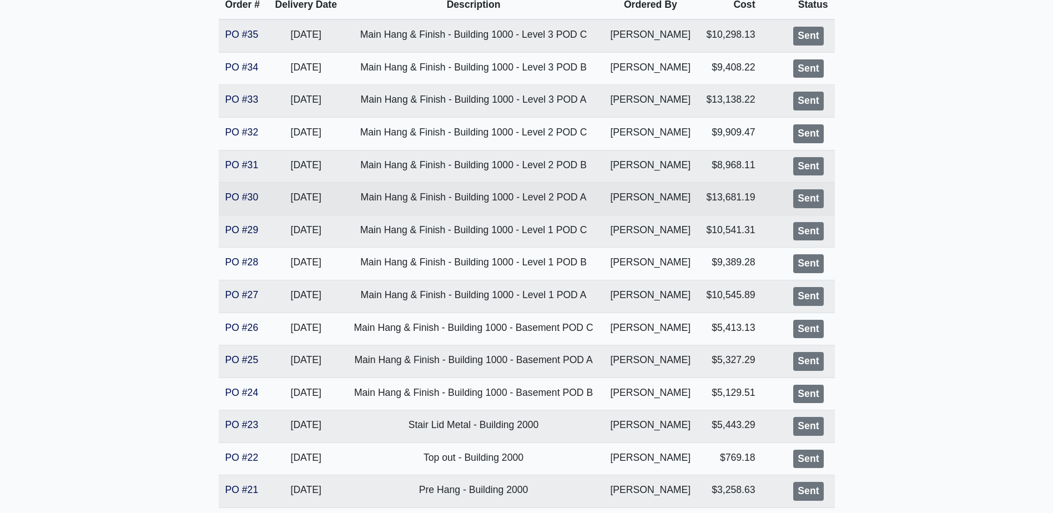
scroll to position [277, 0]
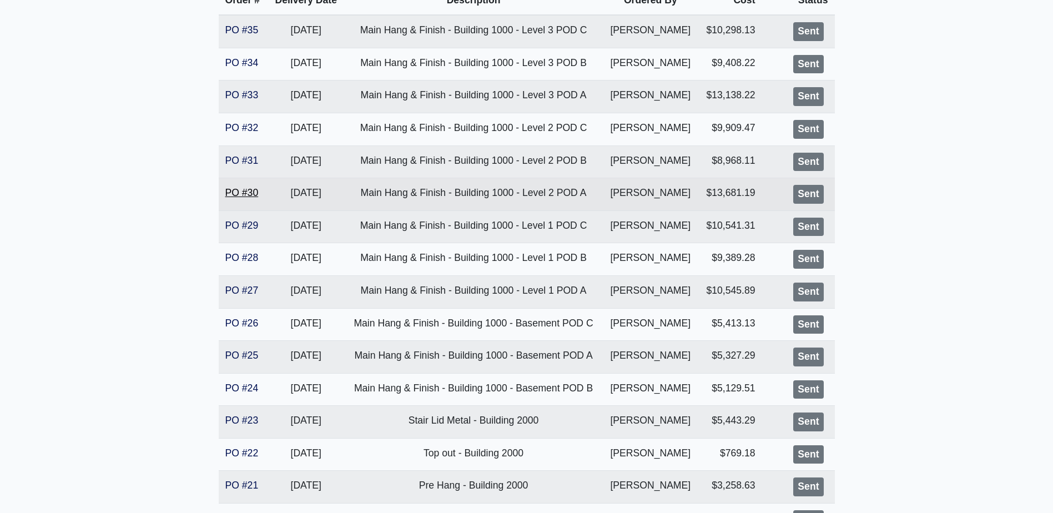
click at [241, 190] on link "PO #30" at bounding box center [241, 192] width 33 height 11
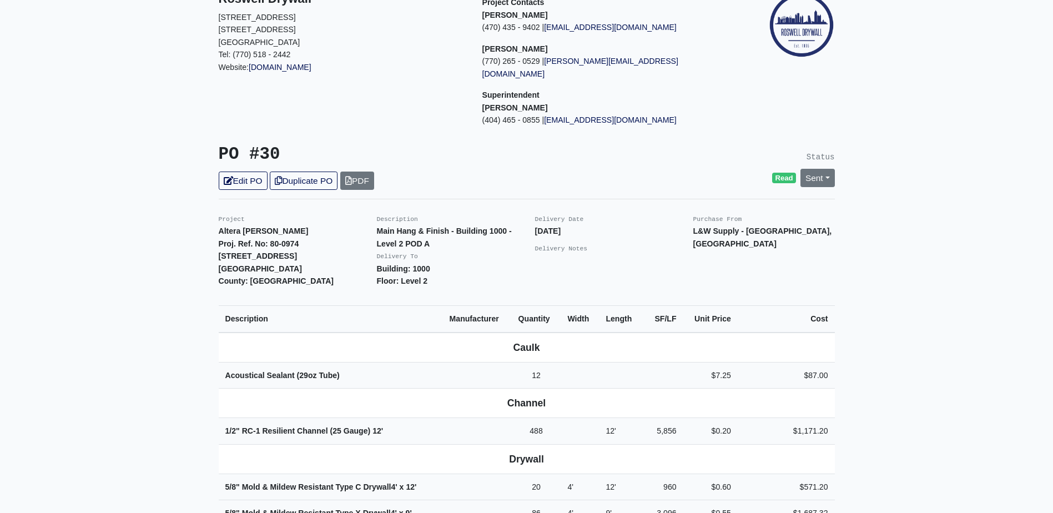
scroll to position [111, 0]
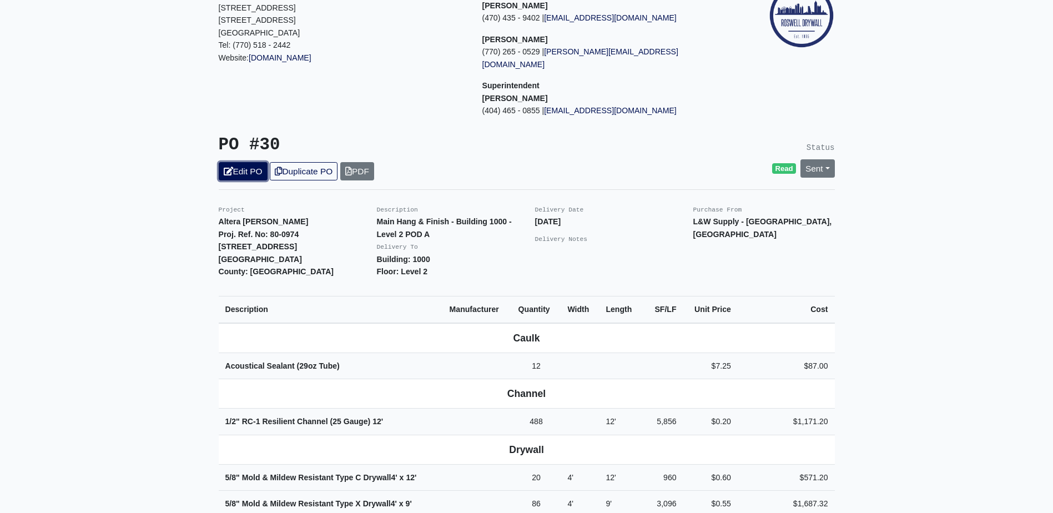
click at [236, 162] on link "Edit PO" at bounding box center [243, 171] width 49 height 18
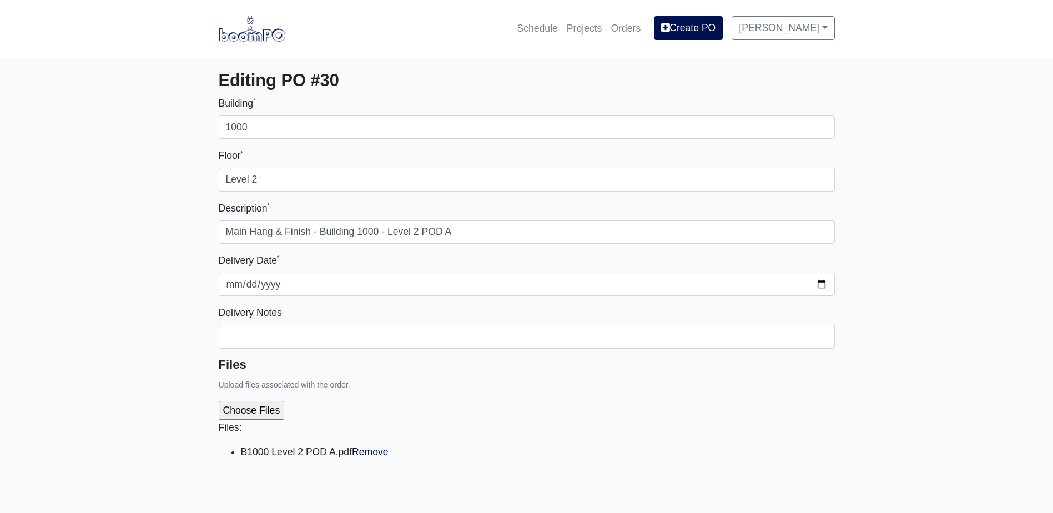
select select
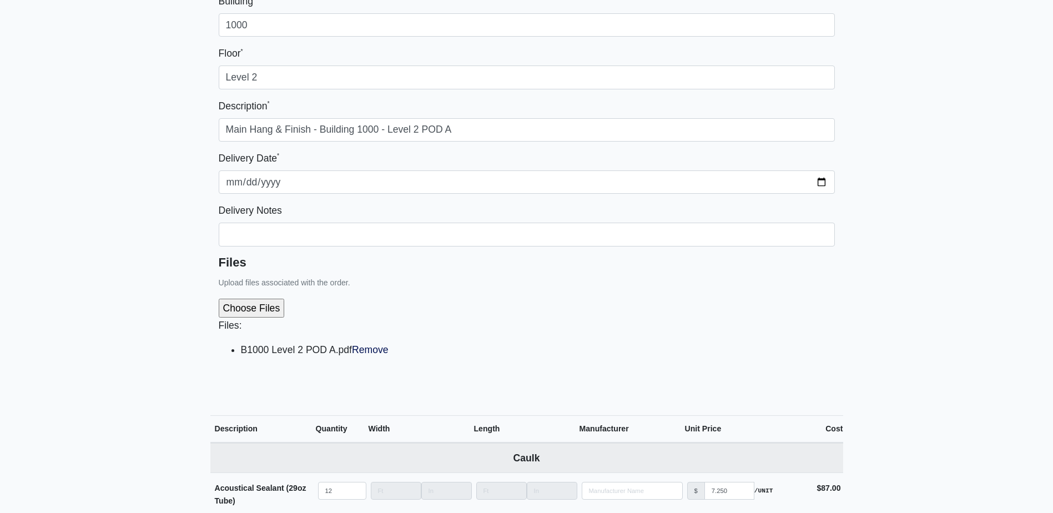
scroll to position [333, 0]
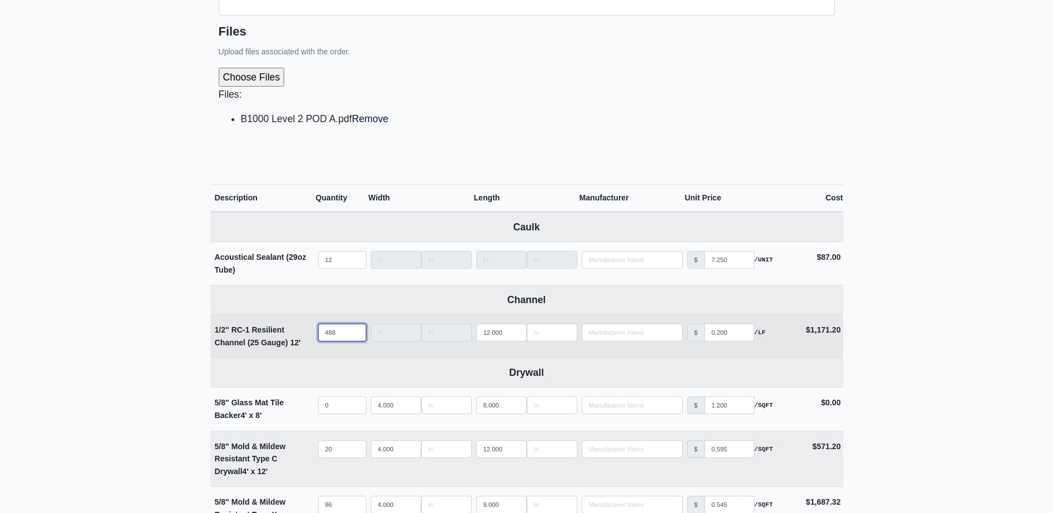
click at [347, 328] on input "488" at bounding box center [342, 333] width 48 height 18
type input "48"
select select
type input "4"
select select
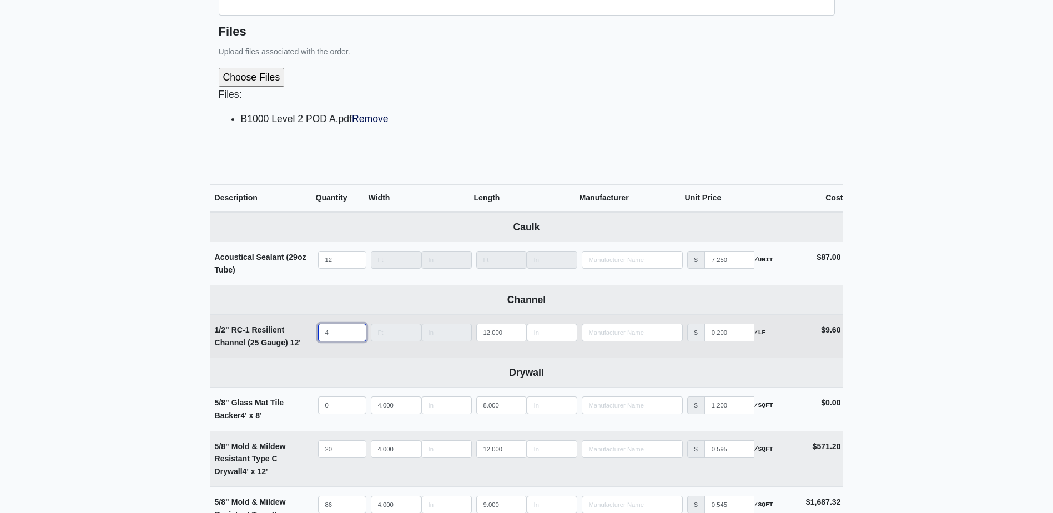
select select
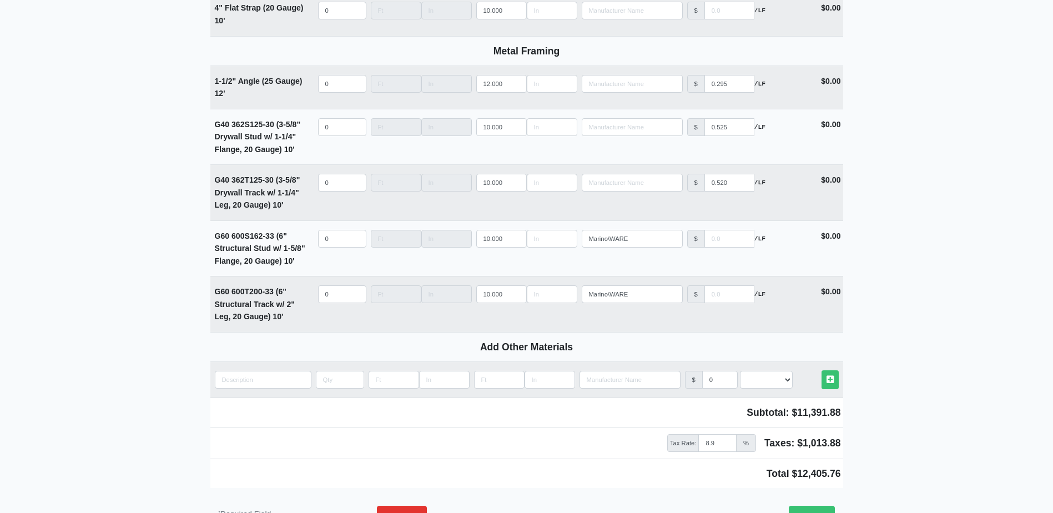
scroll to position [1574, 0]
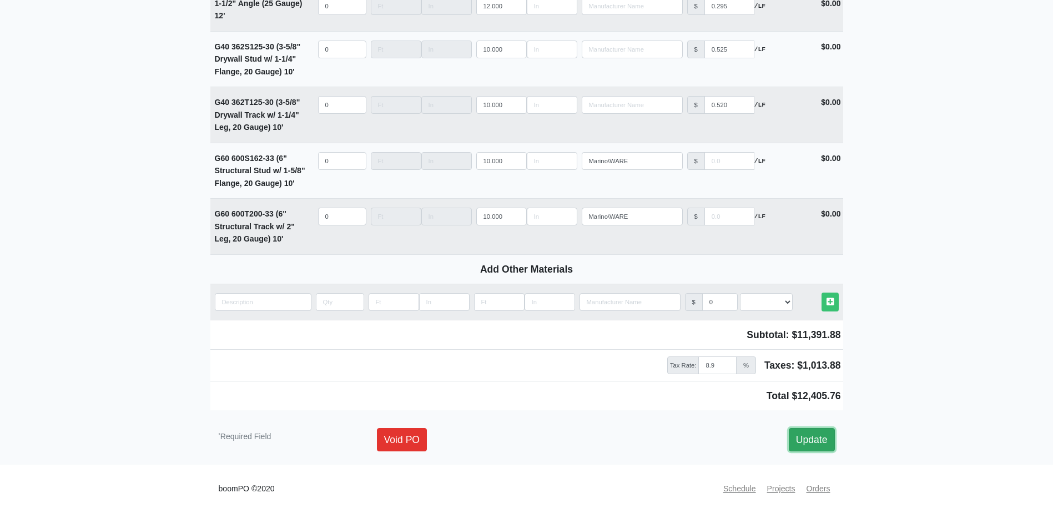
type input "0"
click at [832, 441] on link "Update" at bounding box center [812, 439] width 46 height 23
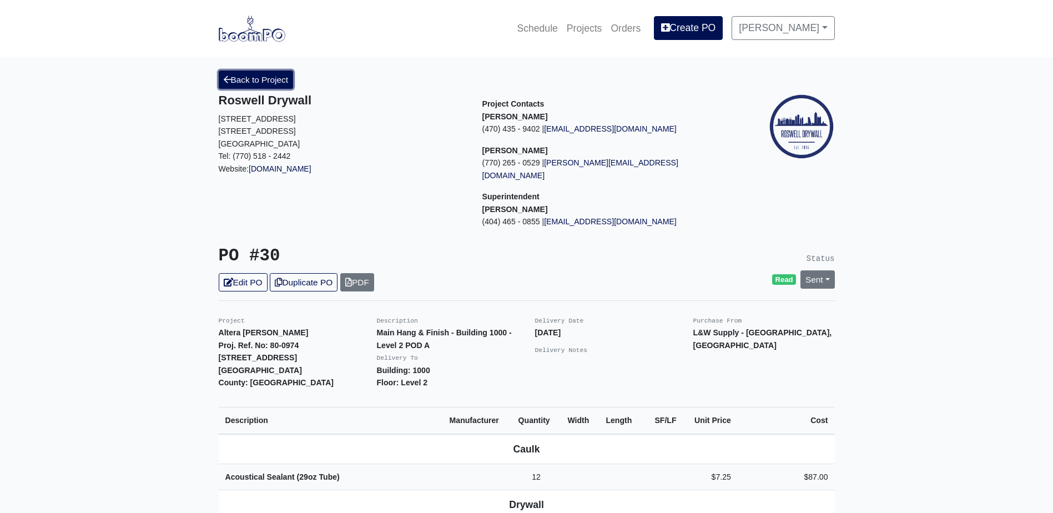
click at [255, 78] on link "Back to Project" at bounding box center [256, 79] width 75 height 18
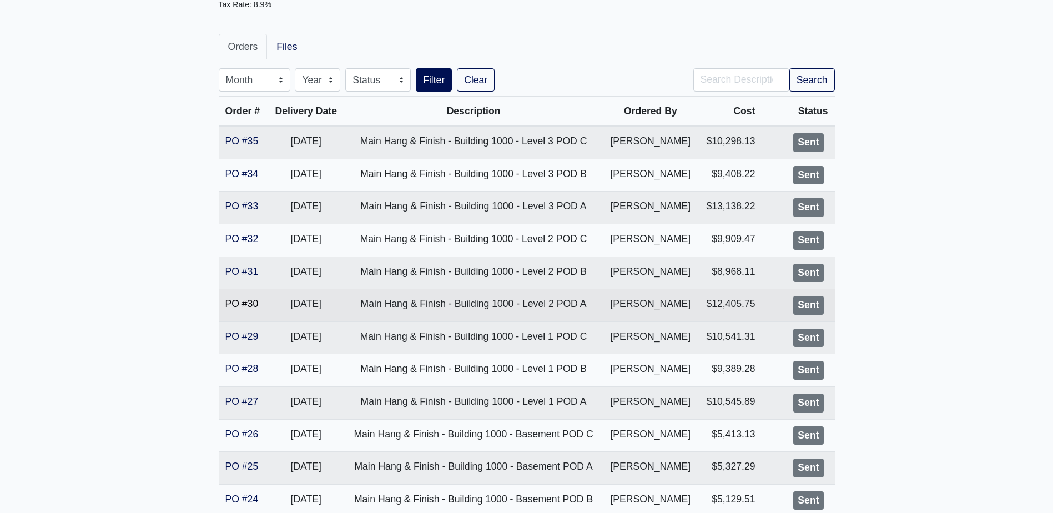
scroll to position [222, 0]
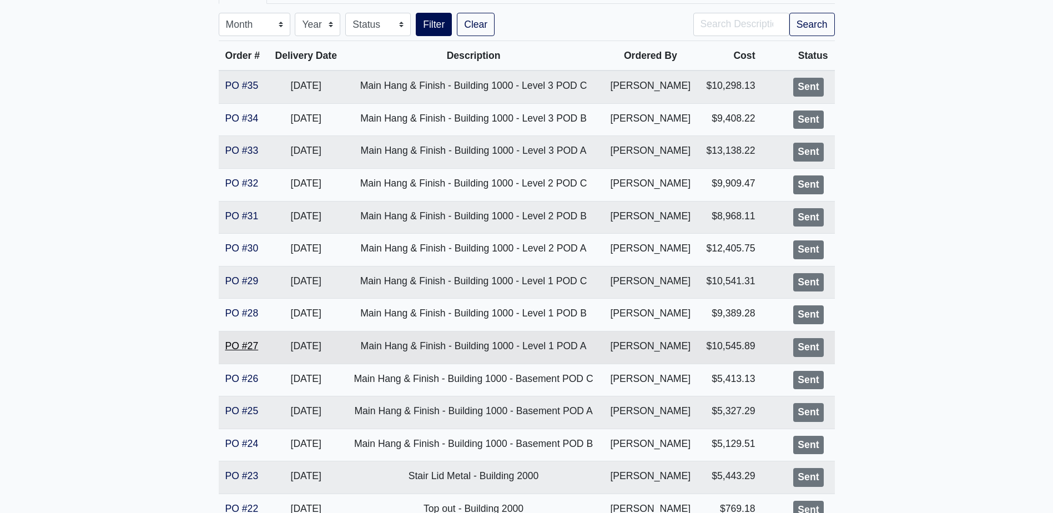
click at [250, 349] on link "PO #27" at bounding box center [241, 345] width 33 height 11
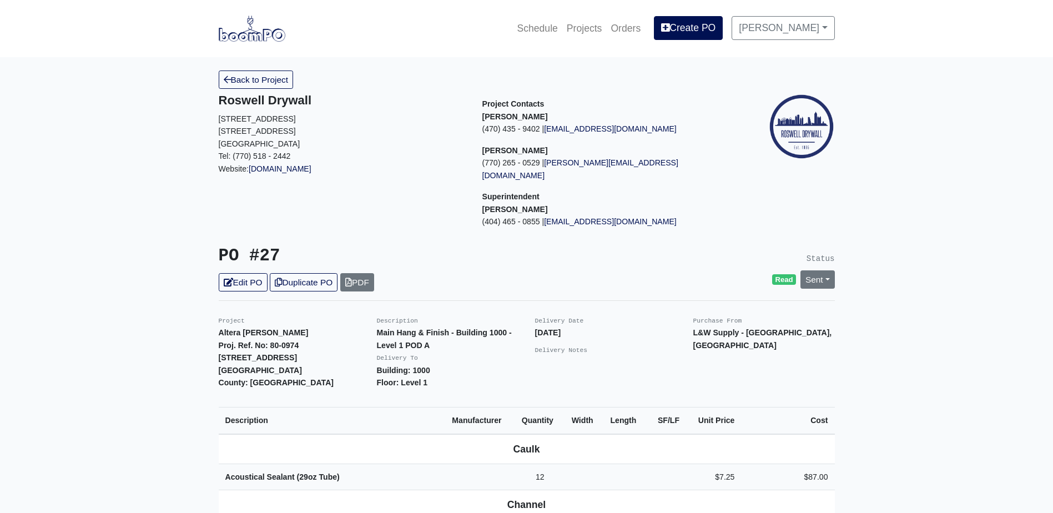
click at [246, 260] on div "PO #27 Edit PO Duplicate PO PDF" at bounding box center [368, 269] width 316 height 46
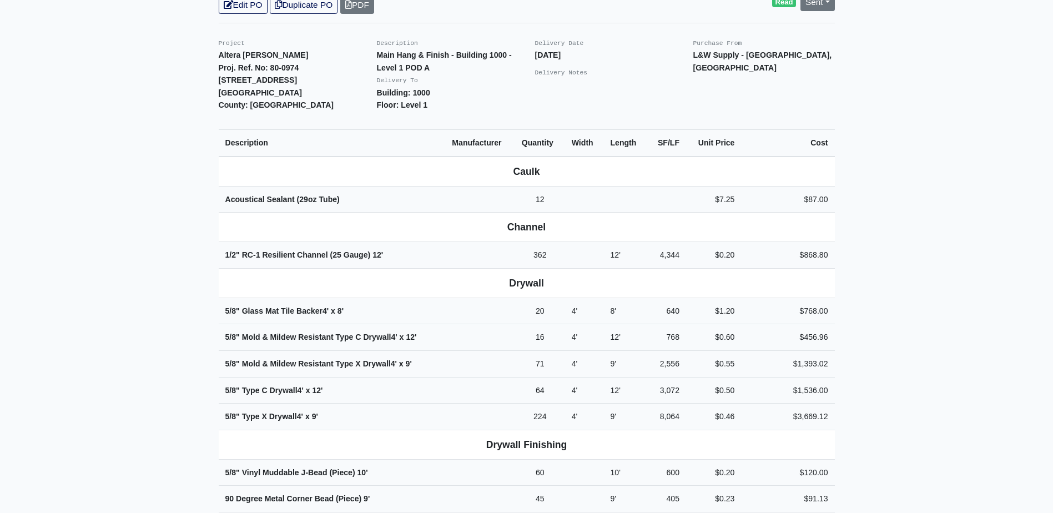
scroll to position [222, 0]
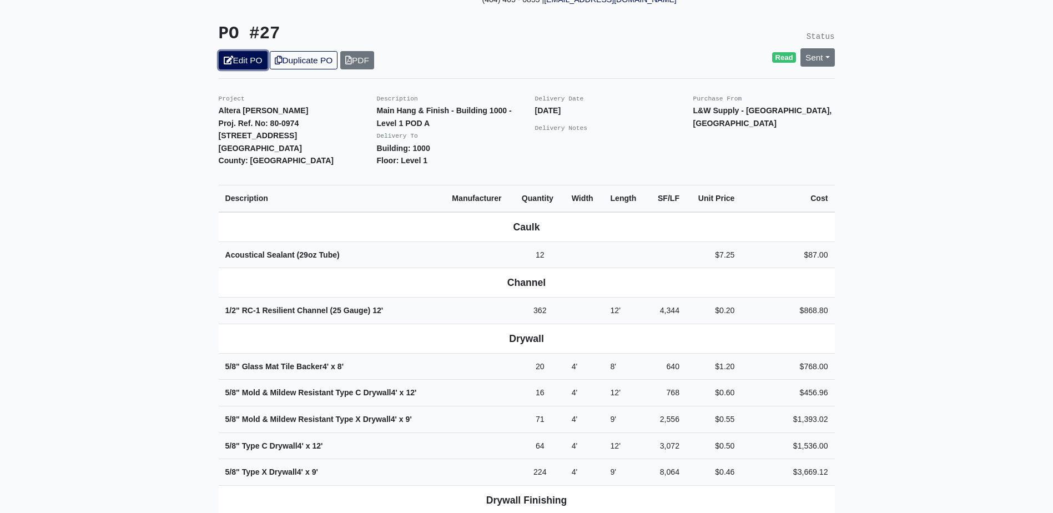
click at [254, 53] on link "Edit PO" at bounding box center [243, 60] width 49 height 18
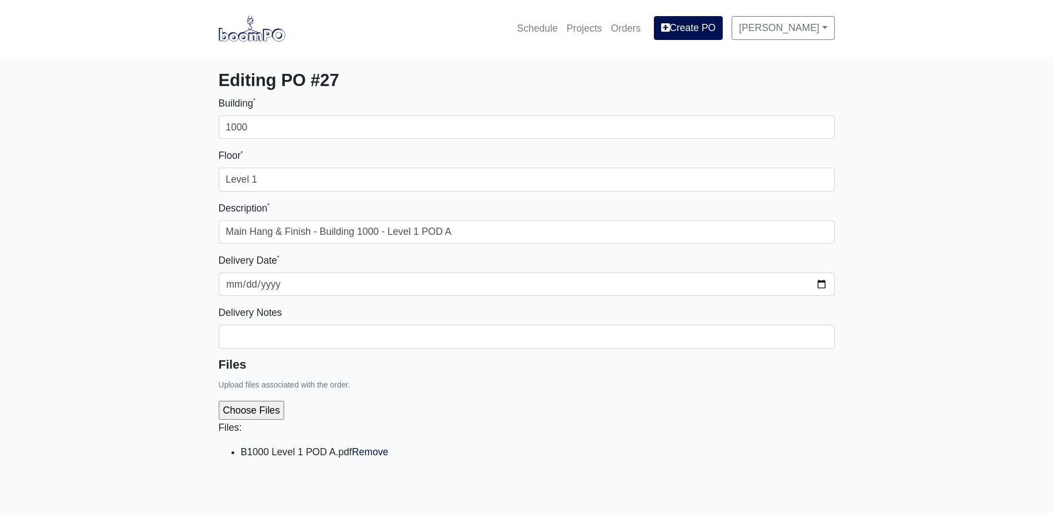
select select
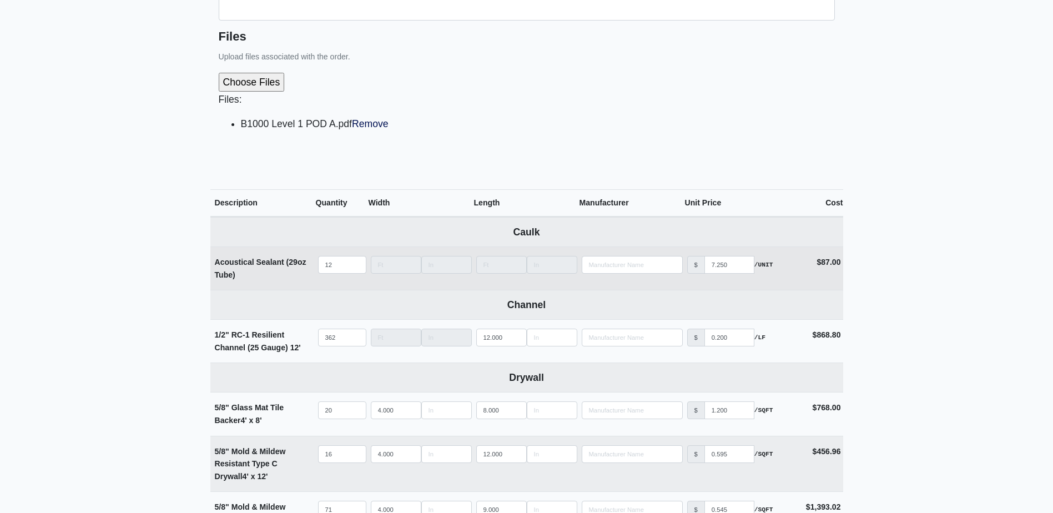
scroll to position [333, 0]
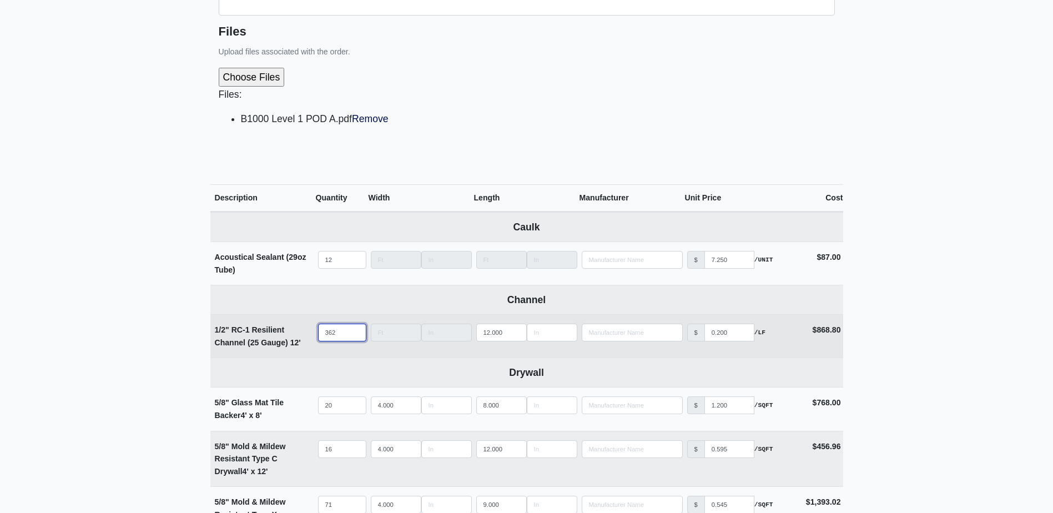
click at [338, 327] on input "362" at bounding box center [342, 333] width 48 height 18
type input "36"
select select
type input "3"
select select
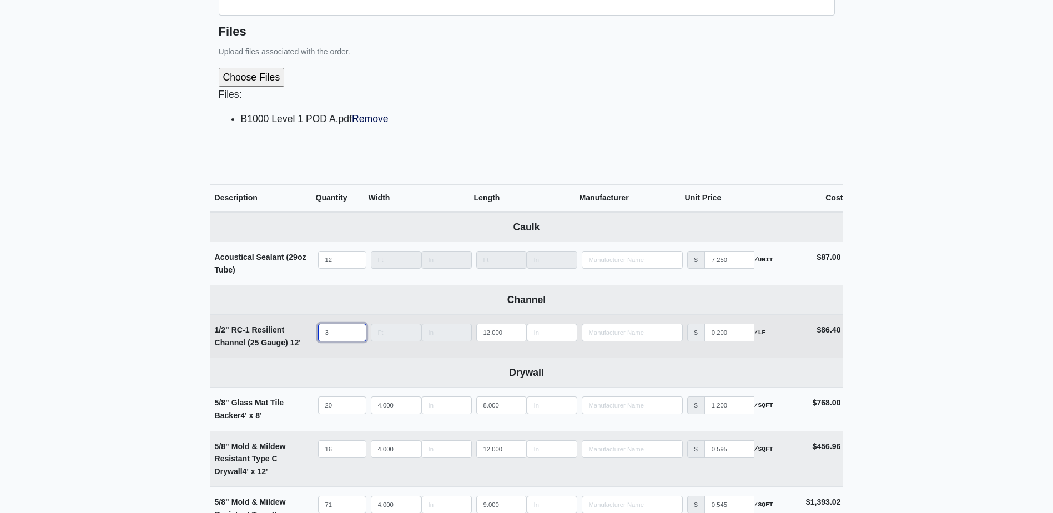
select select
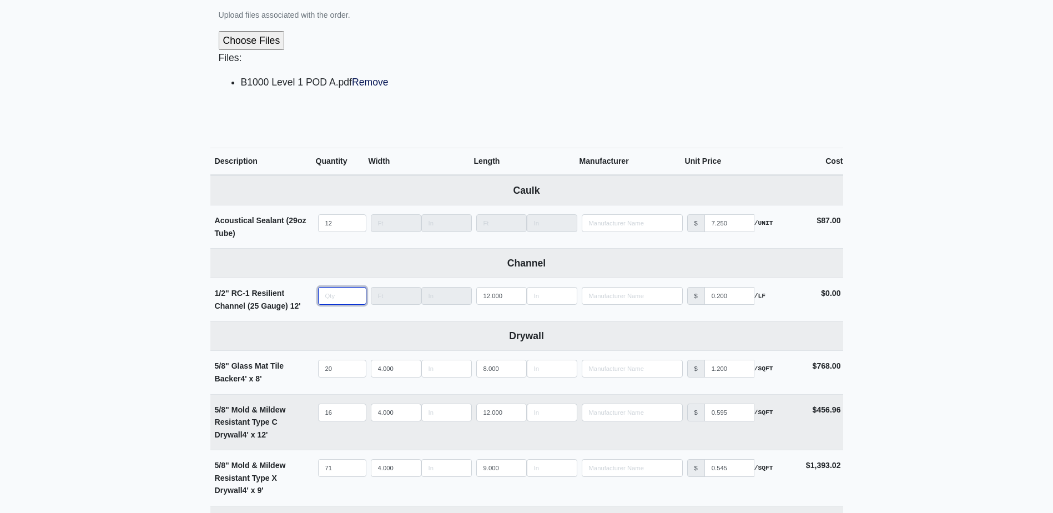
scroll to position [444, 0]
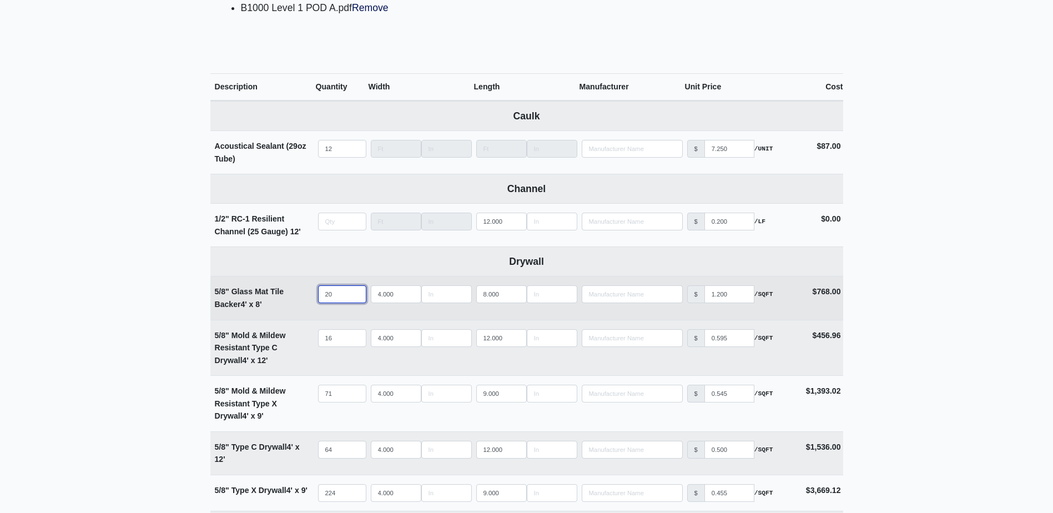
type input "0"
click at [347, 295] on input "20" at bounding box center [342, 294] width 48 height 18
type input "2"
select select
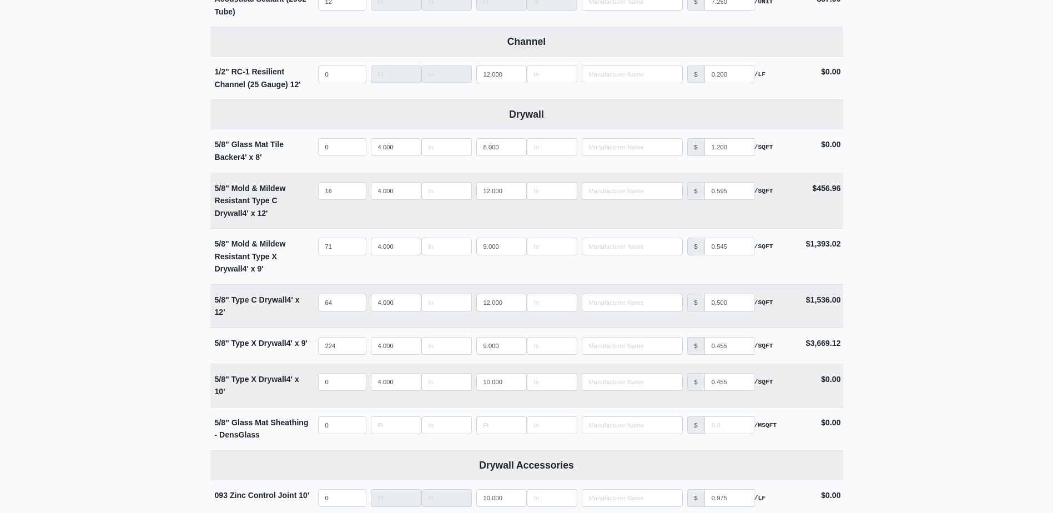
scroll to position [610, 0]
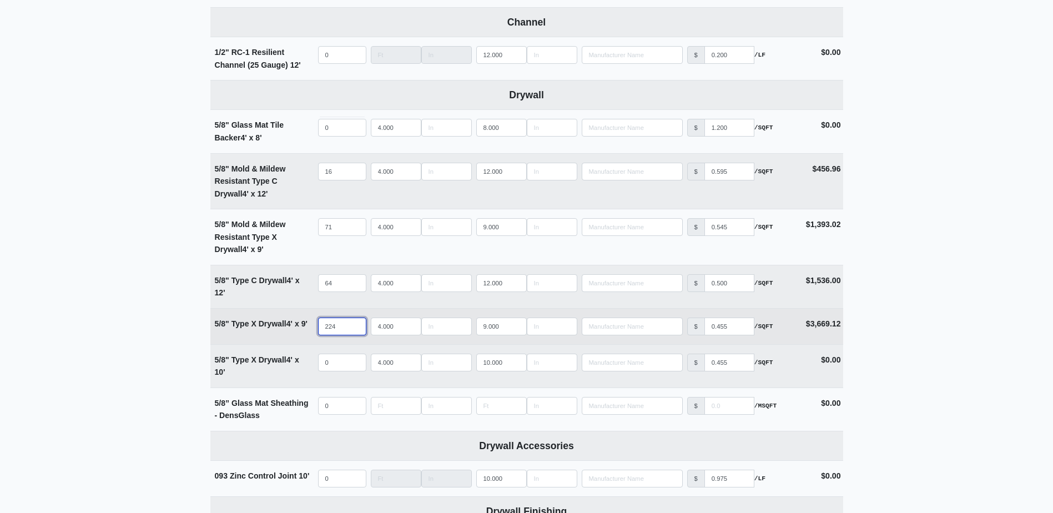
click at [338, 325] on input "224" at bounding box center [342, 326] width 48 height 18
type input "0"
type input "22"
select select
type input "2"
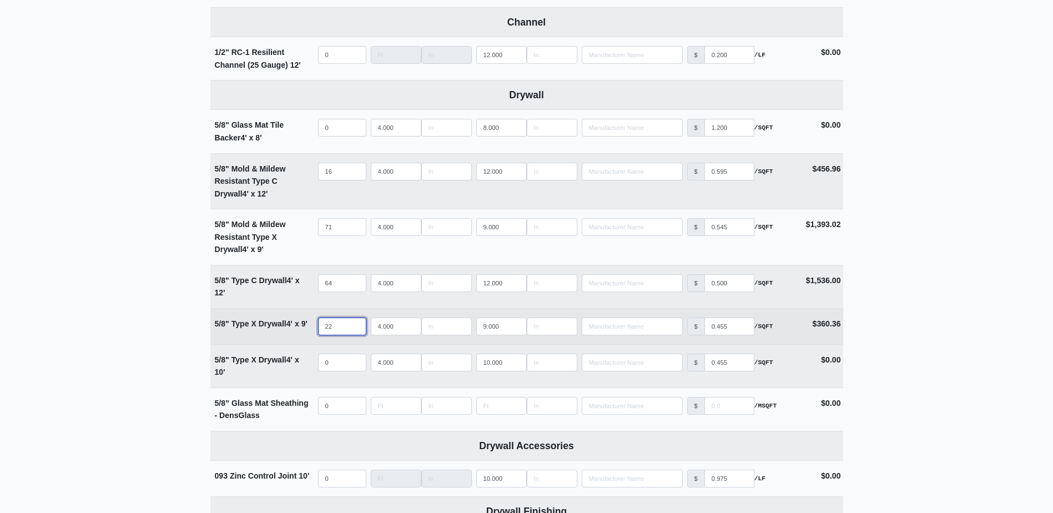
select select
type input "23"
select select
type input "234"
select select
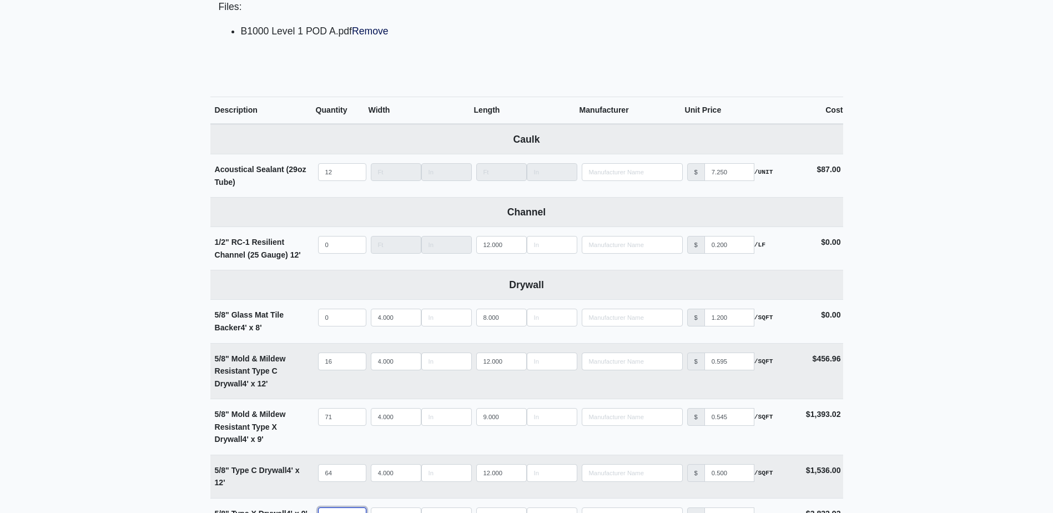
scroll to position [388, 0]
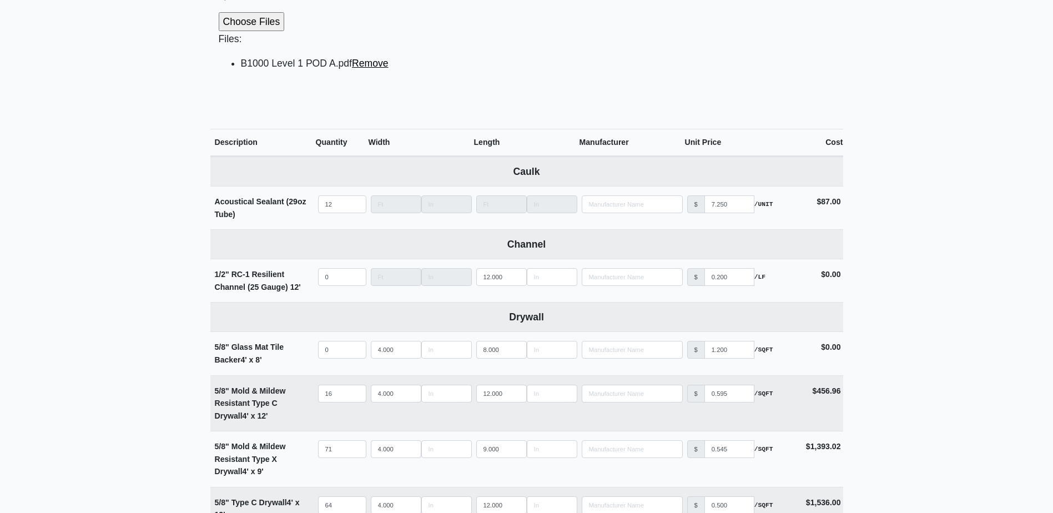
type input "234"
click at [365, 60] on link "Remove" at bounding box center [370, 63] width 37 height 11
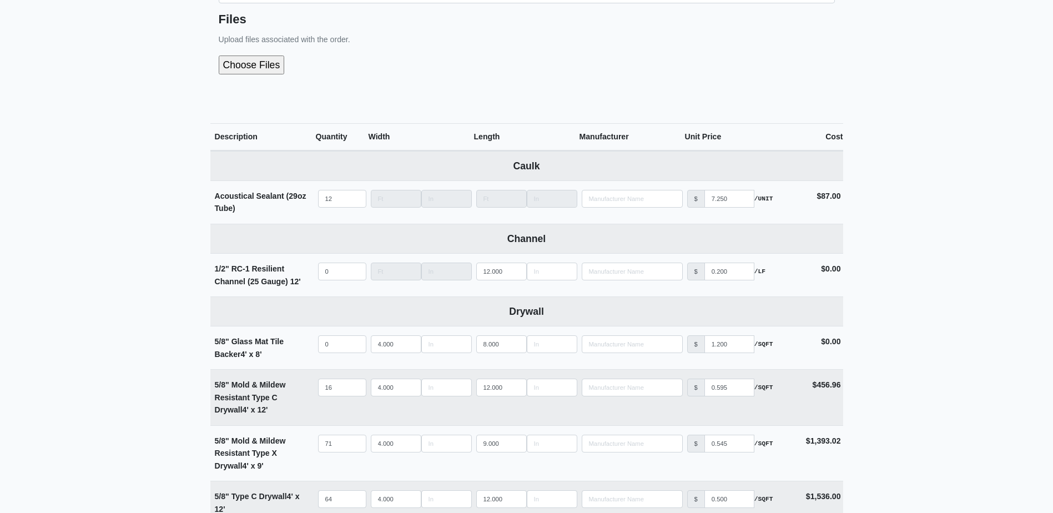
scroll to position [277, 0]
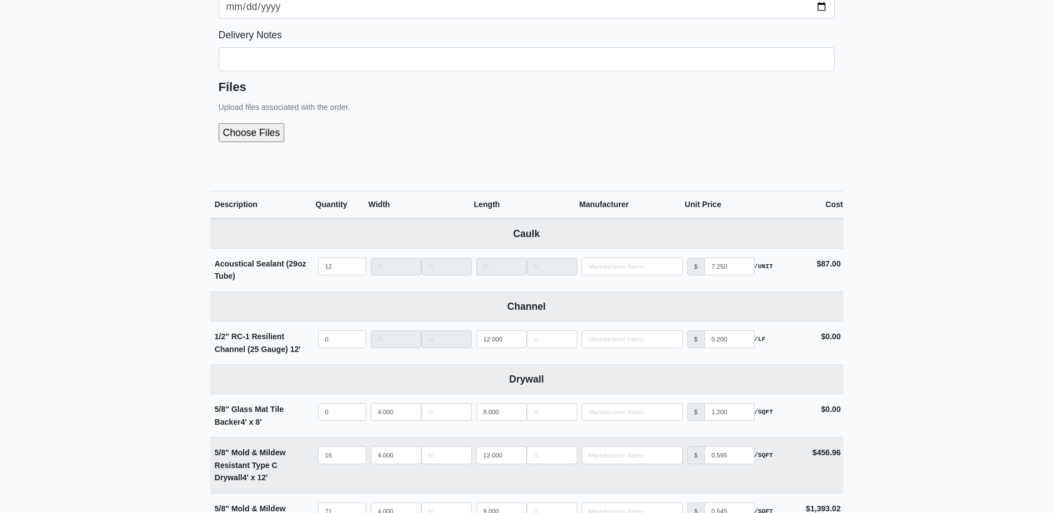
click at [240, 129] on input "file" at bounding box center [311, 132] width 185 height 19
type input "C:\fakepath\B1000 Level 1 POD A.pdf"
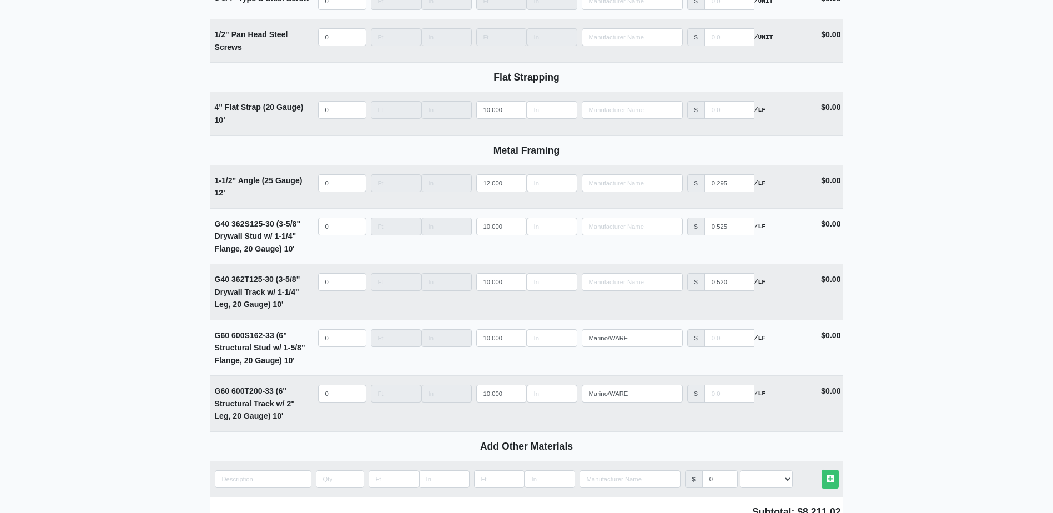
scroll to position [1574, 0]
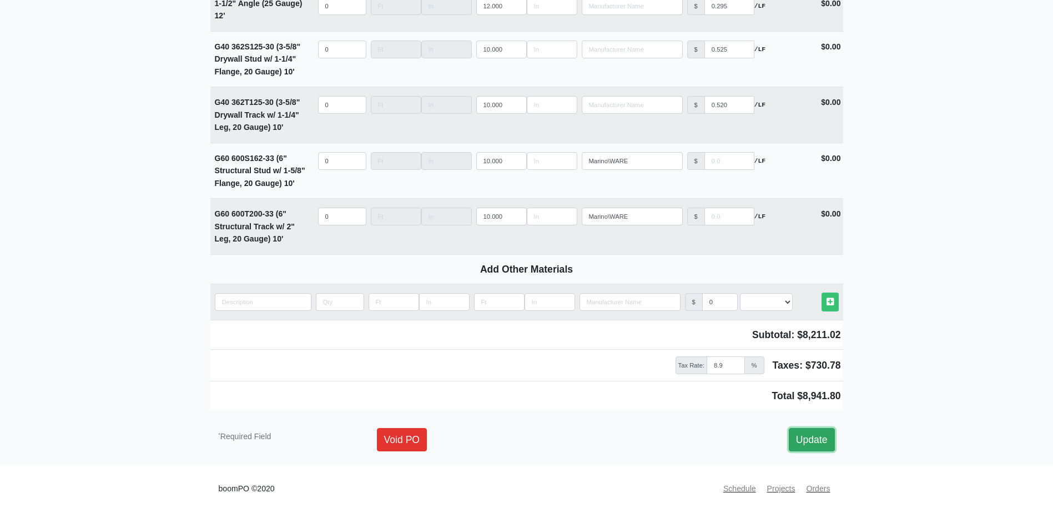
click at [813, 434] on link "Update" at bounding box center [812, 439] width 46 height 23
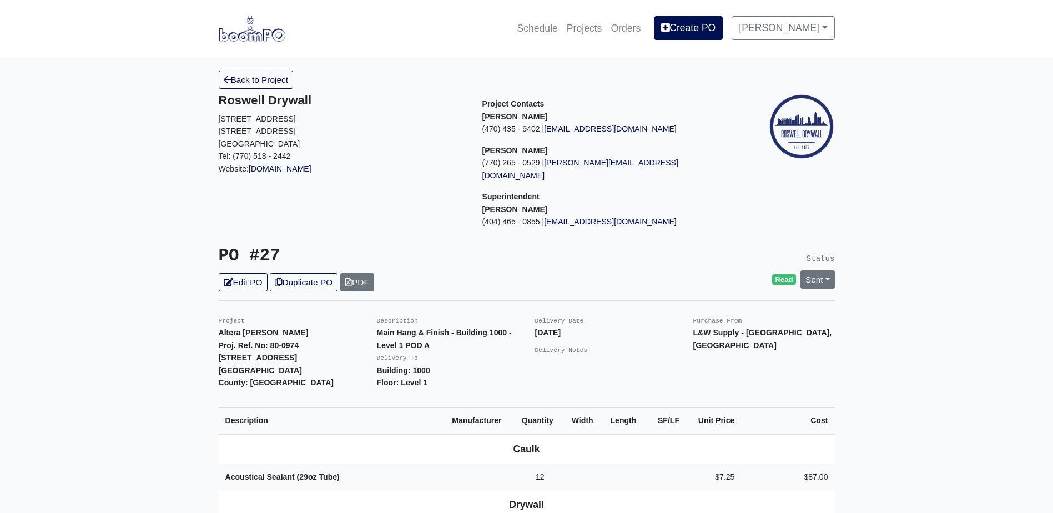
click at [258, 72] on link "Back to Project" at bounding box center [256, 79] width 75 height 18
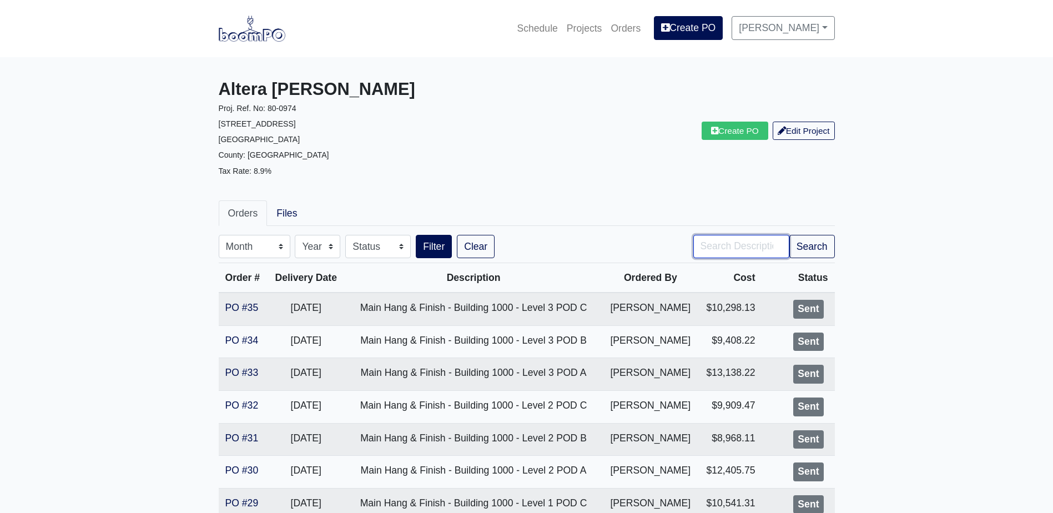
click at [751, 236] on input "Search" at bounding box center [741, 246] width 96 height 23
type input "RC"
click at [416, 235] on button "Filter" at bounding box center [434, 246] width 36 height 23
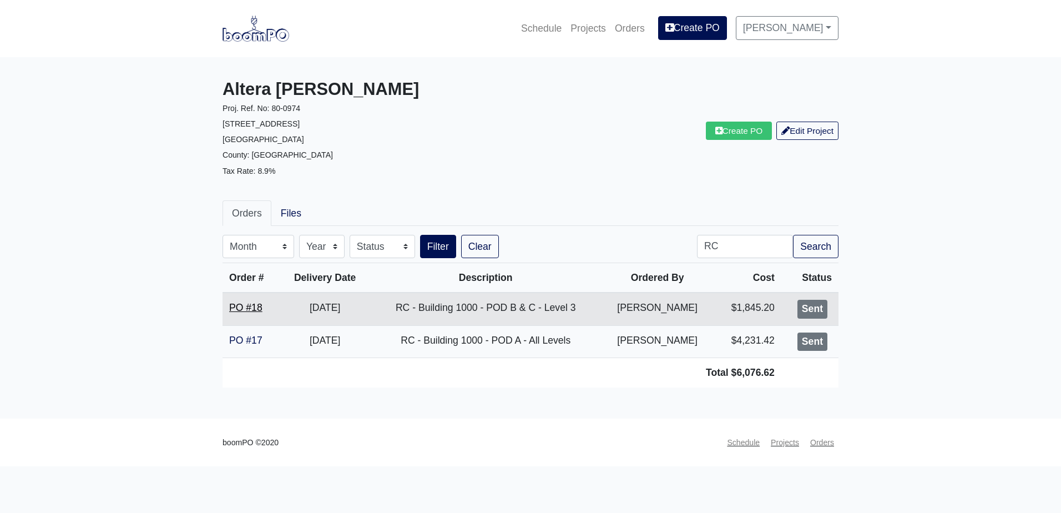
click at [251, 306] on link "PO #18" at bounding box center [245, 307] width 33 height 11
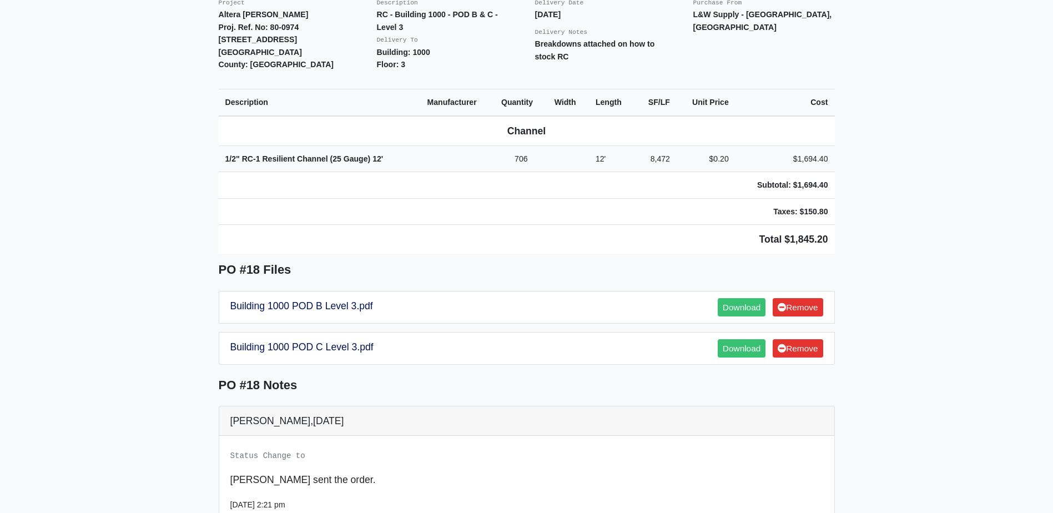
scroll to position [333, 0]
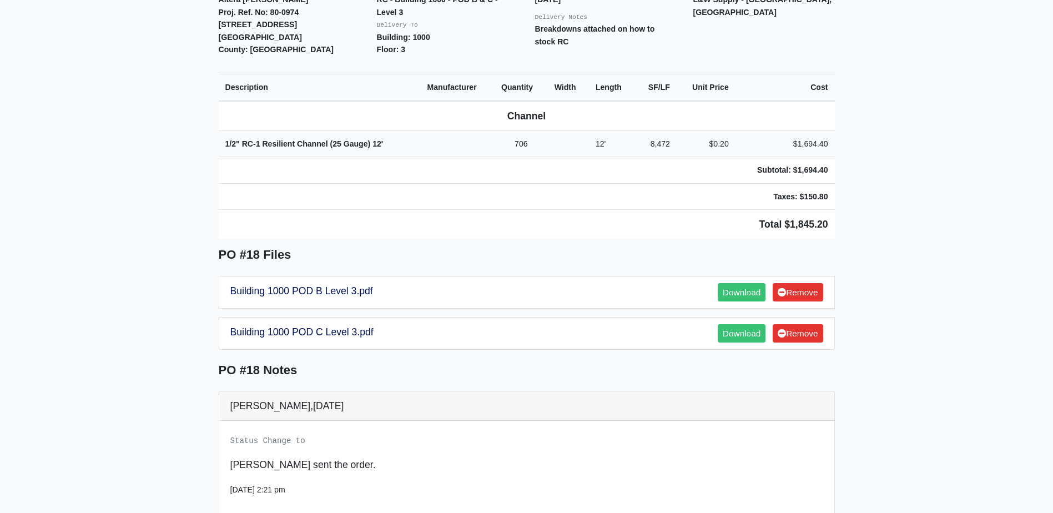
click at [145, 286] on main "Back to Project Roswell Drywall [STREET_ADDRESS] Tel: (770) 518 - 2442 Website:…" at bounding box center [526, 212] width 1053 height 977
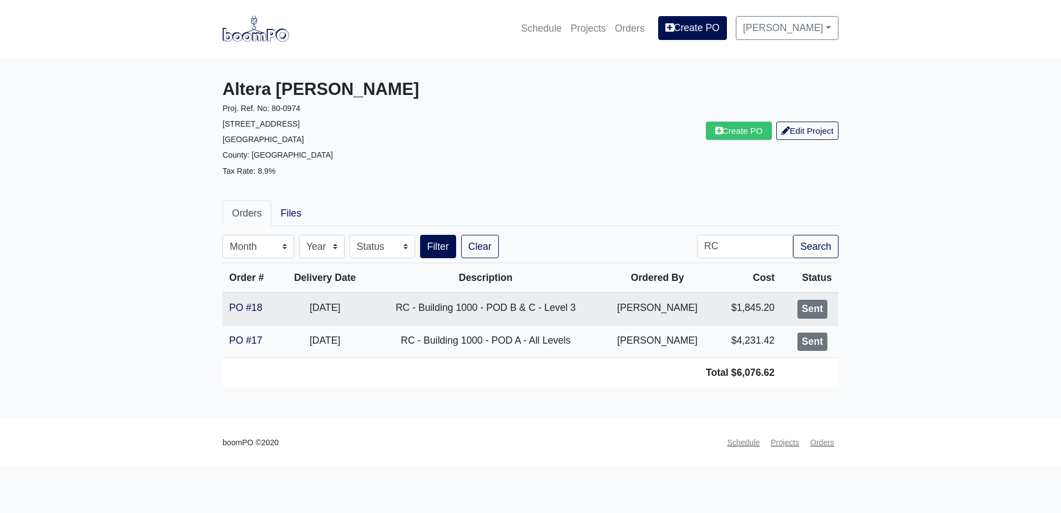
drag, startPoint x: 146, startPoint y: 285, endPoint x: 161, endPoint y: 282, distance: 15.9
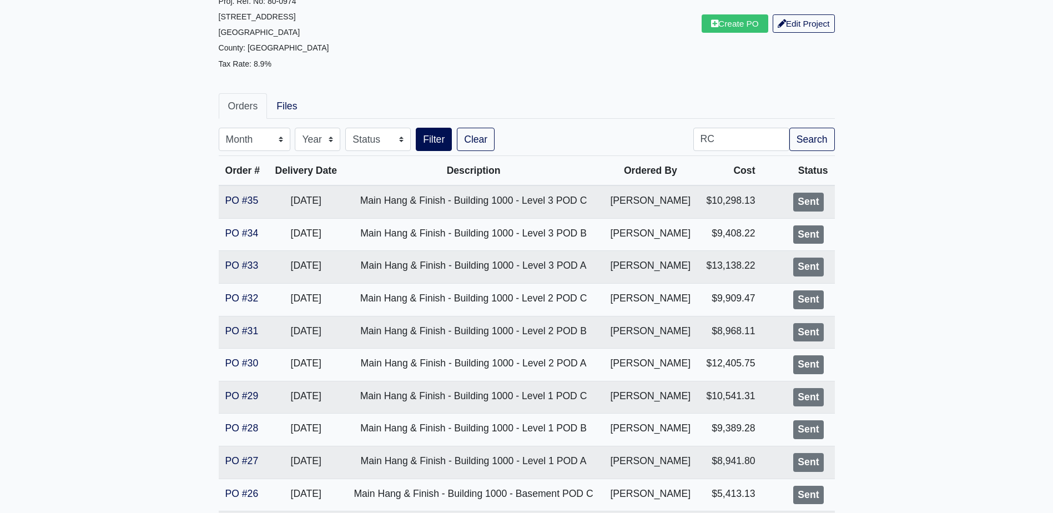
scroll to position [111, 0]
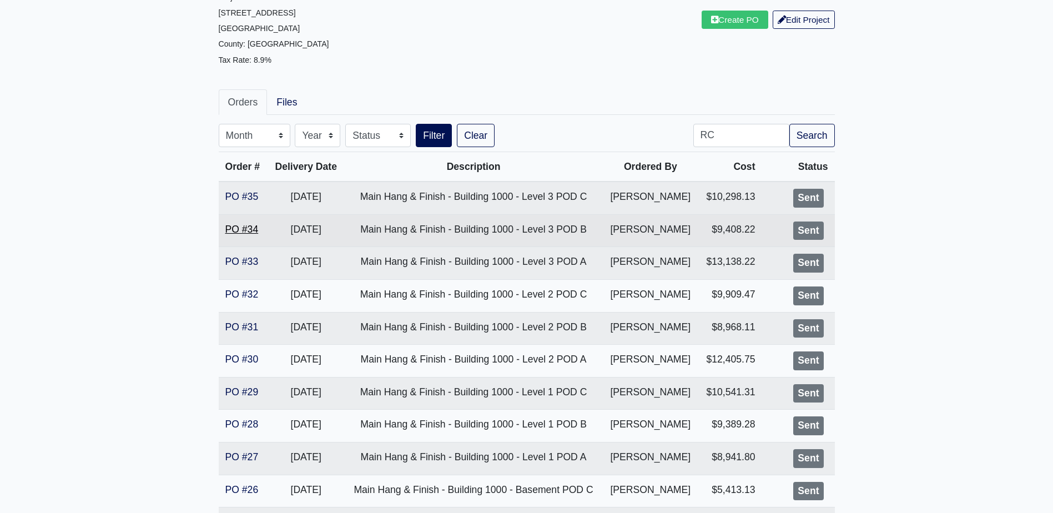
click at [236, 231] on link "PO #34" at bounding box center [241, 229] width 33 height 11
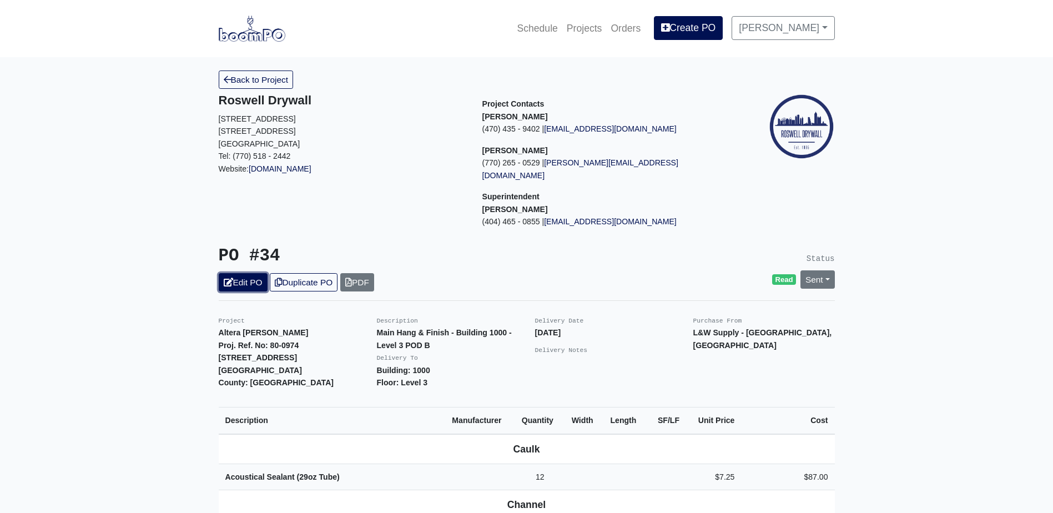
click at [249, 273] on link "Edit PO" at bounding box center [243, 282] width 49 height 18
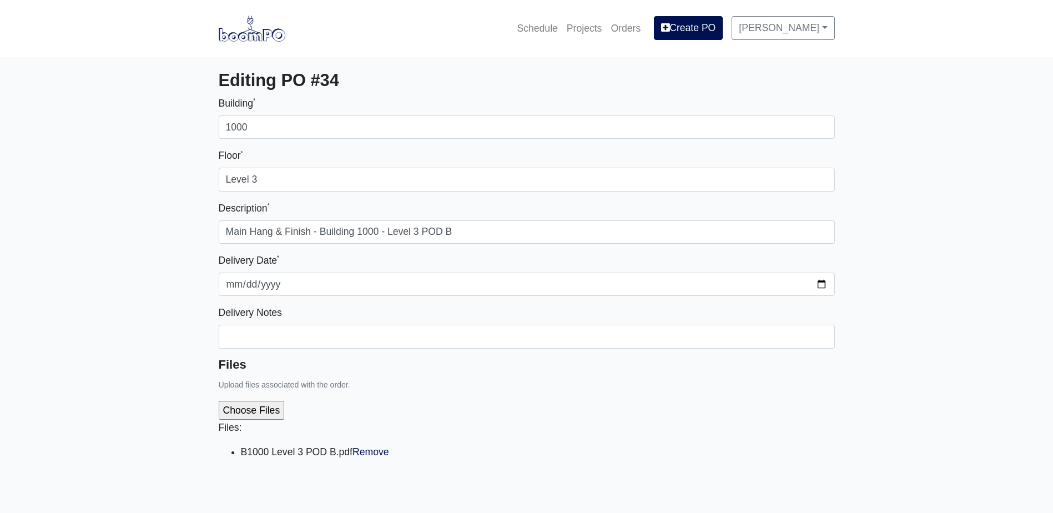
select select
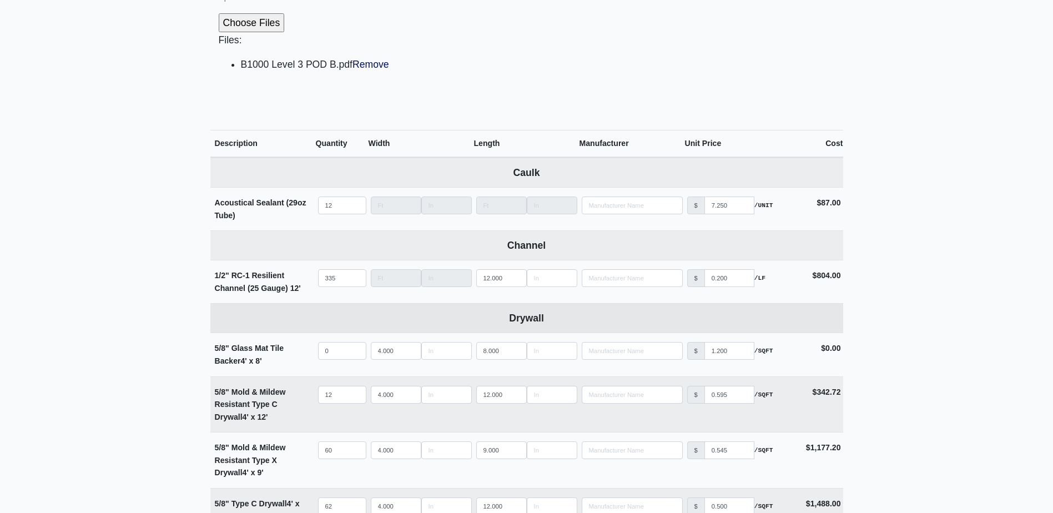
scroll to position [388, 0]
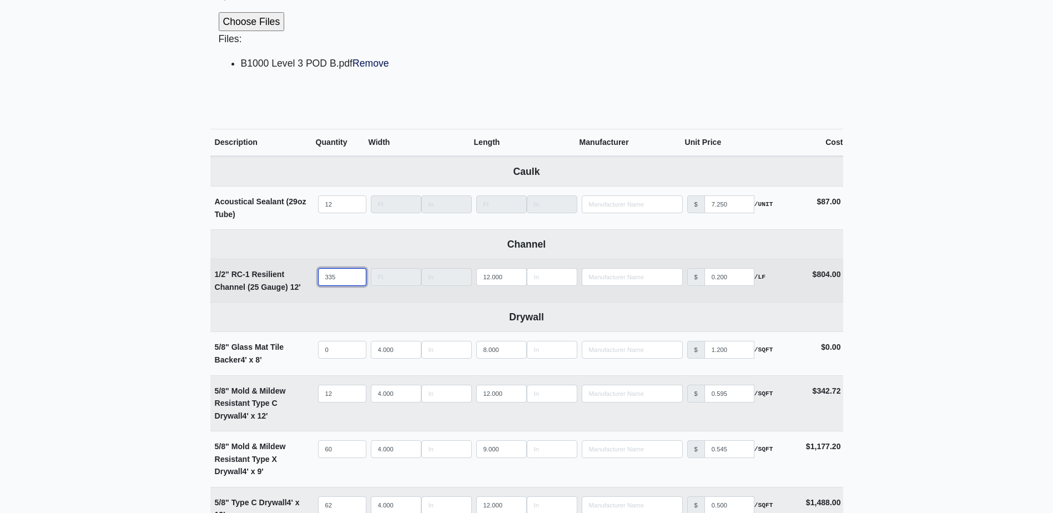
click at [337, 282] on input "335" at bounding box center [342, 277] width 48 height 18
type input "33"
select select
type input "3"
select select
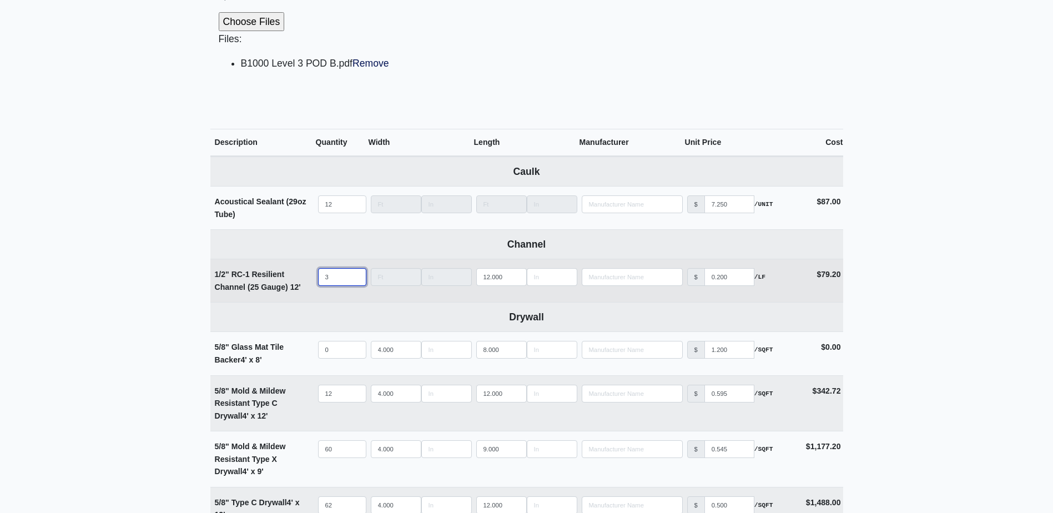
select select
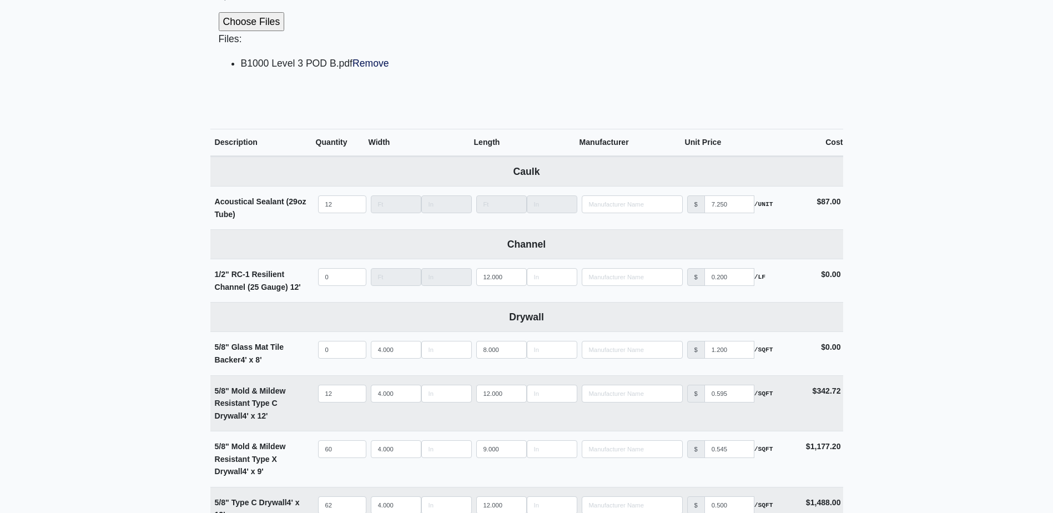
type input "0"
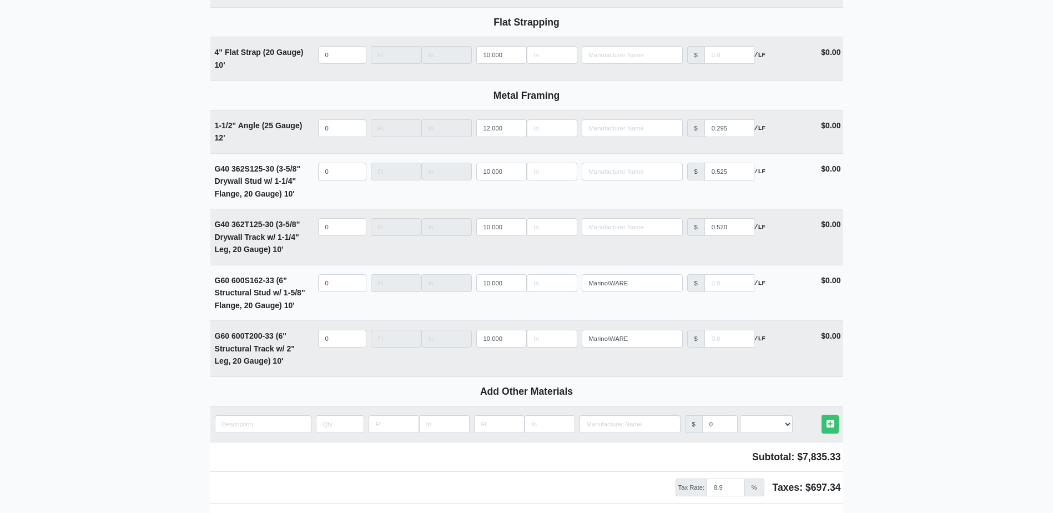
scroll to position [1574, 0]
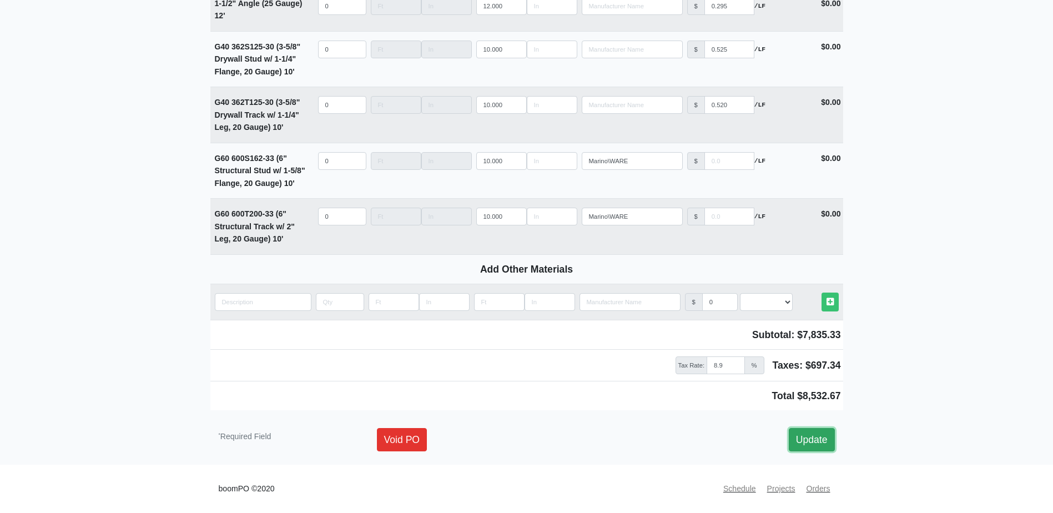
click at [820, 436] on link "Update" at bounding box center [812, 439] width 46 height 23
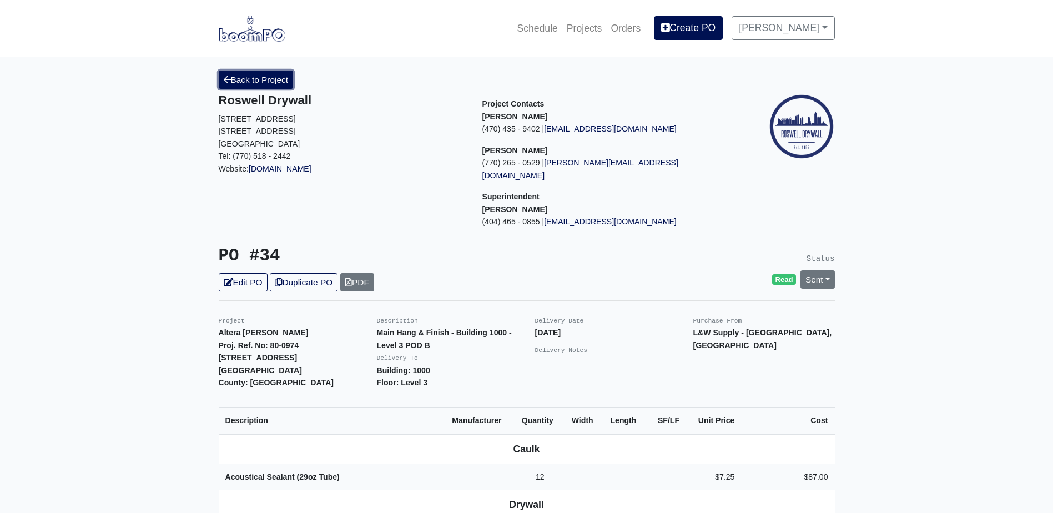
click at [255, 86] on link "Back to Project" at bounding box center [256, 79] width 75 height 18
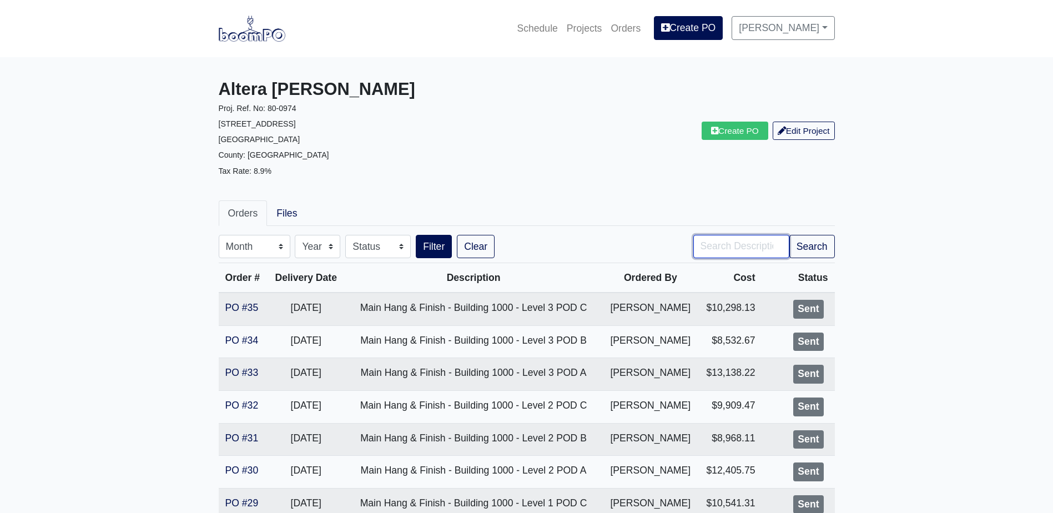
click at [750, 251] on input "Search" at bounding box center [741, 246] width 96 height 23
type input "RC"
click at [807, 250] on button "Search" at bounding box center [812, 246] width 46 height 23
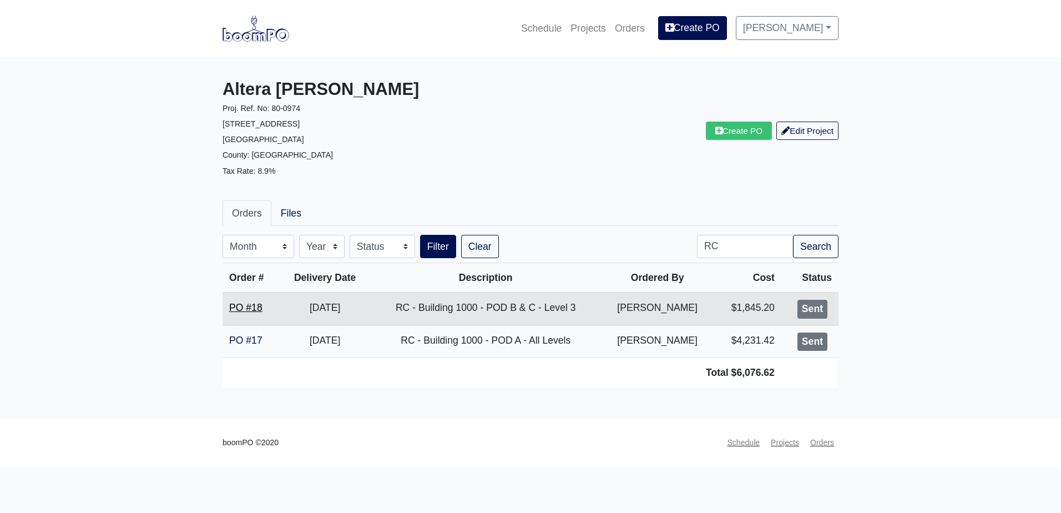
click at [232, 308] on link "PO #18" at bounding box center [245, 307] width 33 height 11
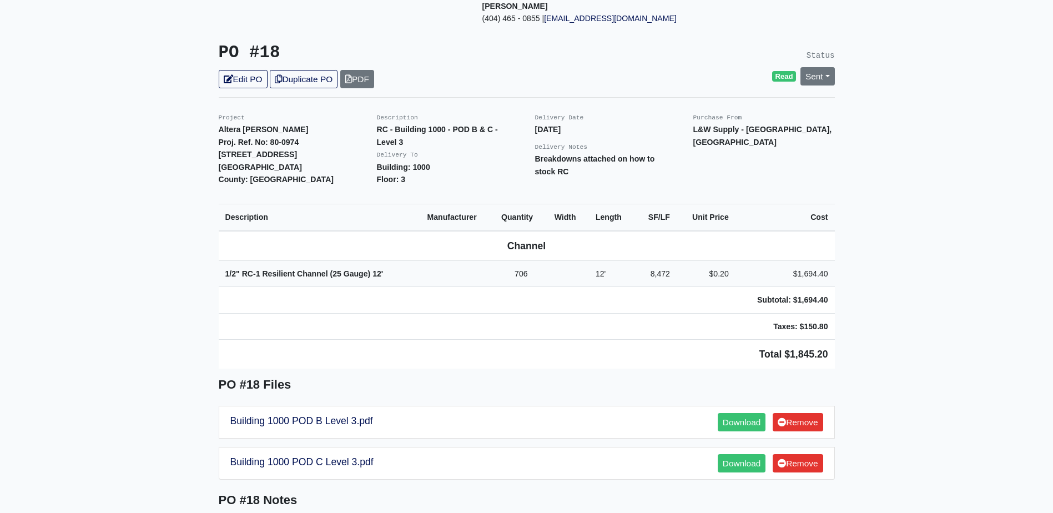
scroll to position [222, 0]
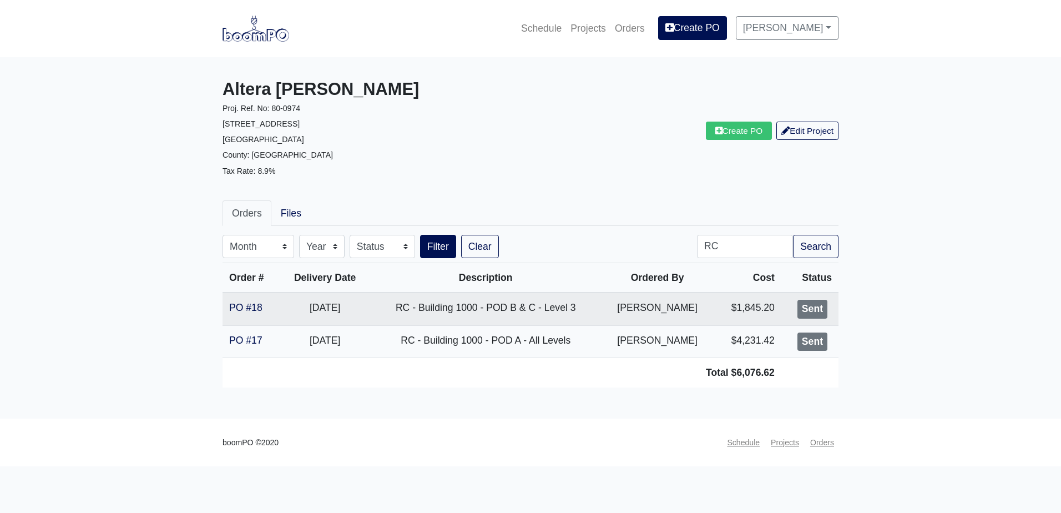
drag, startPoint x: 0, startPoint y: 0, endPoint x: 192, endPoint y: 300, distance: 355.9
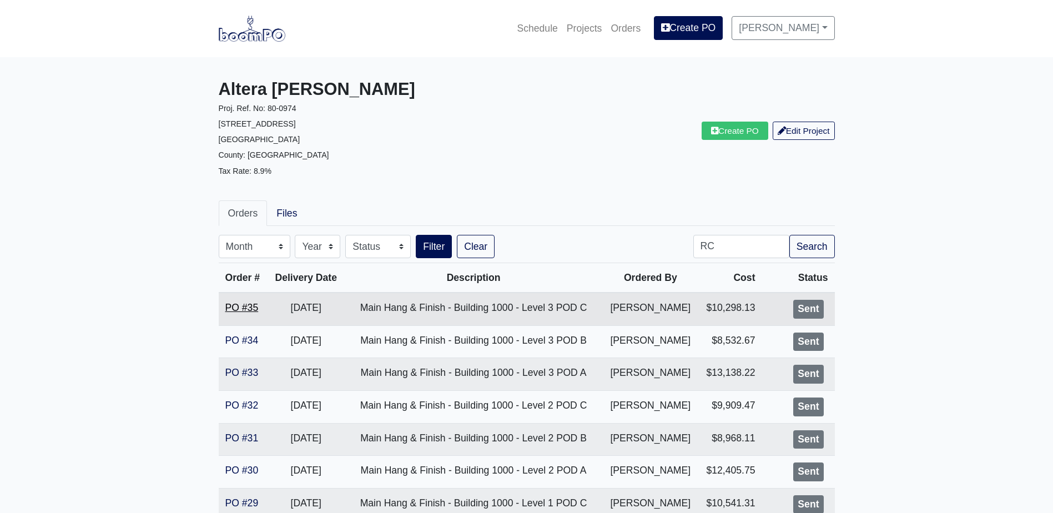
click at [247, 312] on link "PO #35" at bounding box center [241, 307] width 33 height 11
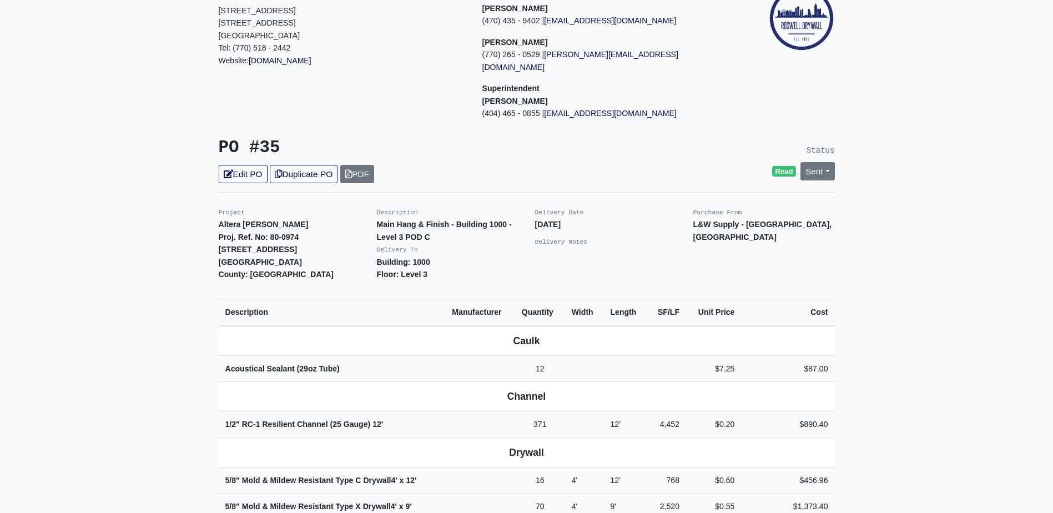
scroll to position [111, 0]
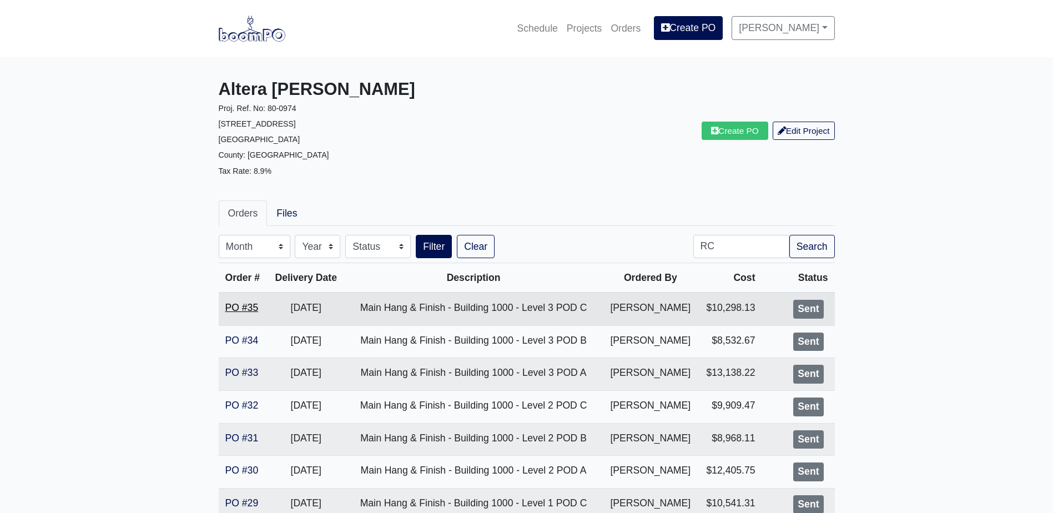
click at [234, 307] on link "PO #35" at bounding box center [241, 307] width 33 height 11
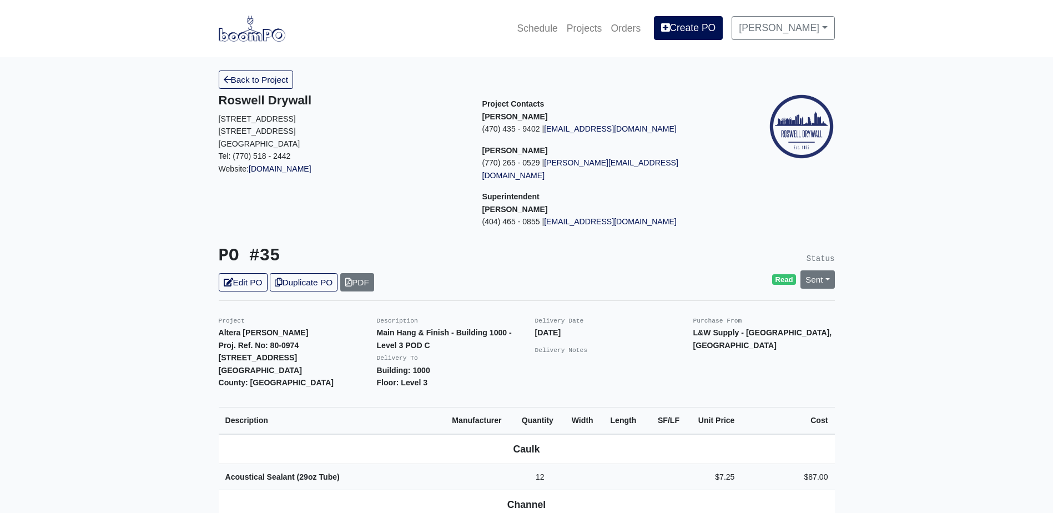
click at [245, 273] on link "Edit PO" at bounding box center [243, 282] width 49 height 18
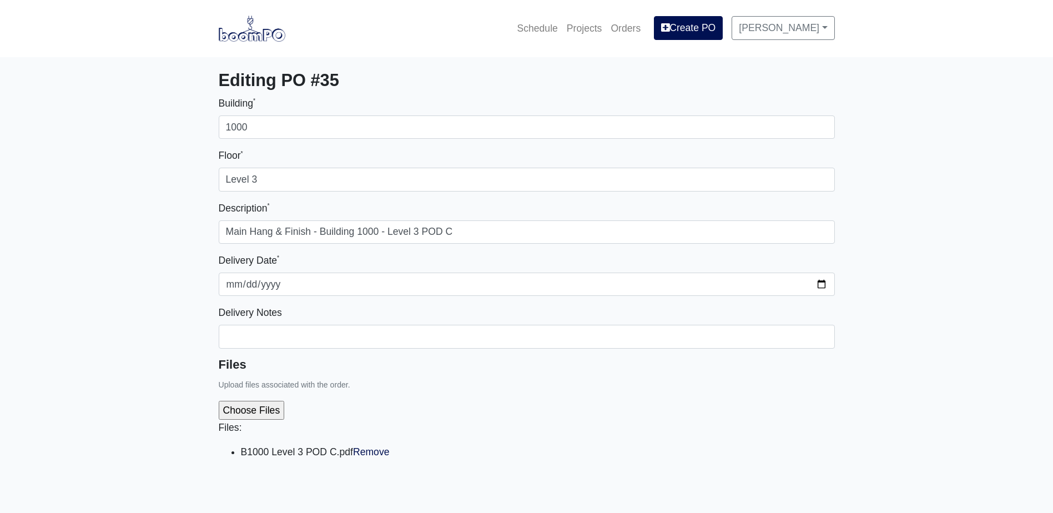
select select
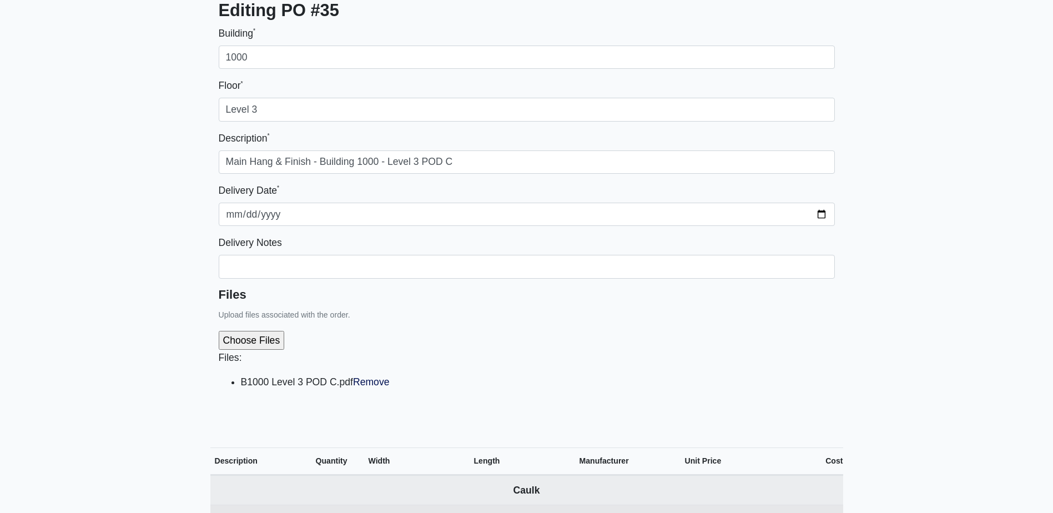
scroll to position [277, 0]
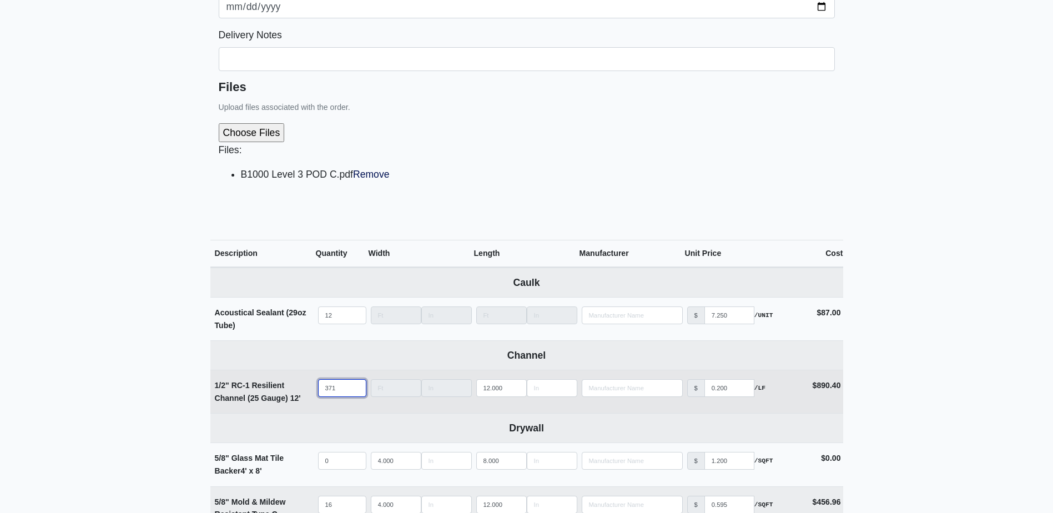
click at [340, 380] on input "371" at bounding box center [342, 388] width 48 height 18
type input "37"
select select
type input "3"
select select
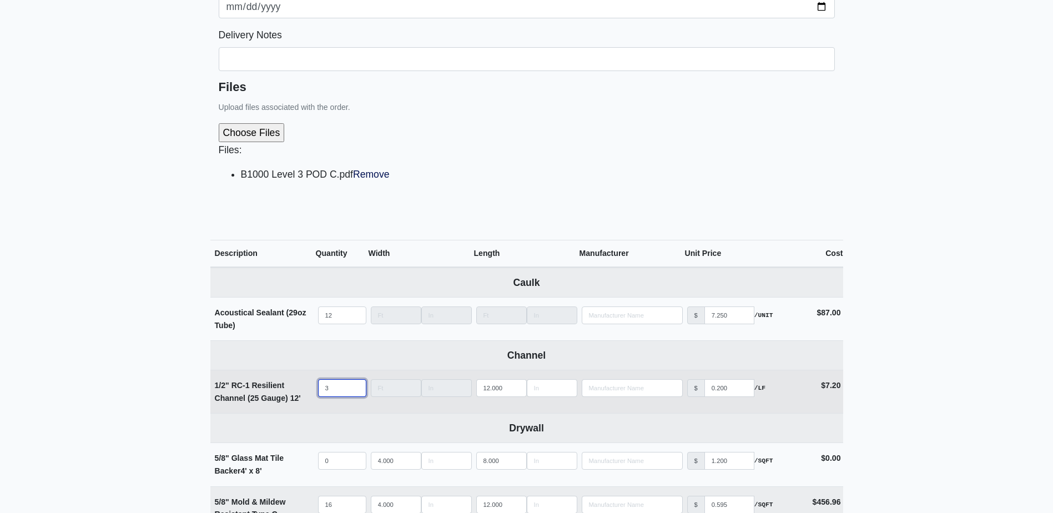
select select
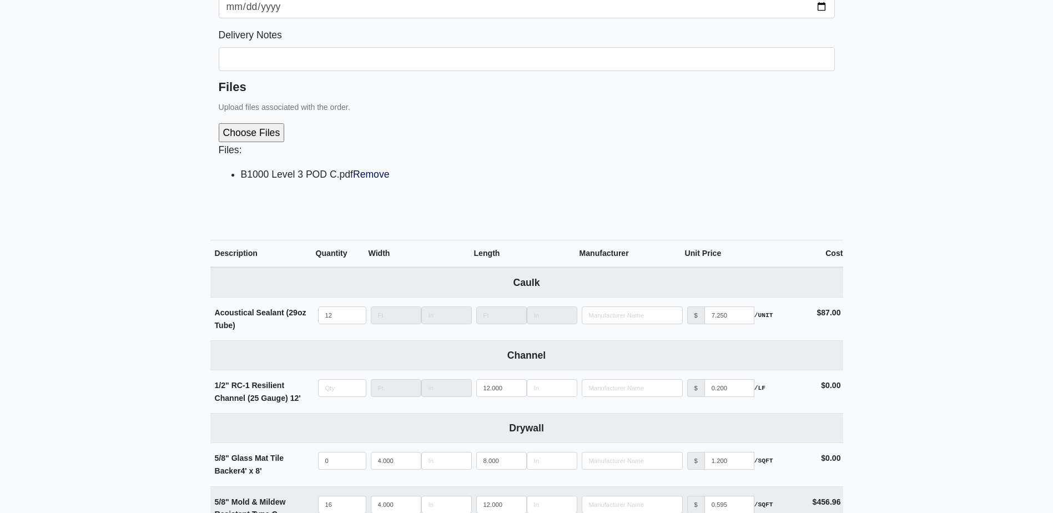
type input "0"
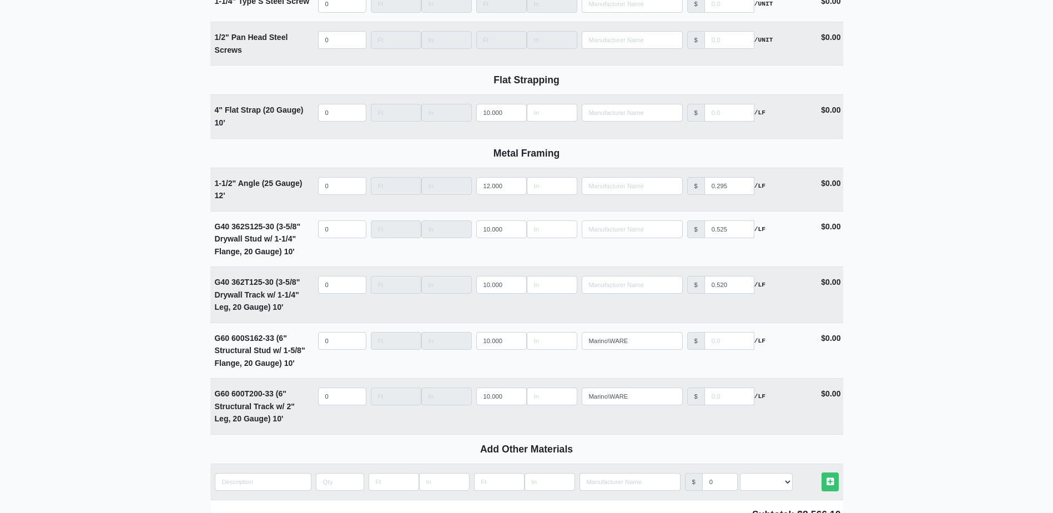
scroll to position [1574, 0]
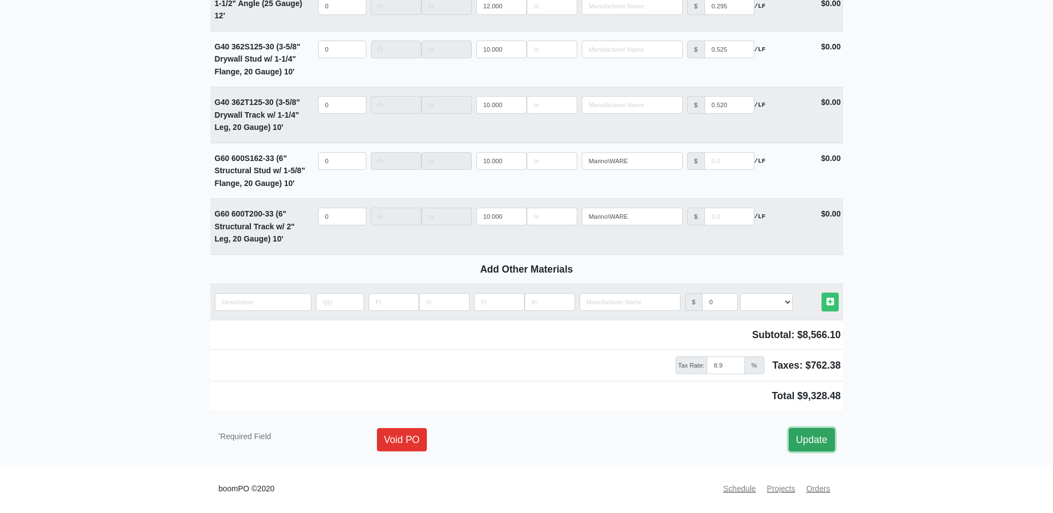
click at [808, 443] on link "Update" at bounding box center [812, 439] width 46 height 23
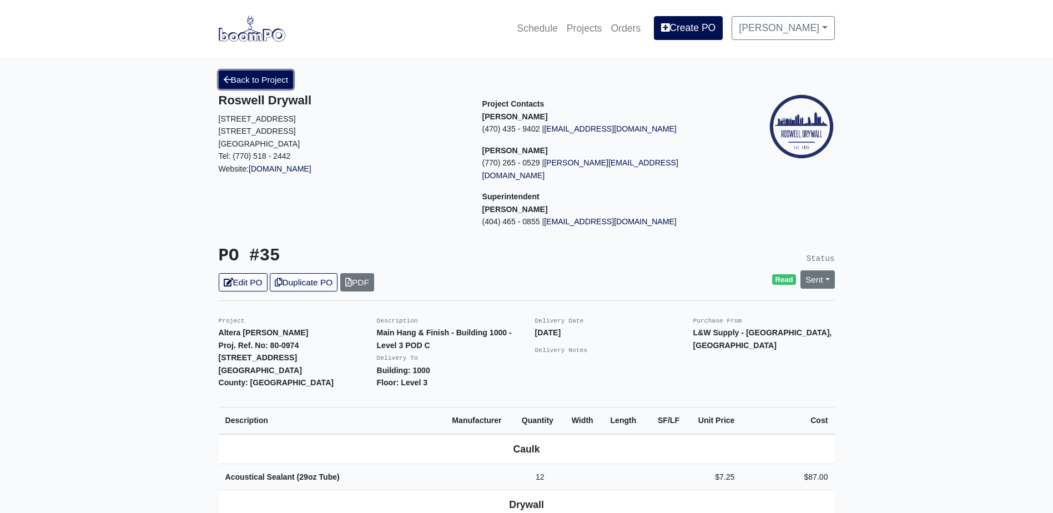
click at [265, 83] on link "Back to Project" at bounding box center [256, 79] width 75 height 18
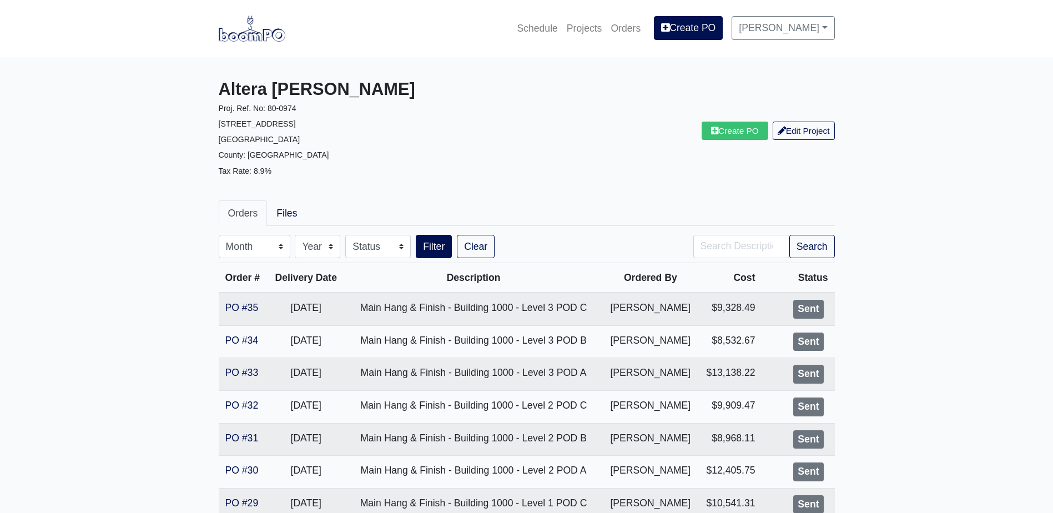
scroll to position [55, 0]
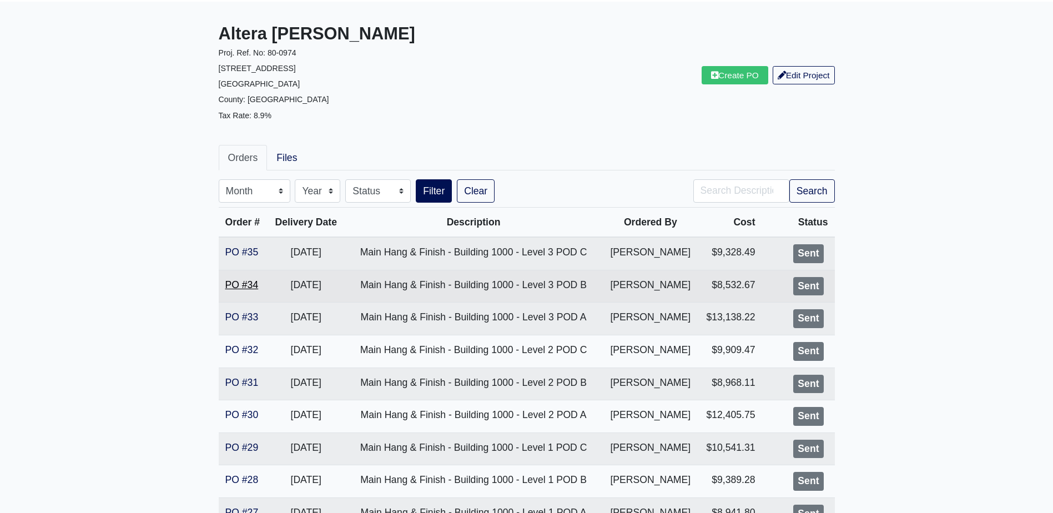
click at [242, 282] on link "PO #34" at bounding box center [241, 284] width 33 height 11
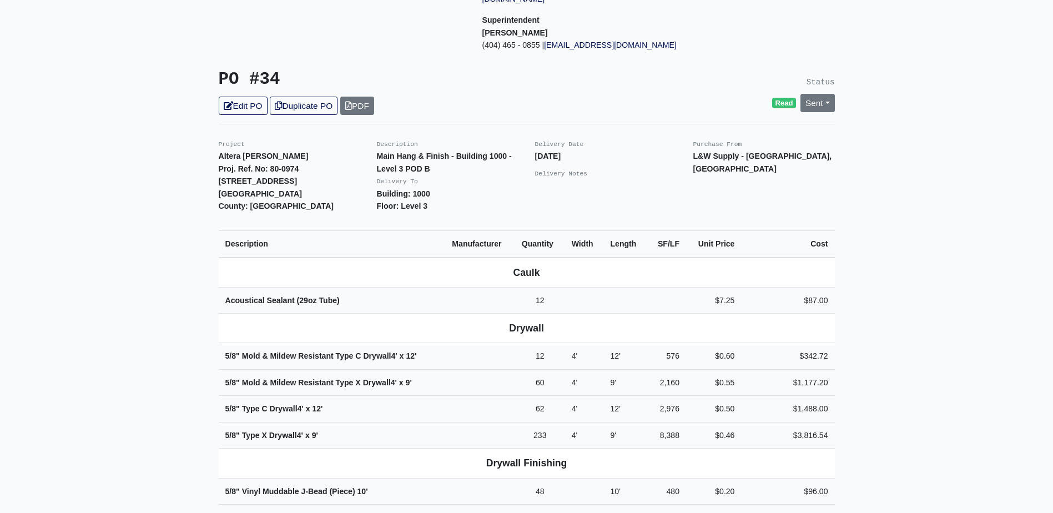
scroll to position [222, 0]
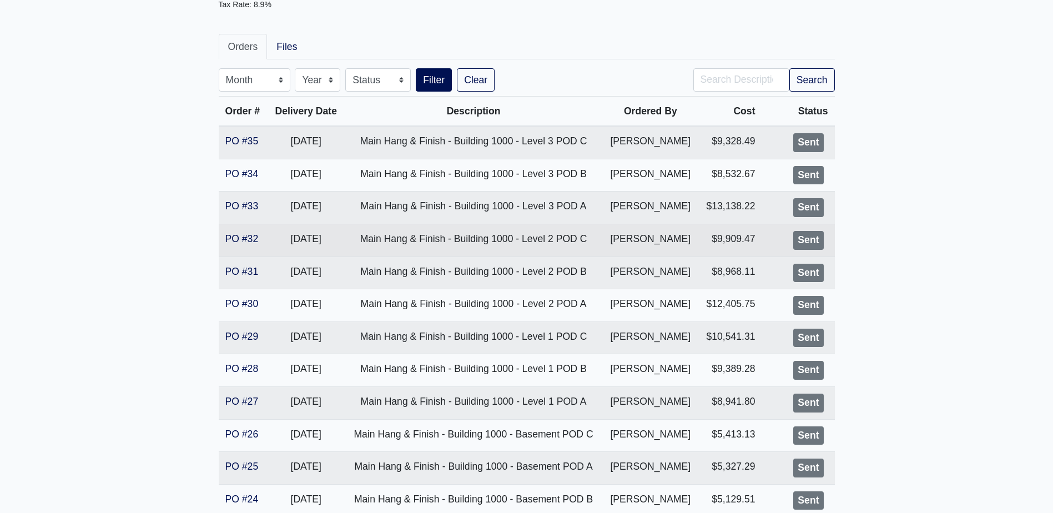
scroll to position [222, 0]
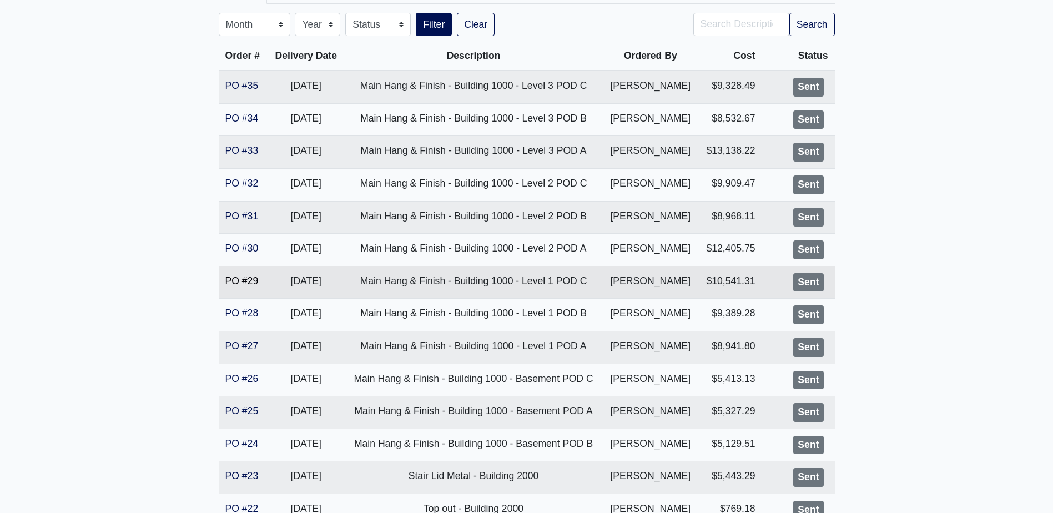
click at [252, 280] on link "PO #29" at bounding box center [241, 280] width 33 height 11
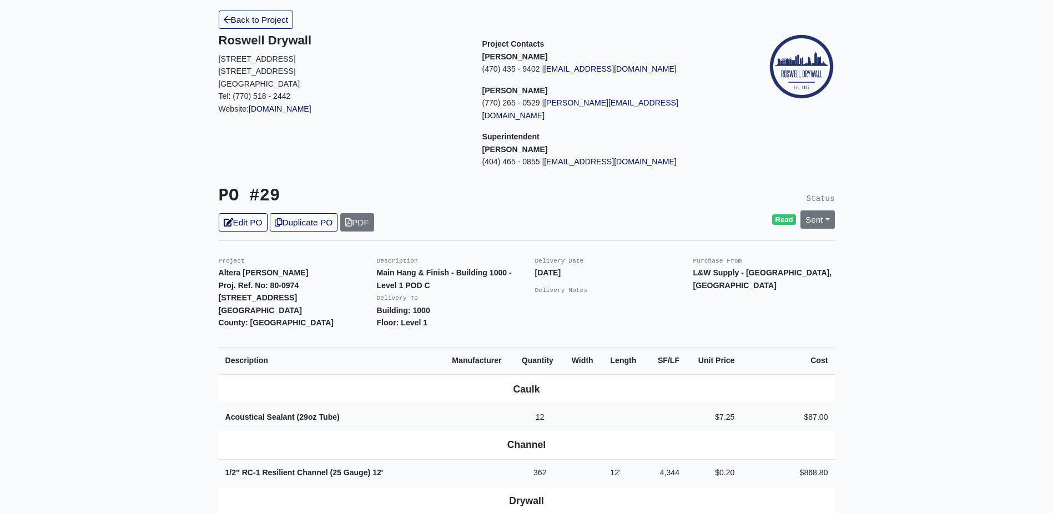
scroll to position [55, 0]
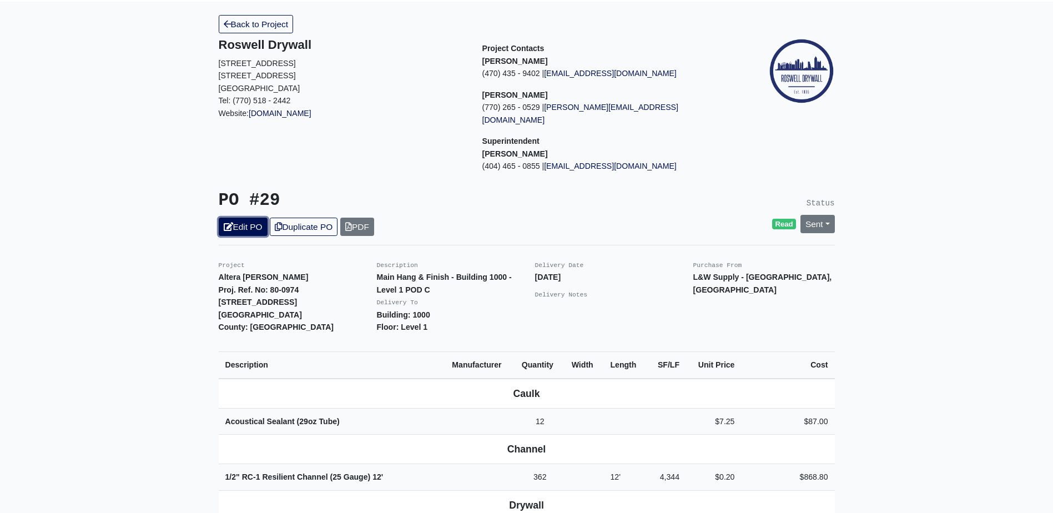
click at [251, 218] on link "Edit PO" at bounding box center [243, 227] width 49 height 18
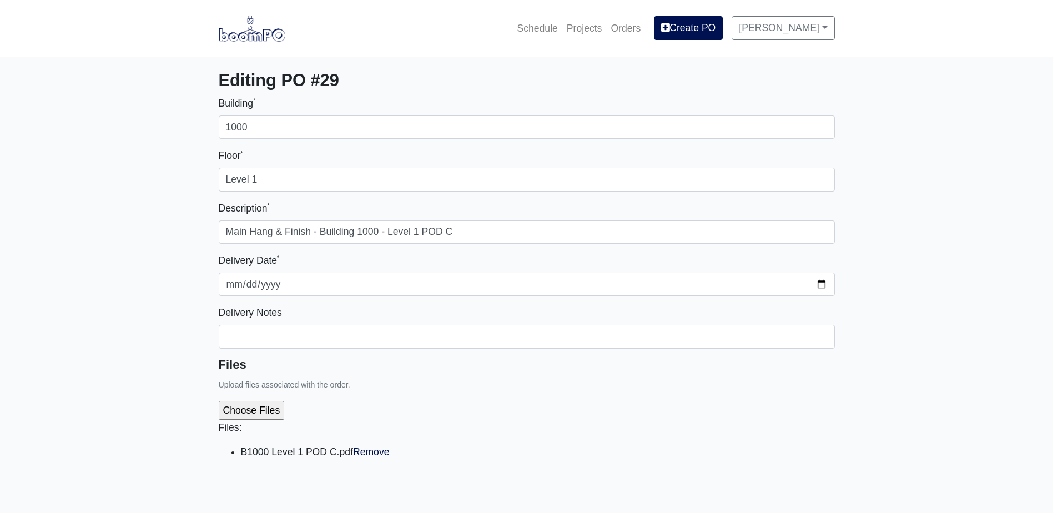
select select
click at [404, 461] on div "Files: B1000 Level 1 POD C.pdf Remove" at bounding box center [527, 434] width 616 height 85
click at [377, 449] on link "Remove" at bounding box center [371, 451] width 37 height 11
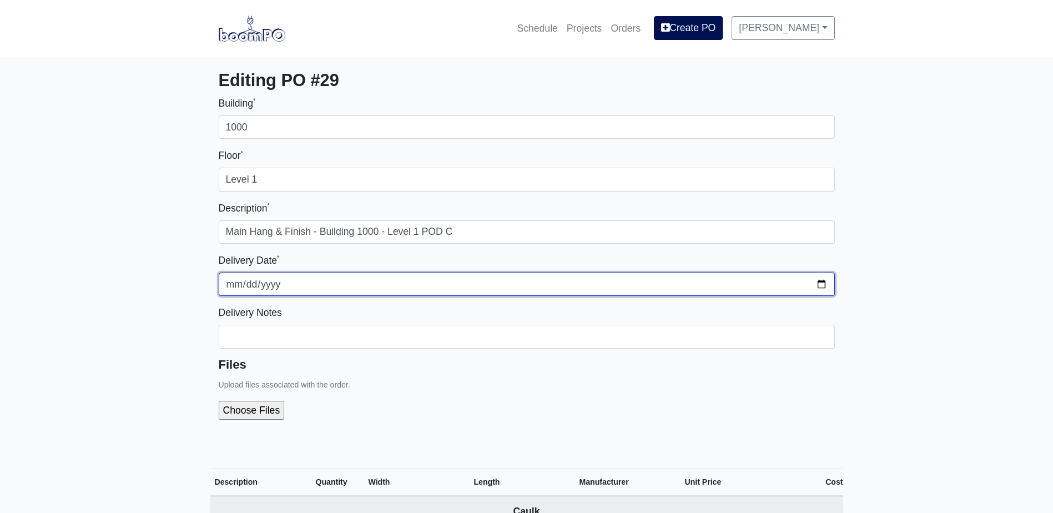
click at [826, 287] on input "2025-08-25" at bounding box center [527, 283] width 616 height 23
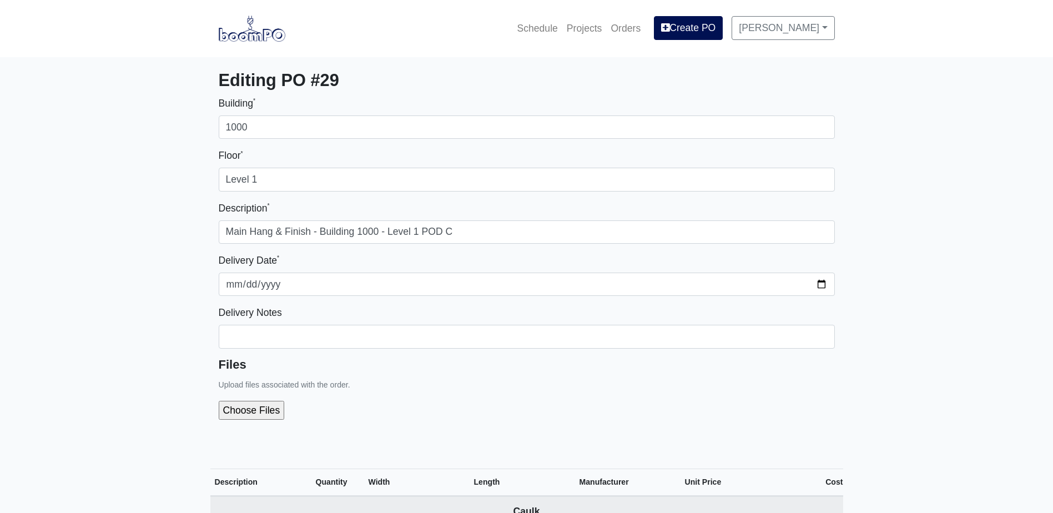
drag, startPoint x: 443, startPoint y: 420, endPoint x: 471, endPoint y: 408, distance: 30.1
click at [444, 420] on div at bounding box center [527, 410] width 616 height 37
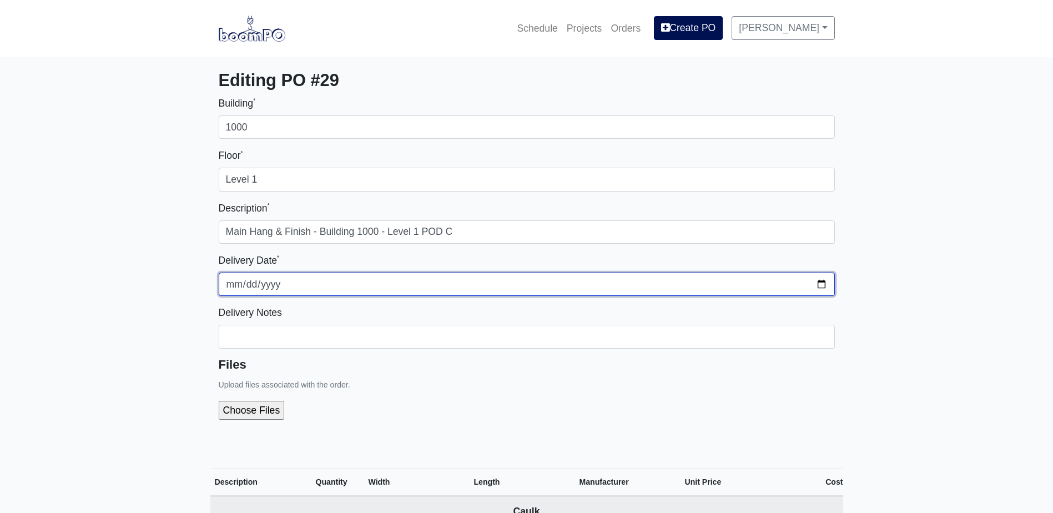
click at [823, 283] on input "2025-09-25" at bounding box center [527, 283] width 616 height 23
type input "2025-09-12"
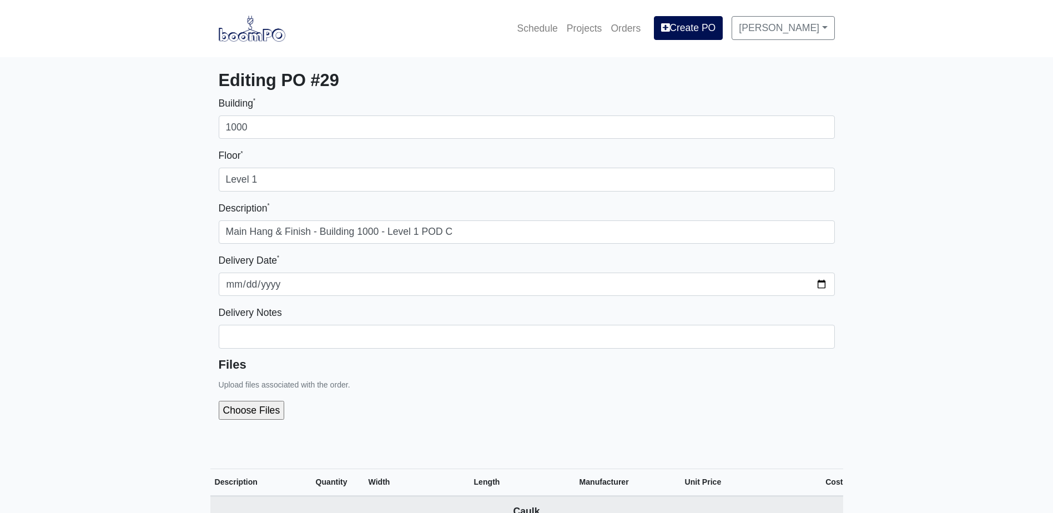
click at [406, 390] on div "Files Upload files associated with the order." at bounding box center [527, 393] width 616 height 72
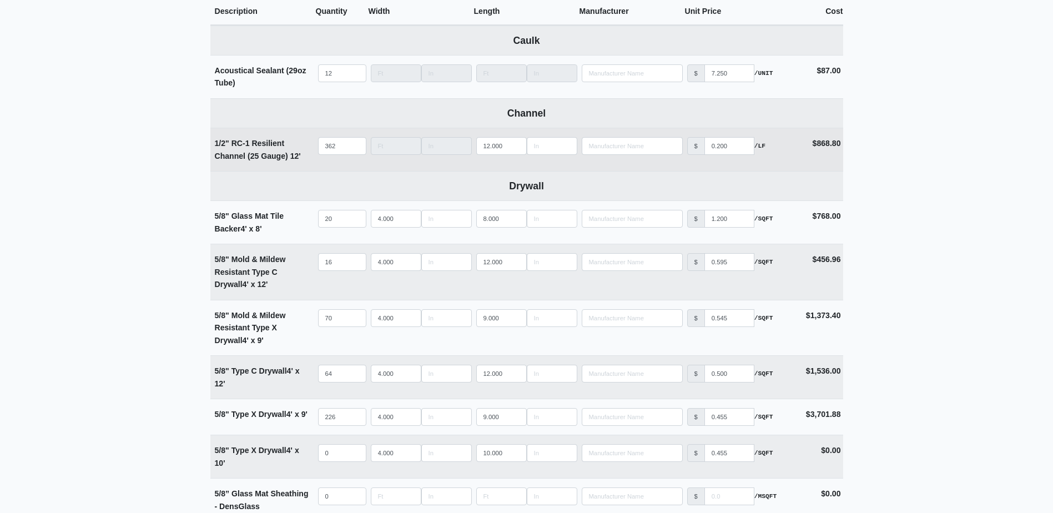
scroll to position [499, 0]
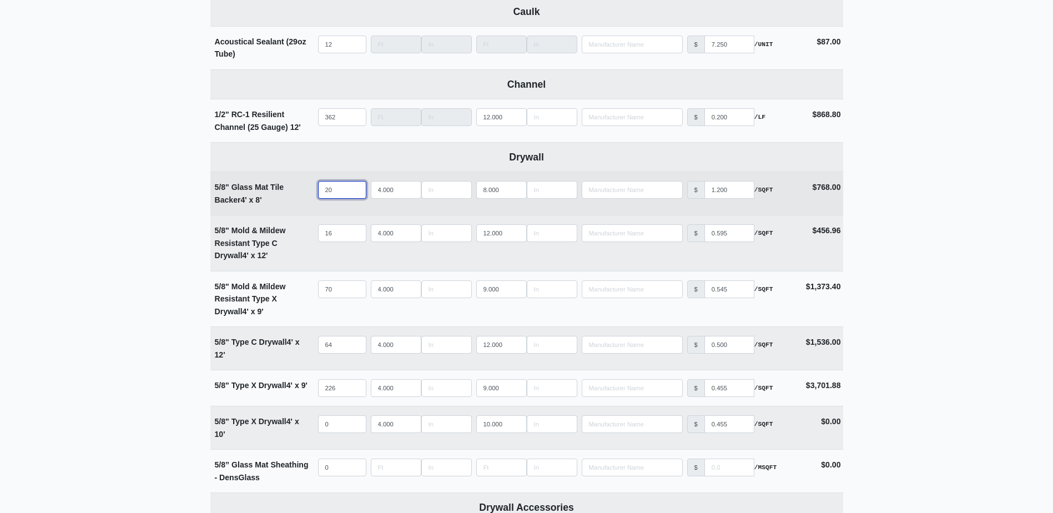
click at [343, 194] on input "20" at bounding box center [342, 190] width 48 height 18
type input "2"
select select
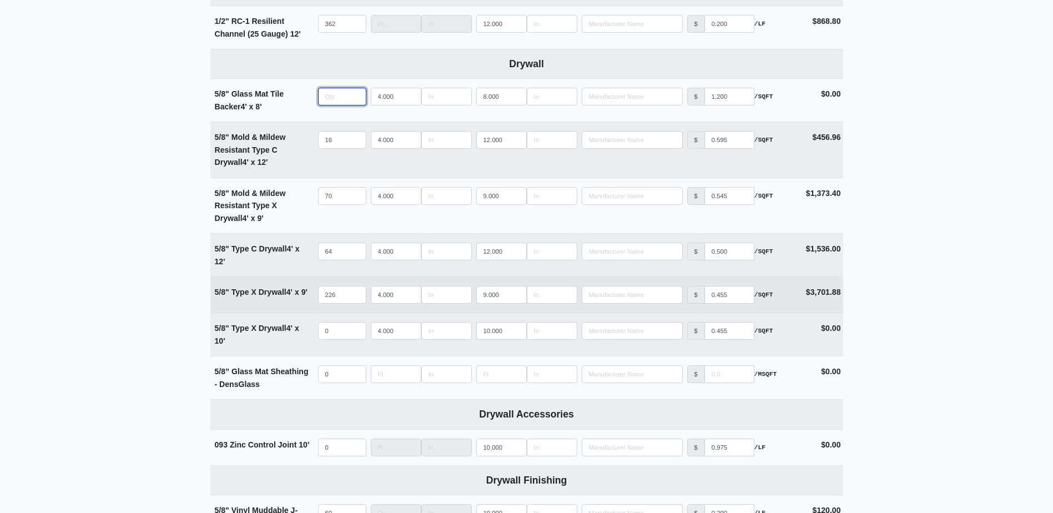
scroll to position [610, 0]
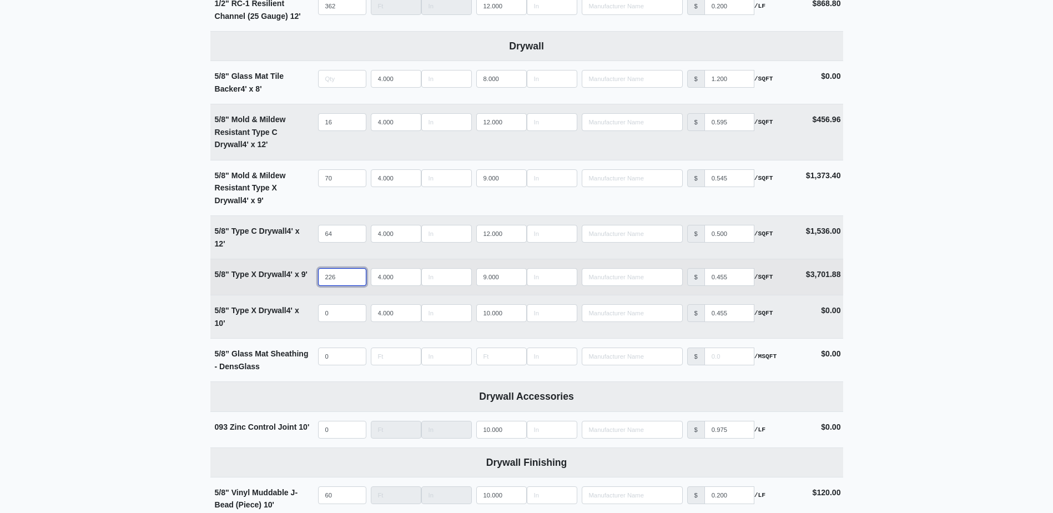
type input "0"
click at [348, 281] on input "226" at bounding box center [342, 277] width 48 height 18
type input "22"
select select
type input "2"
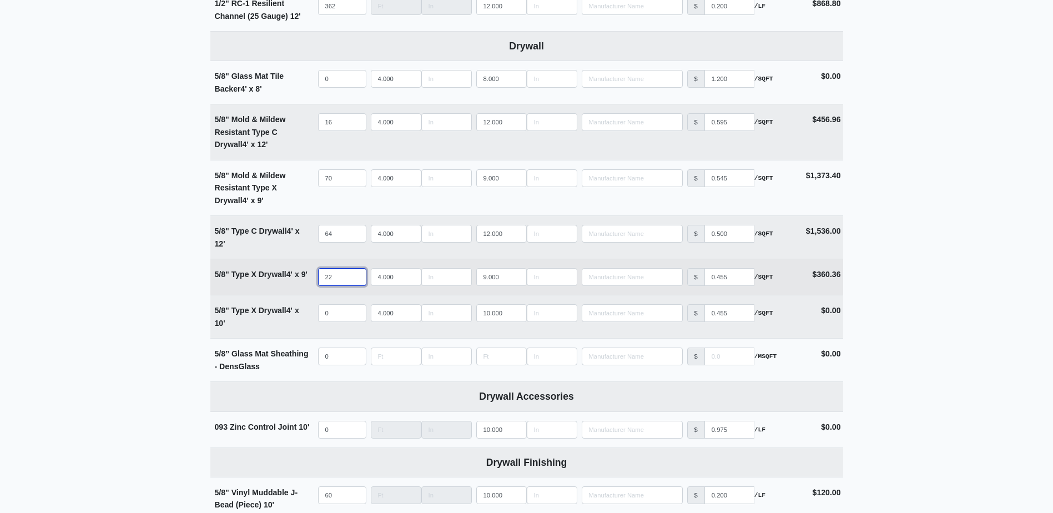
select select
type input "23"
select select
type input "236"
select select
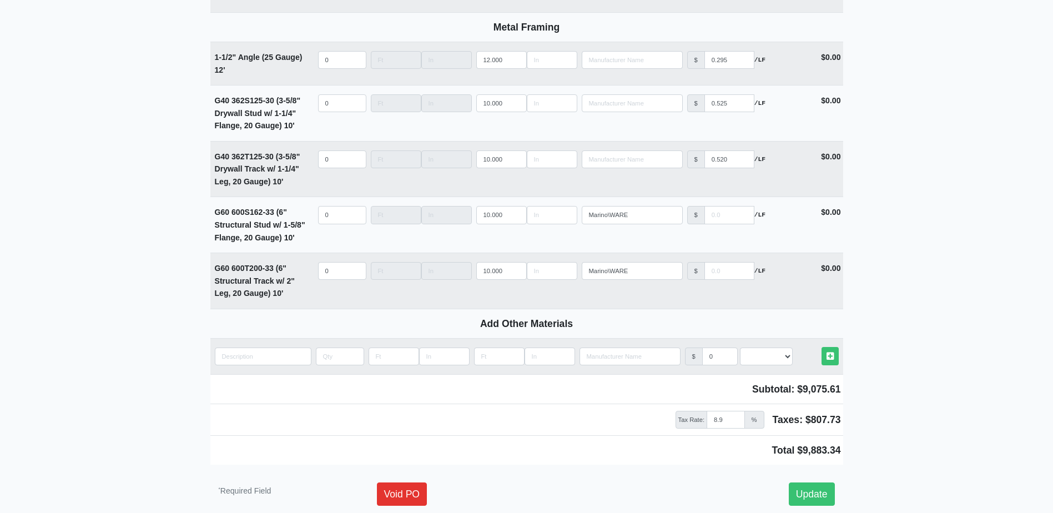
scroll to position [1525, 0]
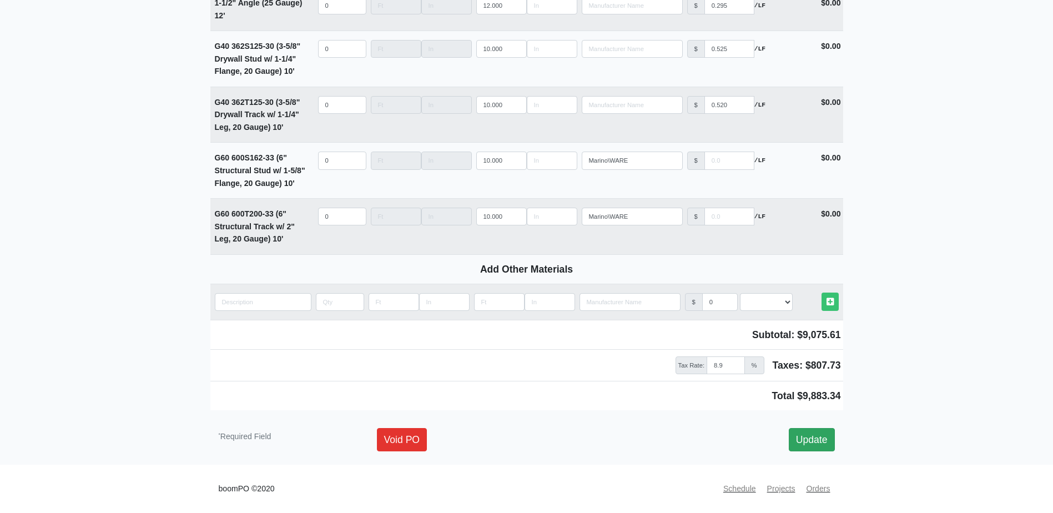
type input "236"
click at [815, 445] on link "Update" at bounding box center [812, 439] width 46 height 23
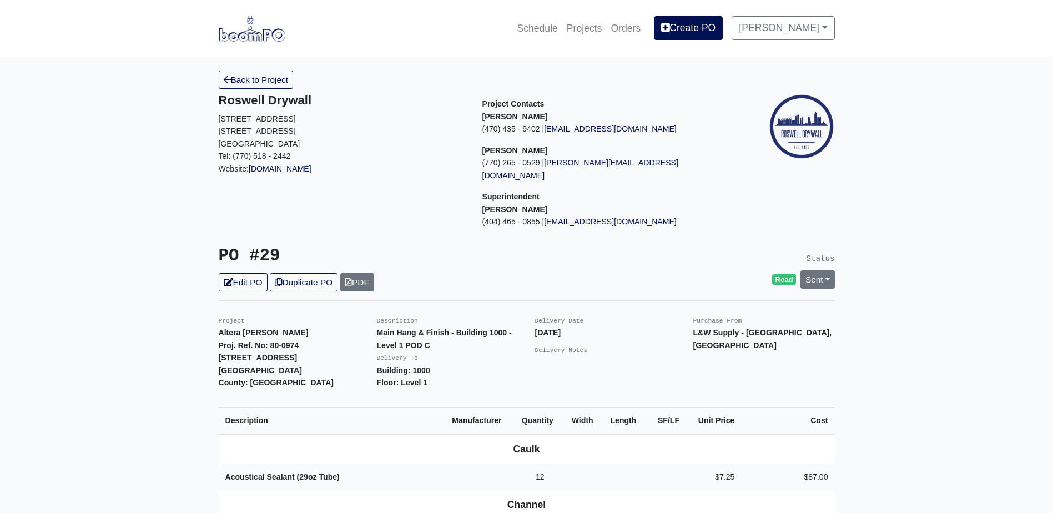
click at [270, 83] on link "Back to Project" at bounding box center [256, 79] width 75 height 18
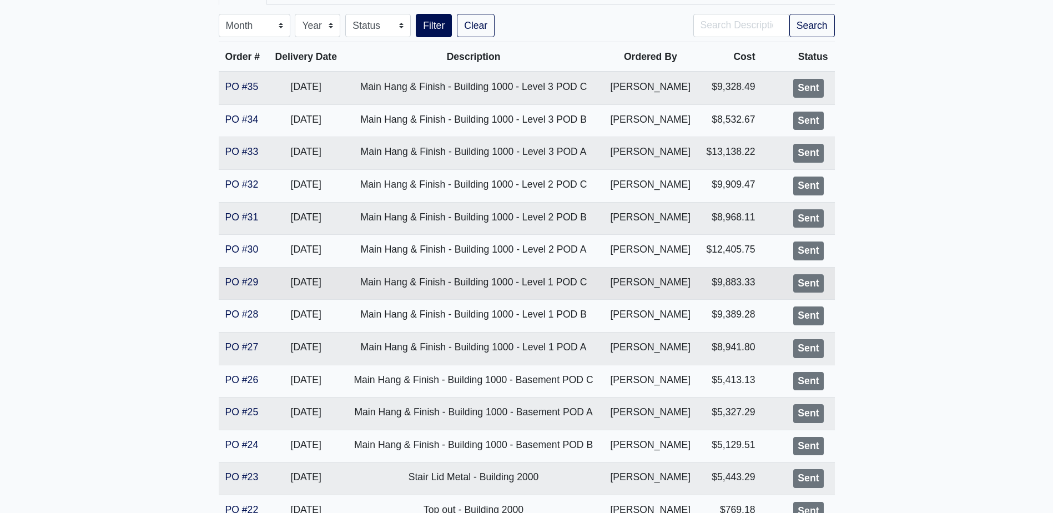
scroll to position [222, 0]
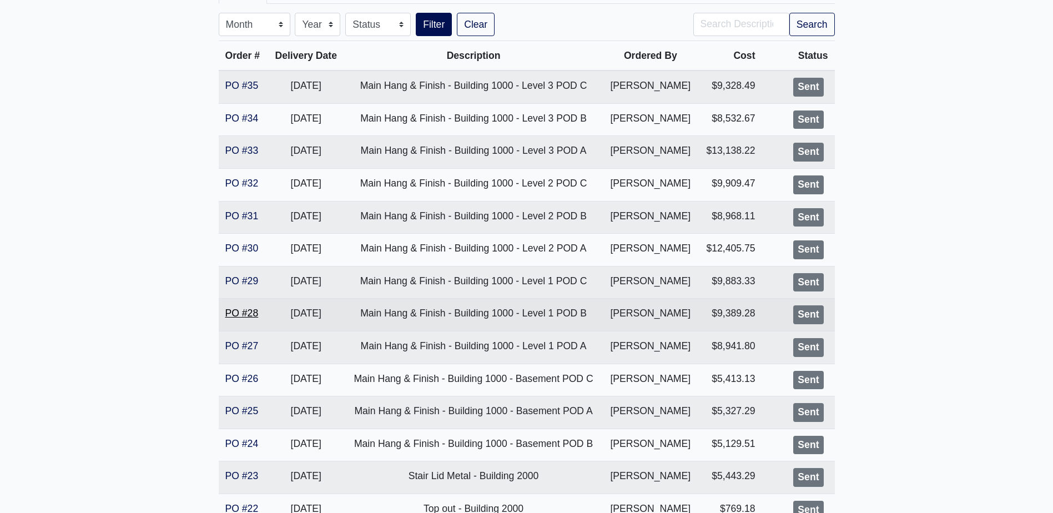
click at [246, 311] on link "PO #28" at bounding box center [241, 312] width 33 height 11
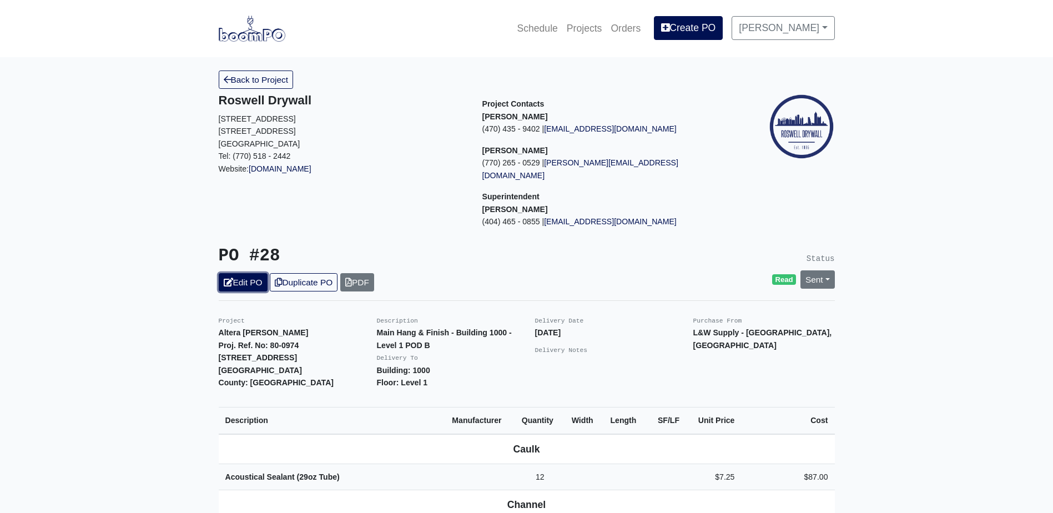
click at [245, 273] on link "Edit PO" at bounding box center [243, 282] width 49 height 18
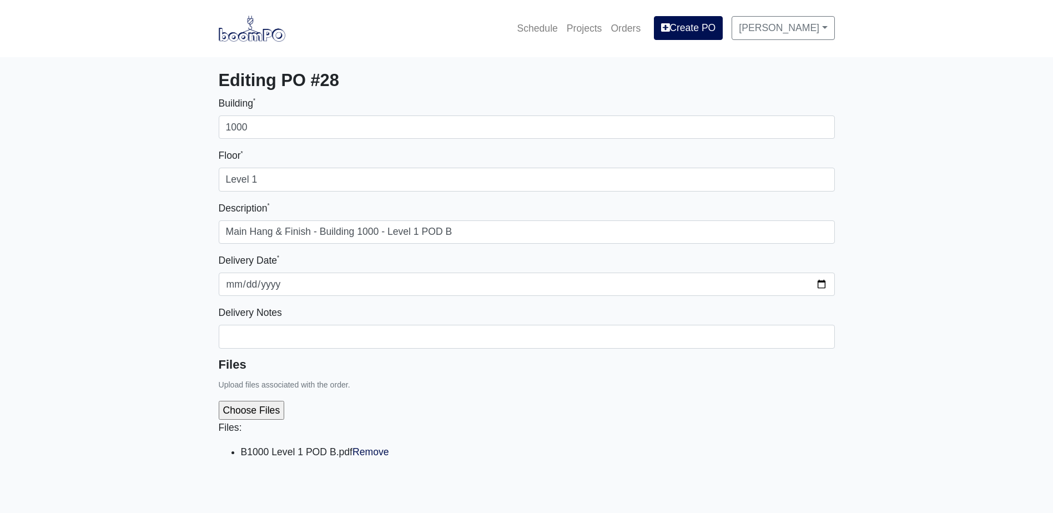
select select
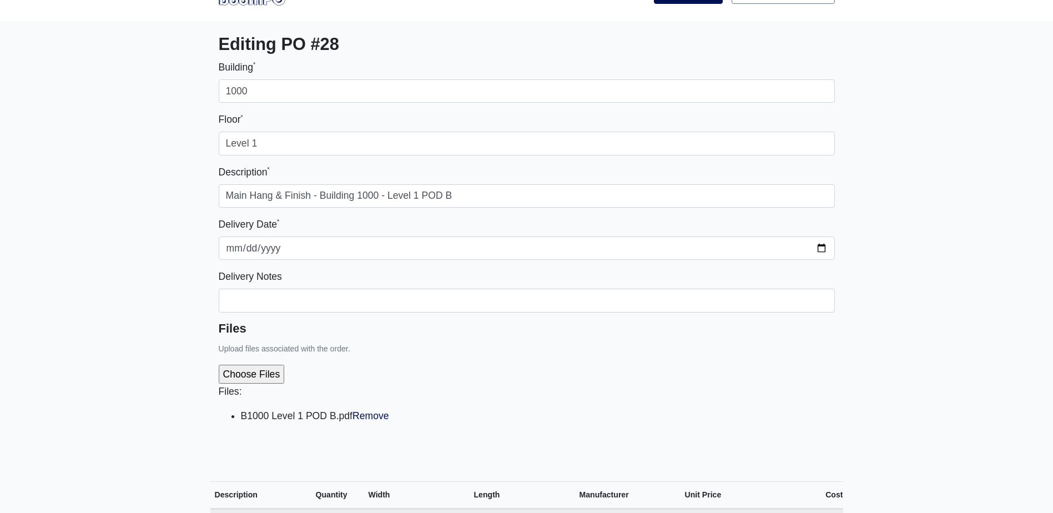
scroll to position [55, 0]
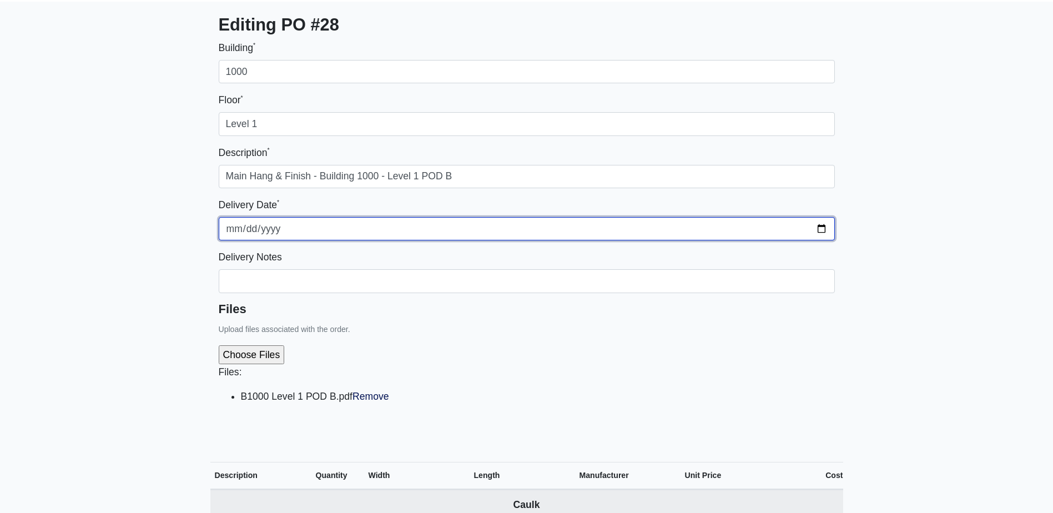
click at [817, 225] on input "[DATE]" at bounding box center [527, 228] width 616 height 23
type input "[DATE]"
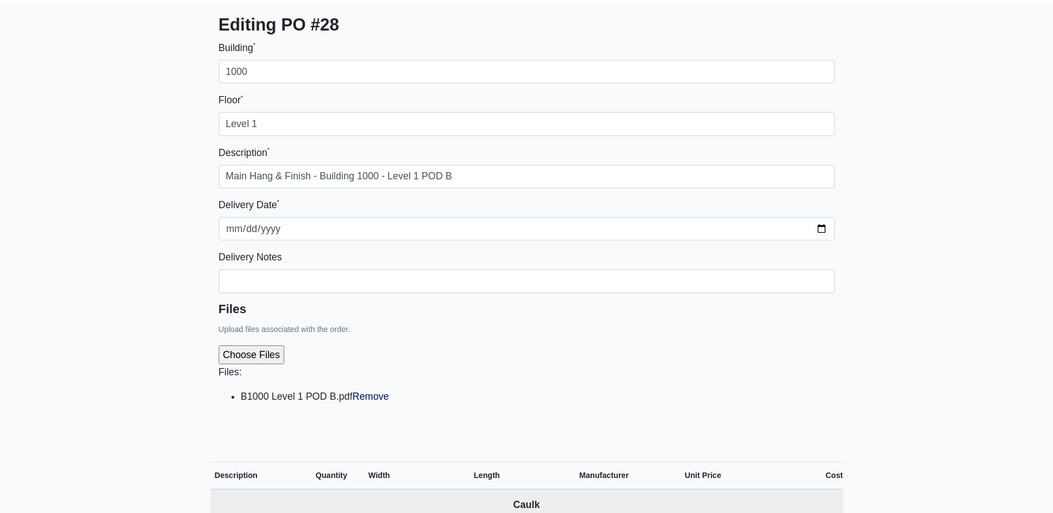
click at [481, 357] on div "Files: B1000 Level 1 POD B.pdf Remove" at bounding box center [527, 378] width 616 height 85
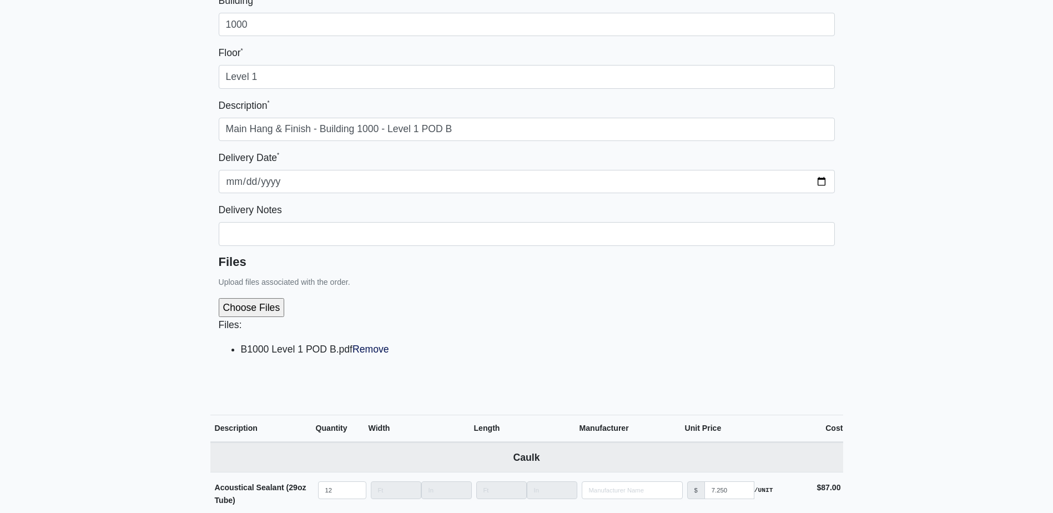
scroll to position [166, 0]
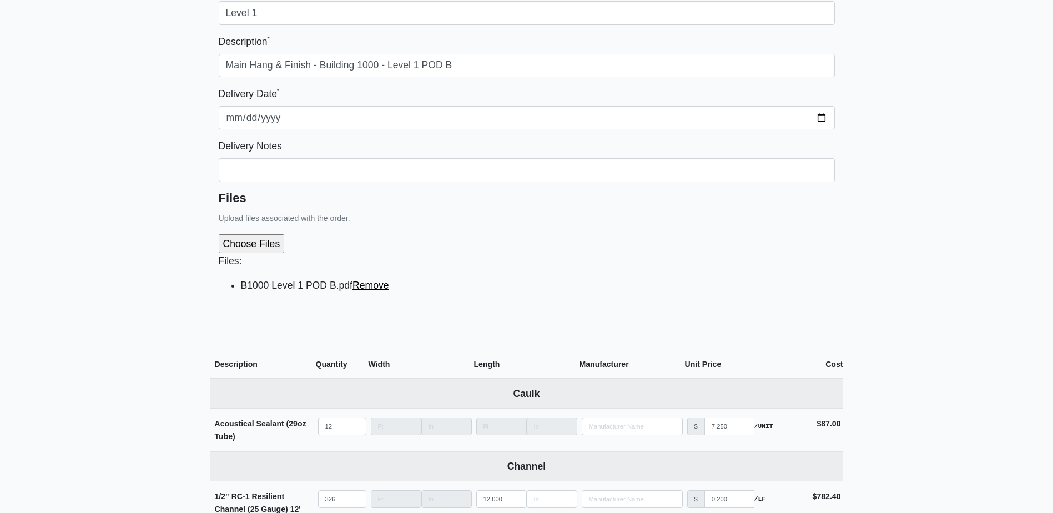
click at [373, 288] on link "Remove" at bounding box center [370, 285] width 37 height 11
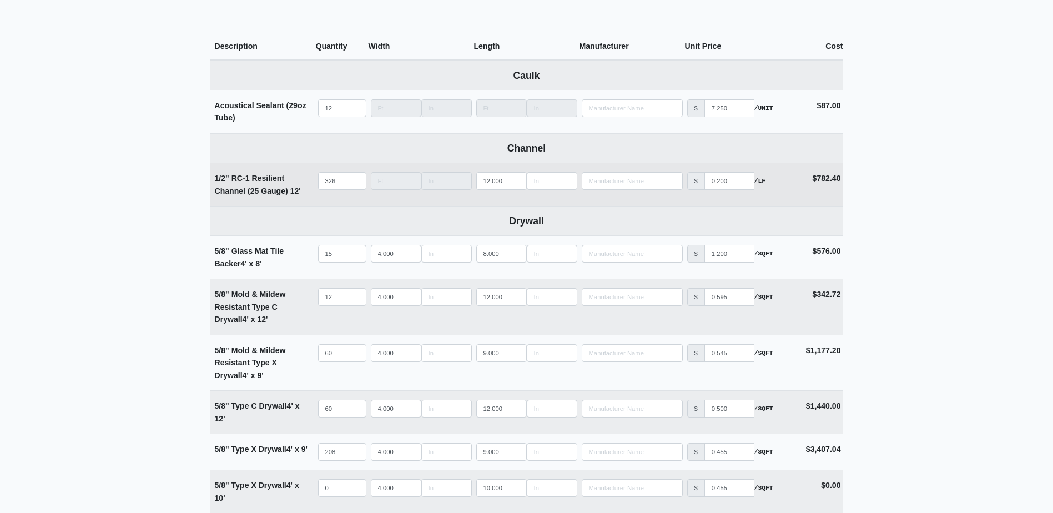
scroll to position [499, 0]
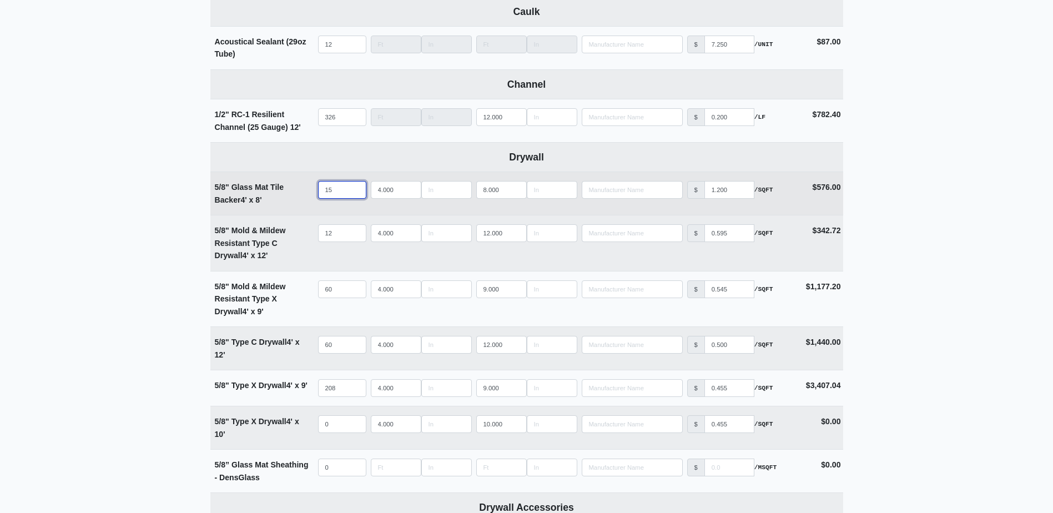
click at [331, 189] on input "15" at bounding box center [342, 190] width 48 height 18
type input "1"
select select
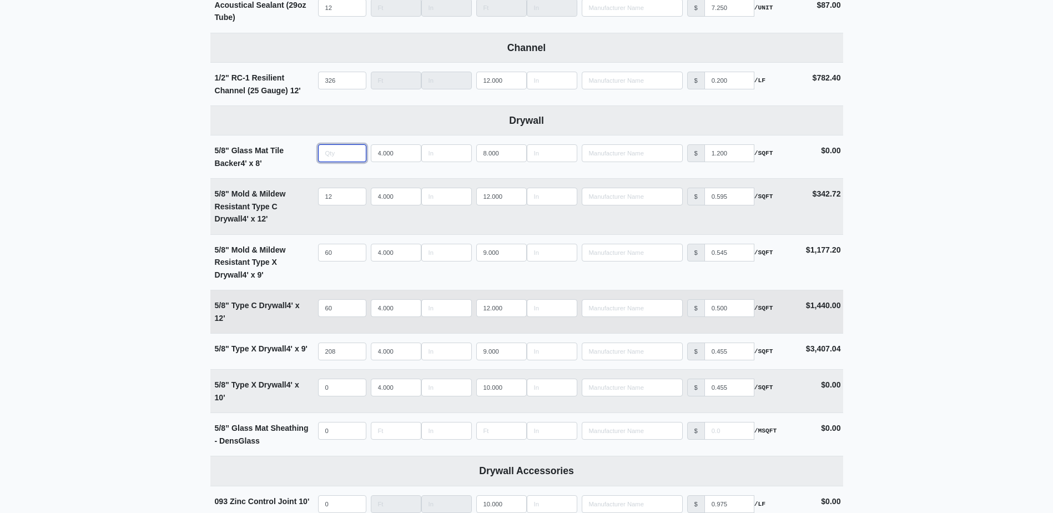
scroll to position [555, 0]
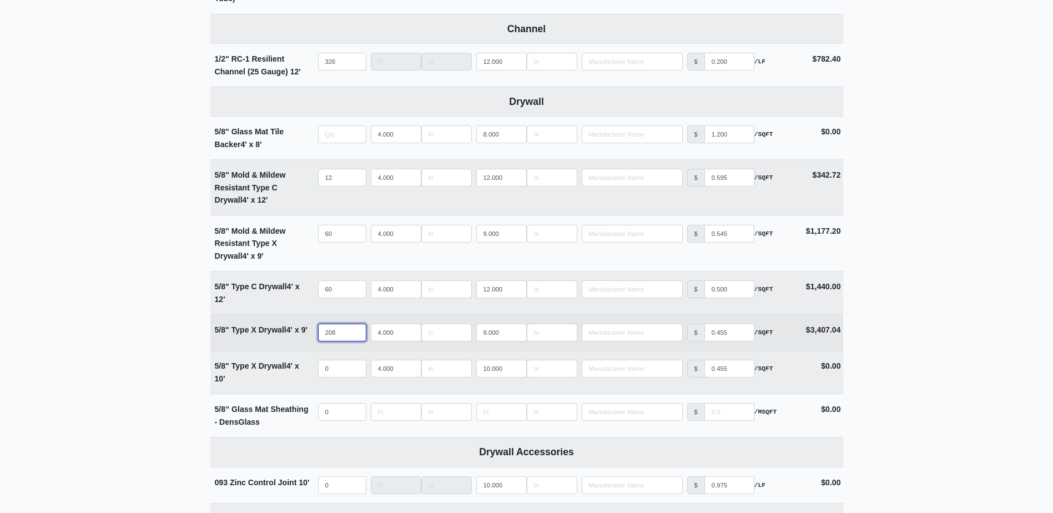
type input "0"
click at [345, 335] on input "208" at bounding box center [342, 333] width 48 height 18
type input "20"
select select
type input "2"
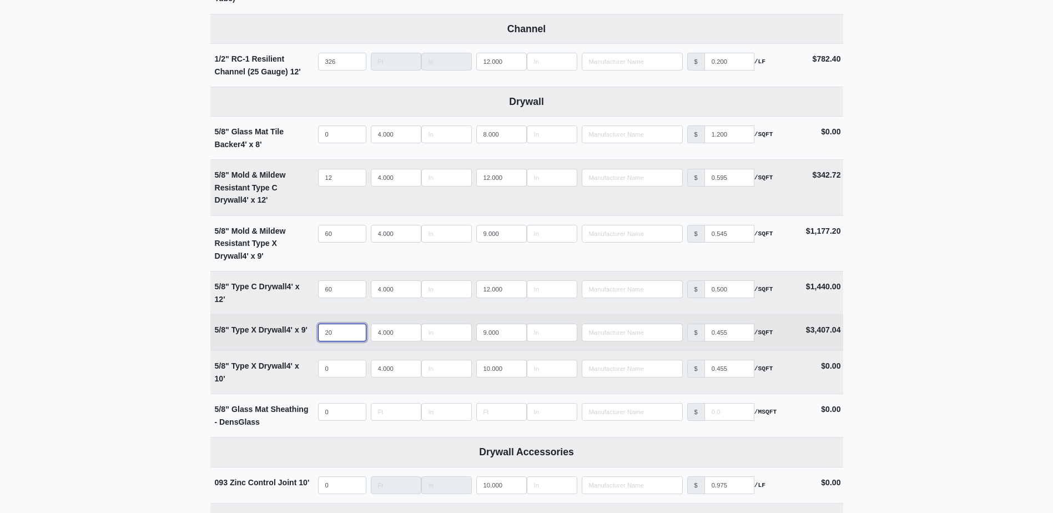
select select
type input "21"
select select
type input "218"
select select
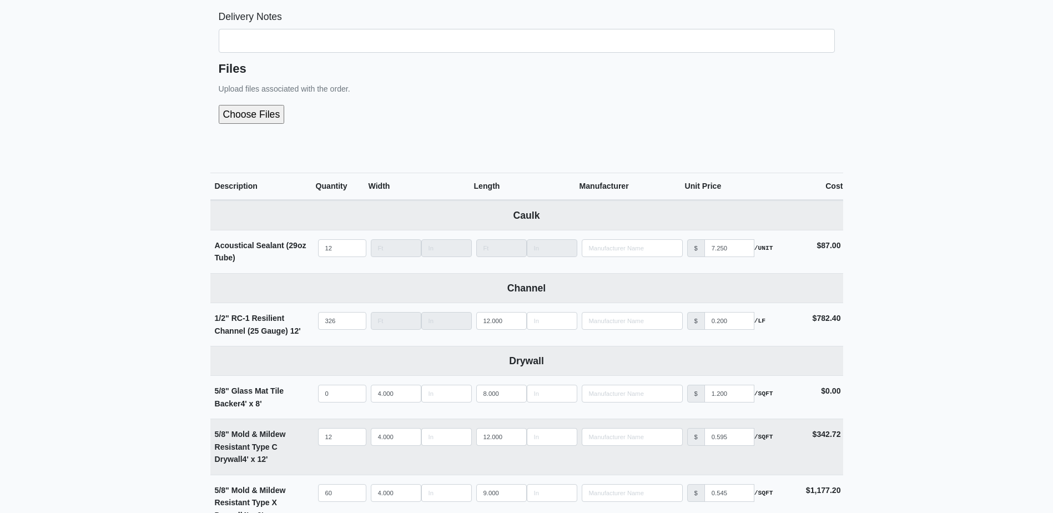
scroll to position [277, 0]
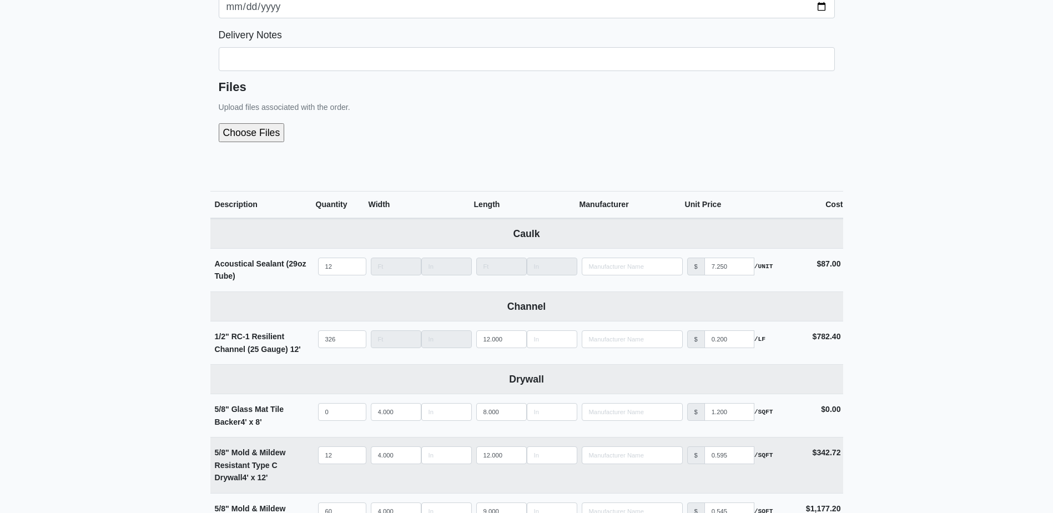
type input "218"
click at [250, 115] on div at bounding box center [527, 132] width 616 height 37
click at [242, 123] on input "file" at bounding box center [311, 132] width 185 height 19
type input "C:\fakepath\B1000 Level 1 POD B.pdf"
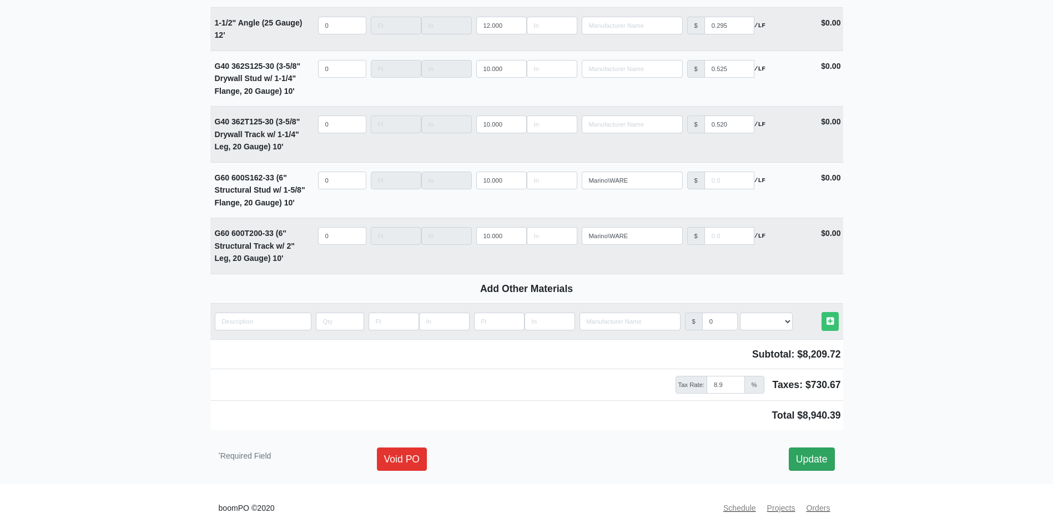
scroll to position [1574, 0]
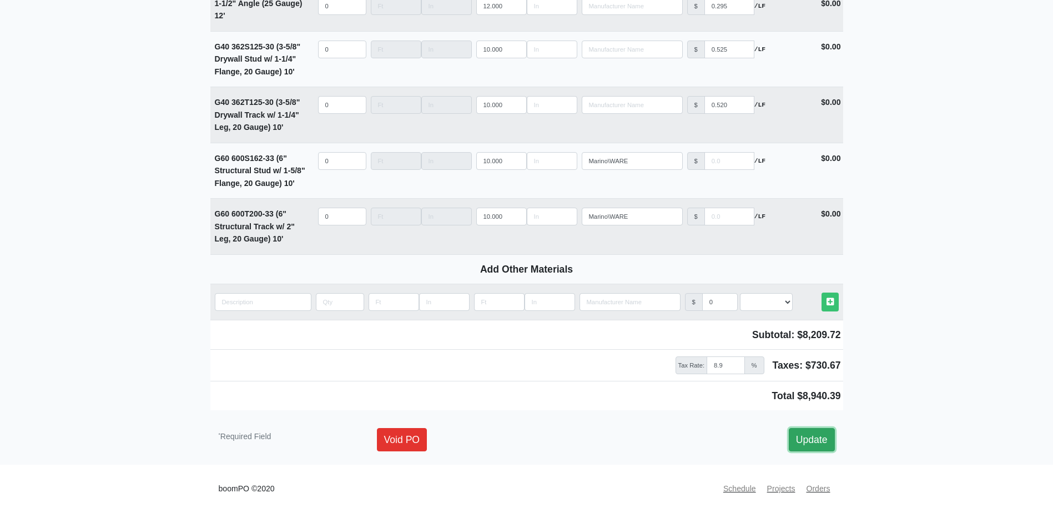
click at [812, 439] on link "Update" at bounding box center [812, 439] width 46 height 23
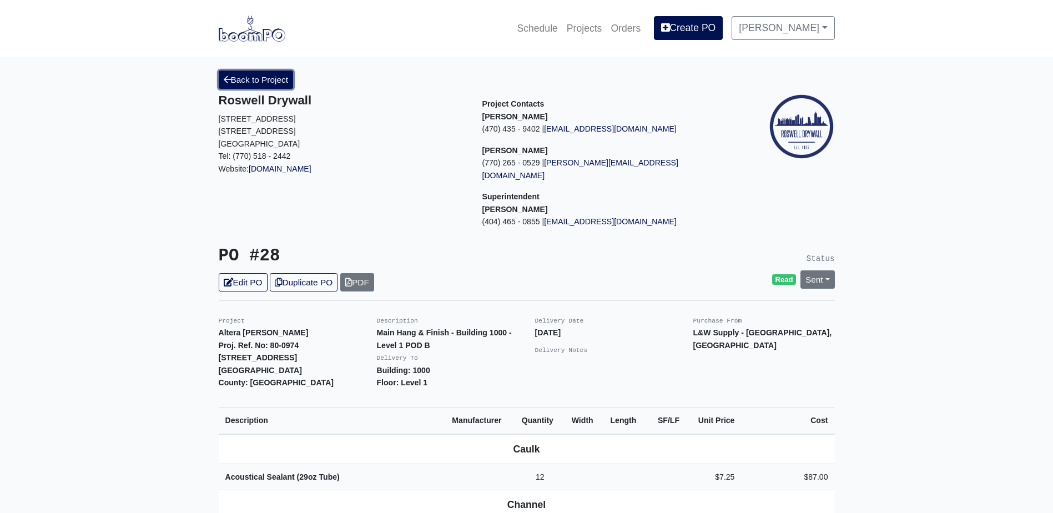
click at [262, 87] on link "Back to Project" at bounding box center [256, 79] width 75 height 18
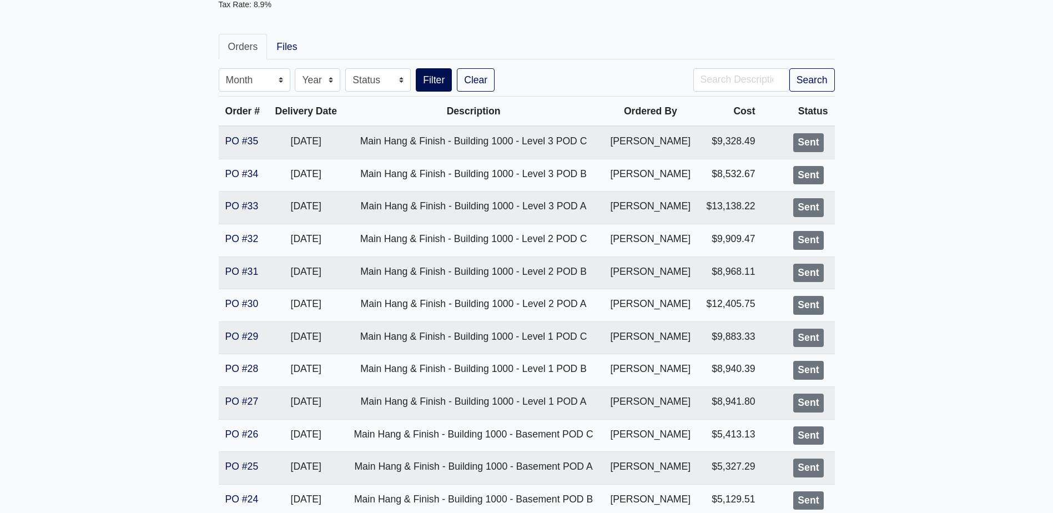
scroll to position [277, 0]
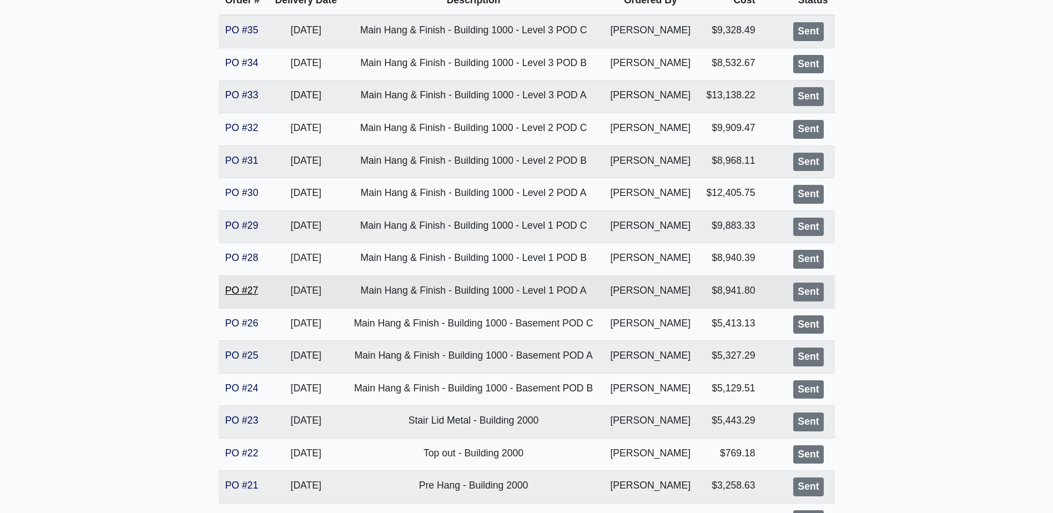
click at [238, 290] on link "PO #27" at bounding box center [241, 290] width 33 height 11
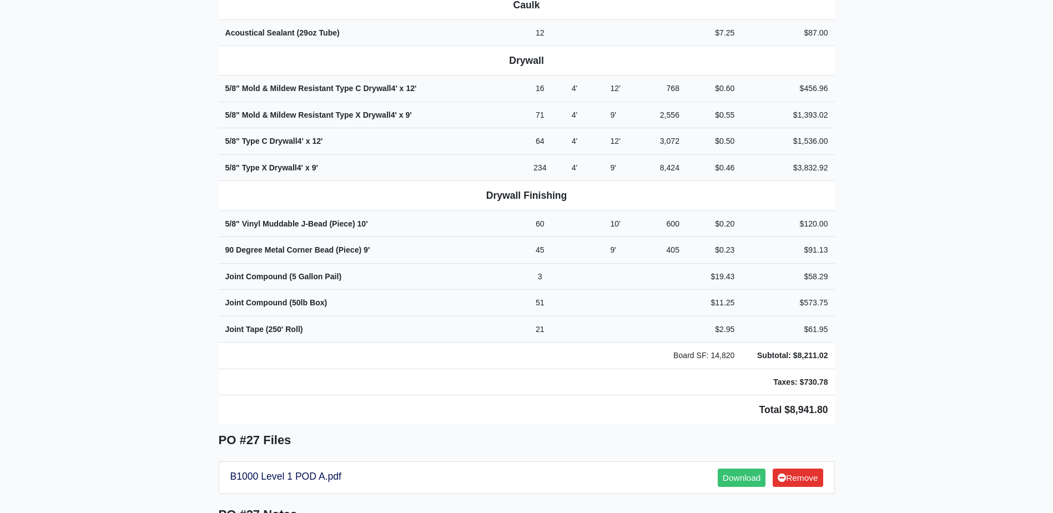
scroll to position [388, 0]
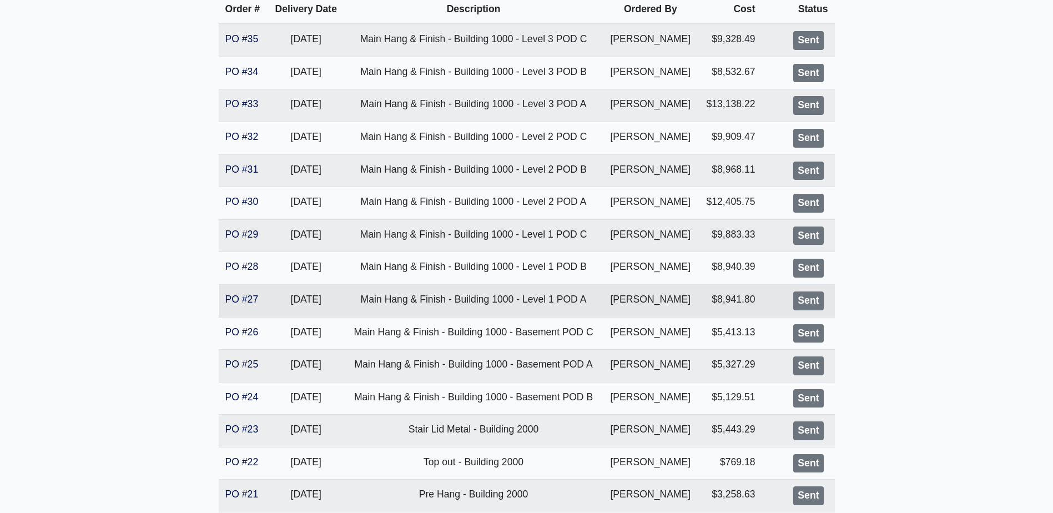
scroll to position [324, 0]
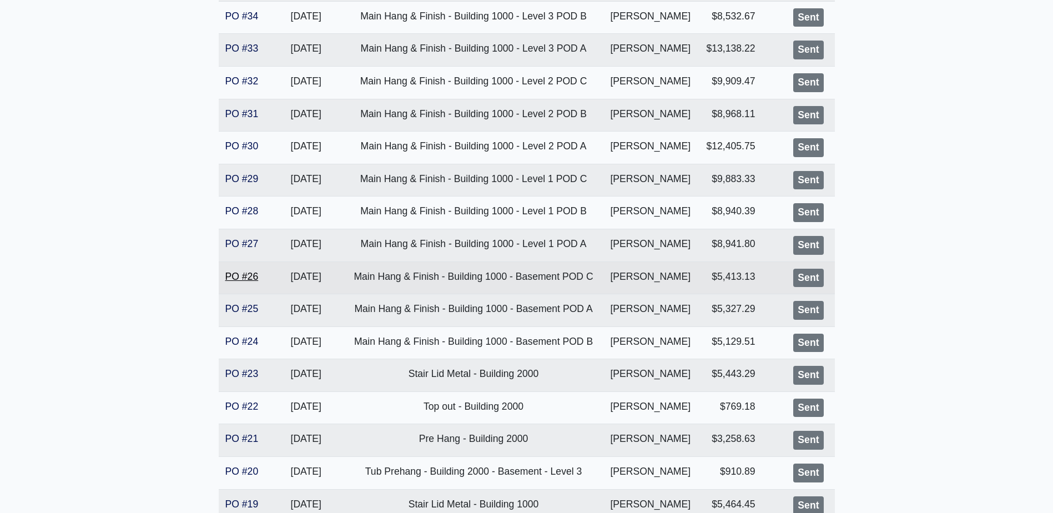
click at [243, 272] on link "PO #26" at bounding box center [241, 276] width 33 height 11
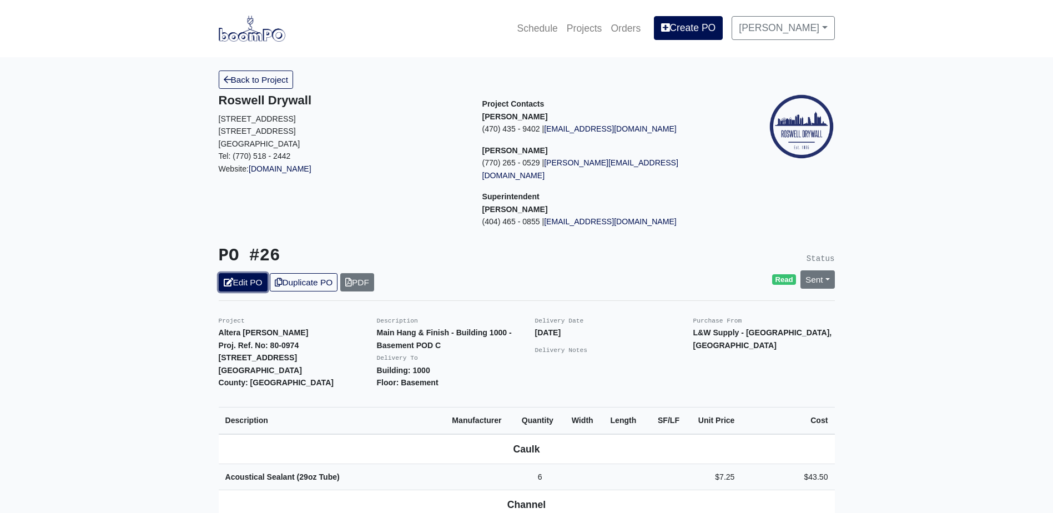
click at [230, 278] on icon at bounding box center [228, 282] width 9 height 8
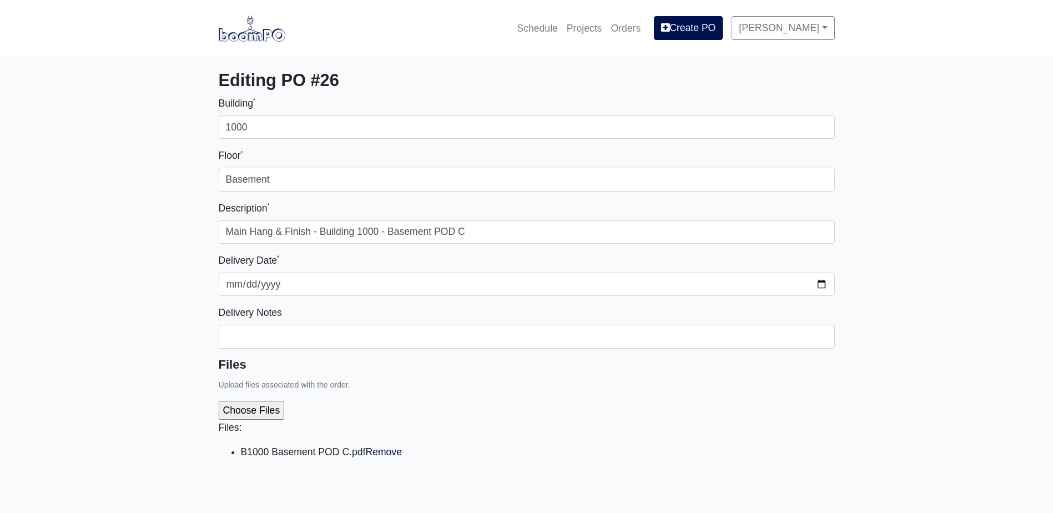
select select
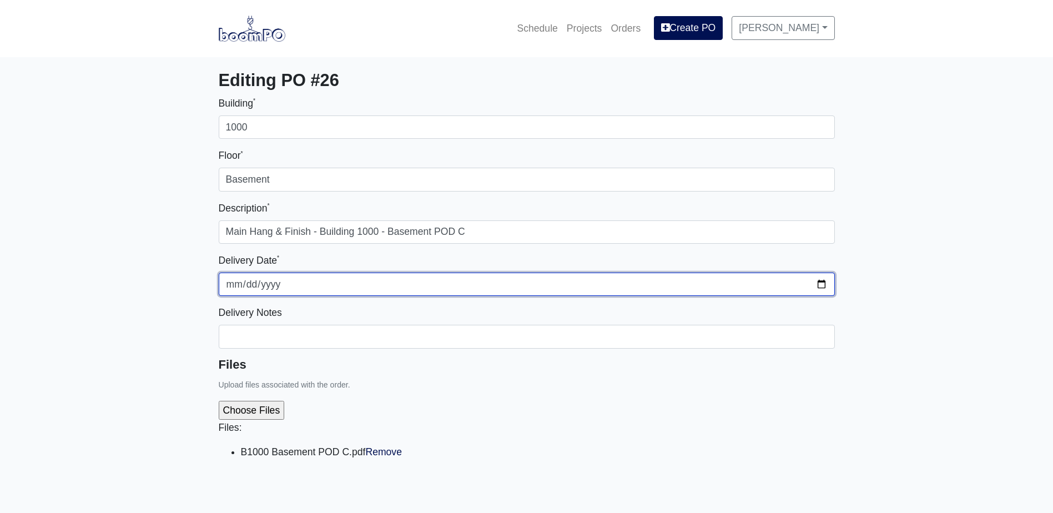
click at [821, 279] on input "2025-08-22" at bounding box center [527, 283] width 616 height 23
type input "2025-09-12"
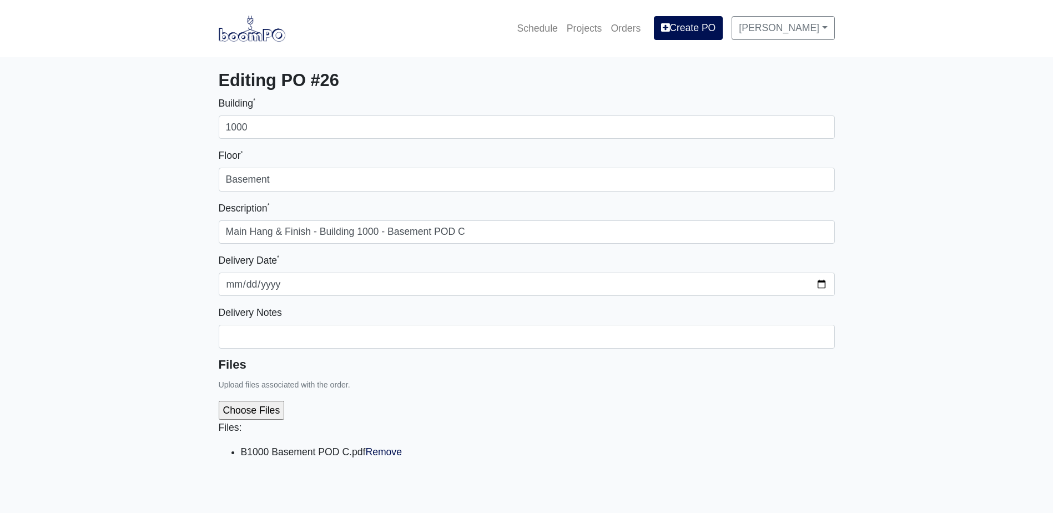
click at [417, 385] on div "Files Upload files associated with the order. Files: B1000 Basement POD C.pdf R…" at bounding box center [527, 417] width 616 height 120
click at [381, 449] on link "Remove" at bounding box center [383, 451] width 37 height 11
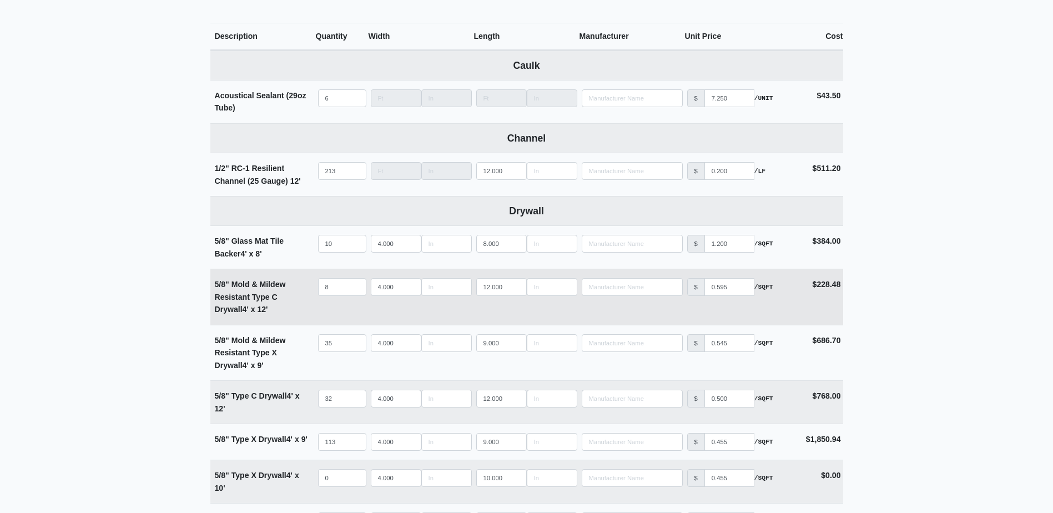
scroll to position [499, 0]
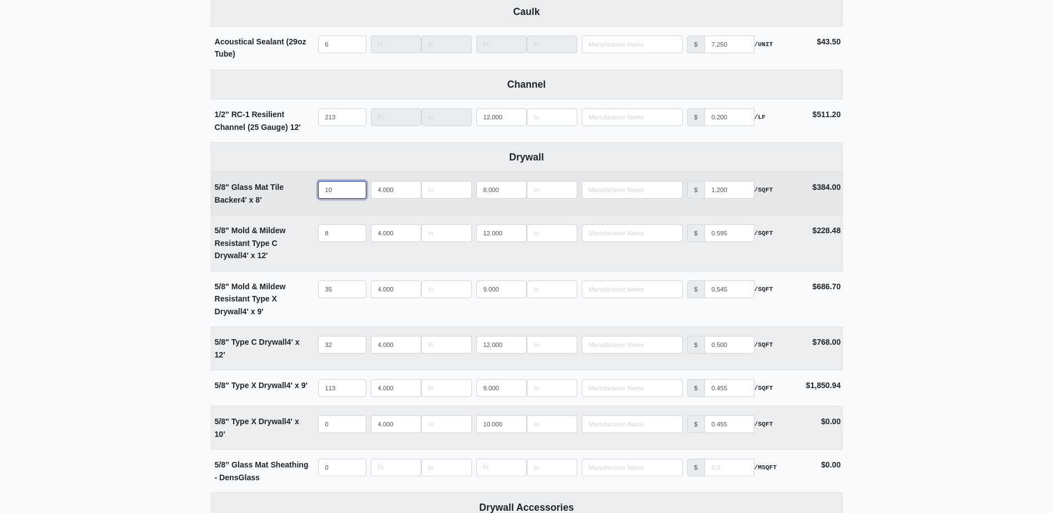
click at [334, 189] on input "10" at bounding box center [342, 190] width 48 height 18
type input "1"
select select
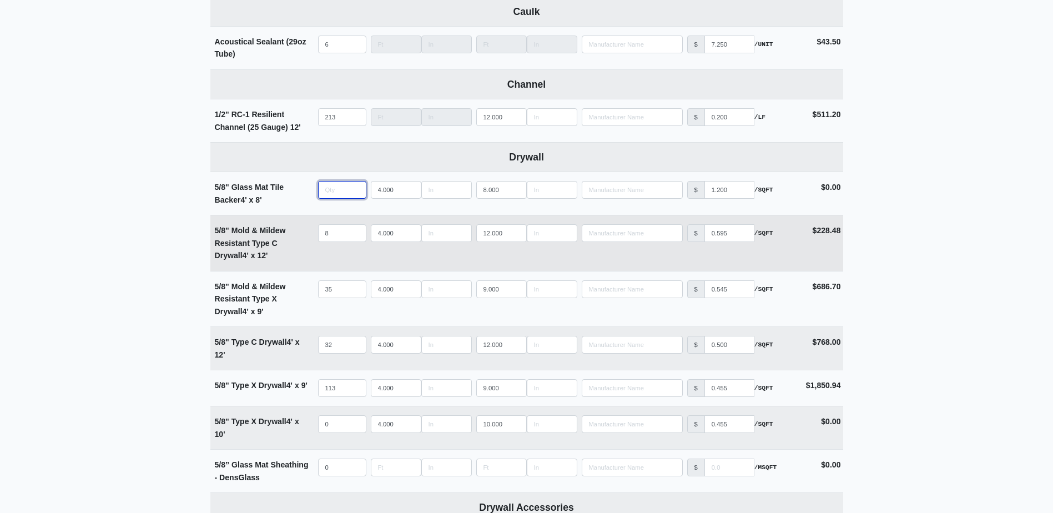
scroll to position [555, 0]
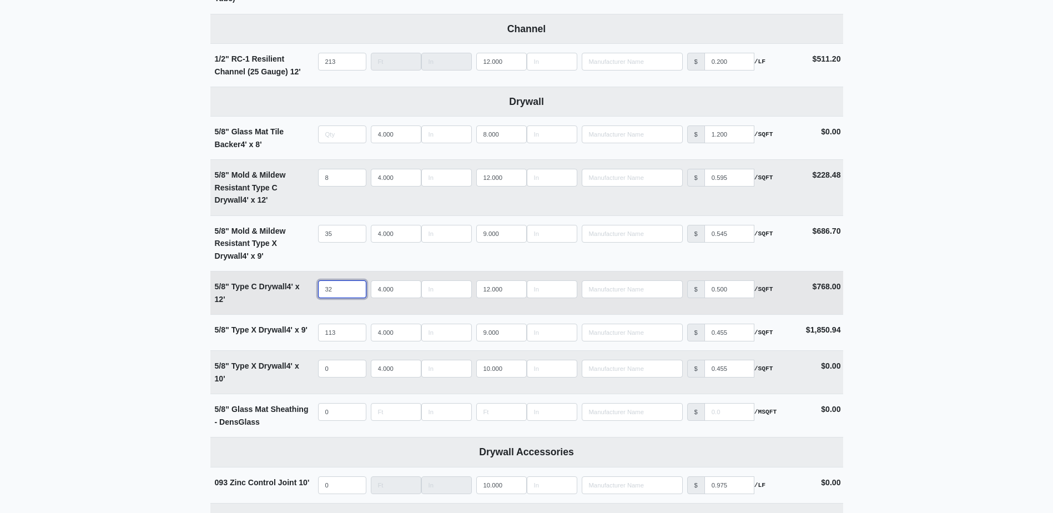
type input "0"
click at [342, 285] on input "32" at bounding box center [342, 289] width 48 height 18
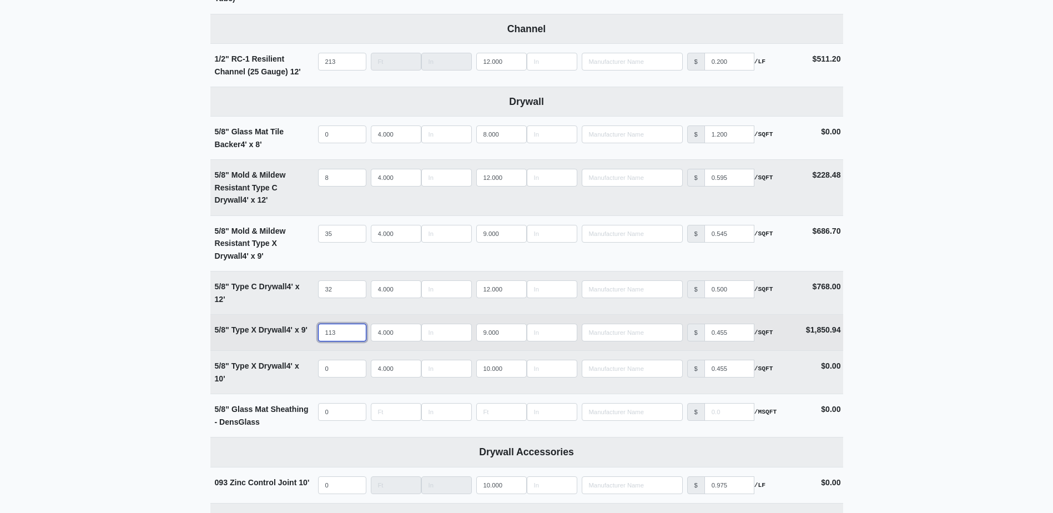
click at [340, 336] on input "113" at bounding box center [342, 333] width 48 height 18
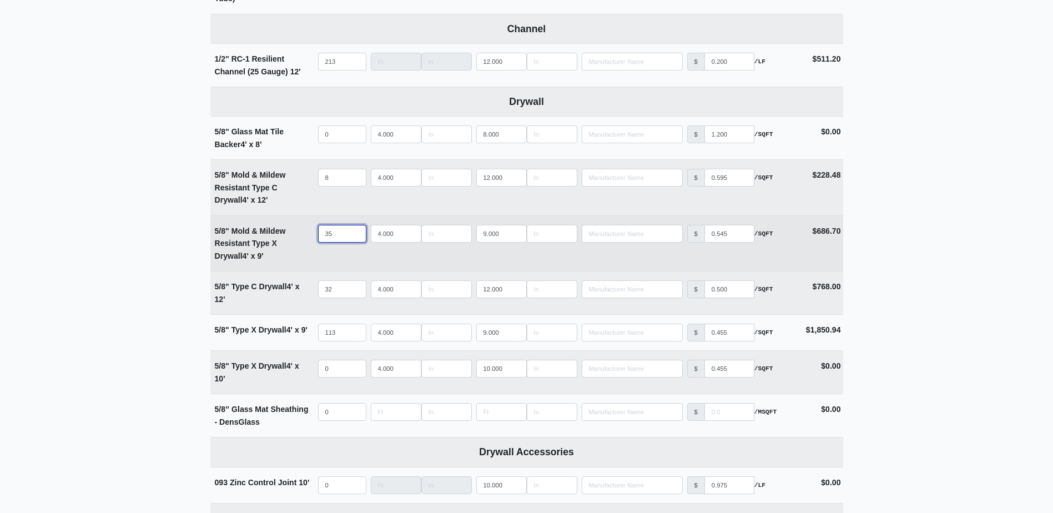
click at [342, 235] on input "35" at bounding box center [342, 234] width 48 height 18
click at [340, 231] on input "35" at bounding box center [342, 234] width 48 height 18
type input "3"
select select
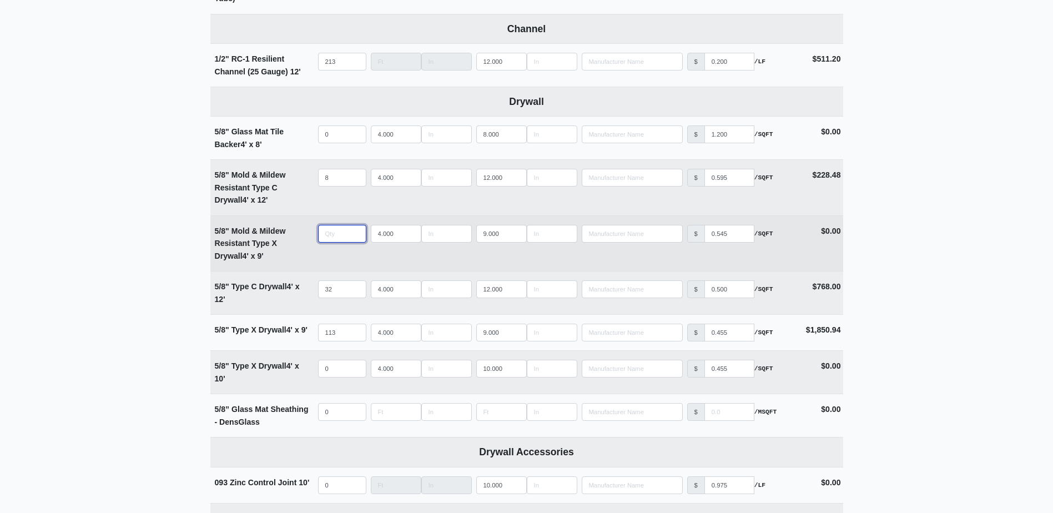
type input "6"
select select
type input "60"
select select
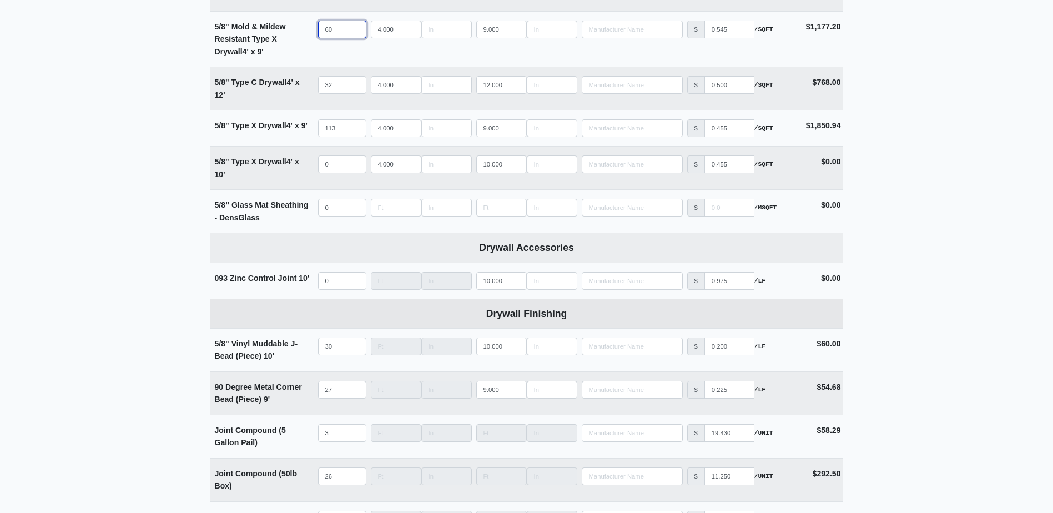
scroll to position [777, 0]
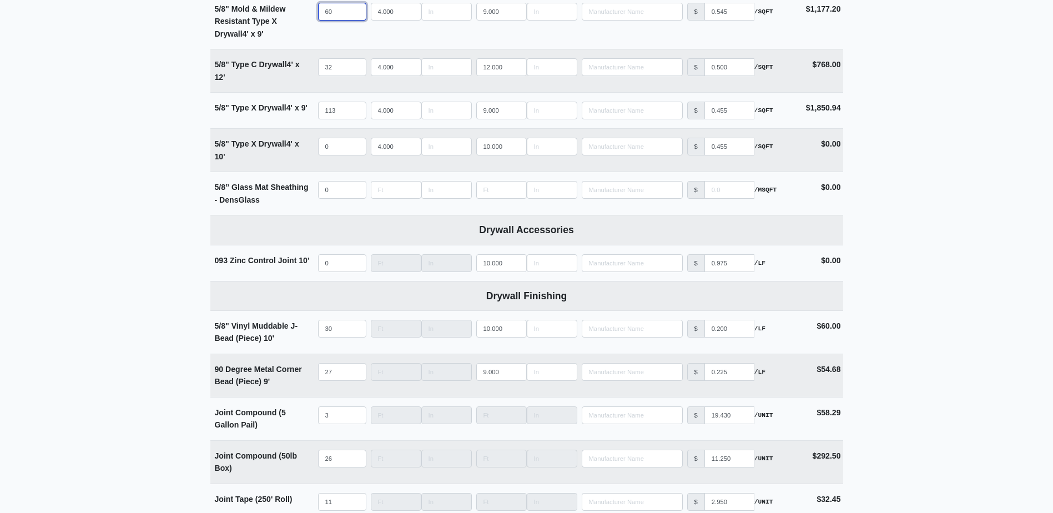
type input "60"
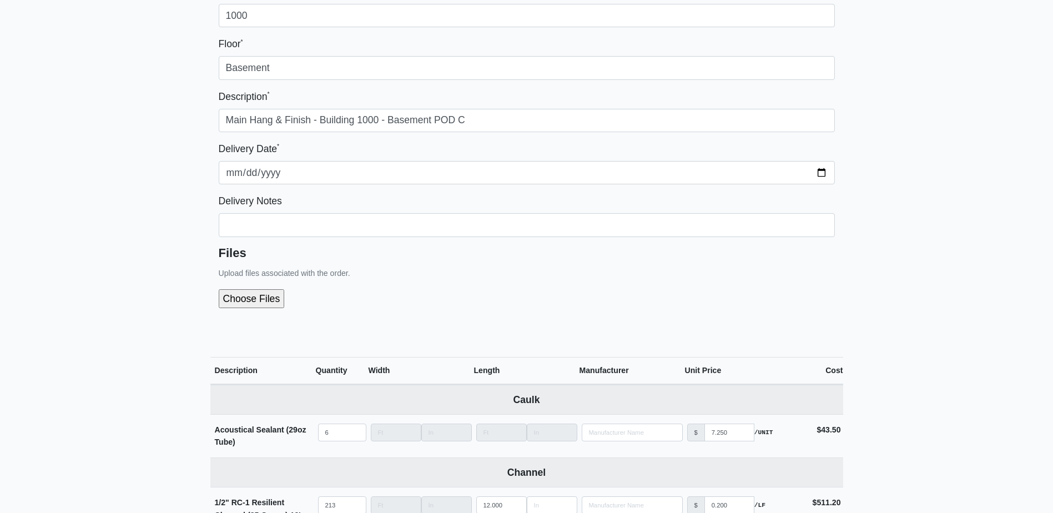
scroll to position [111, 0]
click at [251, 304] on input "file" at bounding box center [311, 299] width 185 height 19
type input "C:\fakepath\B1000 Basement POD C.pdf"
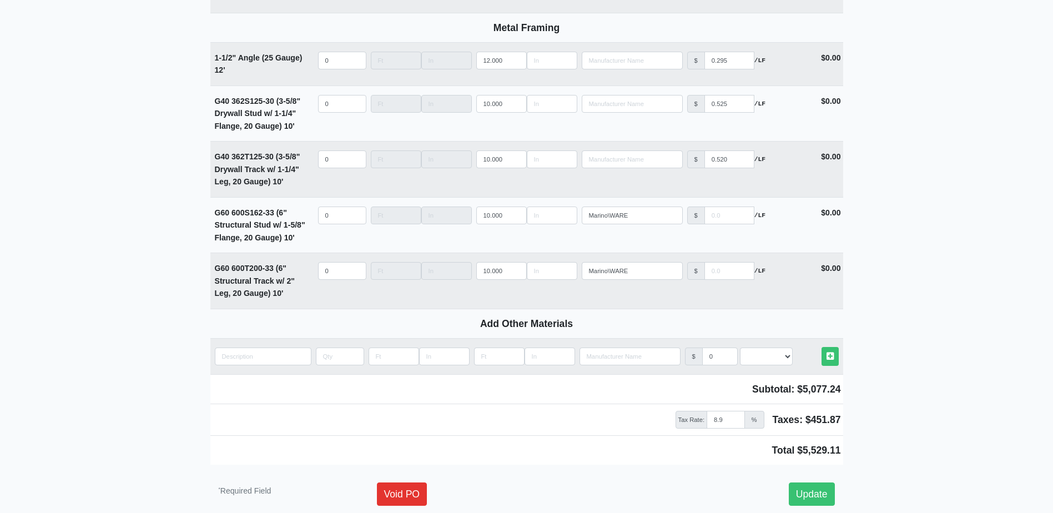
scroll to position [1574, 0]
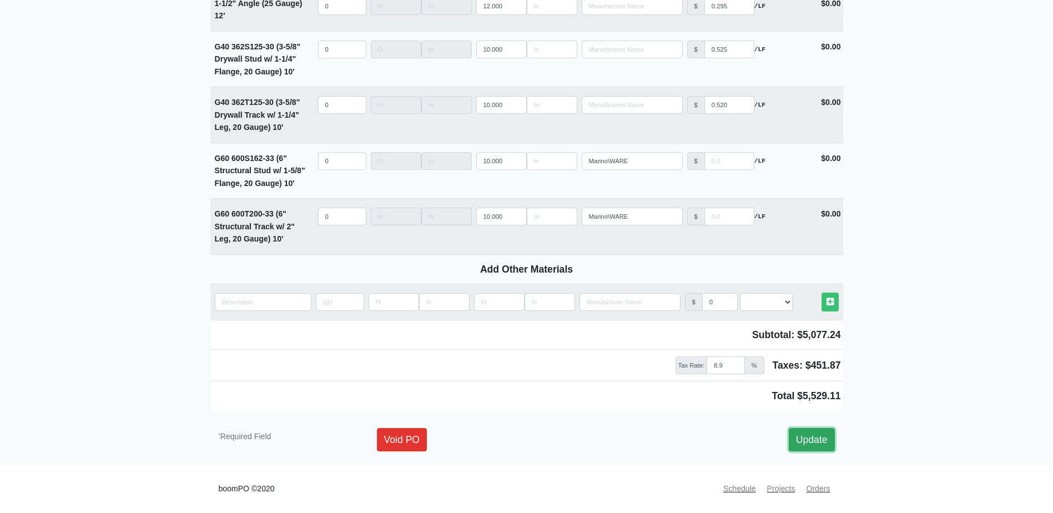
click at [818, 441] on link "Update" at bounding box center [812, 439] width 46 height 23
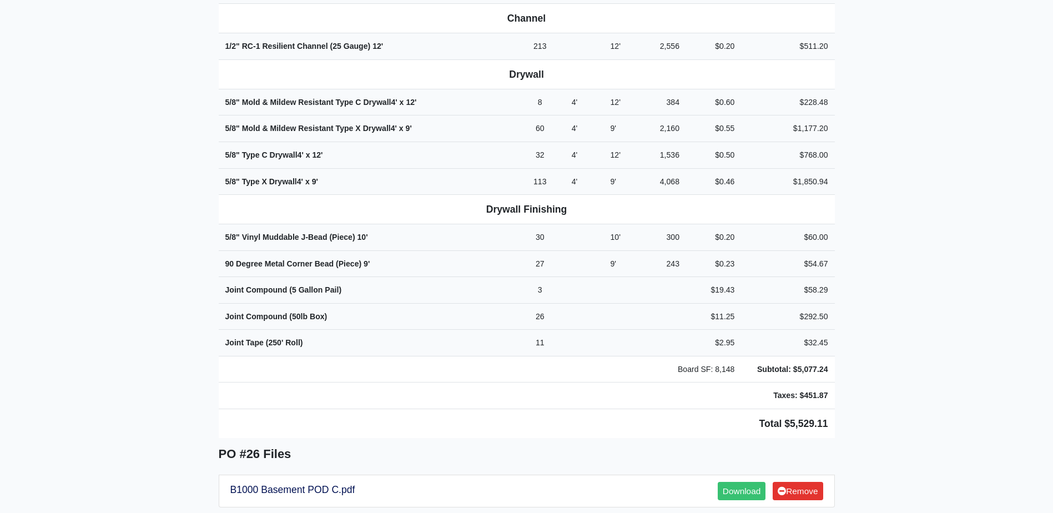
scroll to position [666, 0]
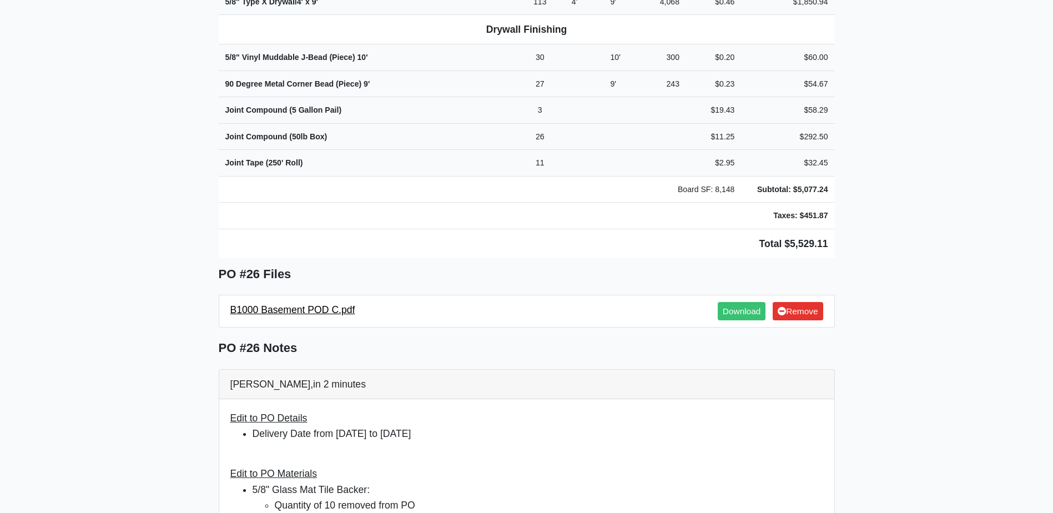
click at [299, 304] on link "B1000 Basement POD C.pdf" at bounding box center [292, 309] width 125 height 11
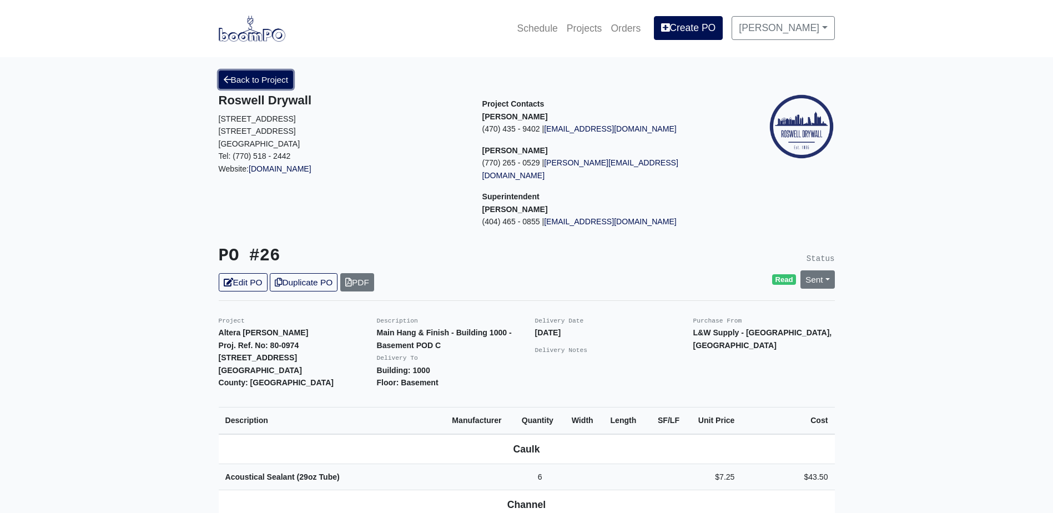
click at [263, 80] on link "Back to Project" at bounding box center [256, 79] width 75 height 18
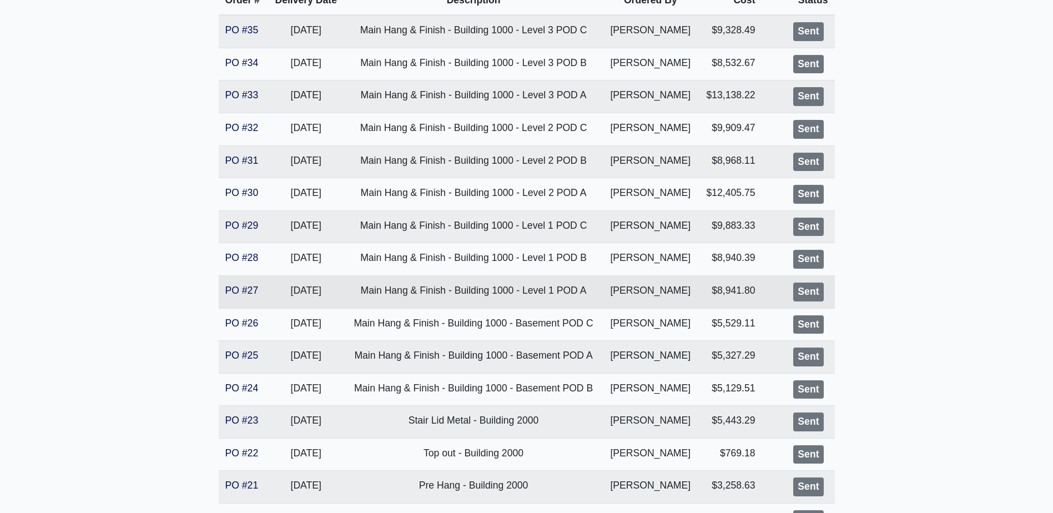
scroll to position [222, 0]
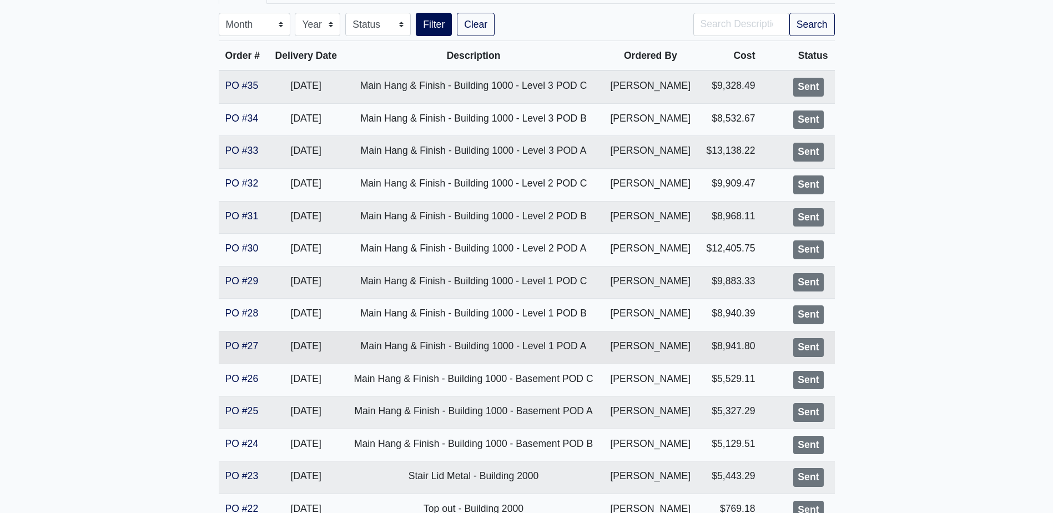
click at [240, 353] on td "PO #27" at bounding box center [243, 347] width 49 height 33
click at [244, 349] on link "PO #27" at bounding box center [241, 345] width 33 height 11
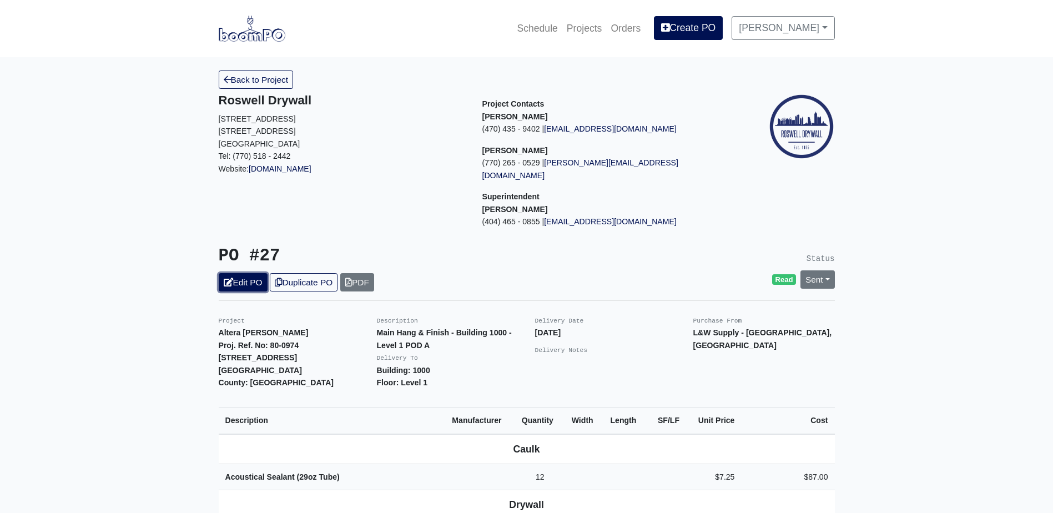
click at [241, 273] on link "Edit PO" at bounding box center [243, 282] width 49 height 18
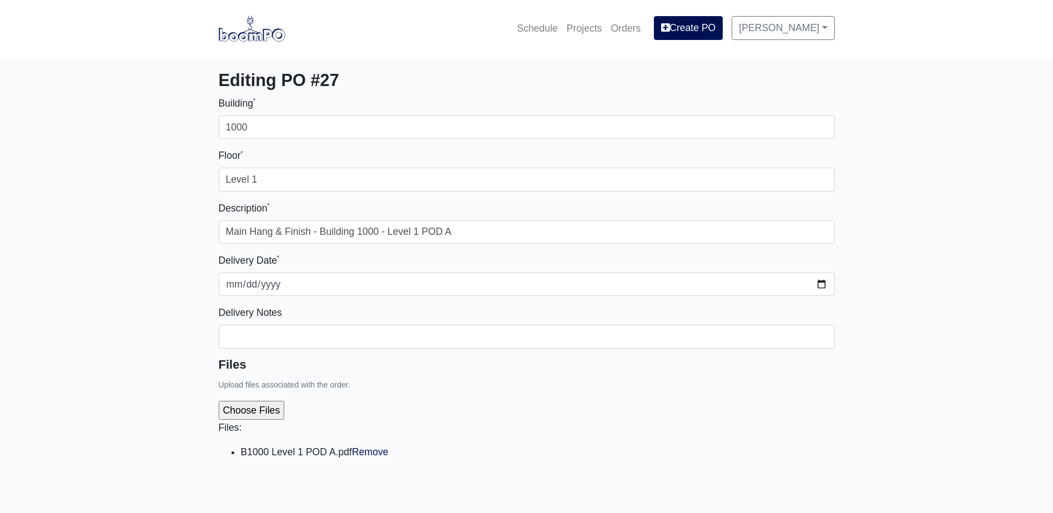
select select
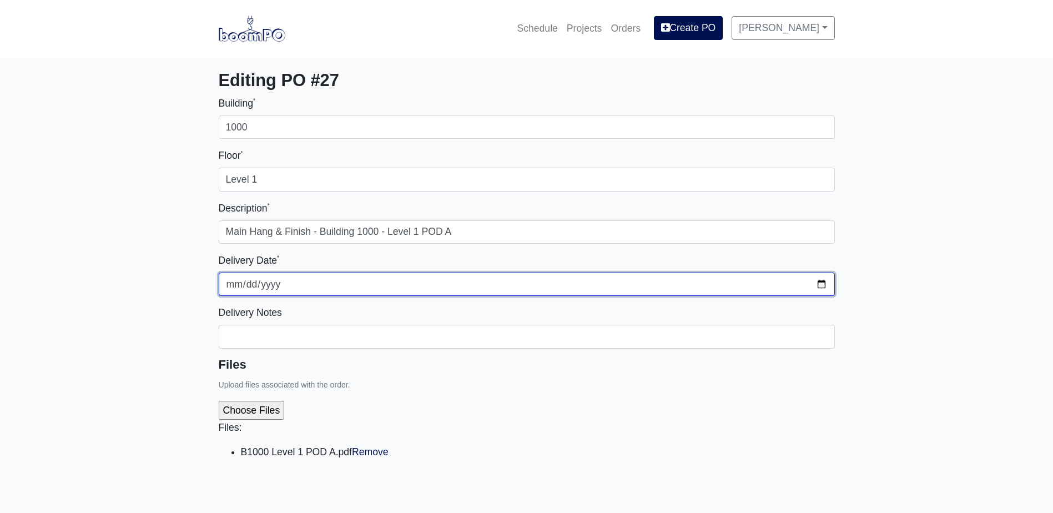
click at [817, 287] on input "2025-08-25" at bounding box center [527, 283] width 616 height 23
type input "2025-08-29"
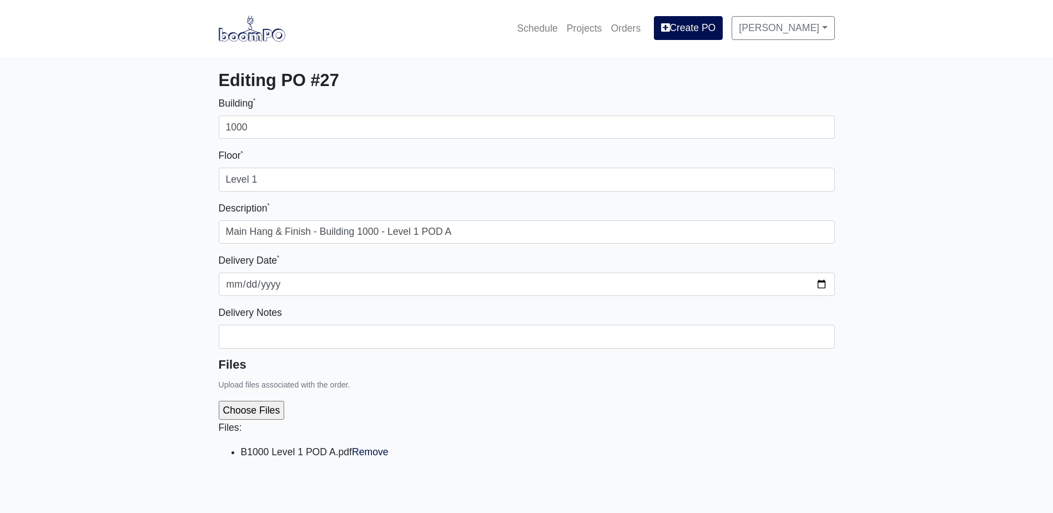
click at [577, 416] on div "Files: B1000 Level 1 POD A.pdf Remove" at bounding box center [527, 434] width 616 height 85
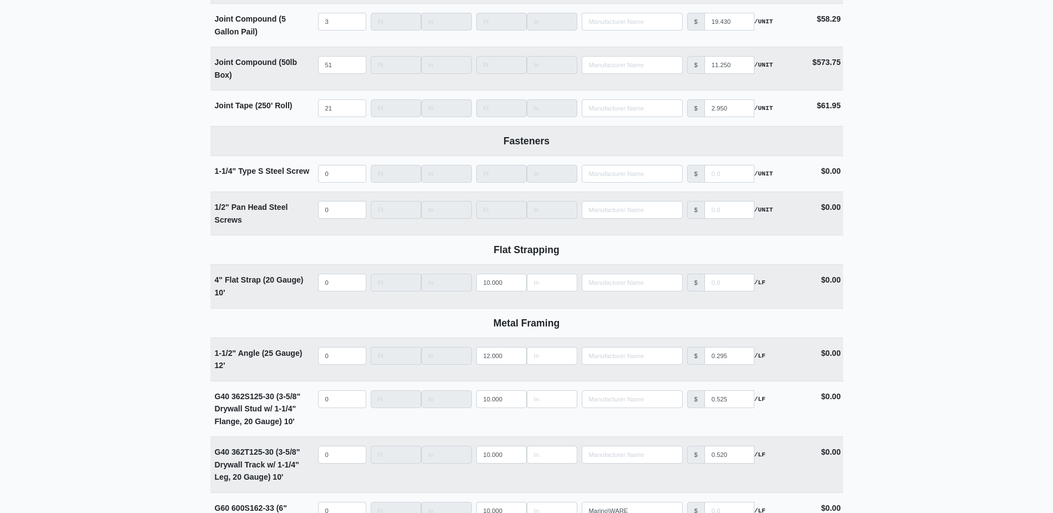
scroll to position [1574, 0]
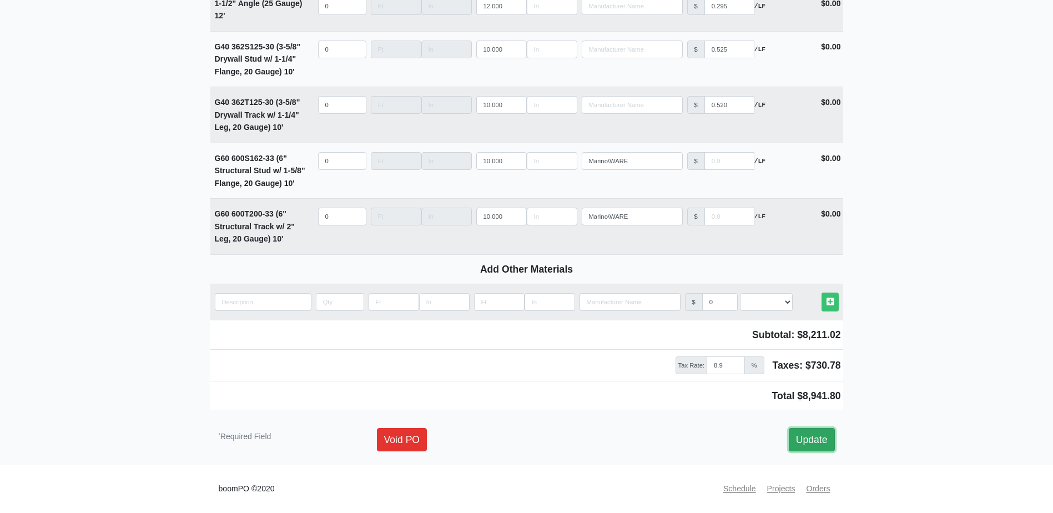
click at [790, 436] on link "Update" at bounding box center [812, 439] width 46 height 23
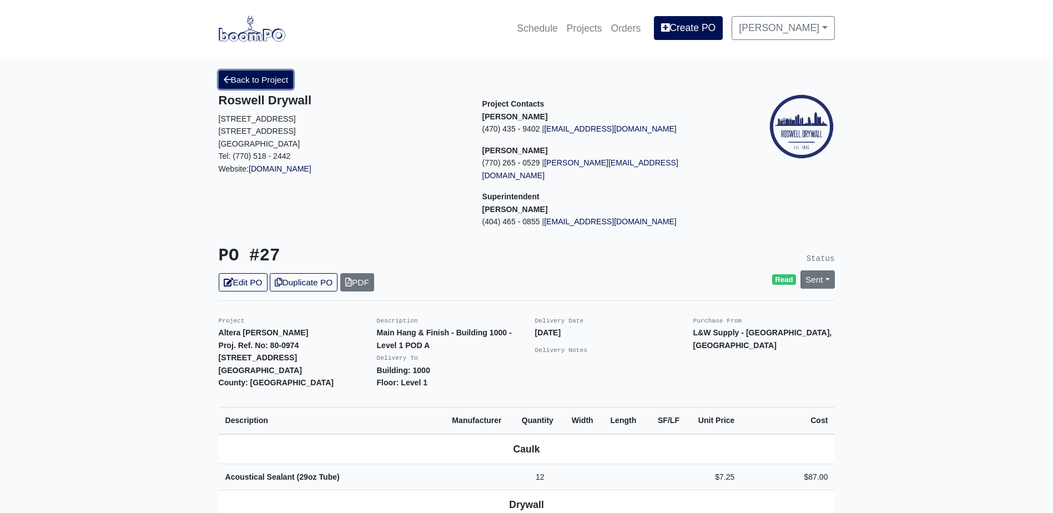
click at [244, 87] on link "Back to Project" at bounding box center [256, 79] width 75 height 18
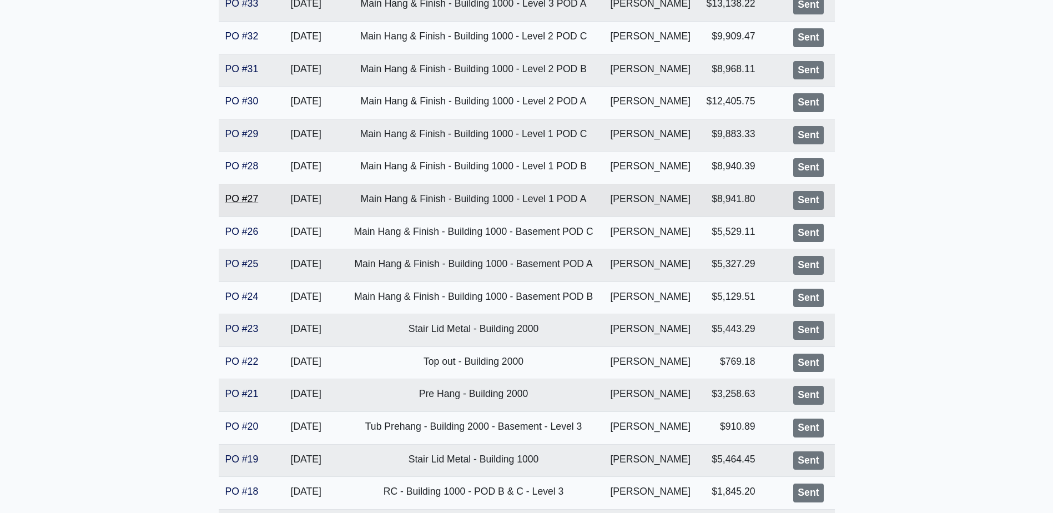
scroll to position [388, 0]
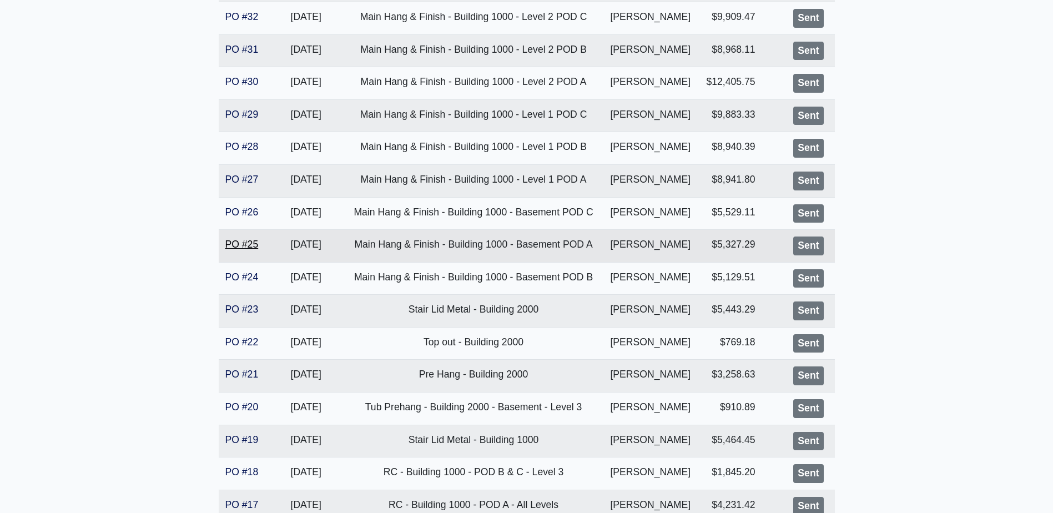
click at [233, 244] on link "PO #25" at bounding box center [241, 244] width 33 height 11
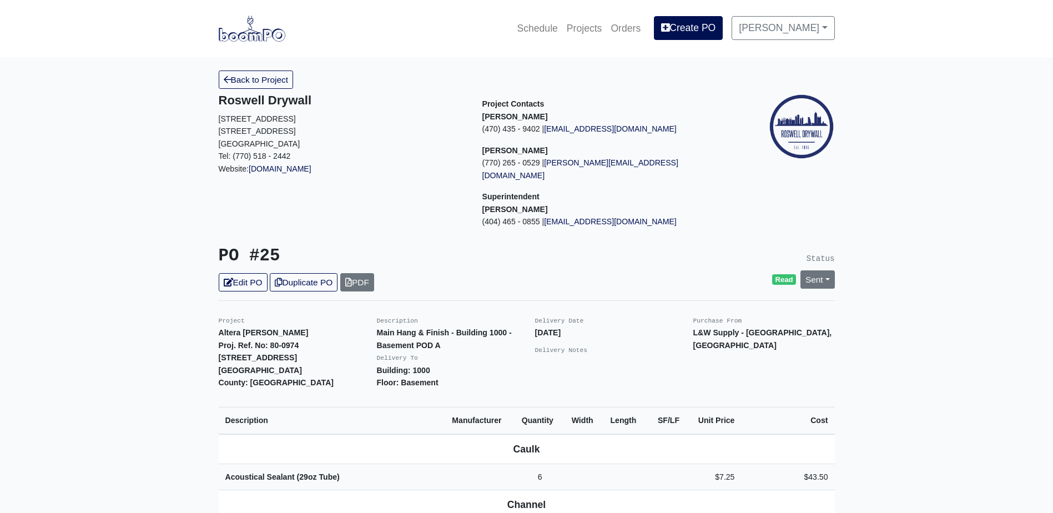
click at [245, 259] on div "PO #25 Edit PO Duplicate PO PDF" at bounding box center [368, 269] width 316 height 46
click at [244, 273] on link "Edit PO" at bounding box center [243, 282] width 49 height 18
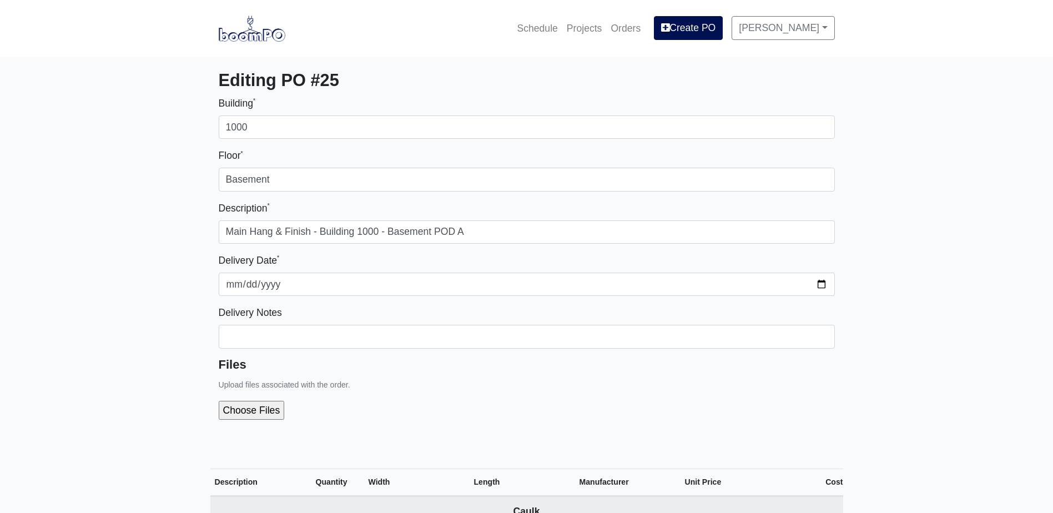
select select
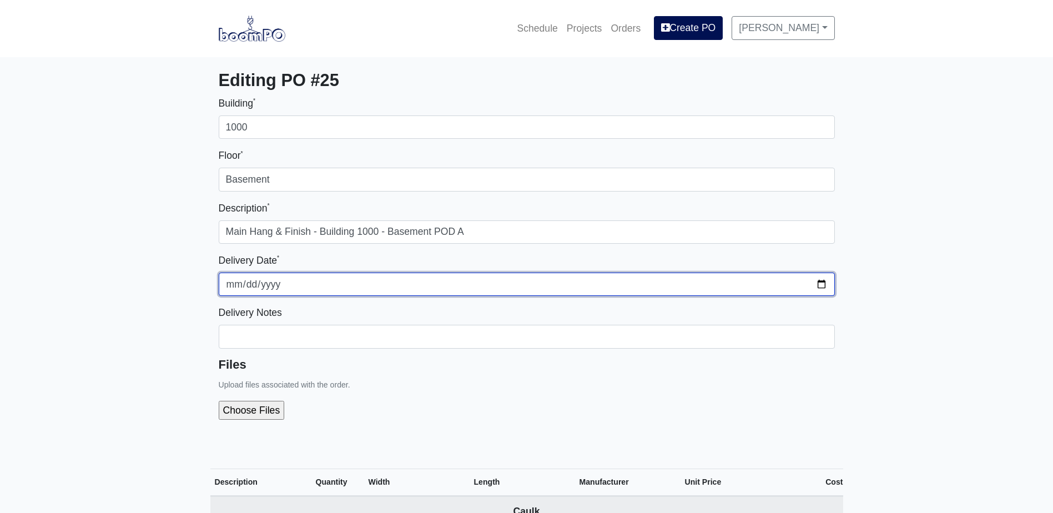
click at [816, 287] on input "[DATE]" at bounding box center [527, 283] width 616 height 23
type input "[DATE]"
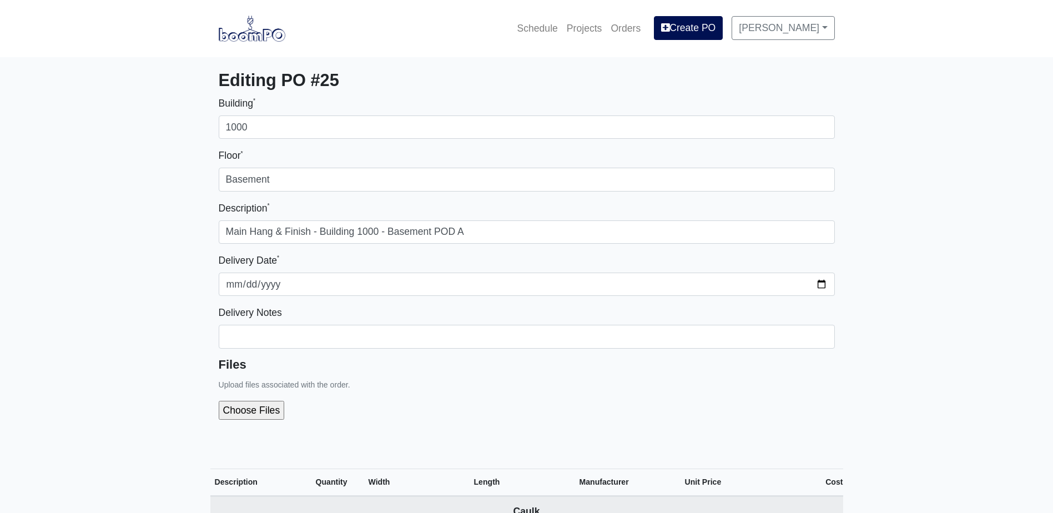
click at [458, 398] on div at bounding box center [527, 410] width 616 height 37
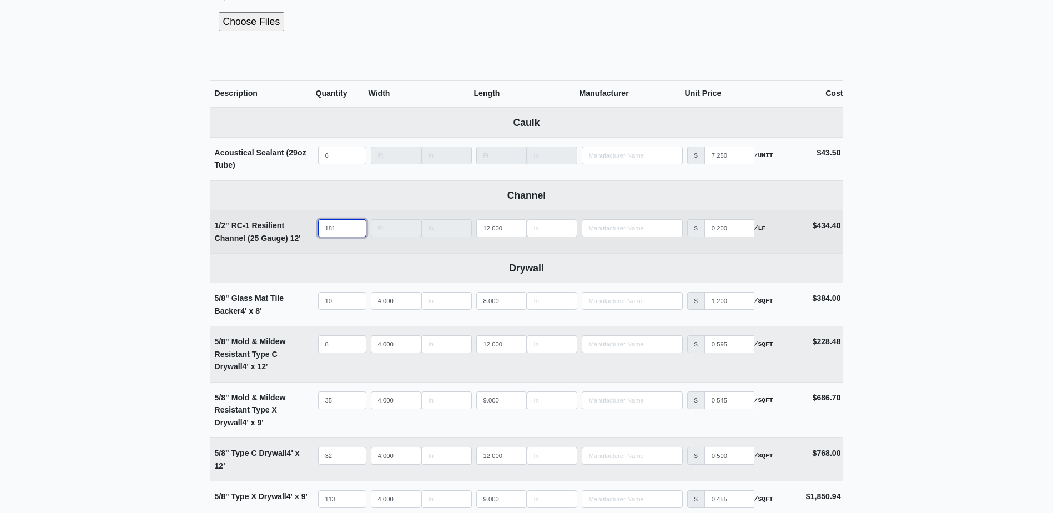
click at [346, 232] on input "181" at bounding box center [342, 228] width 48 height 18
type input "18"
select select
type input "1"
select select
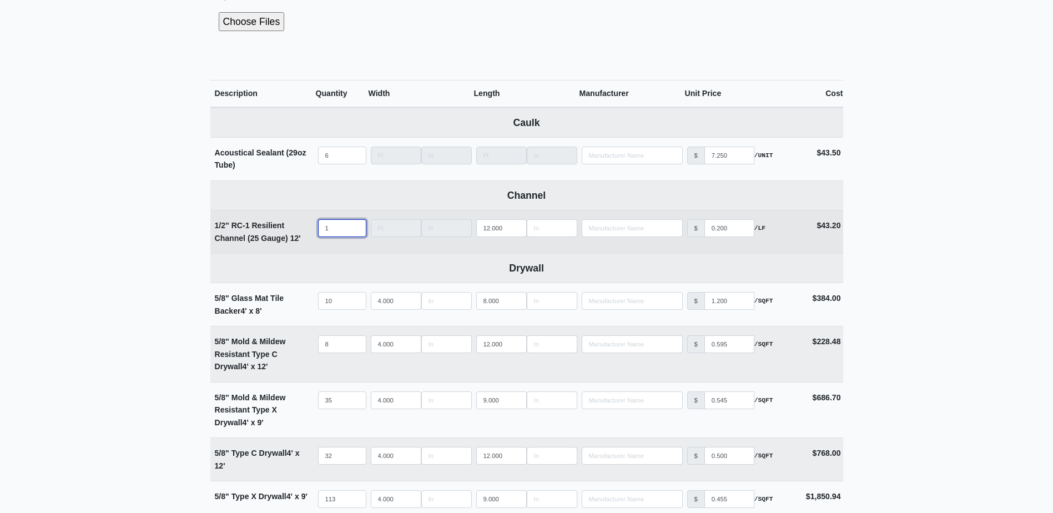
select select
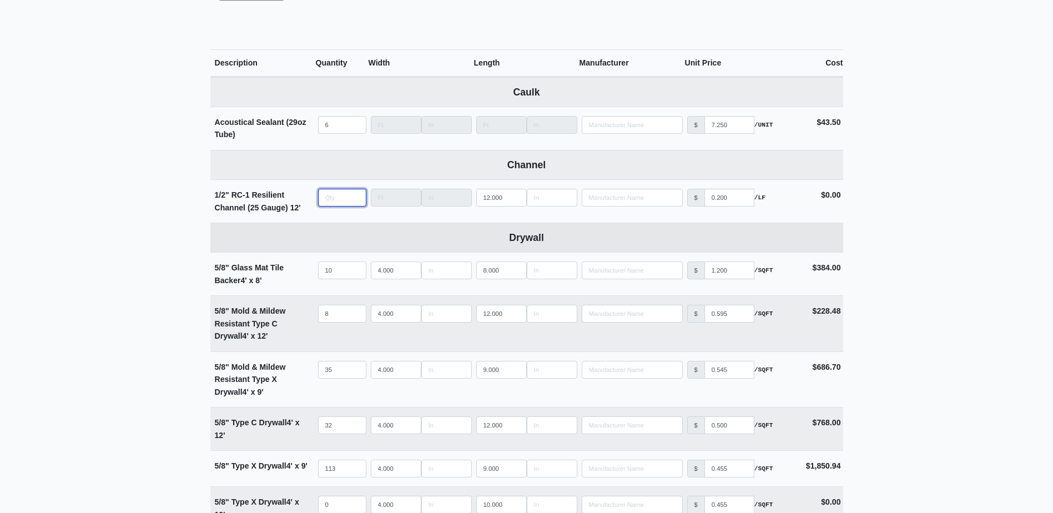
scroll to position [499, 0]
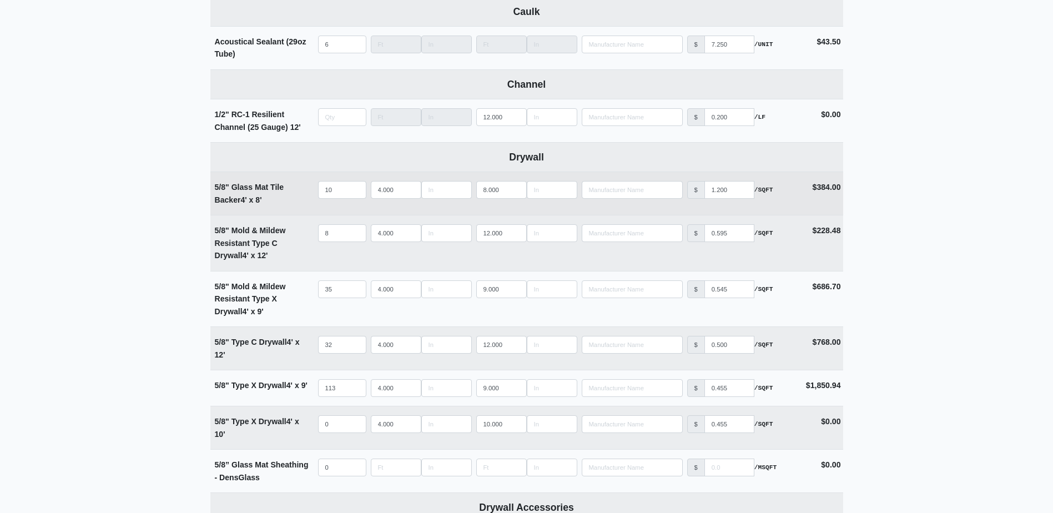
type input "0"
click at [340, 201] on td "Qty 10" at bounding box center [342, 193] width 53 height 43
click at [343, 192] on input "10" at bounding box center [342, 190] width 48 height 18
type input "1"
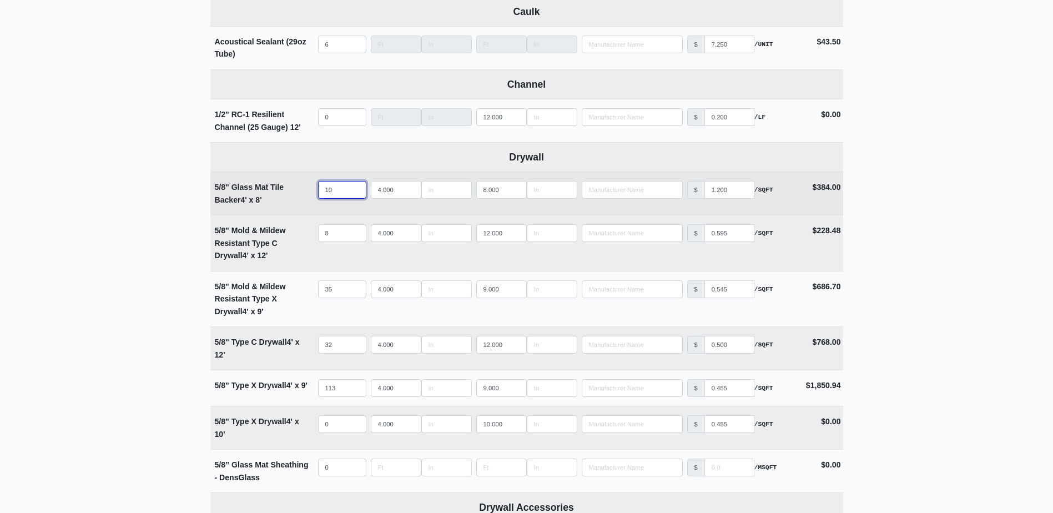
select select
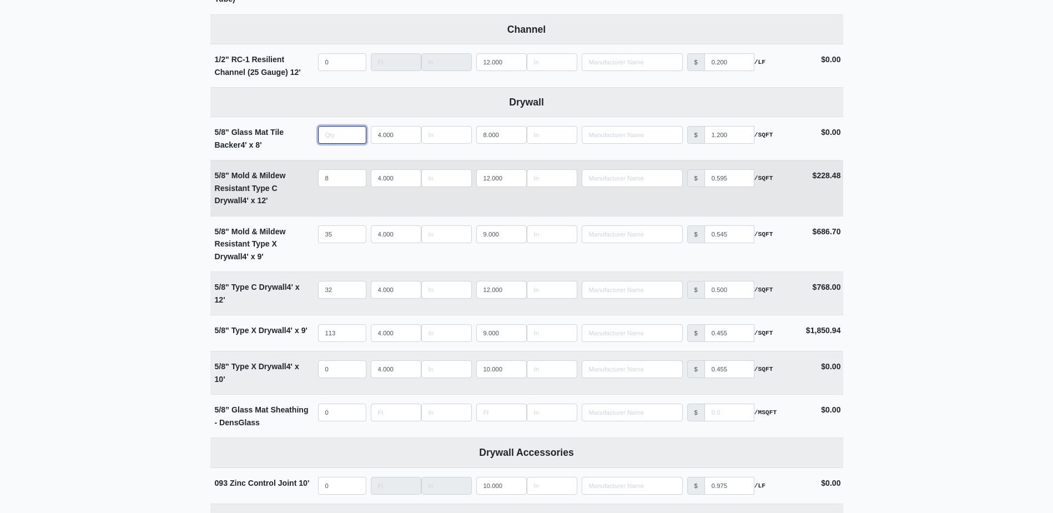
scroll to position [555, 0]
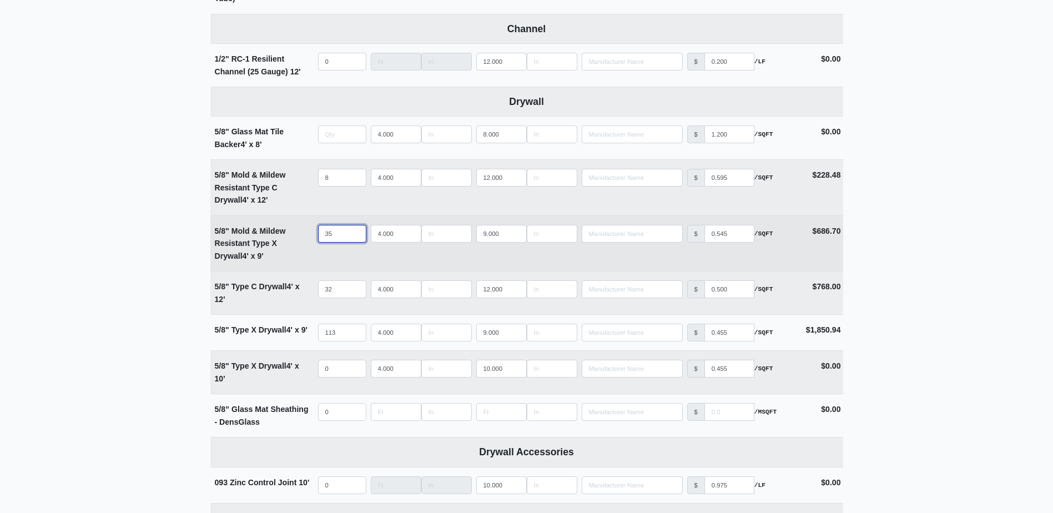
type input "0"
click at [336, 235] on input "35" at bounding box center [342, 234] width 48 height 18
type input "3"
select select
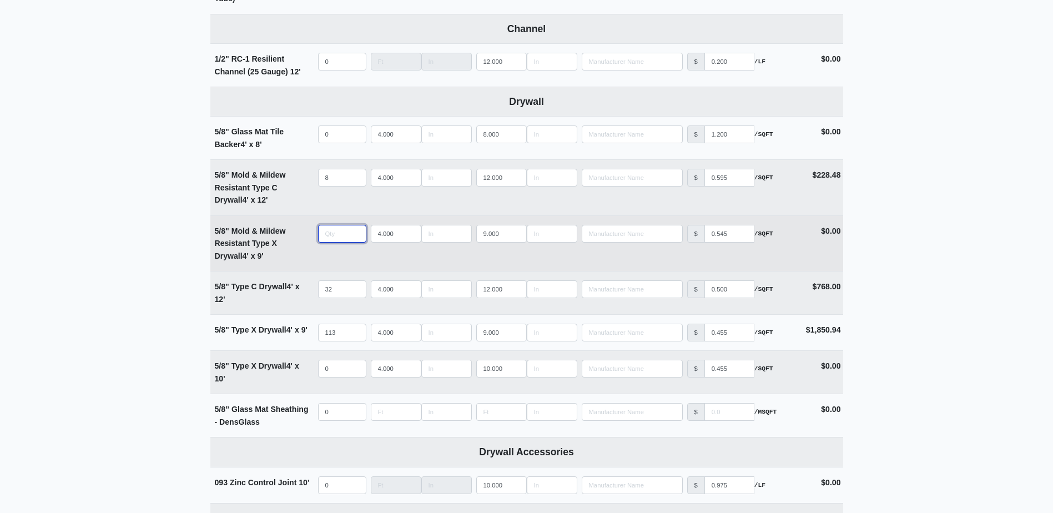
type input "6"
select select
type input "60"
select select
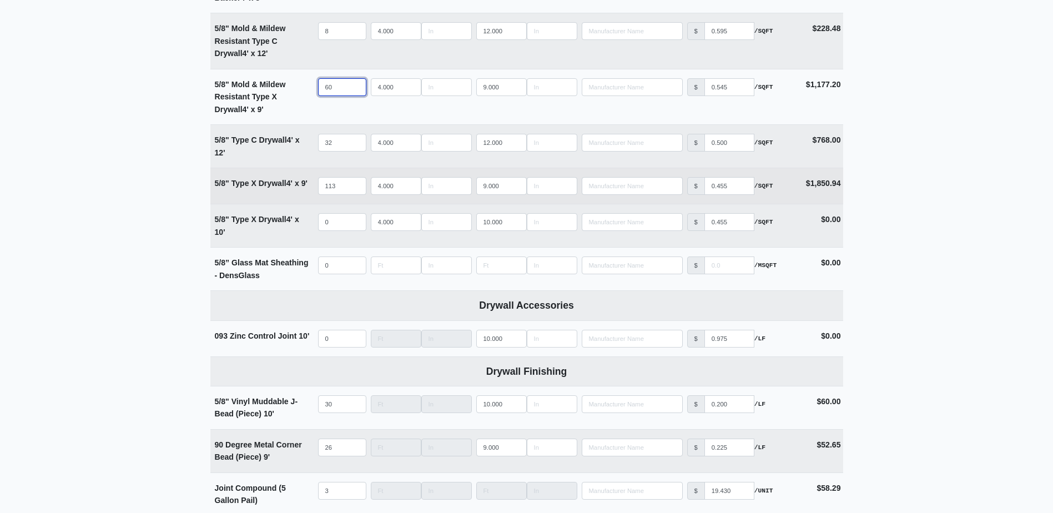
scroll to position [721, 0]
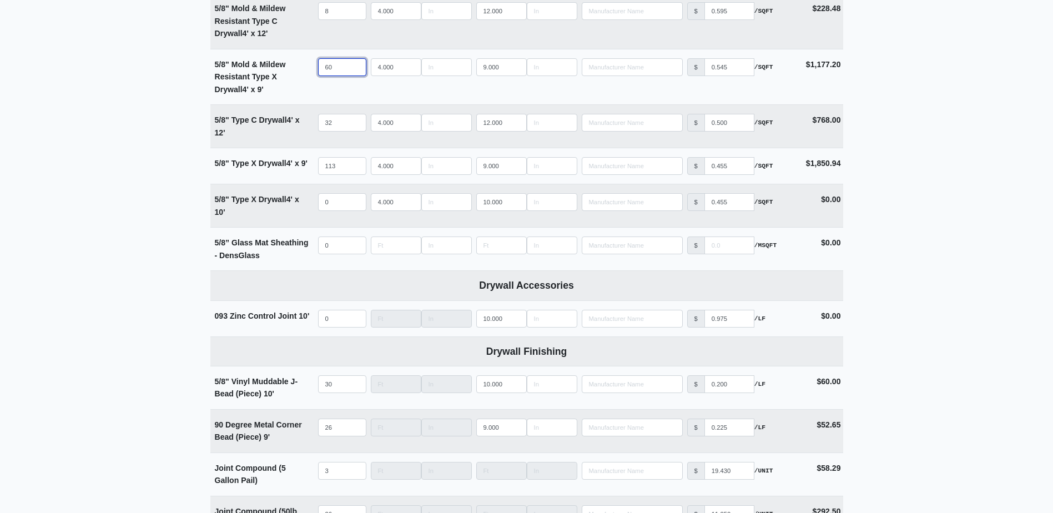
type input "60"
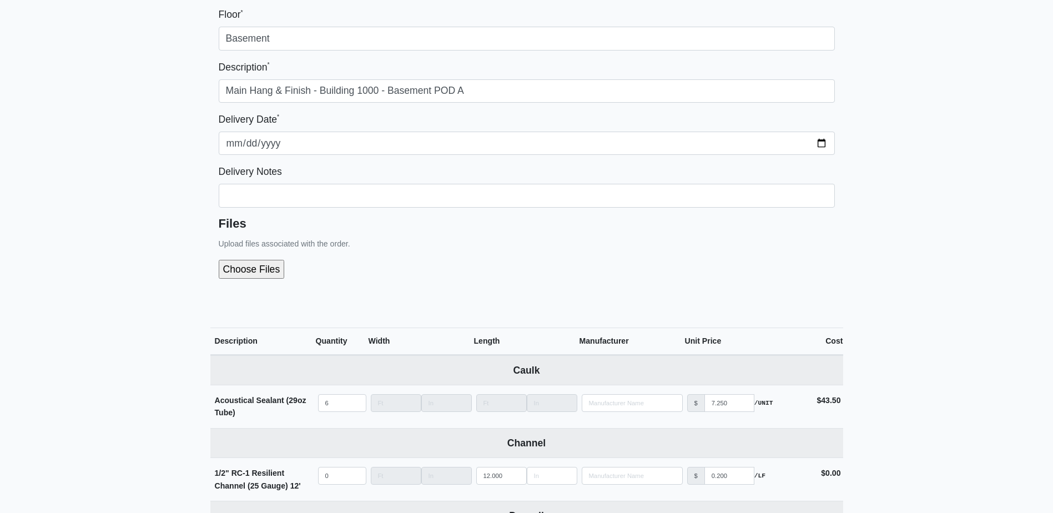
scroll to position [0, 0]
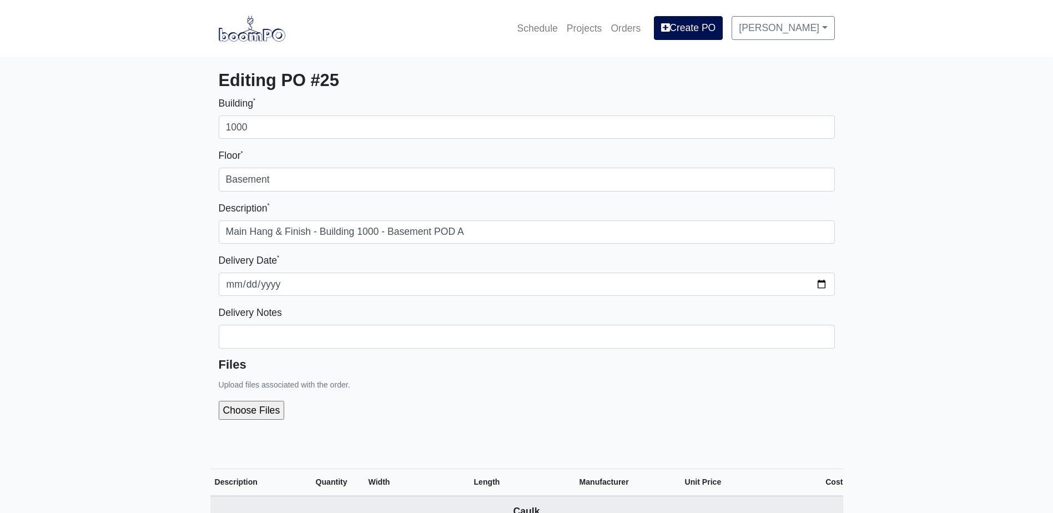
click at [258, 415] on input "file" at bounding box center [311, 410] width 185 height 19
type input "C:\fakepath\B1000 Basement POD A.pdf"
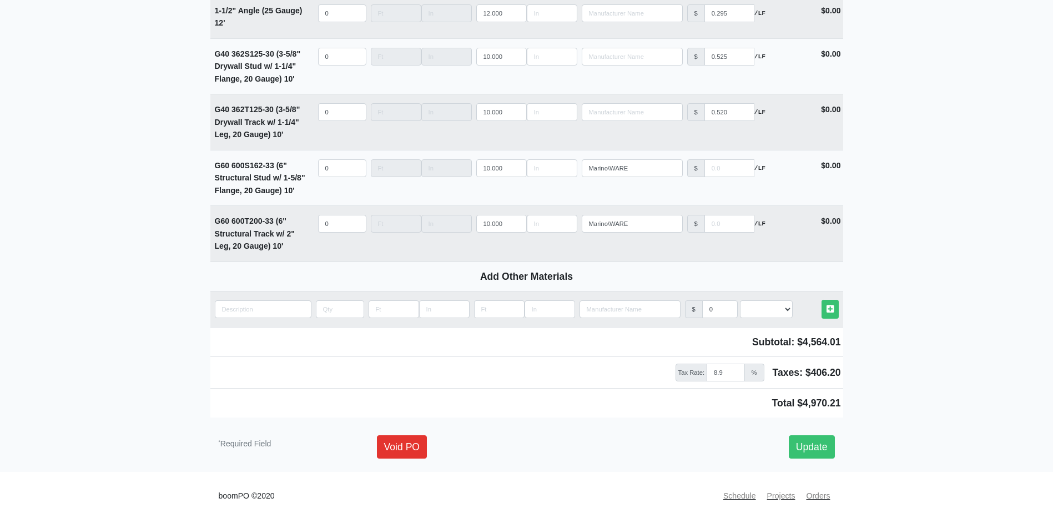
scroll to position [1574, 0]
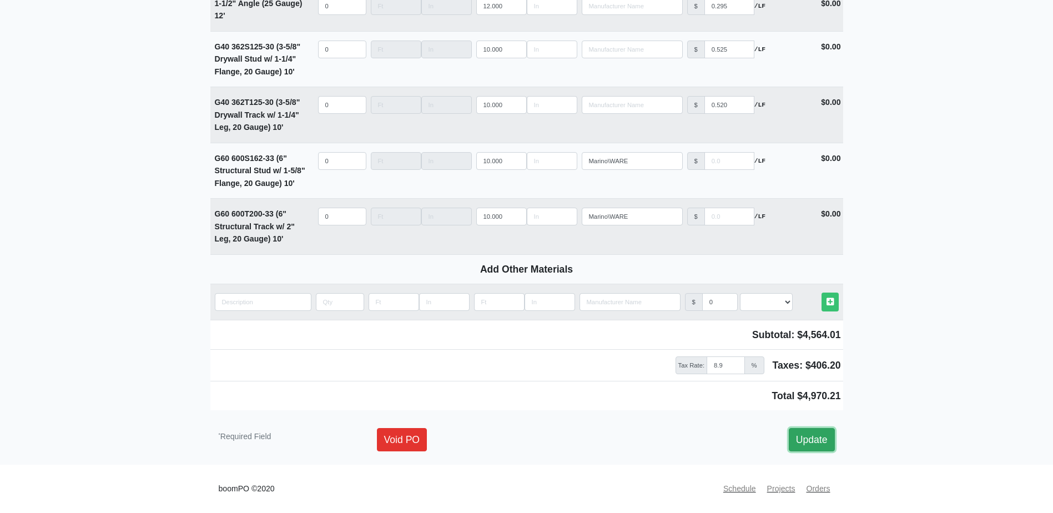
click at [822, 447] on link "Update" at bounding box center [812, 439] width 46 height 23
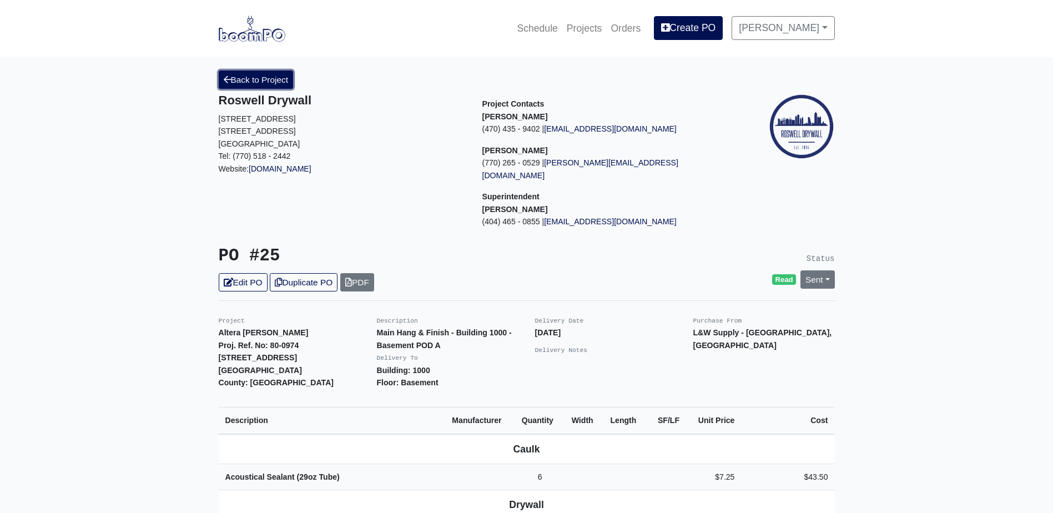
click at [221, 83] on link "Back to Project" at bounding box center [256, 79] width 75 height 18
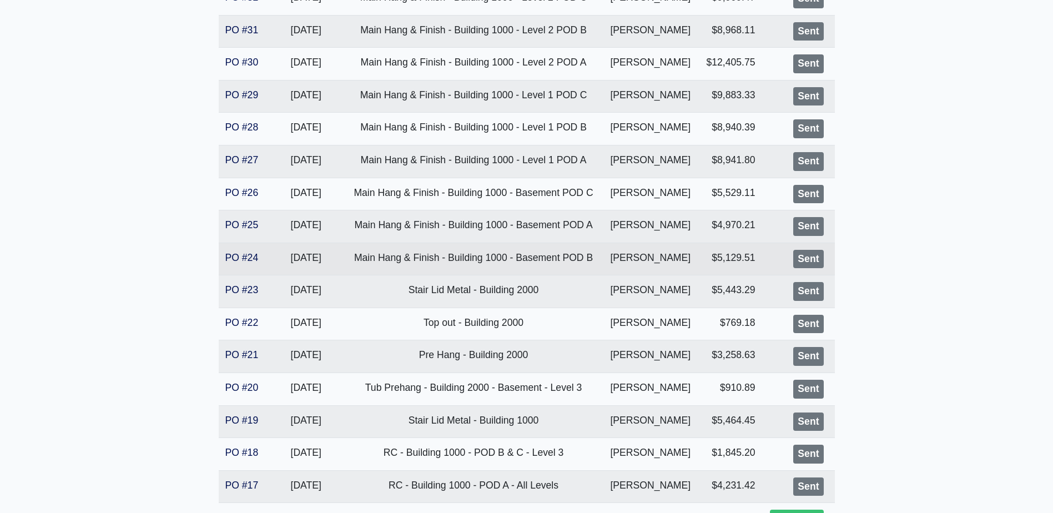
scroll to position [388, 0]
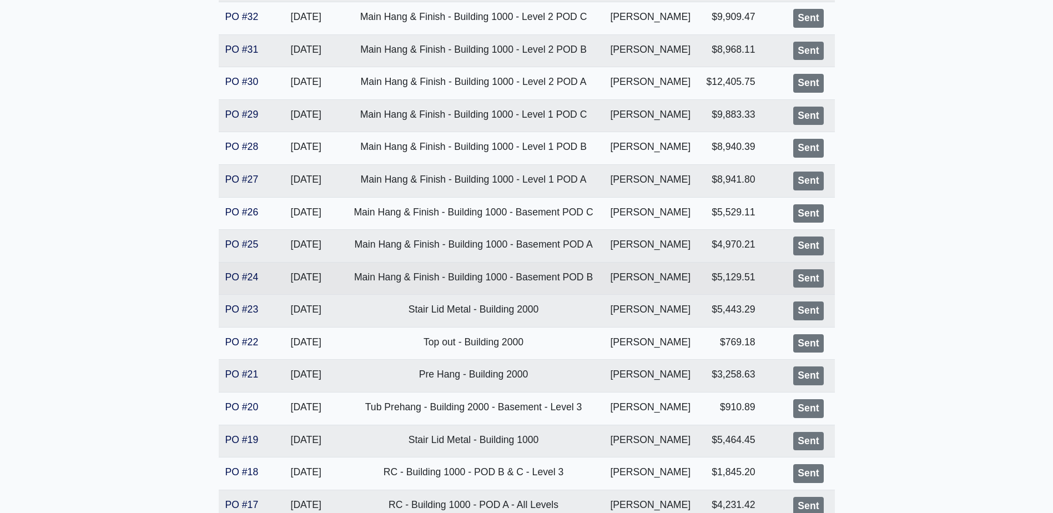
click at [240, 270] on td "PO #24" at bounding box center [243, 278] width 49 height 33
click at [239, 278] on link "PO #24" at bounding box center [241, 276] width 33 height 11
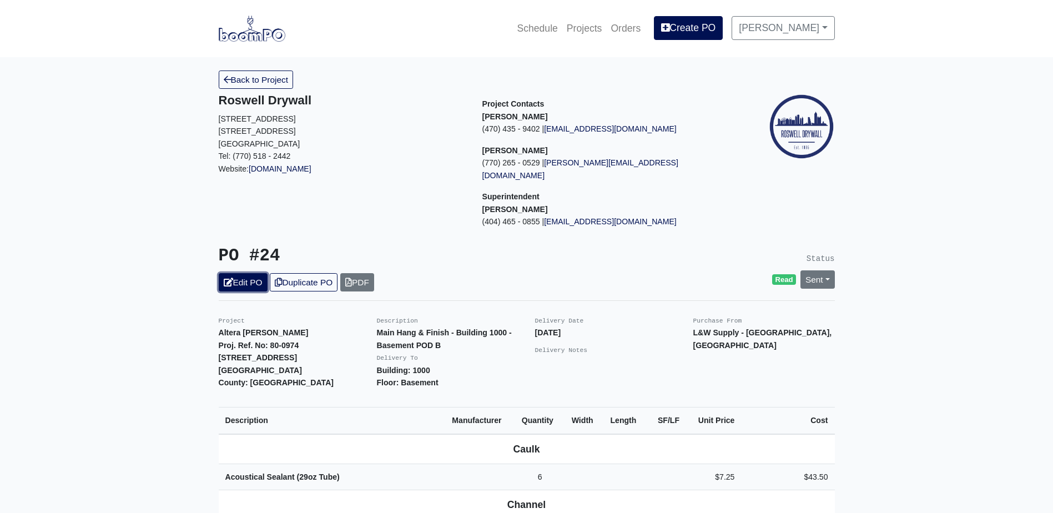
click at [241, 273] on link "Edit PO" at bounding box center [243, 282] width 49 height 18
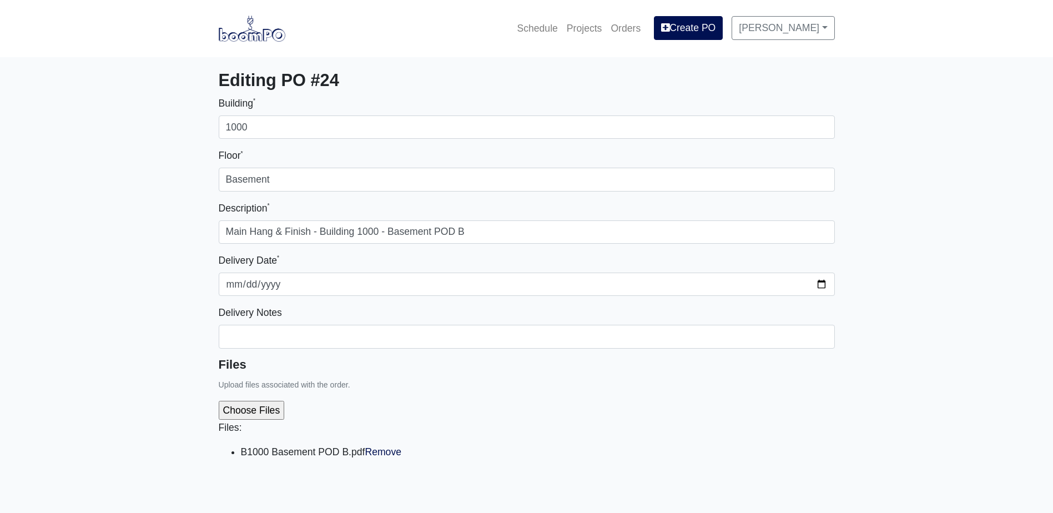
select select
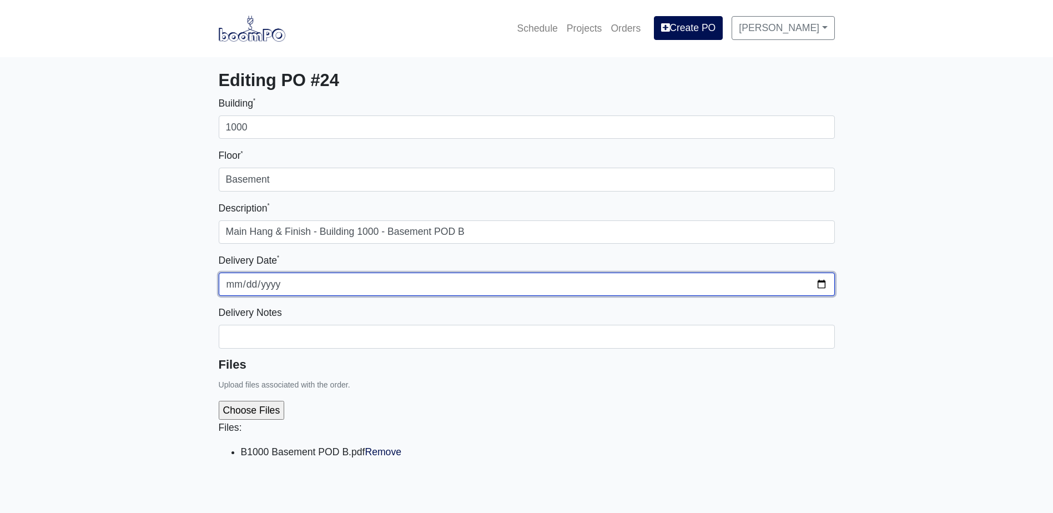
click at [820, 282] on input "[DATE]" at bounding box center [527, 283] width 616 height 23
type input "[DATE]"
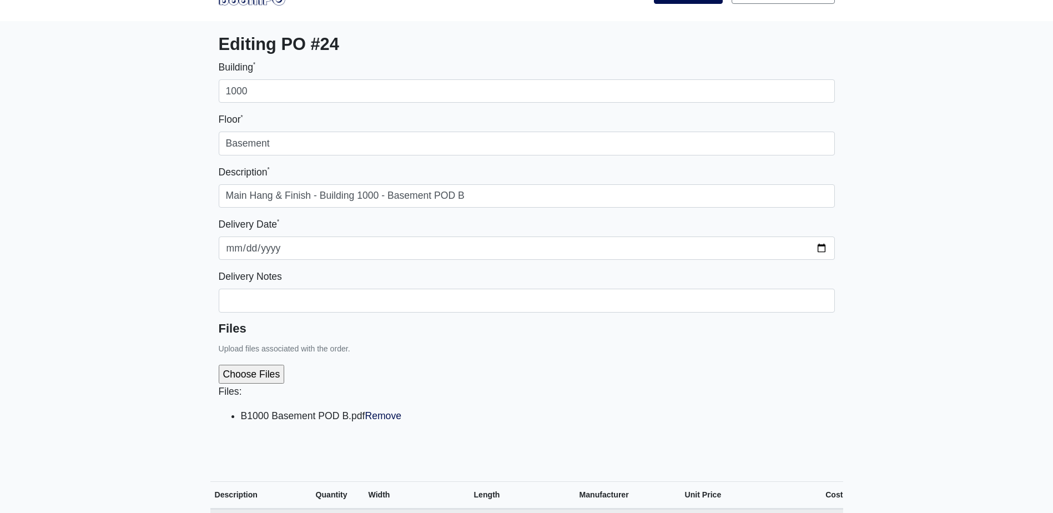
scroll to position [55, 0]
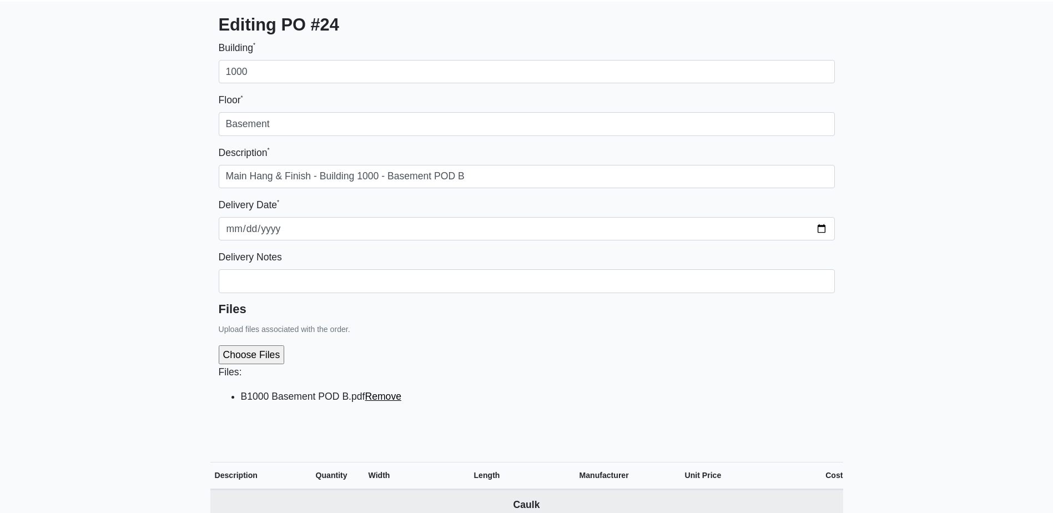
click at [381, 400] on link "Remove" at bounding box center [383, 396] width 37 height 11
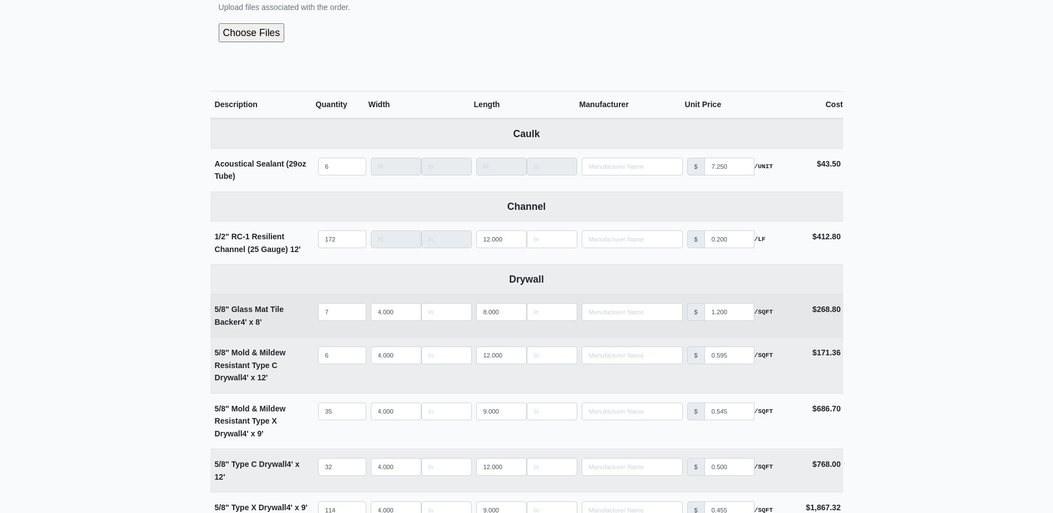
scroll to position [444, 0]
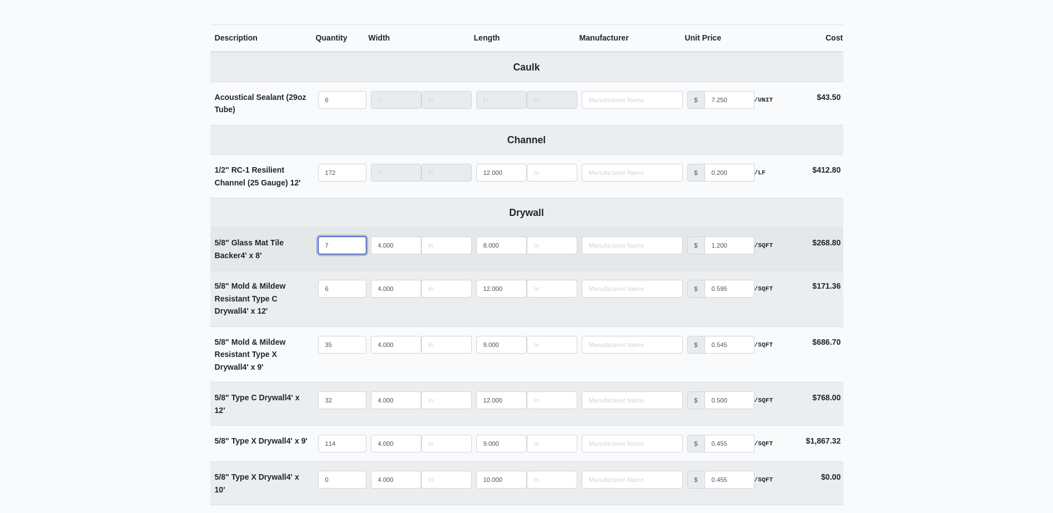
click at [341, 246] on input "7" at bounding box center [342, 245] width 48 height 18
select select
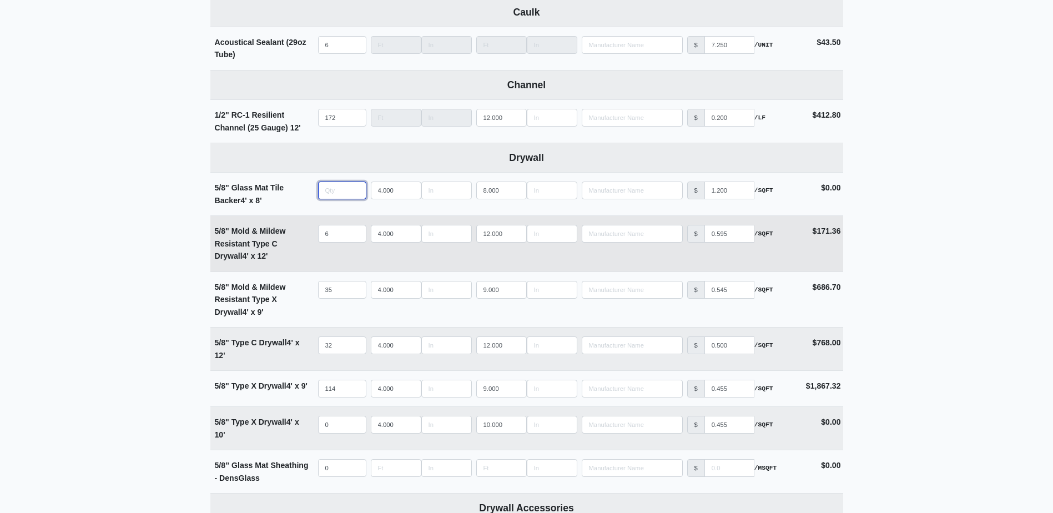
scroll to position [499, 0]
type input "0"
click at [346, 238] on input "6" at bounding box center [342, 233] width 48 height 18
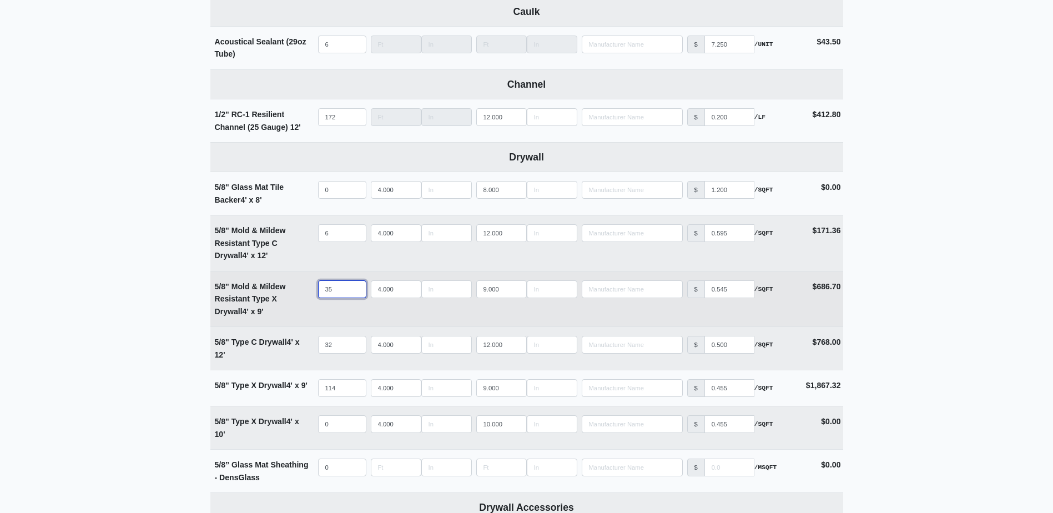
click at [341, 290] on input "35" at bounding box center [342, 289] width 48 height 18
type input "3"
select select
type input "5"
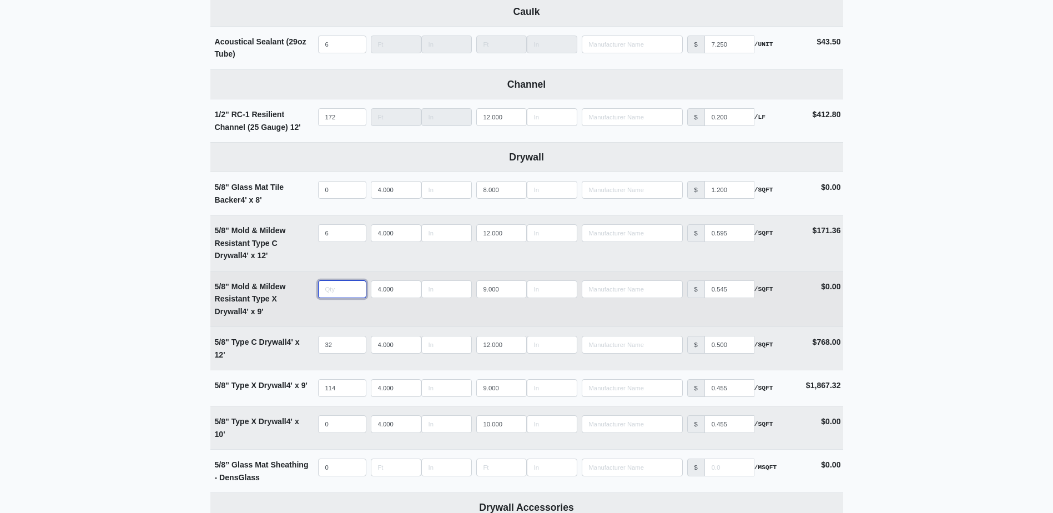
select select
type input "55"
select select
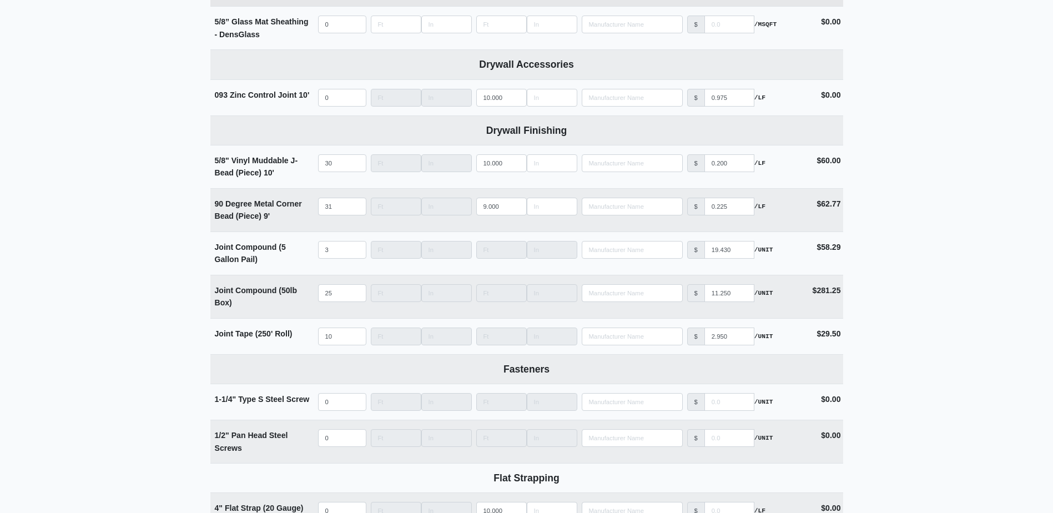
scroll to position [943, 0]
type input "55"
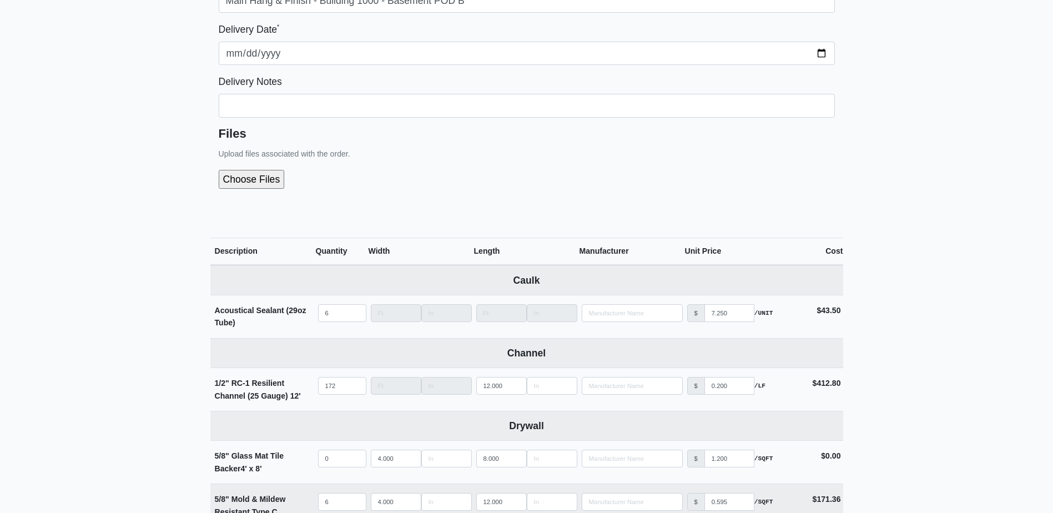
scroll to position [166, 0]
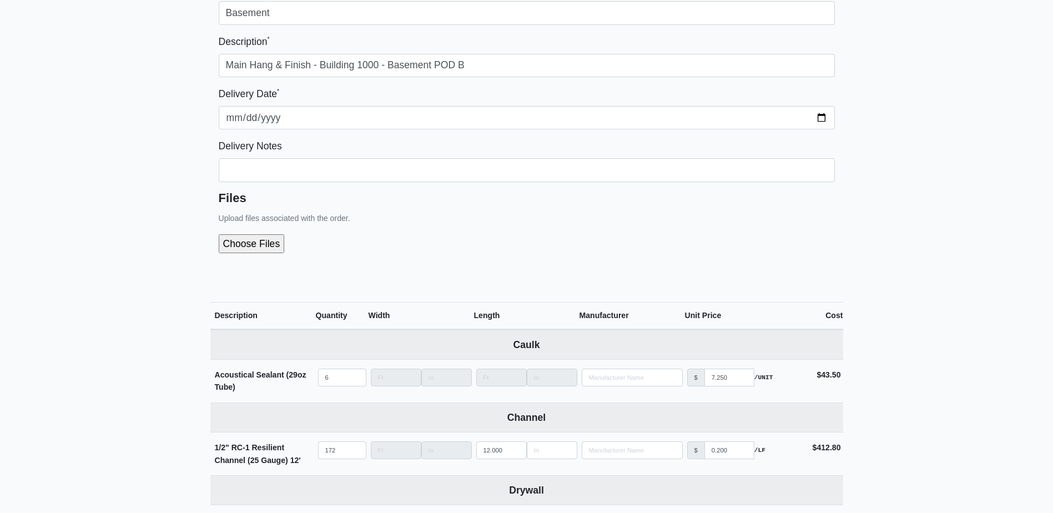
click at [241, 233] on div at bounding box center [527, 243] width 616 height 37
click at [242, 244] on input "file" at bounding box center [311, 243] width 185 height 19
type input "C:\fakepath\B1000 Basement POD B.pdf"
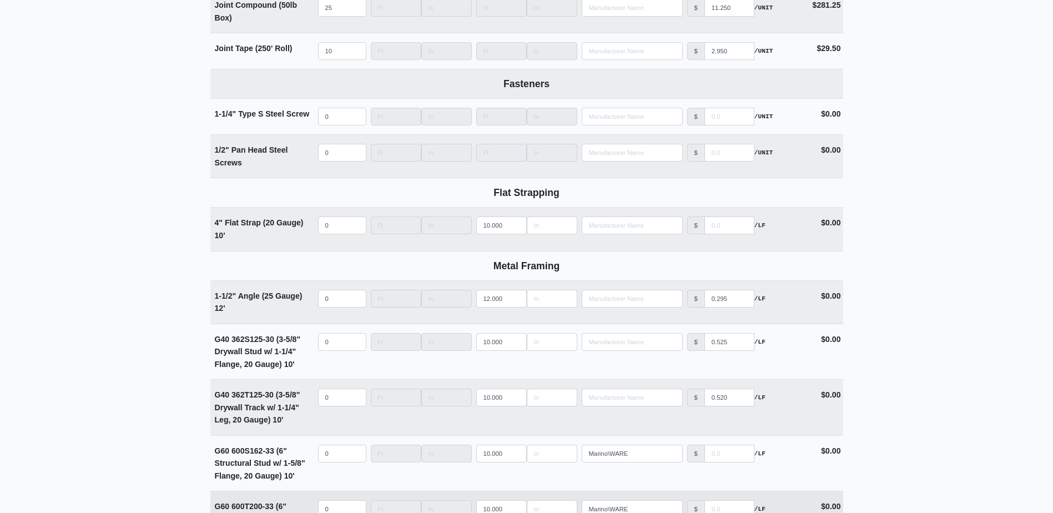
scroll to position [1574, 0]
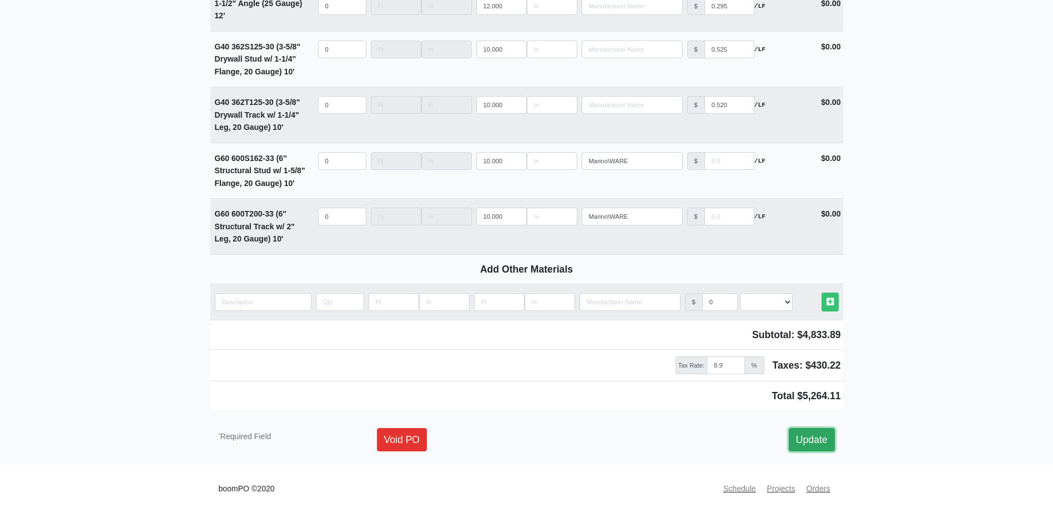
click at [810, 430] on link "Update" at bounding box center [812, 439] width 46 height 23
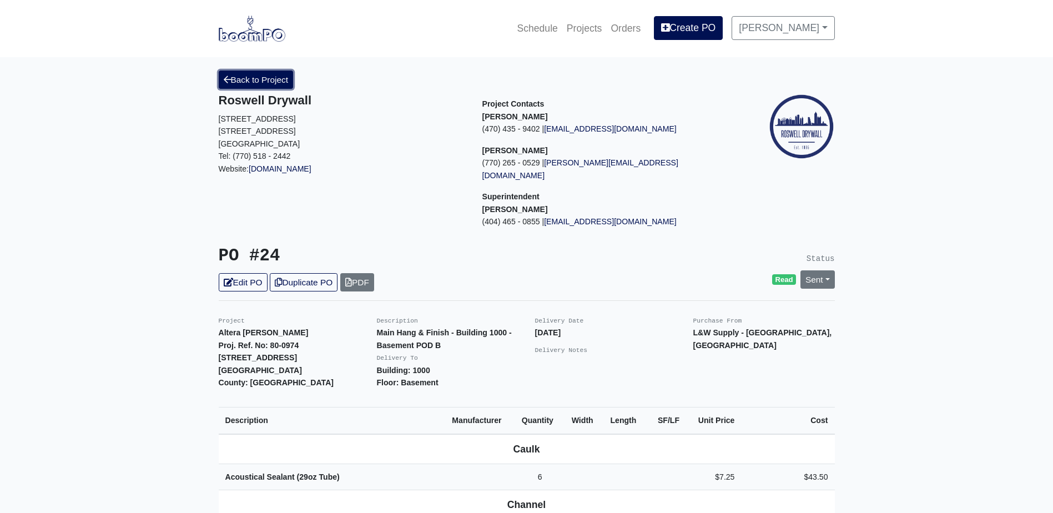
click at [239, 83] on link "Back to Project" at bounding box center [256, 79] width 75 height 18
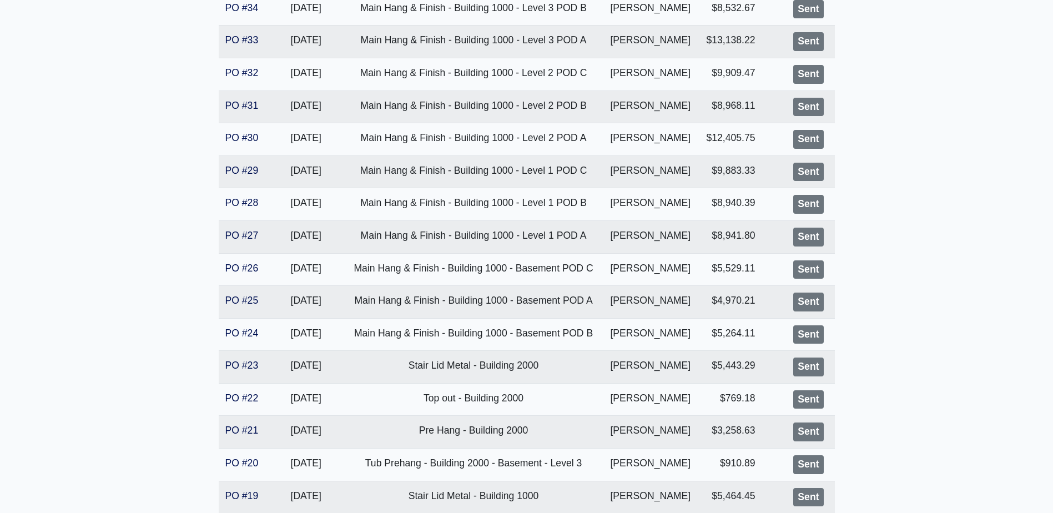
scroll to position [333, 0]
